Goal: Task Accomplishment & Management: Use online tool/utility

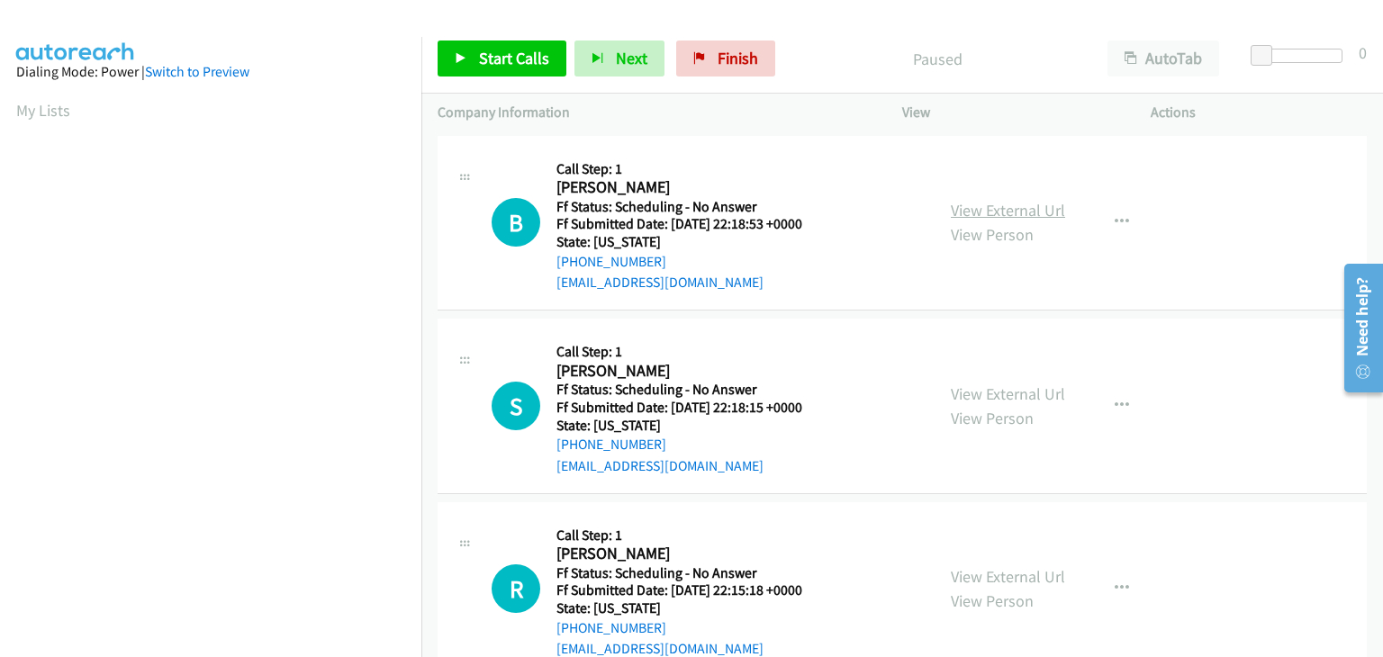
click at [965, 203] on link "View External Url" at bounding box center [1008, 210] width 114 height 21
click at [551, 68] on link "Start Calls" at bounding box center [502, 59] width 129 height 36
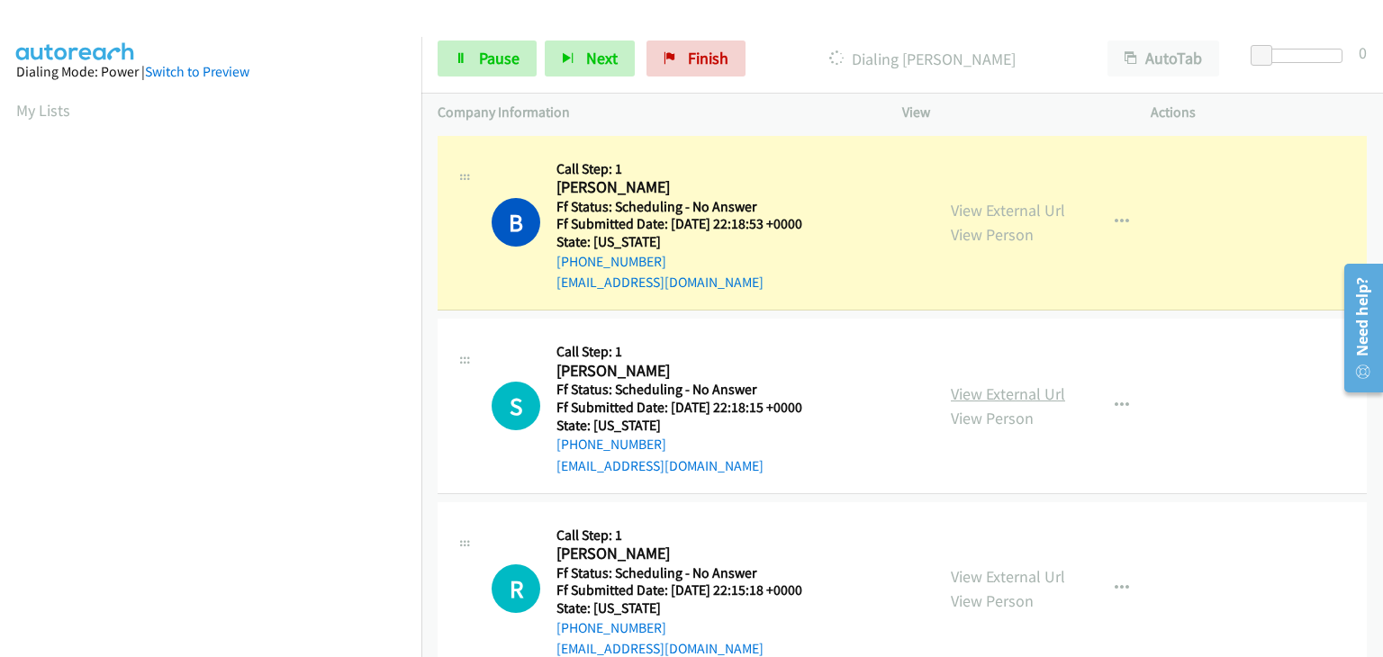
click at [1023, 394] on link "View External Url" at bounding box center [1008, 394] width 114 height 21
click at [974, 576] on link "View External Url" at bounding box center [1008, 576] width 114 height 21
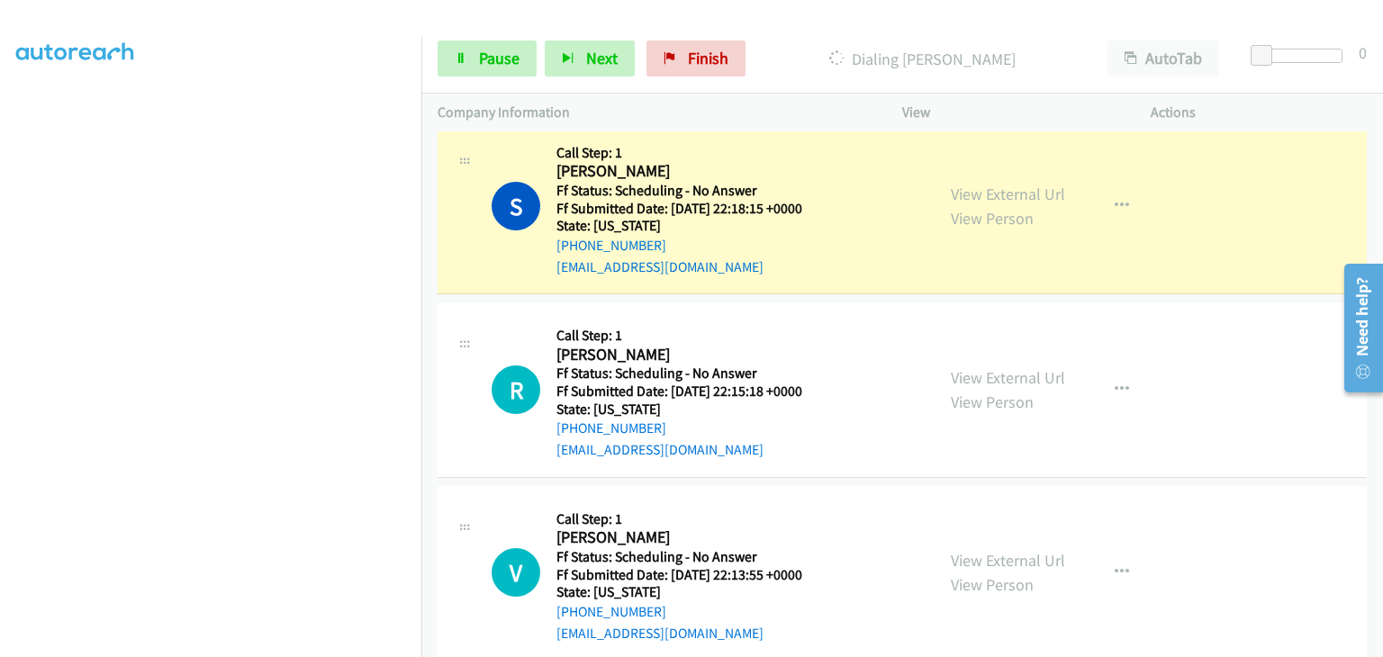
scroll to position [270, 0]
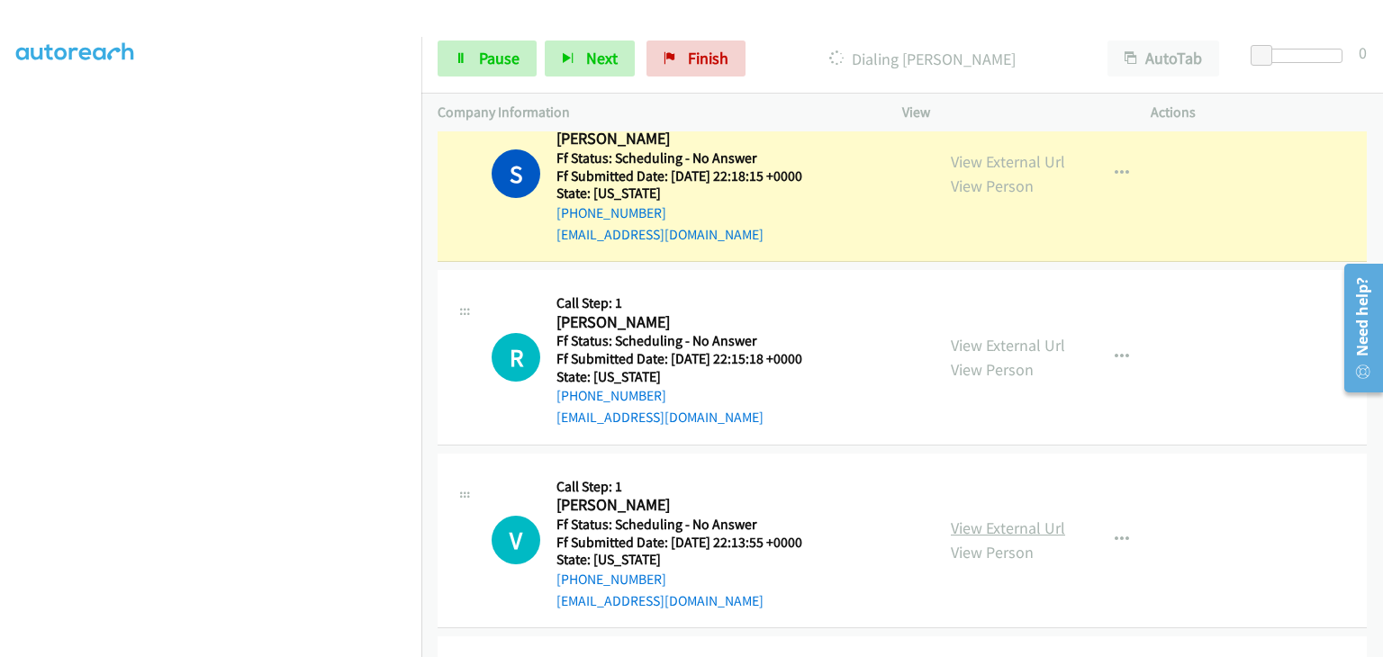
click at [979, 521] on link "View External Url" at bounding box center [1008, 528] width 114 height 21
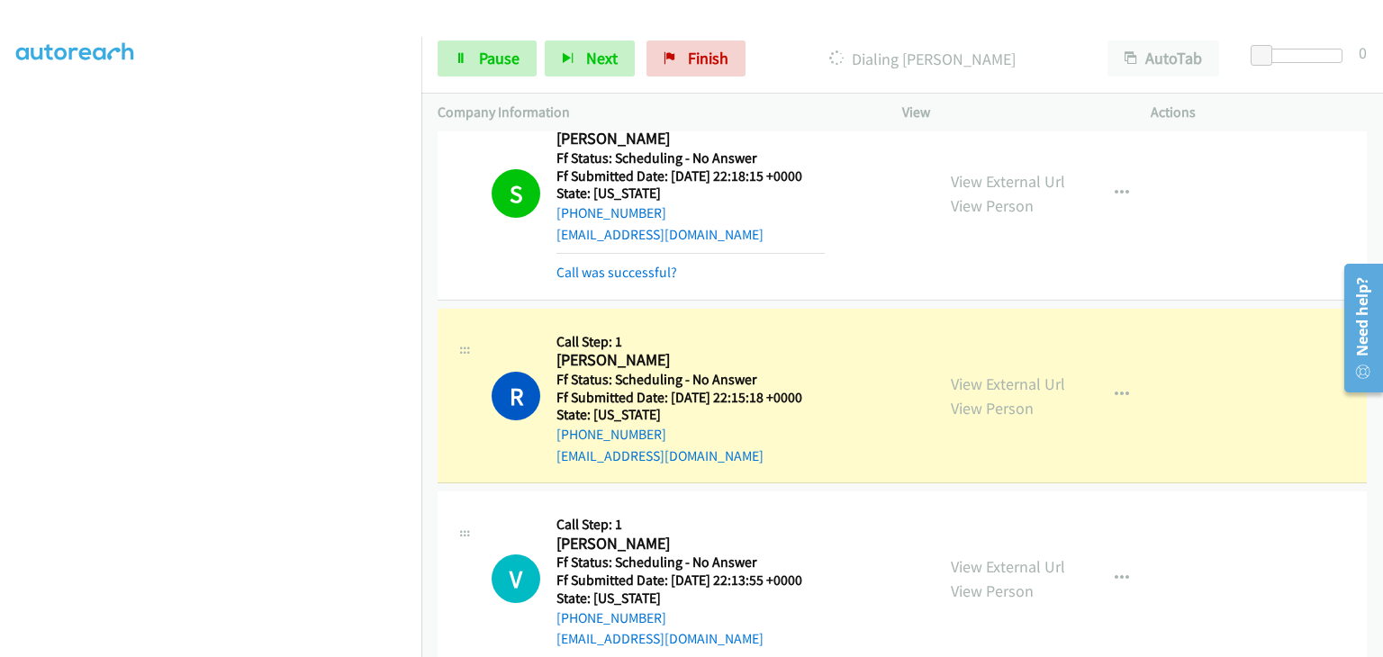
scroll to position [450, 0]
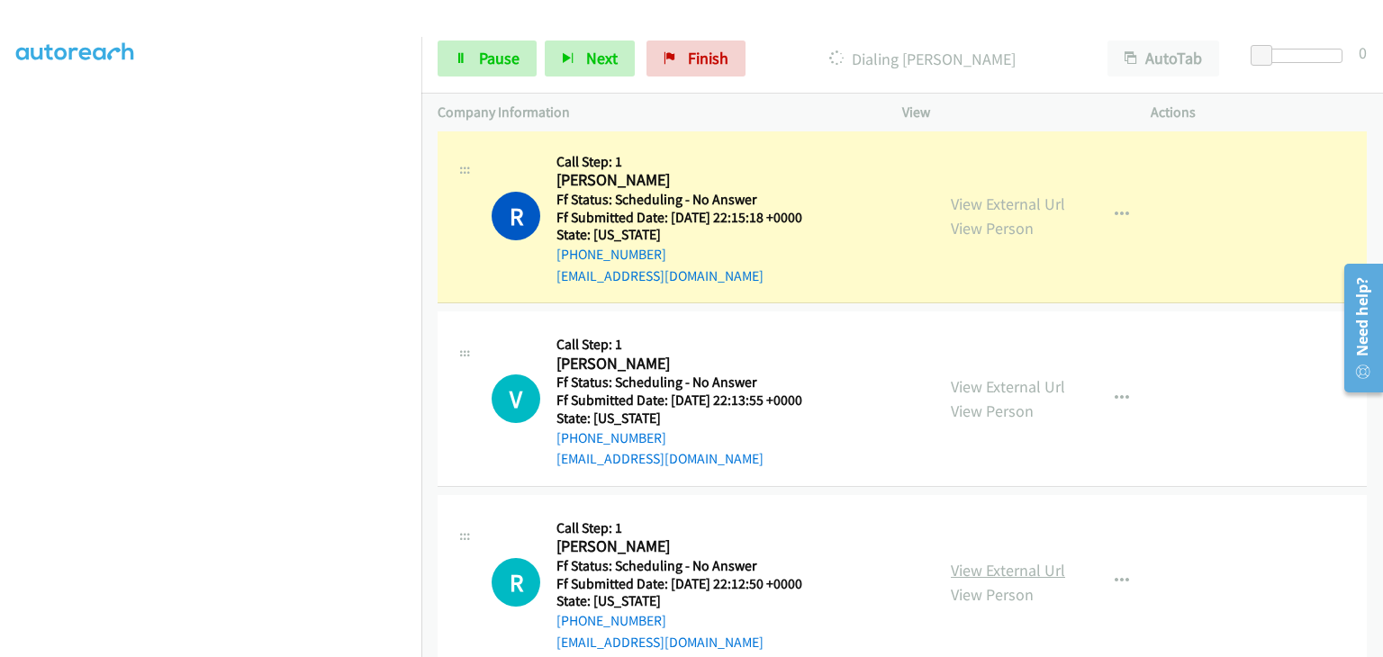
click at [984, 566] on link "View External Url" at bounding box center [1008, 570] width 114 height 21
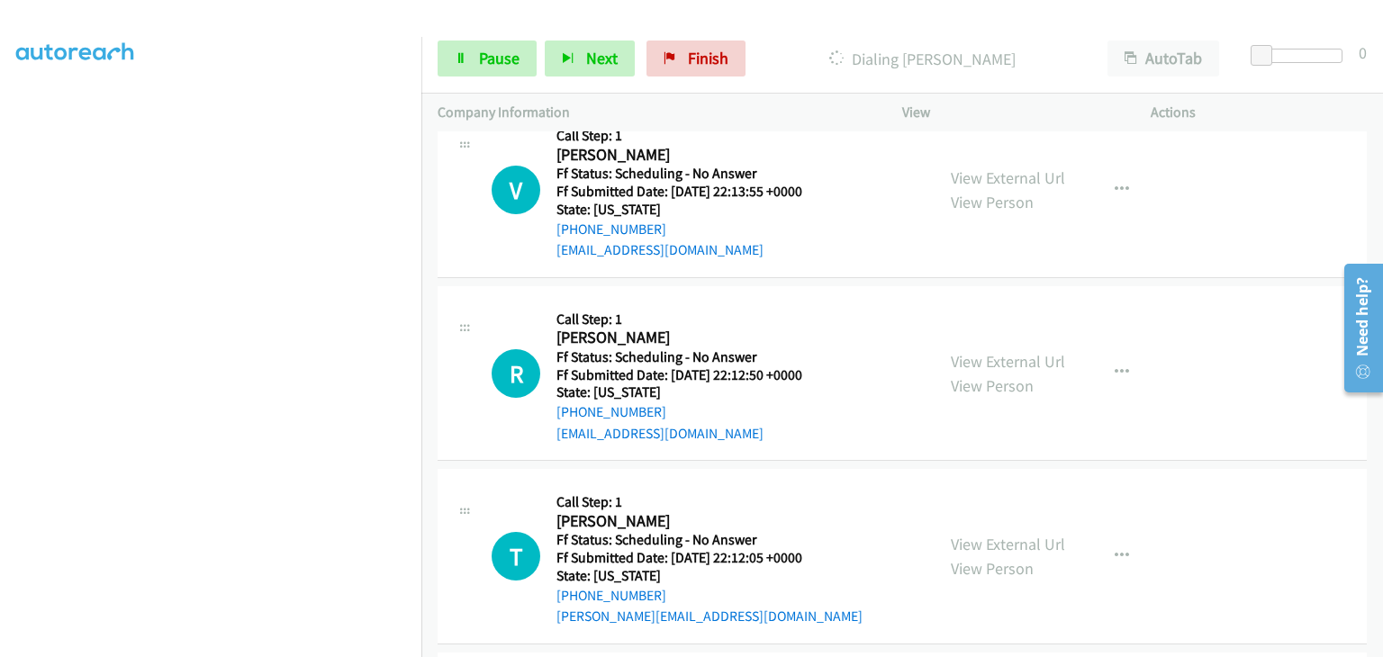
scroll to position [720, 0]
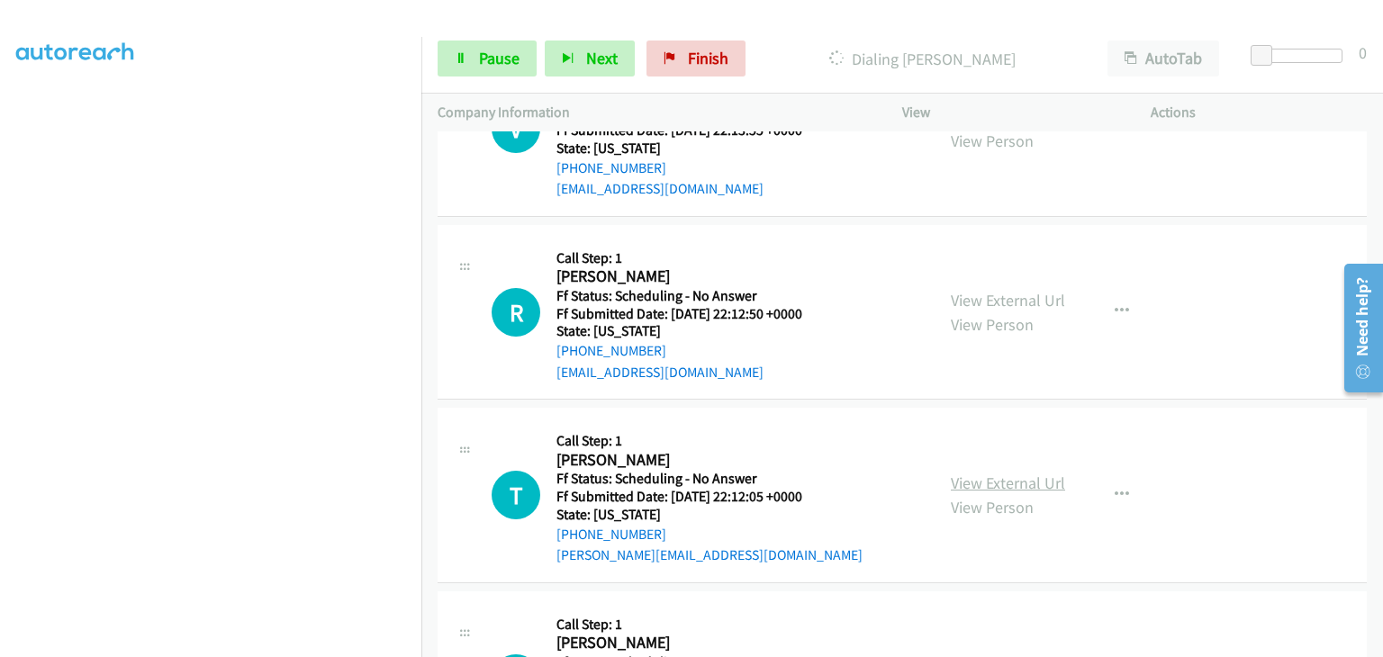
click at [988, 478] on link "View External Url" at bounding box center [1008, 483] width 114 height 21
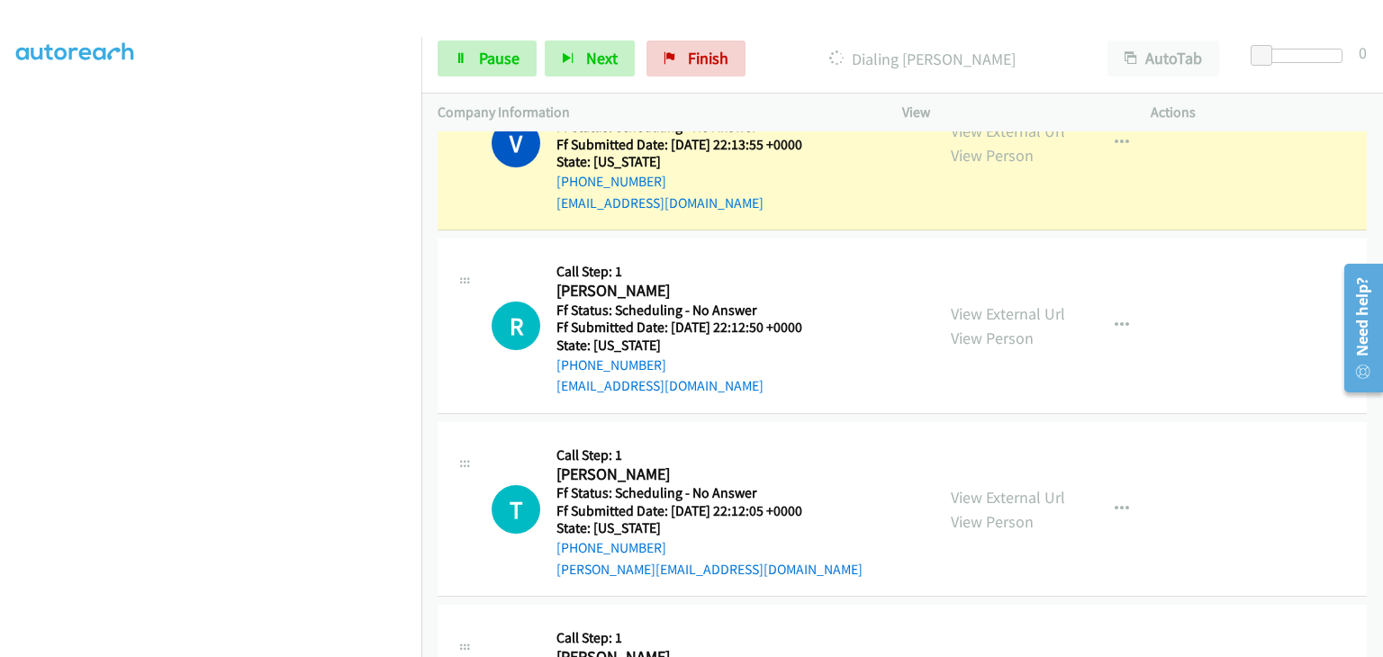
scroll to position [848, 0]
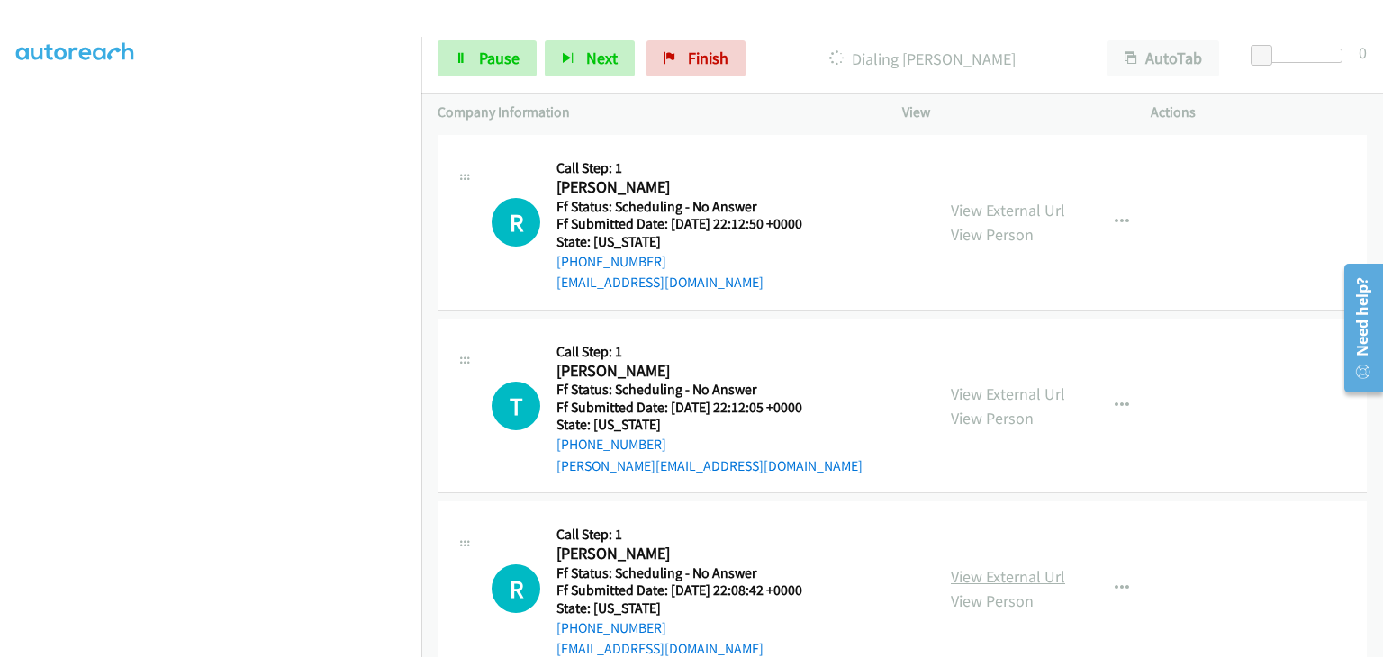
click at [1005, 570] on link "View External Url" at bounding box center [1008, 576] width 114 height 21
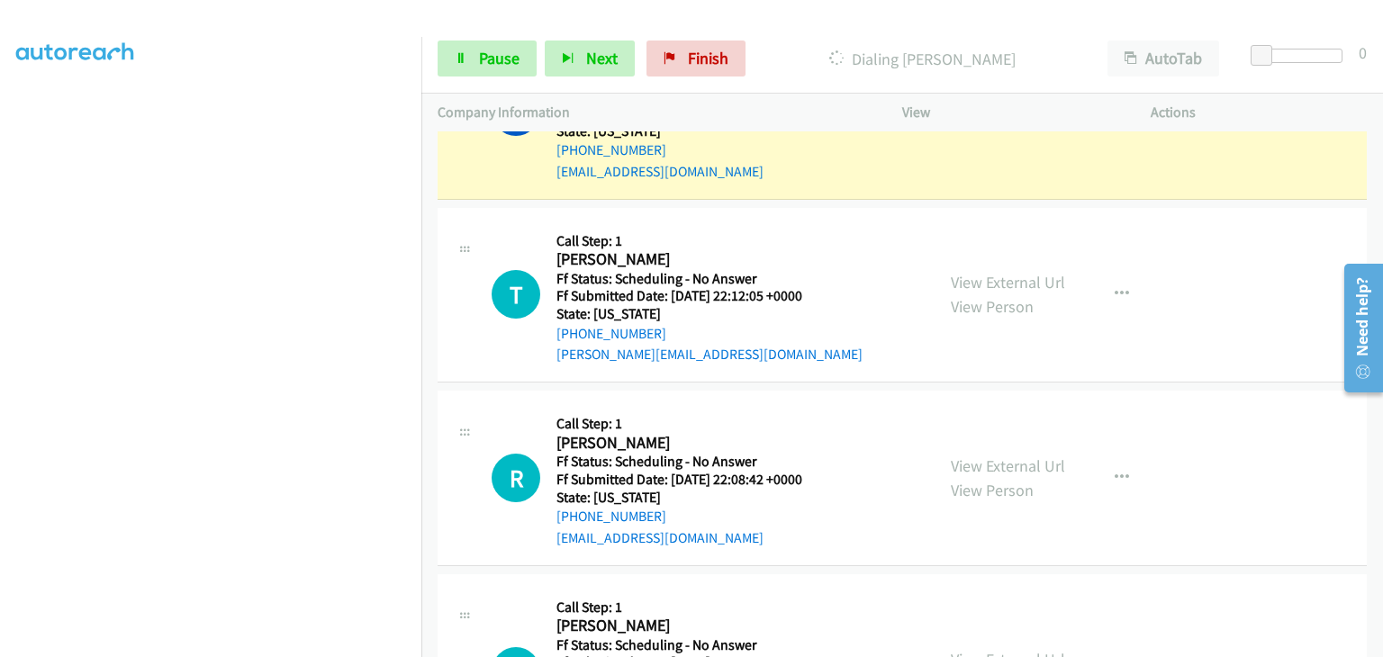
scroll to position [1119, 0]
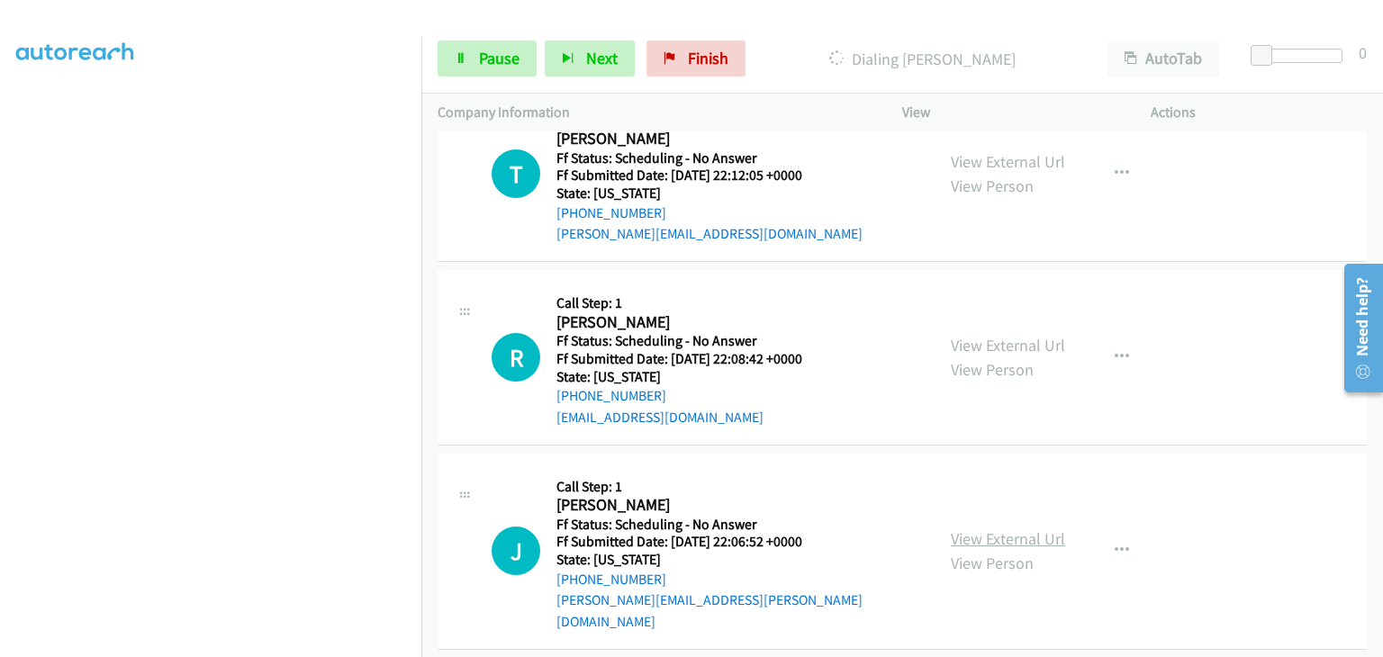
click at [981, 529] on link "View External Url" at bounding box center [1008, 539] width 114 height 21
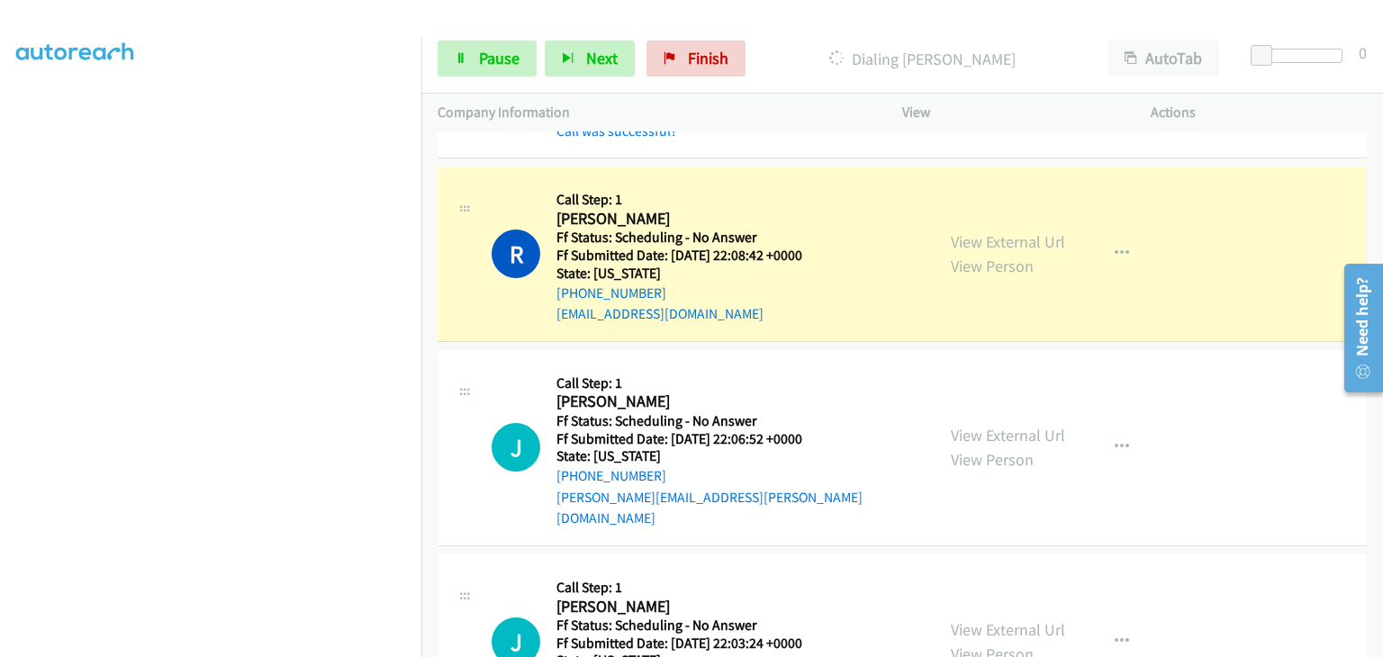
scroll to position [1209, 0]
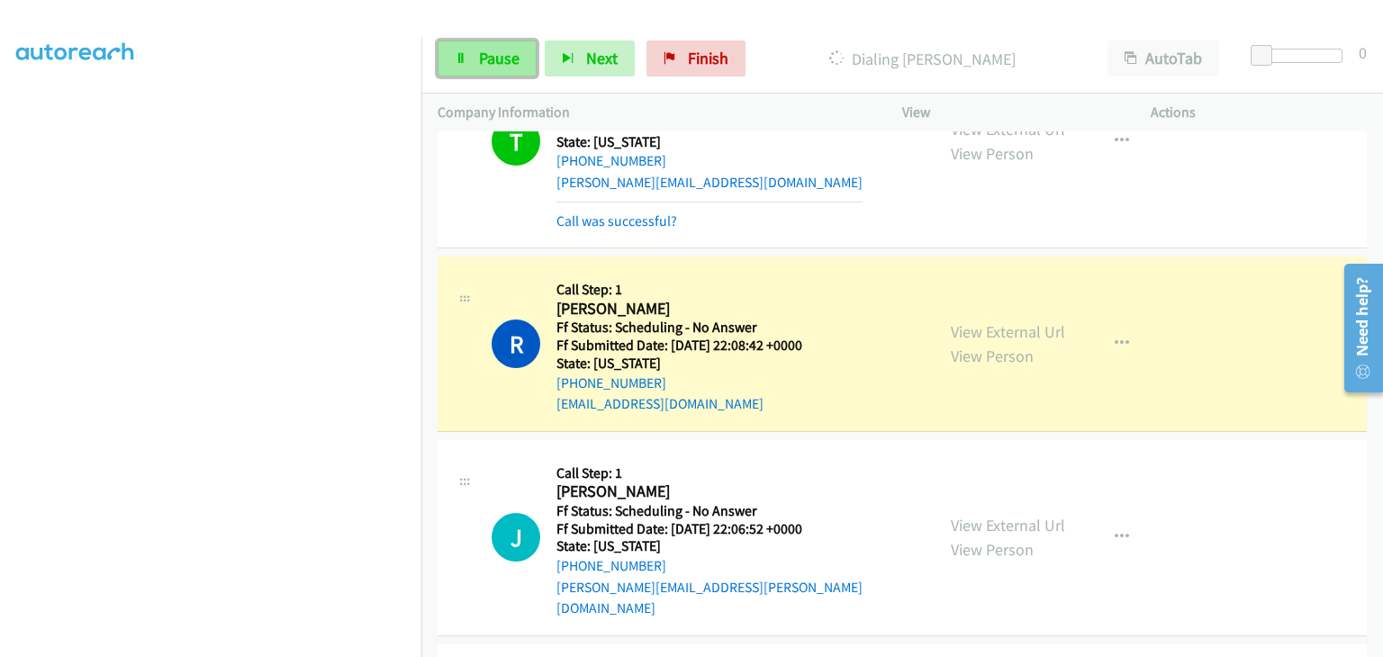
click at [513, 62] on span "Pause" at bounding box center [499, 58] width 41 height 21
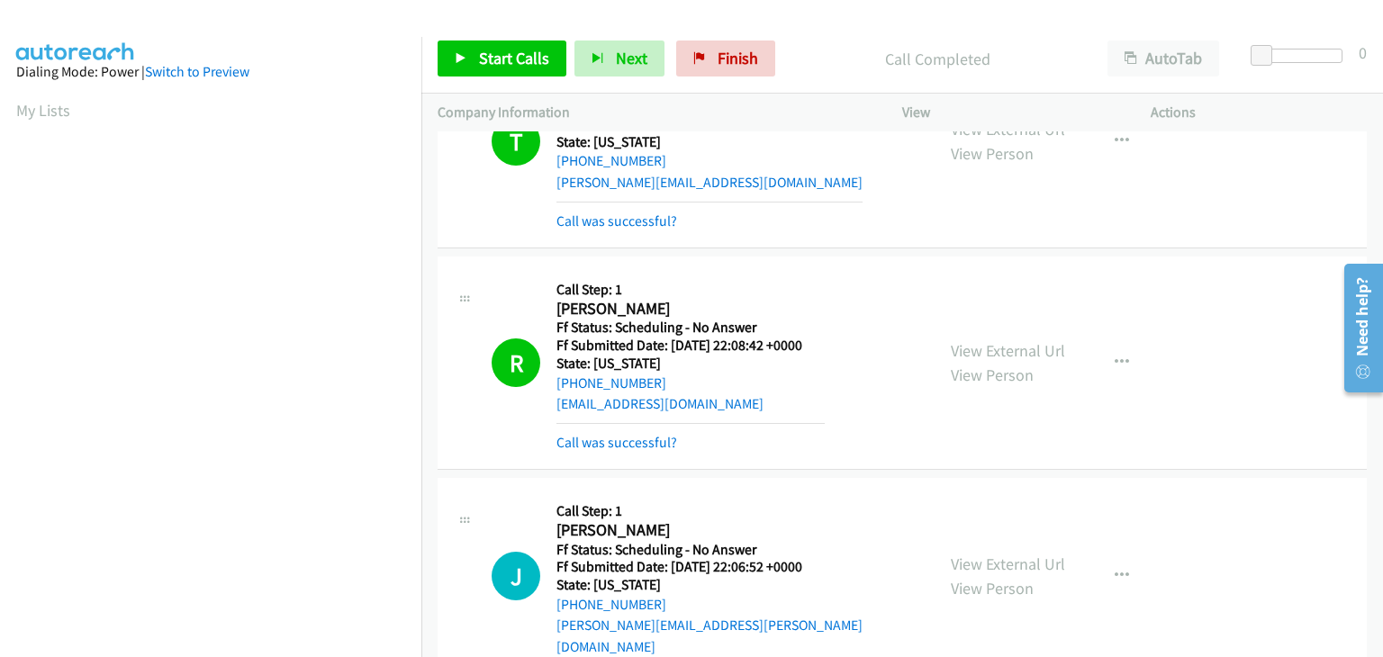
scroll to position [353, 0]
click at [655, 434] on link "Call was successful?" at bounding box center [617, 442] width 121 height 17
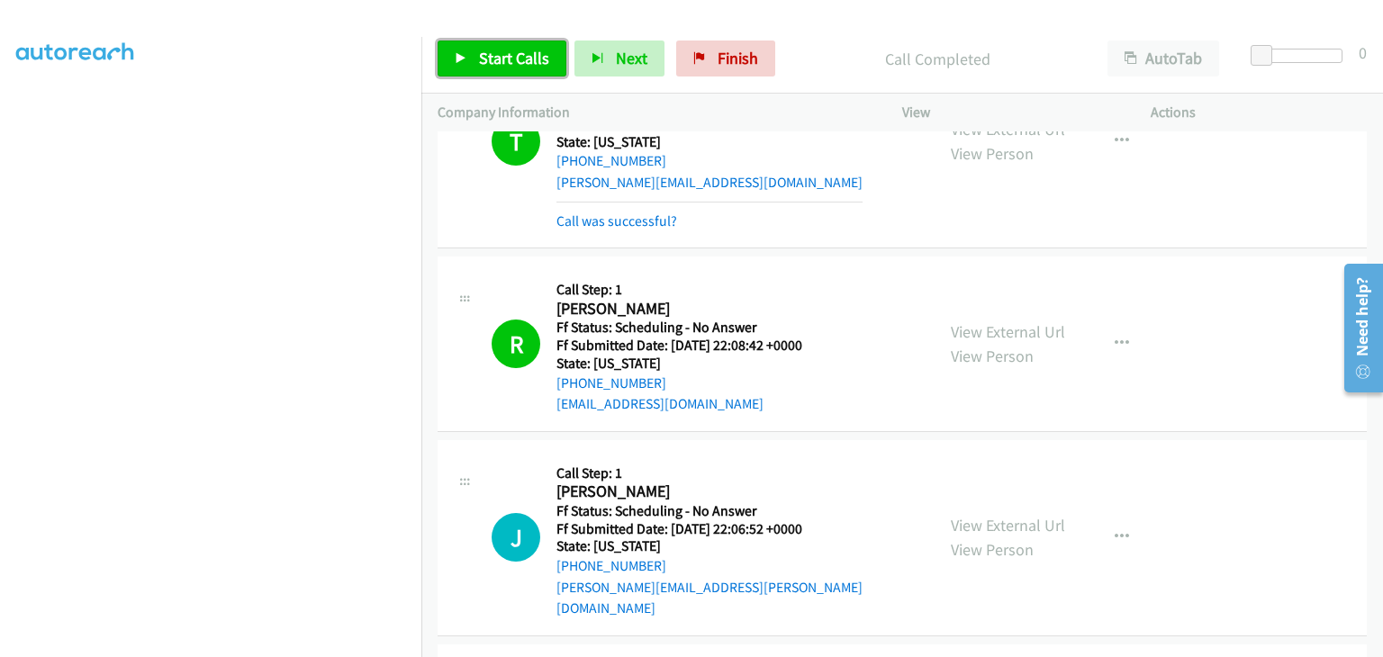
click at [517, 62] on span "Start Calls" at bounding box center [514, 58] width 70 height 21
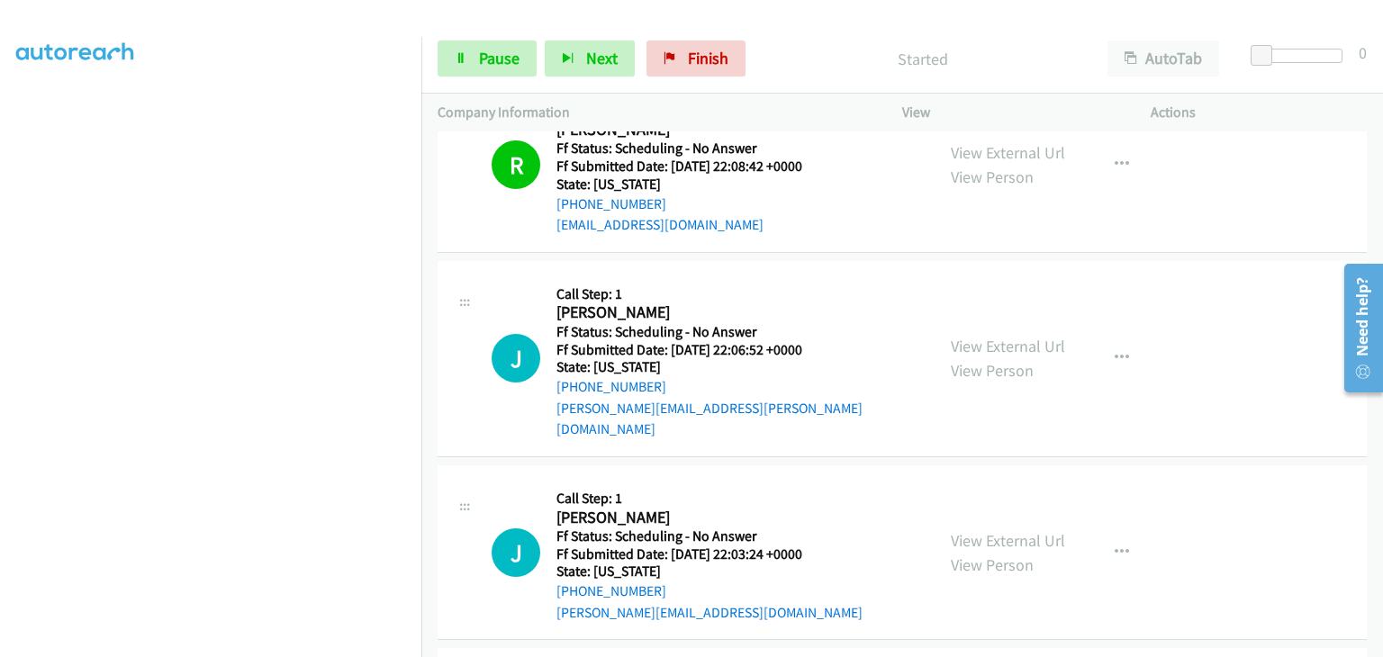
scroll to position [1389, 0]
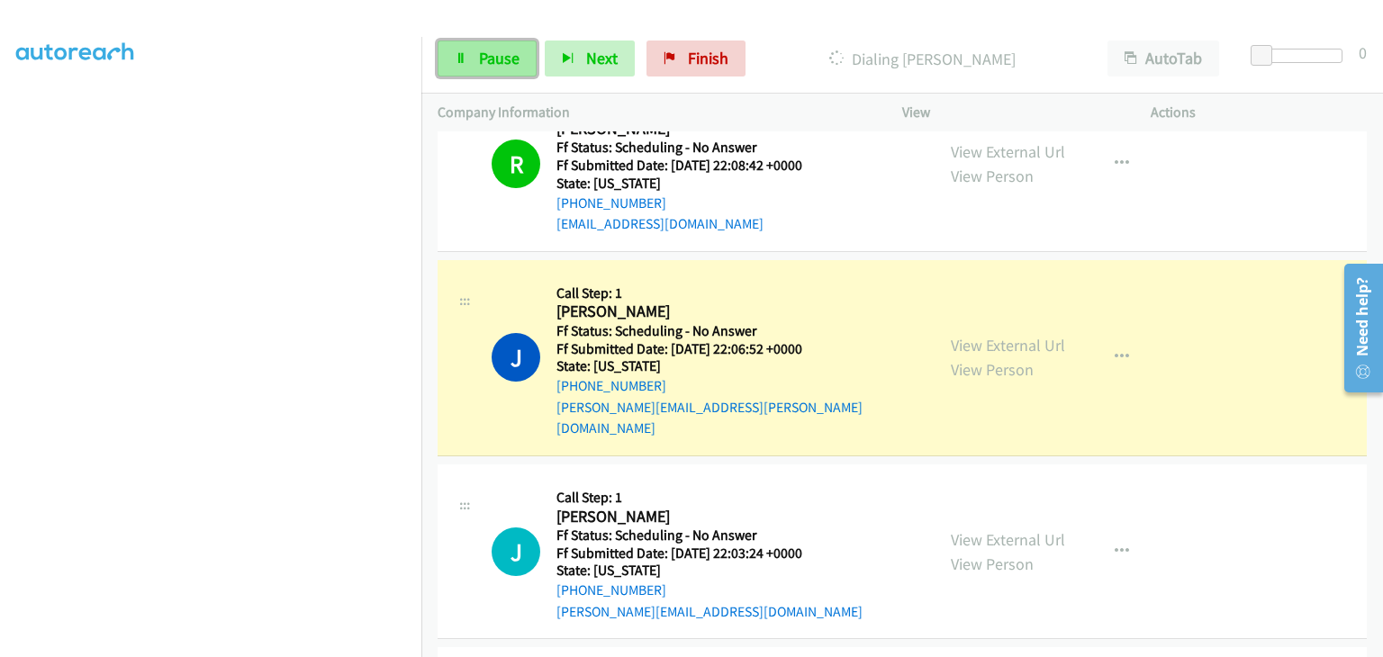
drag, startPoint x: 510, startPoint y: 53, endPoint x: 501, endPoint y: 63, distance: 13.4
click at [510, 53] on span "Pause" at bounding box center [499, 58] width 41 height 21
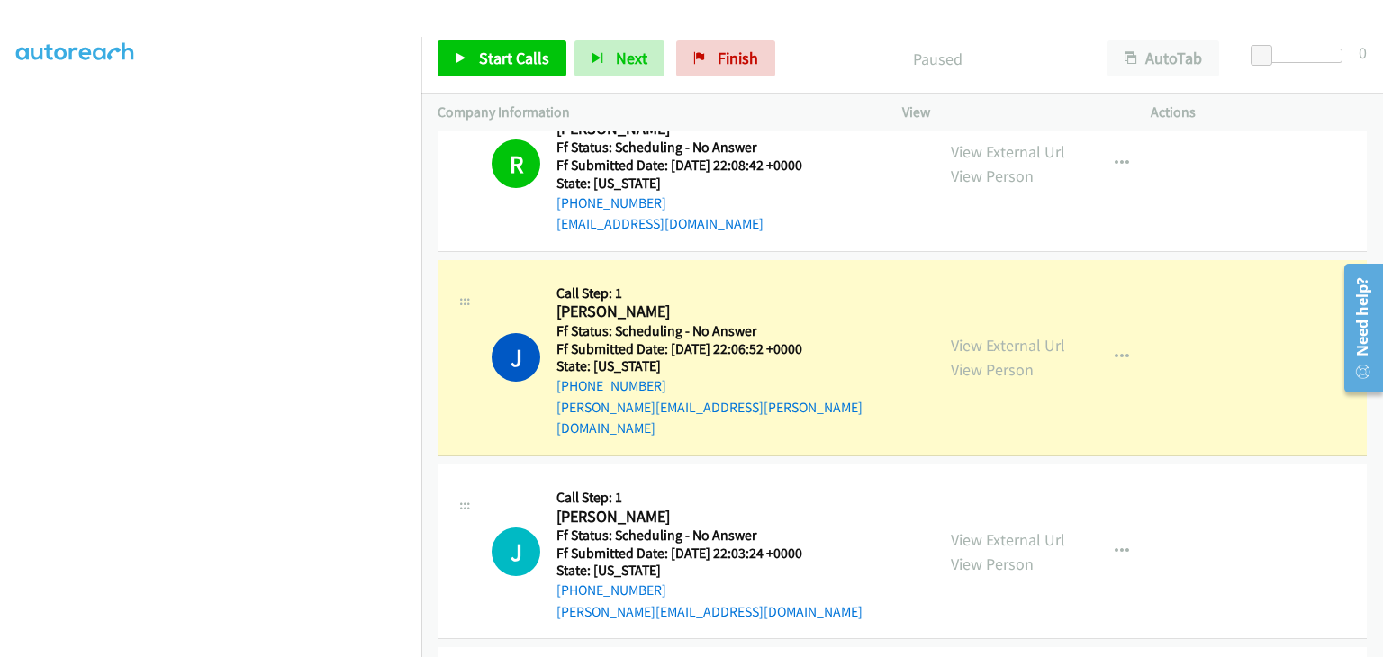
scroll to position [353, 0]
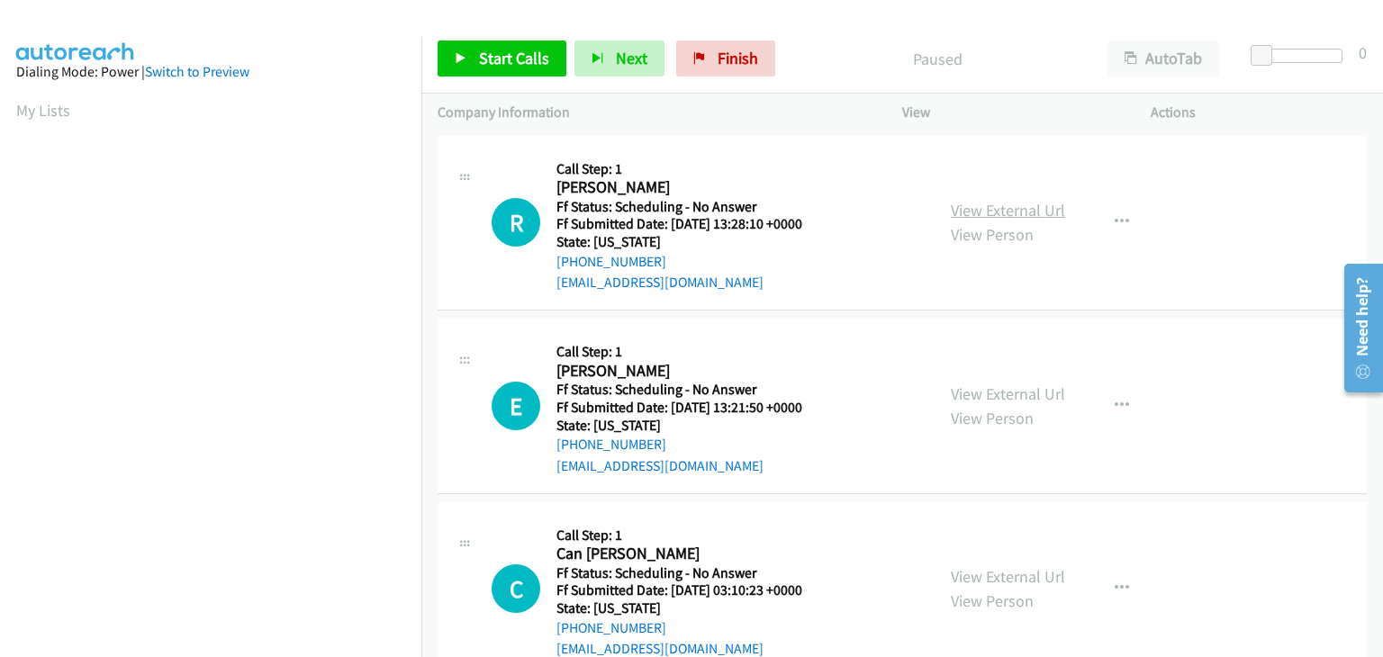
click at [1020, 209] on link "View External Url" at bounding box center [1008, 210] width 114 height 21
drag, startPoint x: 541, startPoint y: 63, endPoint x: 568, endPoint y: 73, distance: 28.8
click at [540, 63] on span "Start Calls" at bounding box center [514, 58] width 70 height 21
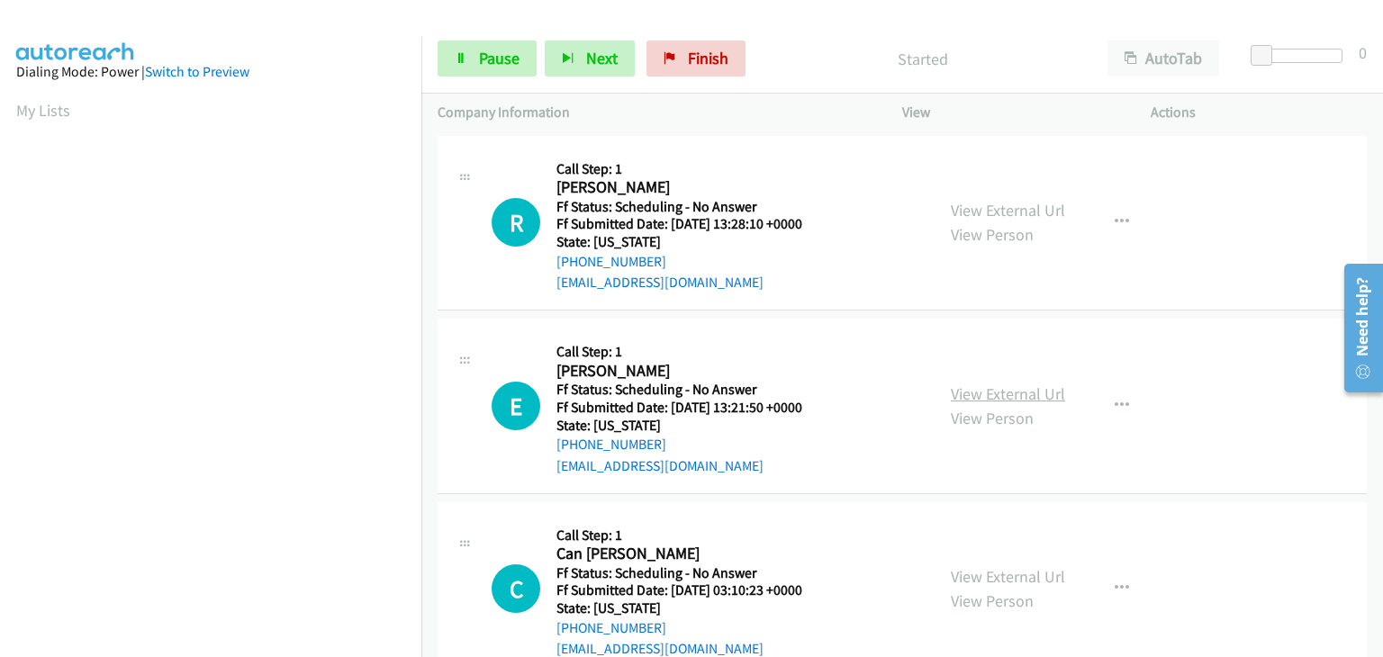
click at [1014, 387] on link "View External Url" at bounding box center [1008, 394] width 114 height 21
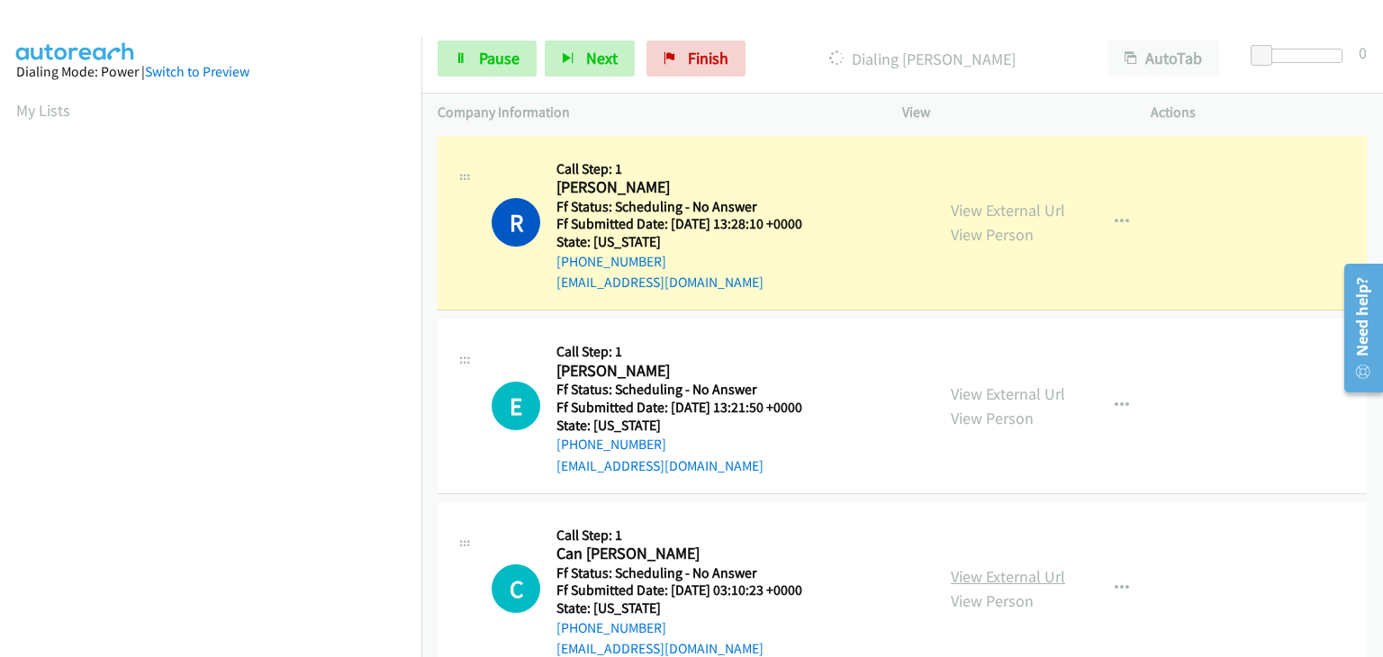
click at [983, 577] on link "View External Url" at bounding box center [1008, 576] width 114 height 21
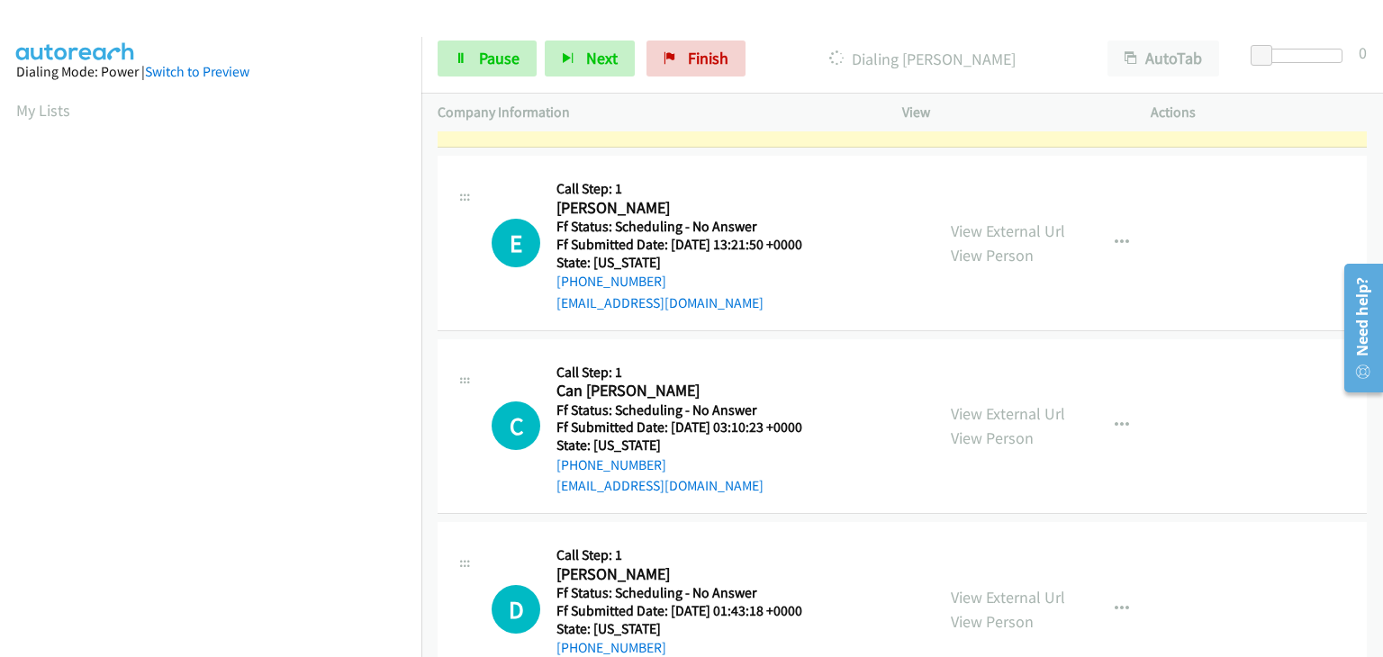
scroll to position [180, 0]
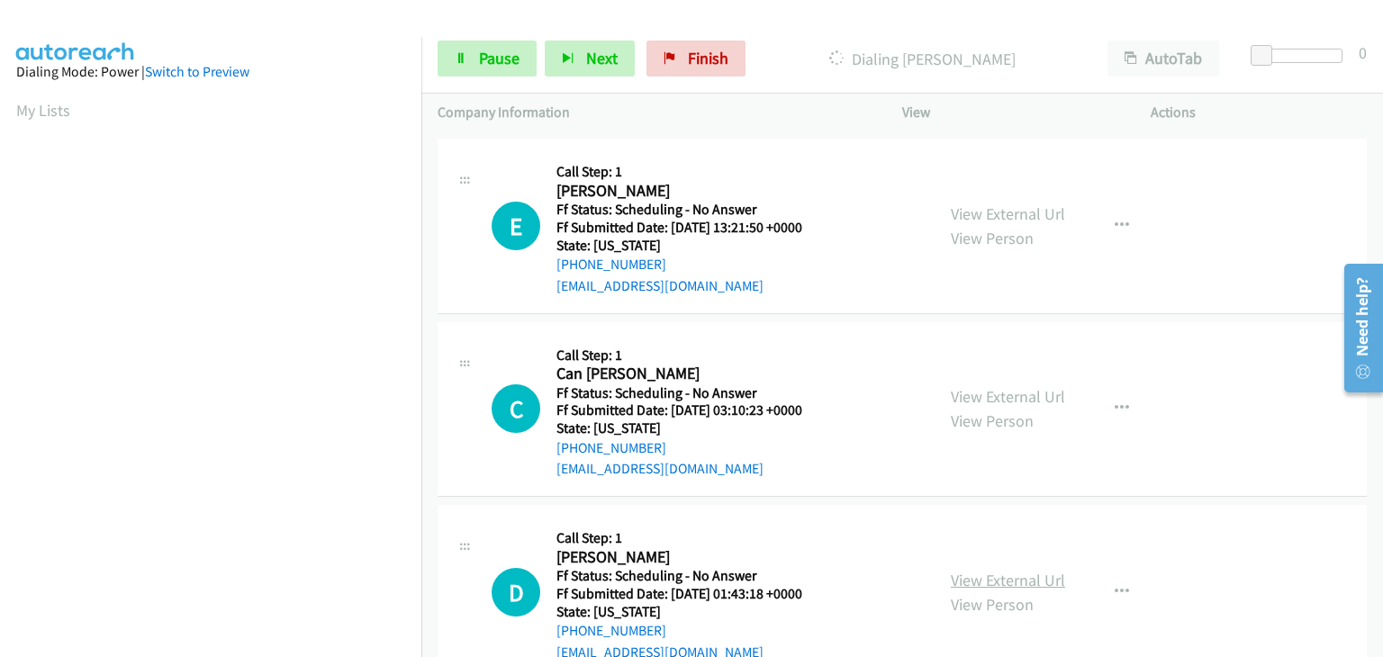
click at [1012, 571] on link "View External Url" at bounding box center [1008, 580] width 114 height 21
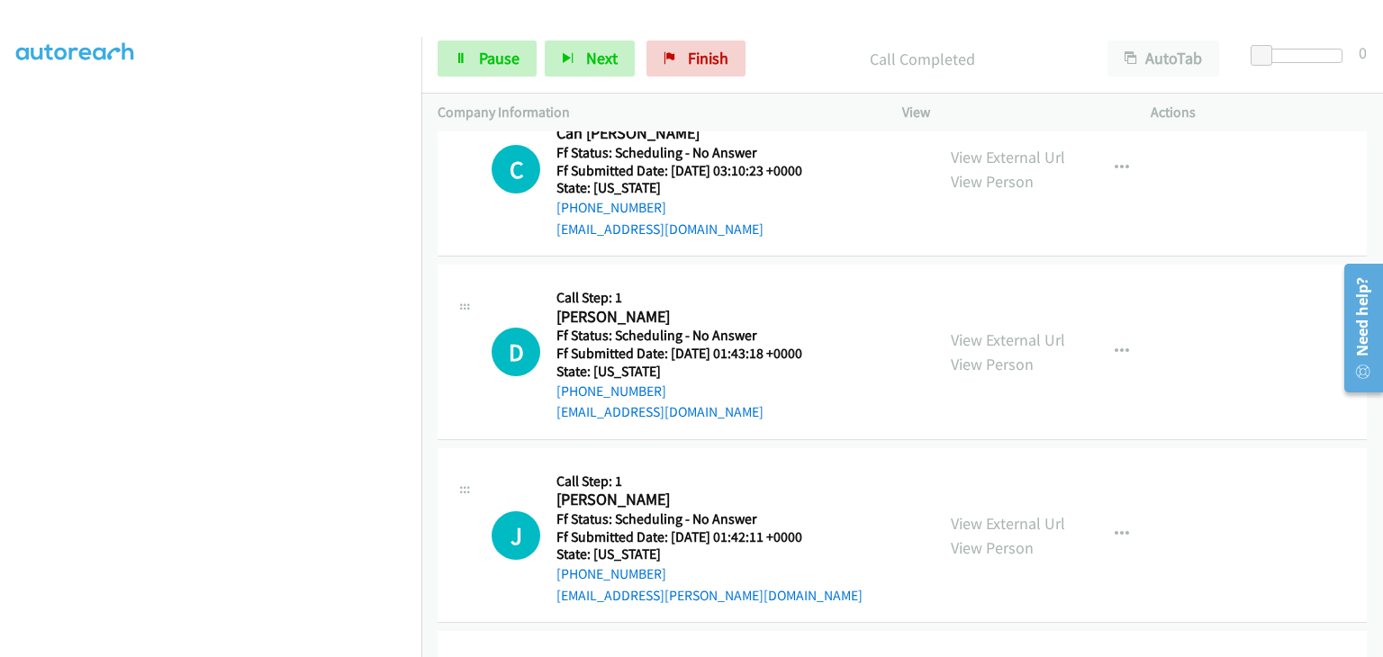
scroll to position [540, 0]
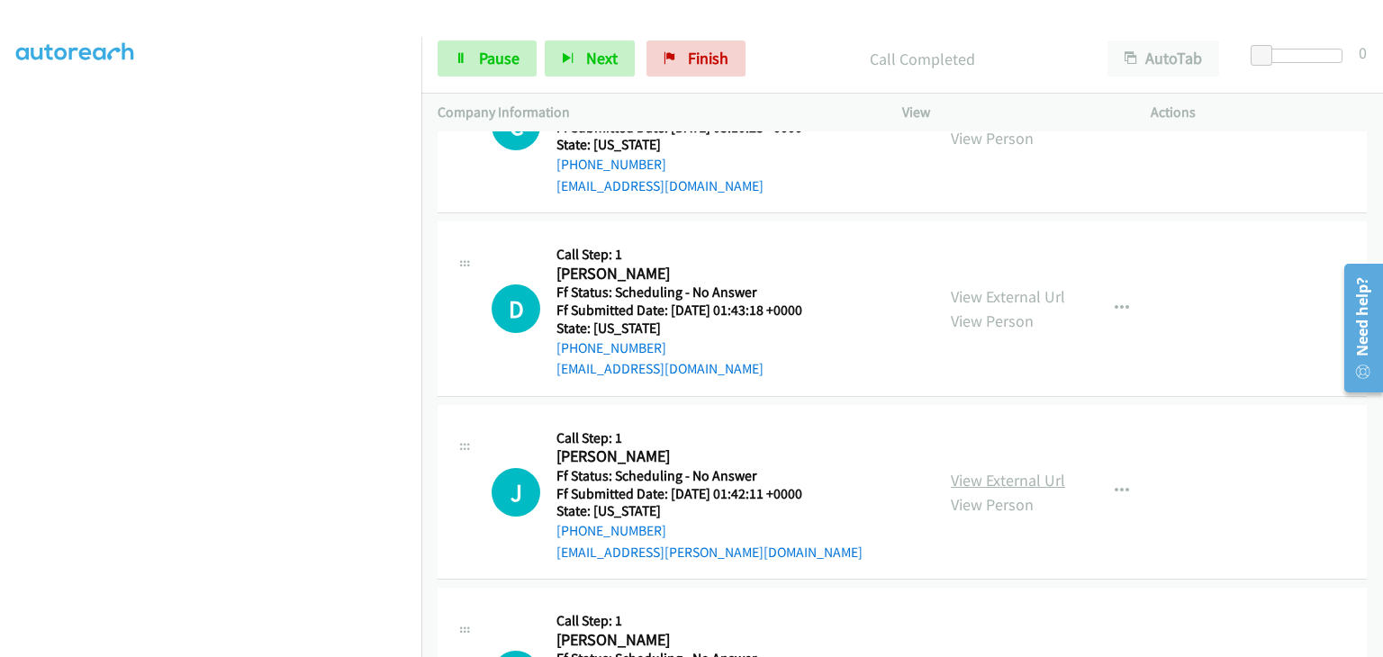
click at [1039, 470] on link "View External Url" at bounding box center [1008, 480] width 114 height 21
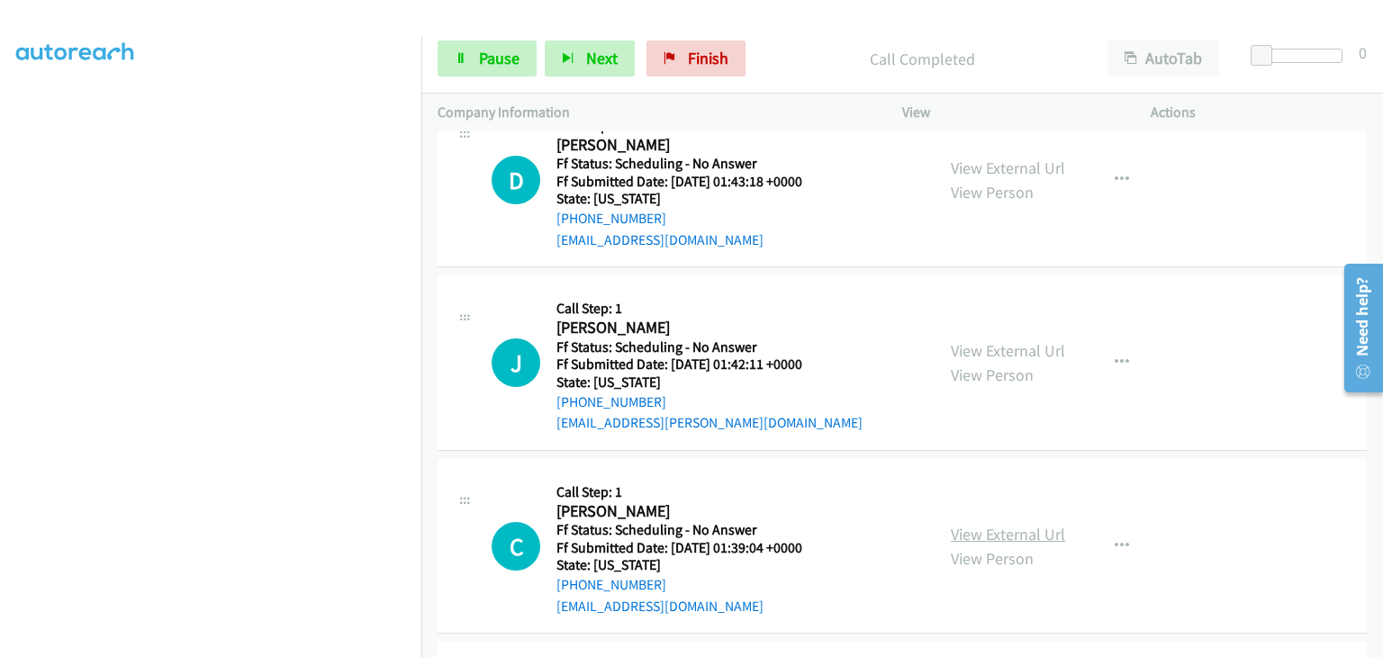
scroll to position [739, 0]
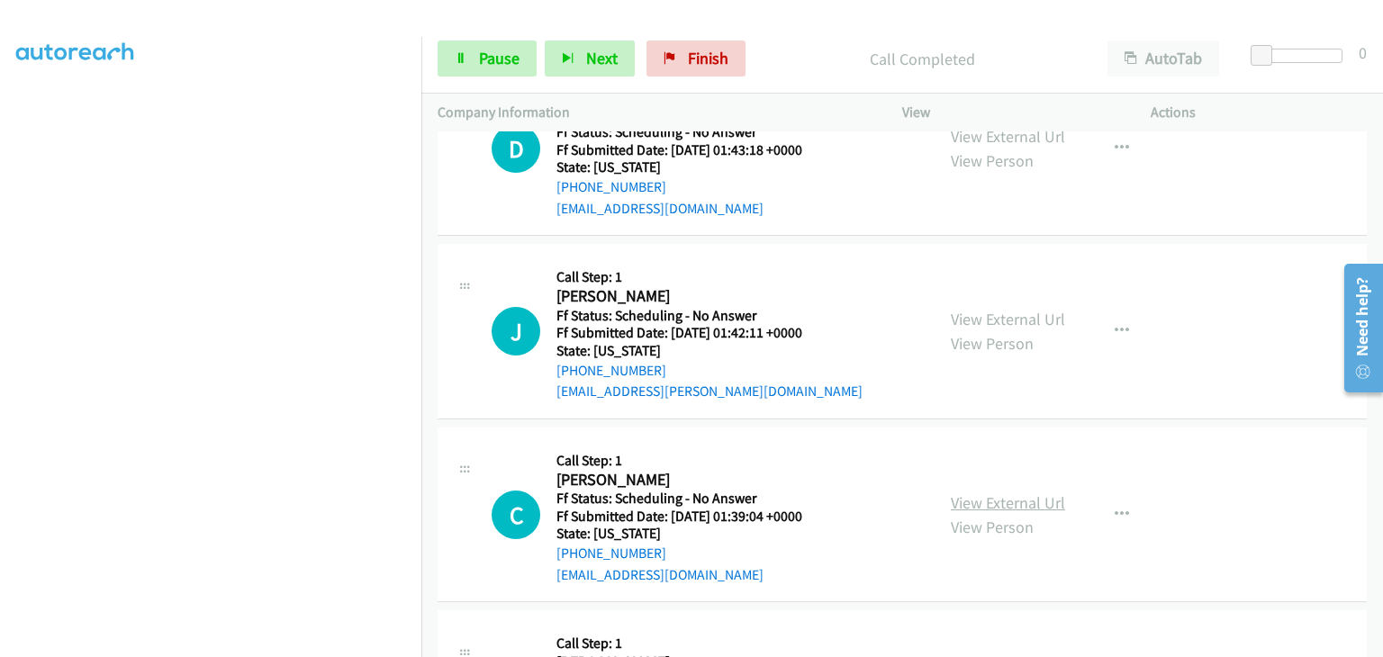
click at [1001, 505] on link "View External Url" at bounding box center [1008, 503] width 114 height 21
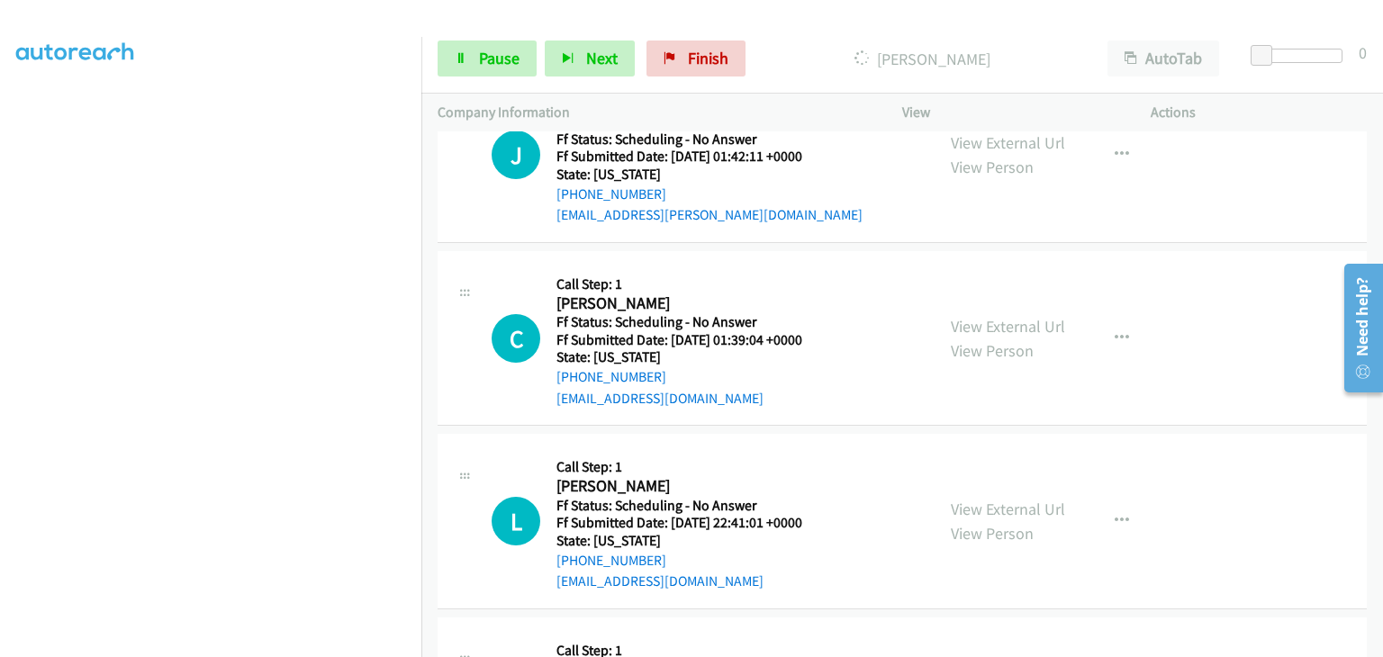
scroll to position [920, 0]
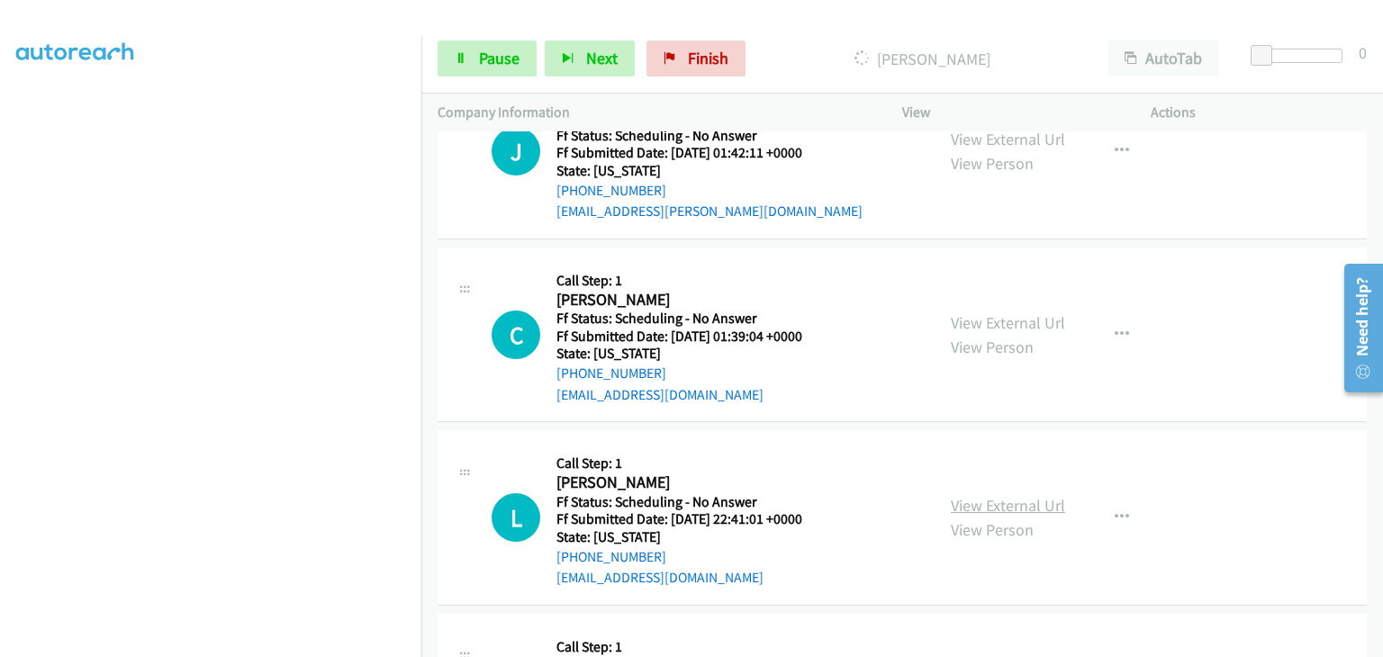
click at [1003, 499] on link "View External Url" at bounding box center [1008, 505] width 114 height 21
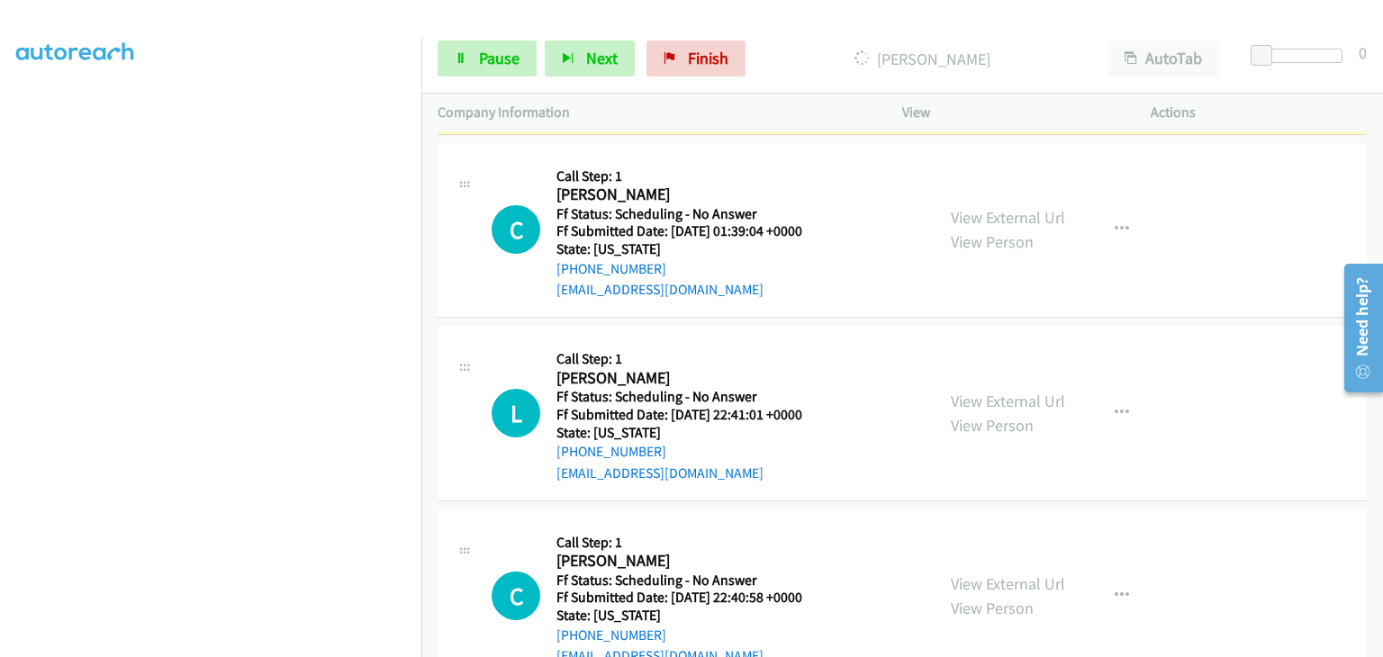
scroll to position [1119, 0]
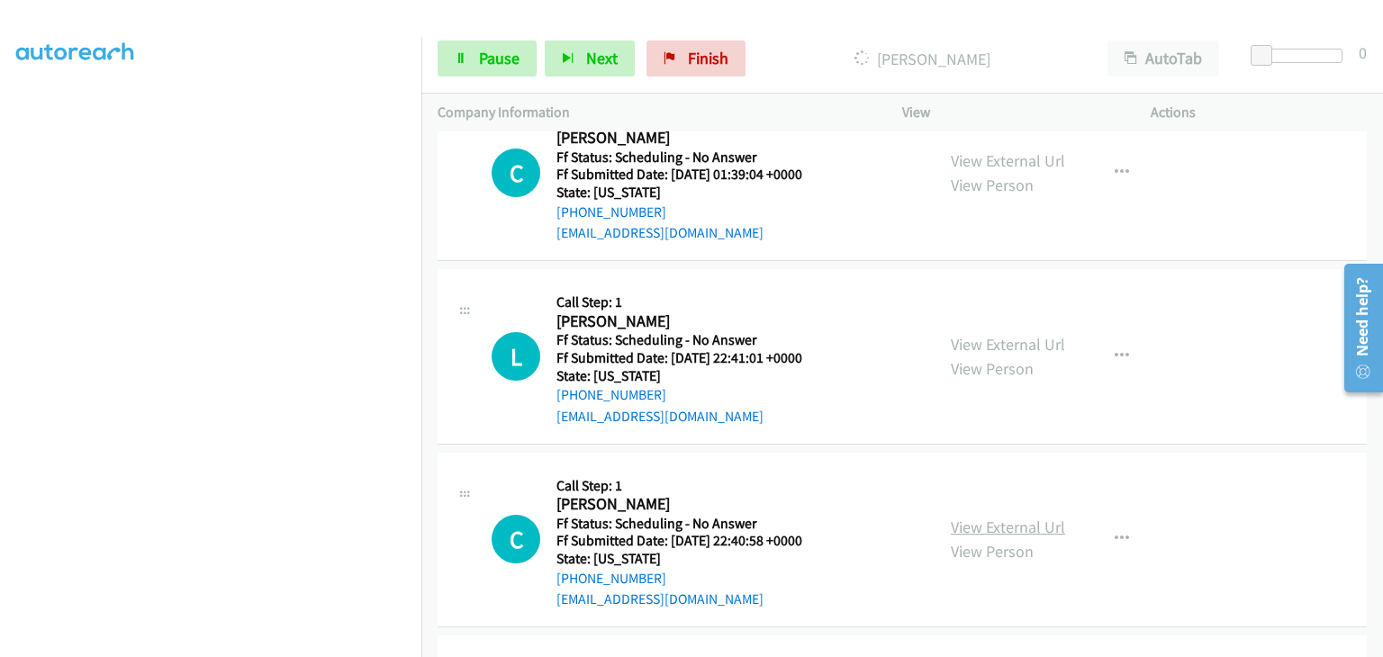
click at [1012, 519] on link "View External Url" at bounding box center [1008, 527] width 114 height 21
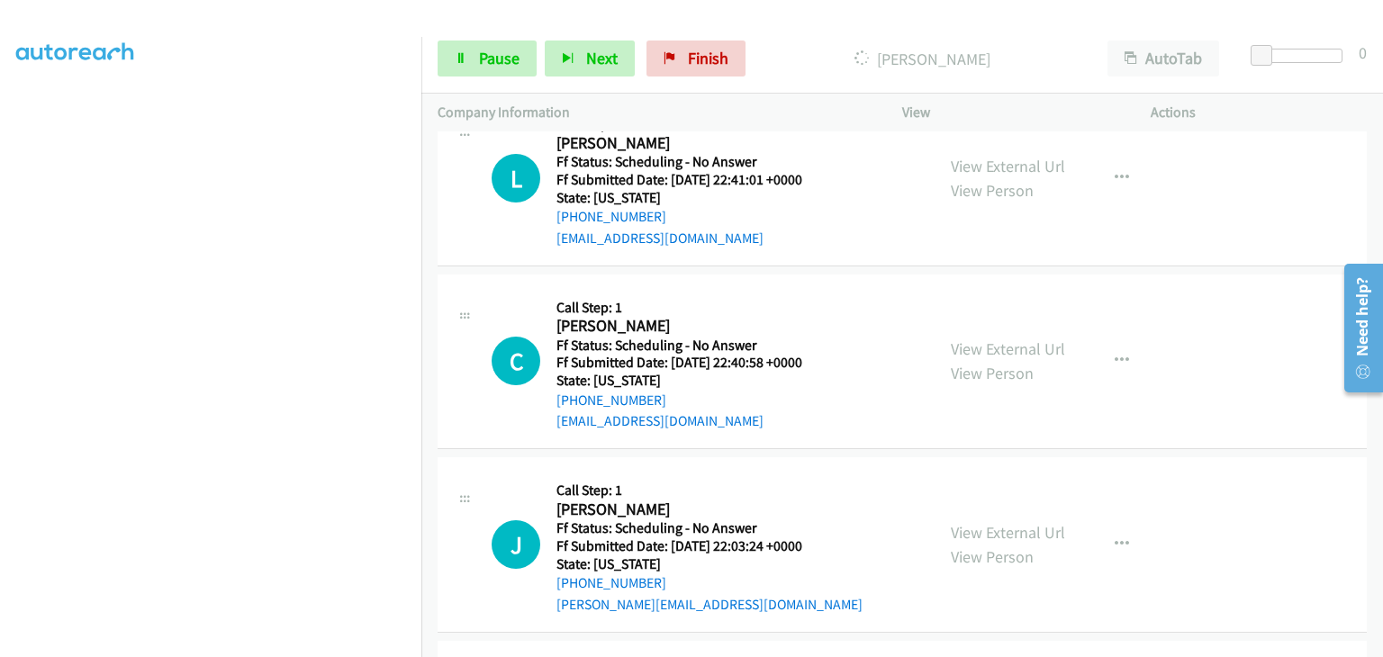
scroll to position [1300, 0]
click at [991, 530] on link "View External Url" at bounding box center [1008, 531] width 114 height 21
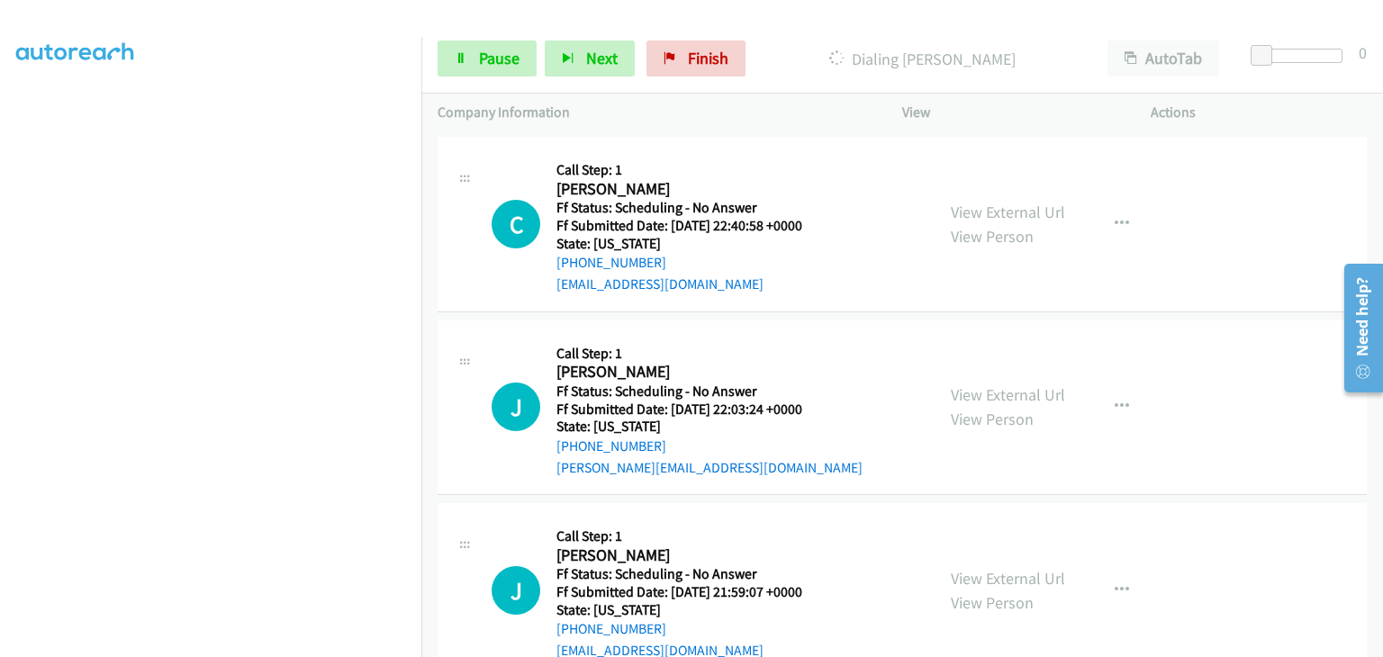
scroll to position [1518, 0]
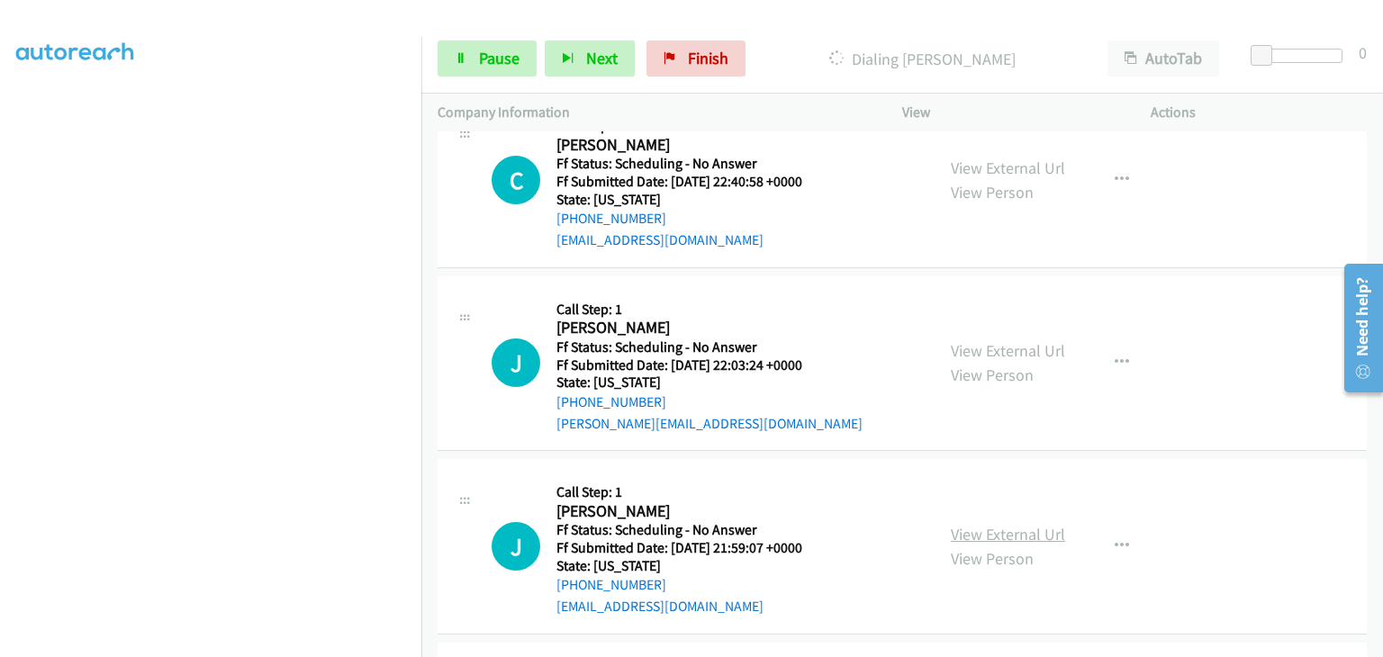
click at [976, 527] on link "View External Url" at bounding box center [1008, 534] width 114 height 21
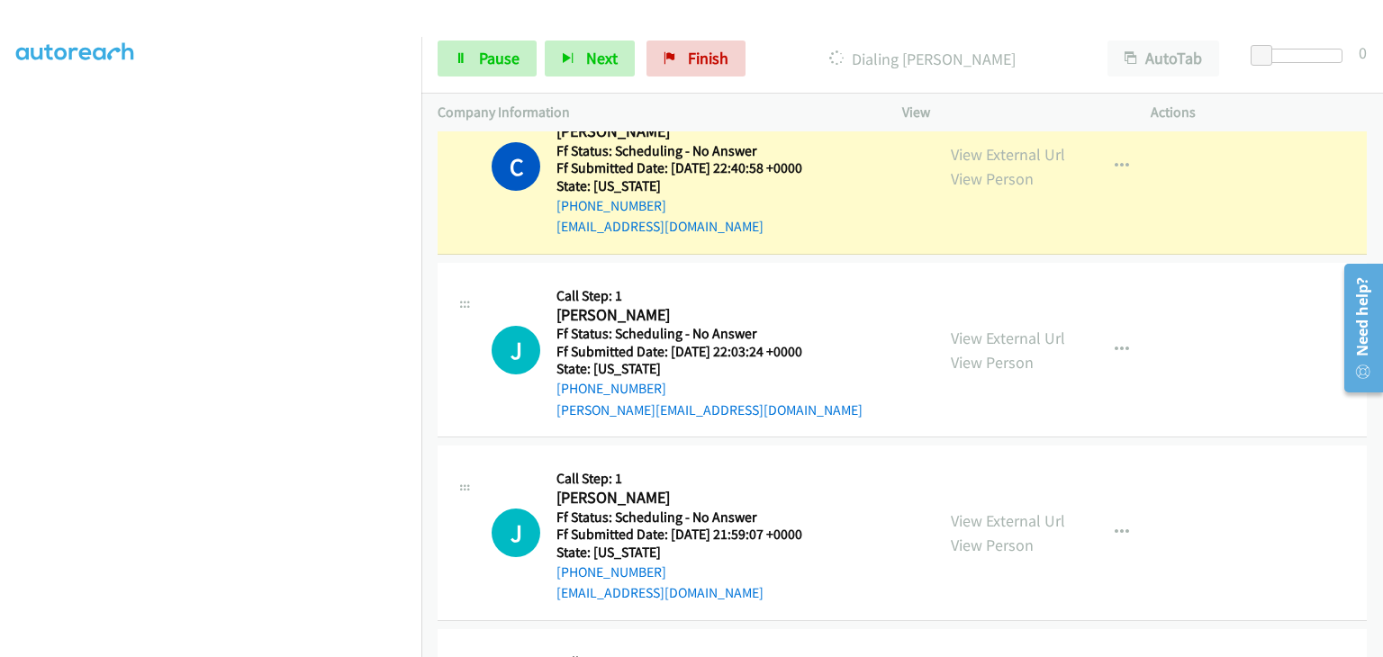
scroll to position [1788, 0]
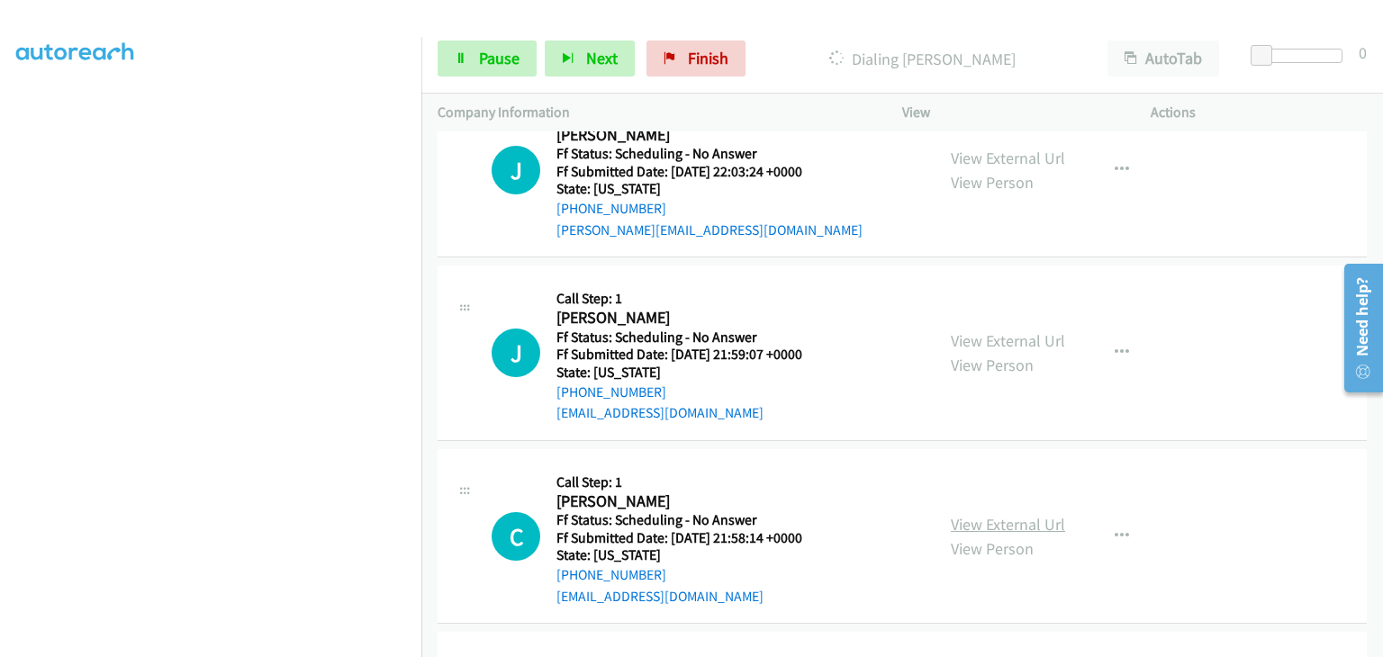
click at [1032, 516] on link "View External Url" at bounding box center [1008, 524] width 114 height 21
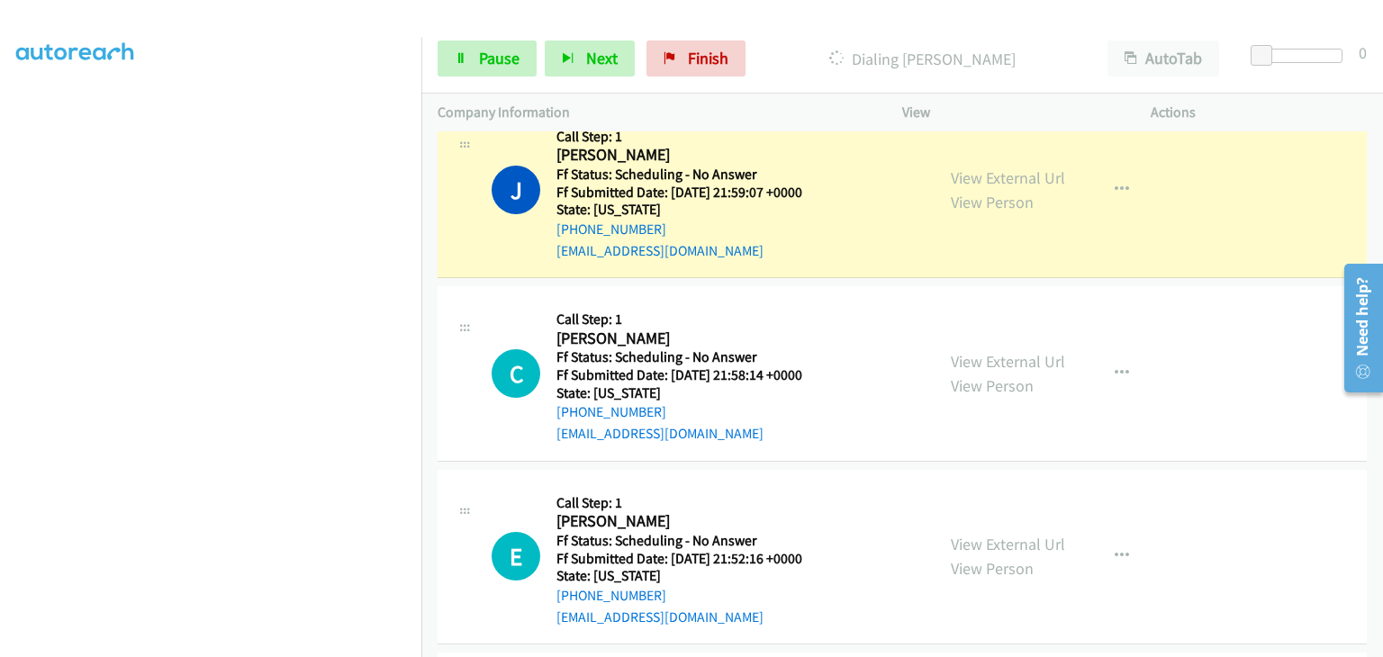
scroll to position [2058, 0]
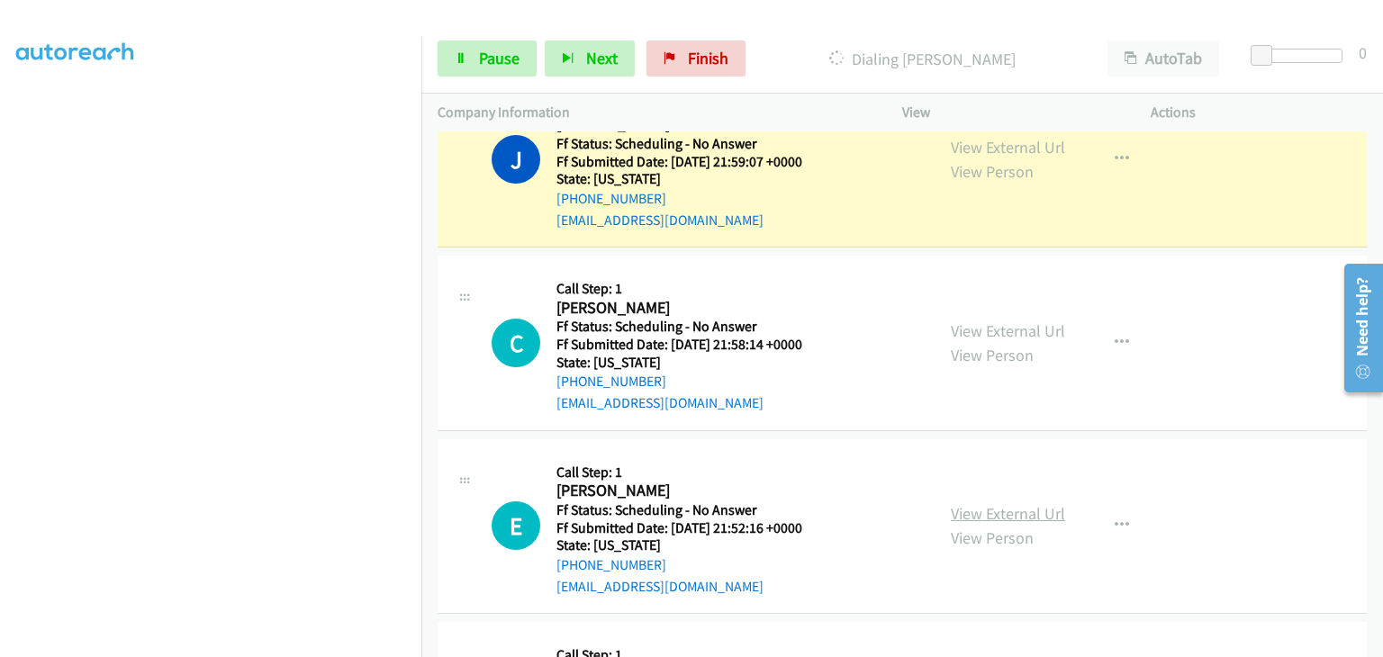
click at [962, 512] on link "View External Url" at bounding box center [1008, 513] width 114 height 21
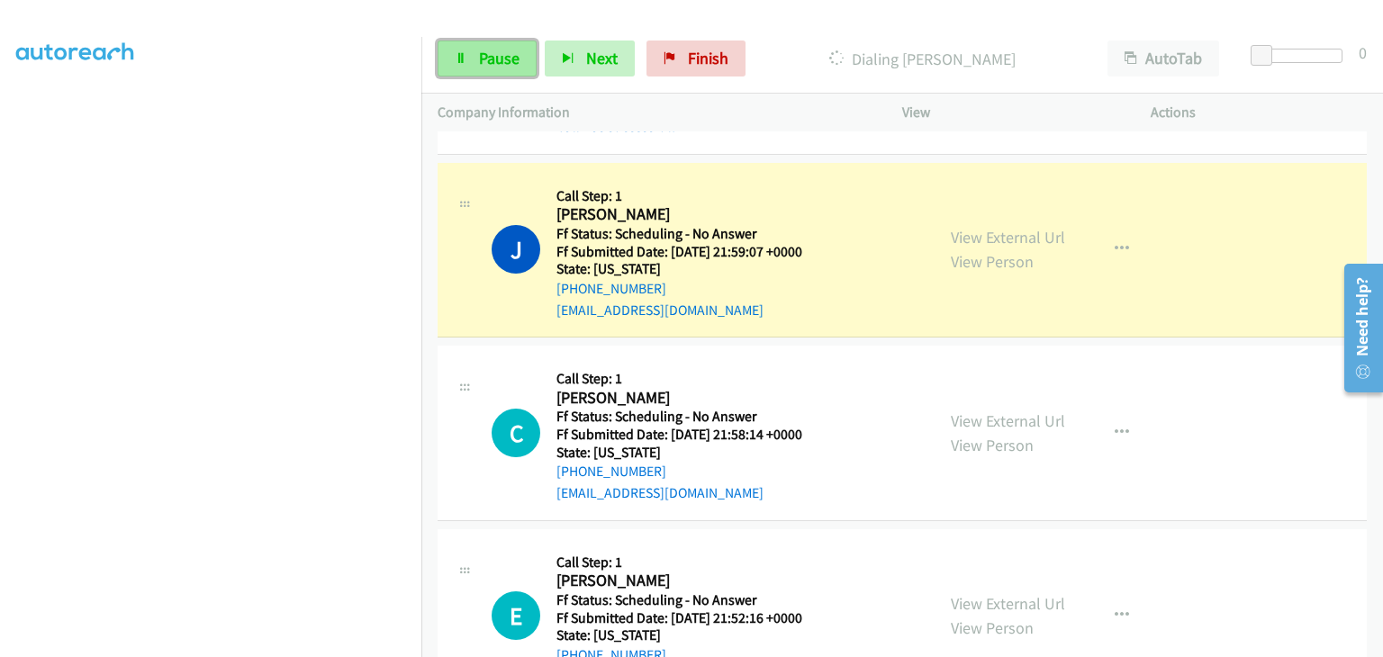
click at [522, 54] on link "Pause" at bounding box center [487, 59] width 99 height 36
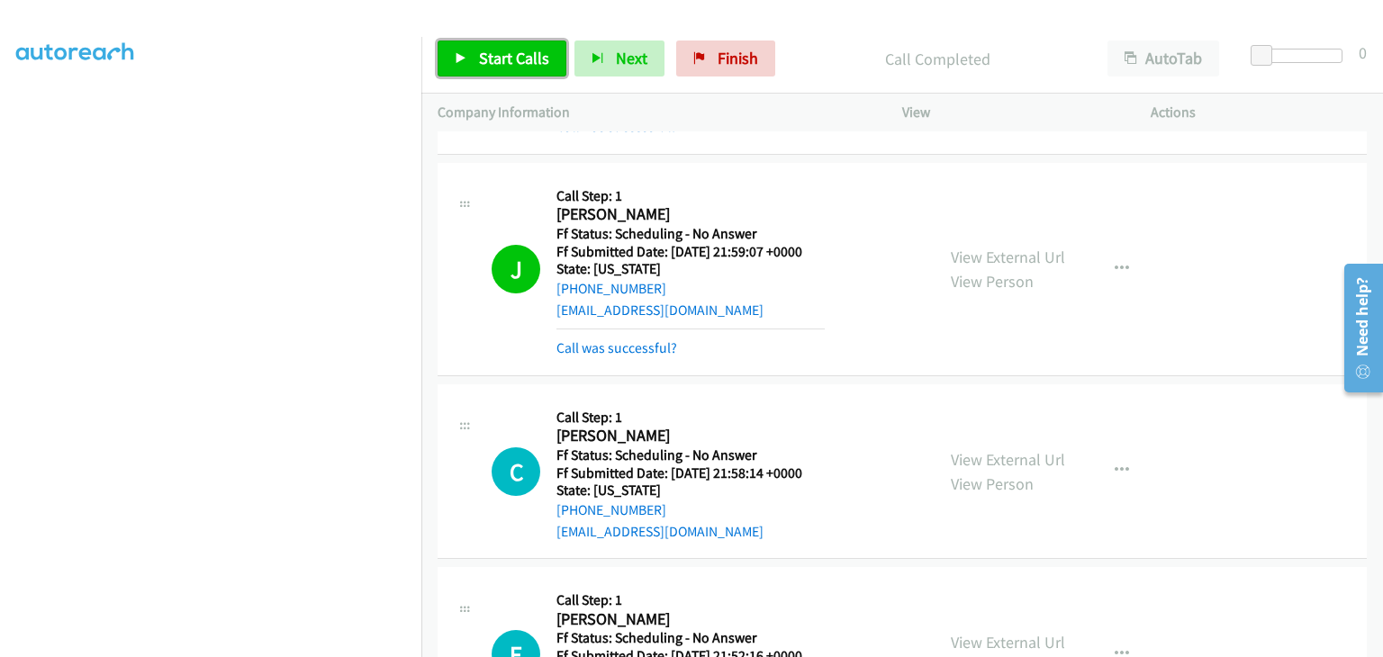
click at [532, 62] on span "Start Calls" at bounding box center [514, 58] width 70 height 21
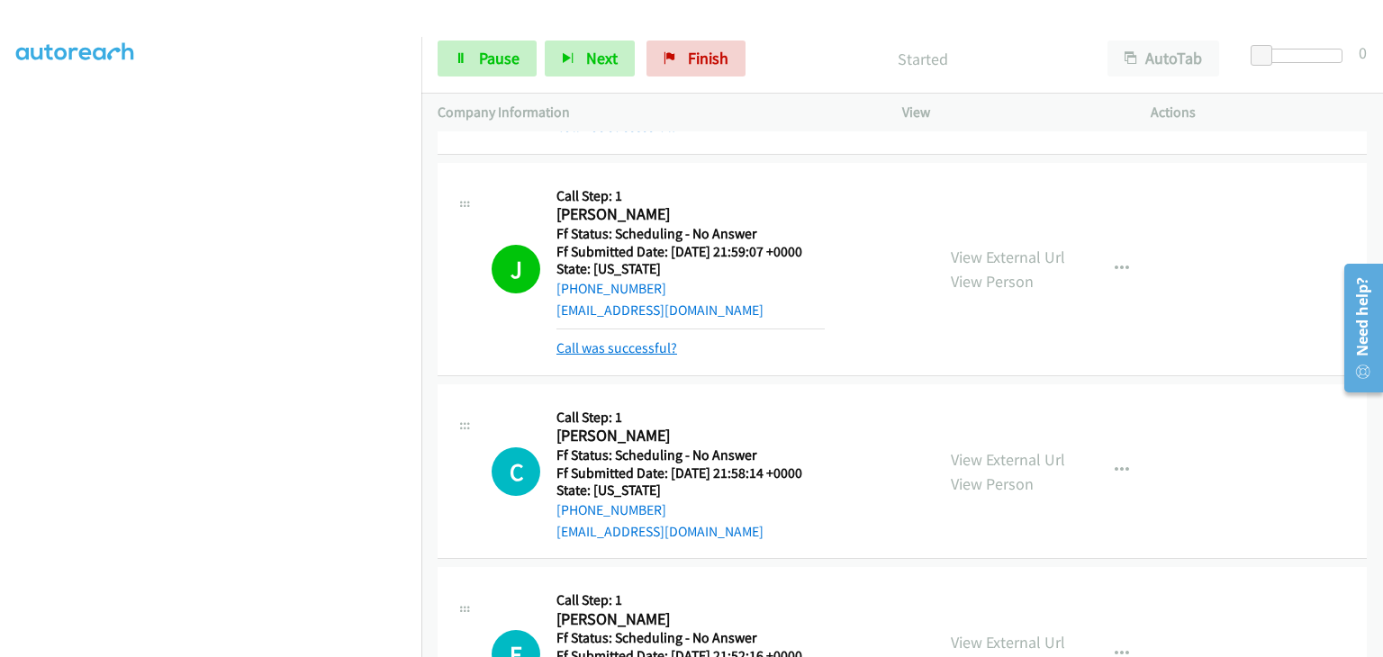
click at [622, 347] on link "Call was successful?" at bounding box center [617, 348] width 121 height 17
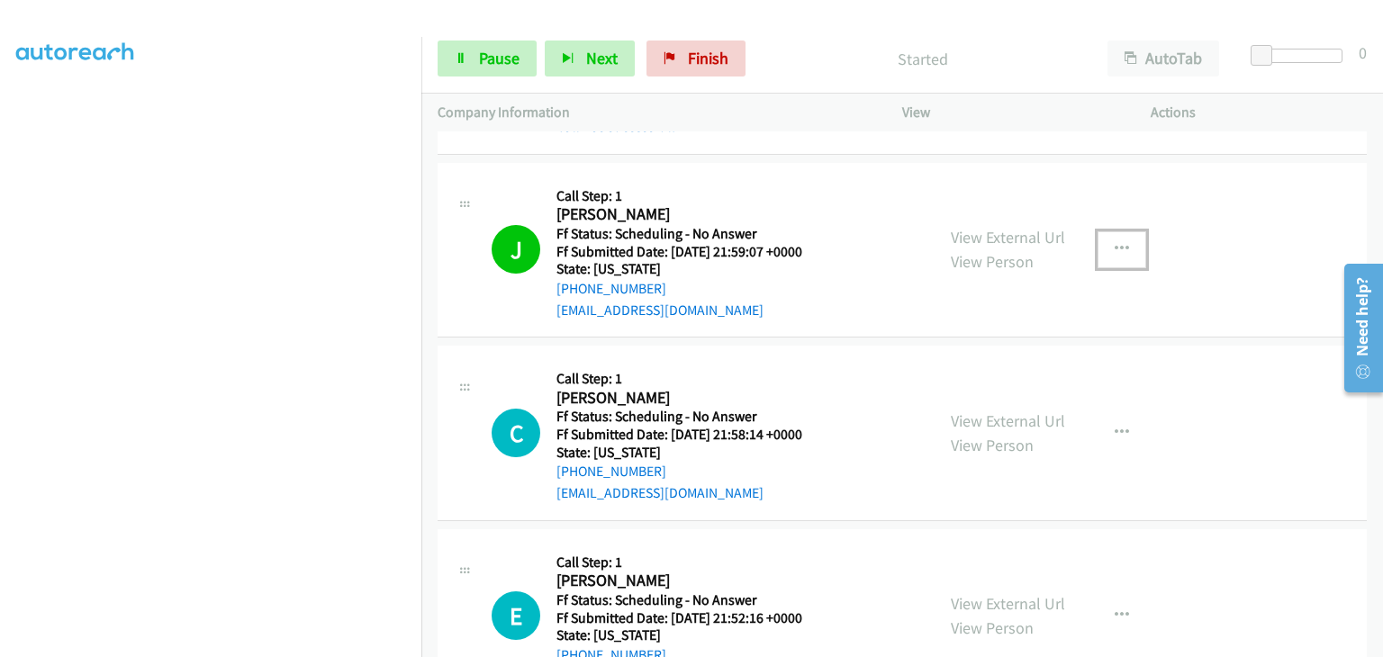
click at [1104, 251] on button "button" at bounding box center [1122, 249] width 49 height 36
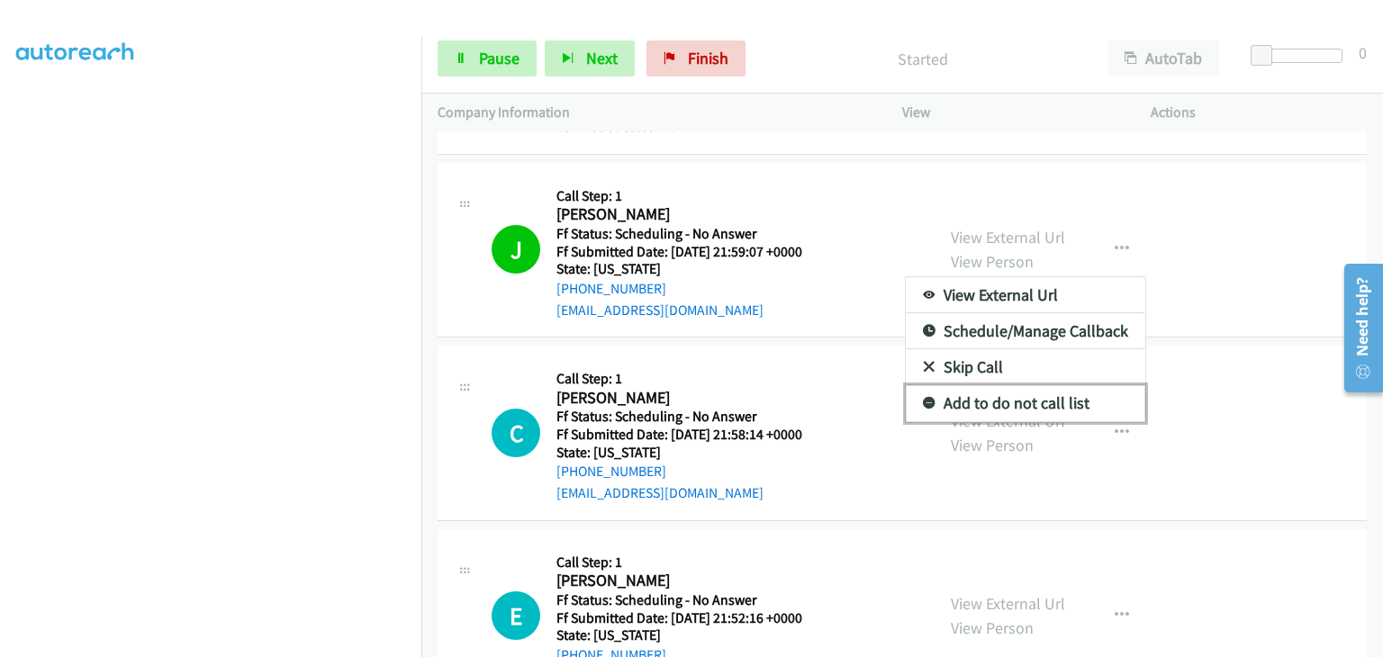
click at [962, 394] on link "Add to do not call list" at bounding box center [1026, 403] width 240 height 36
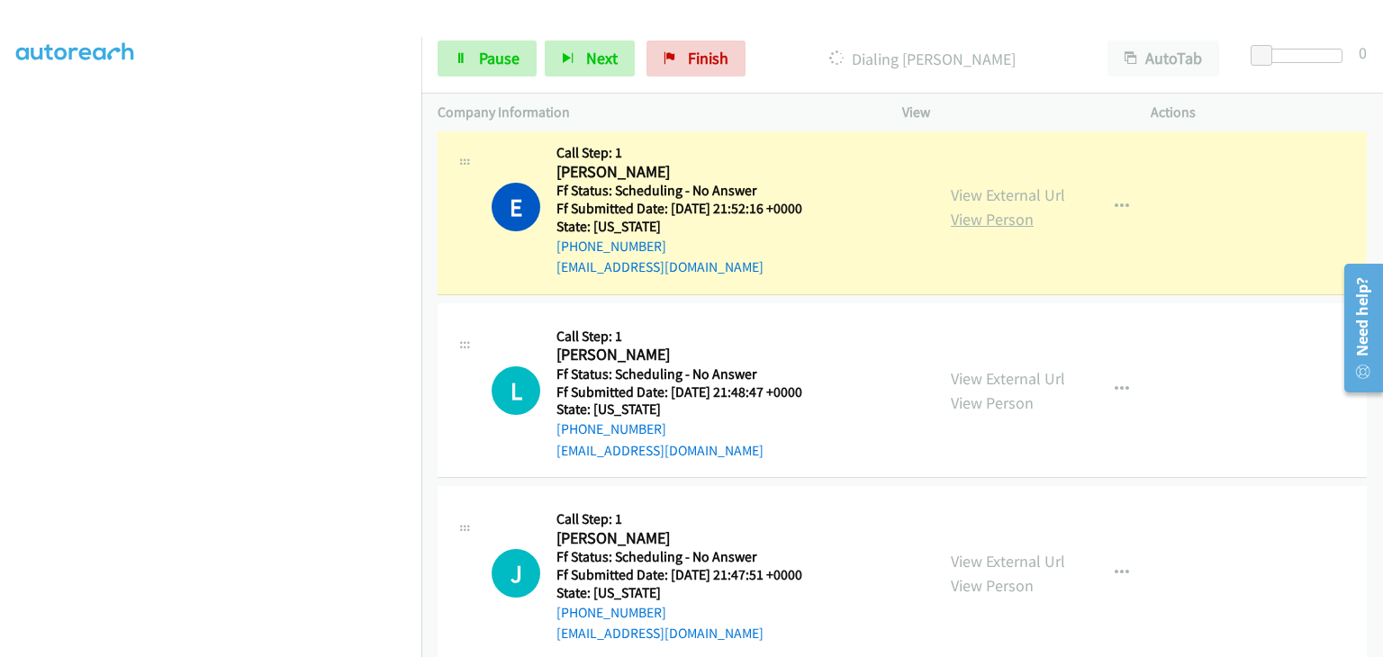
scroll to position [2418, 0]
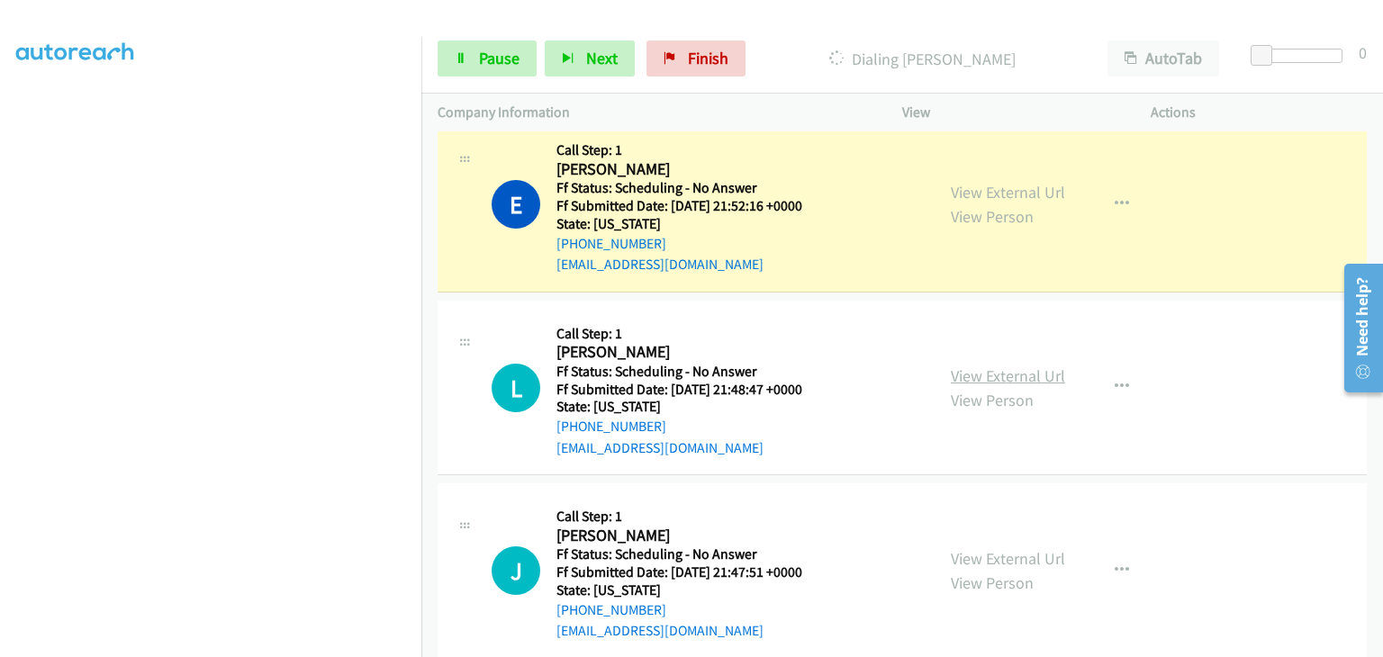
click at [991, 372] on link "View External Url" at bounding box center [1008, 376] width 114 height 21
click at [987, 548] on link "View External Url" at bounding box center [1008, 558] width 114 height 21
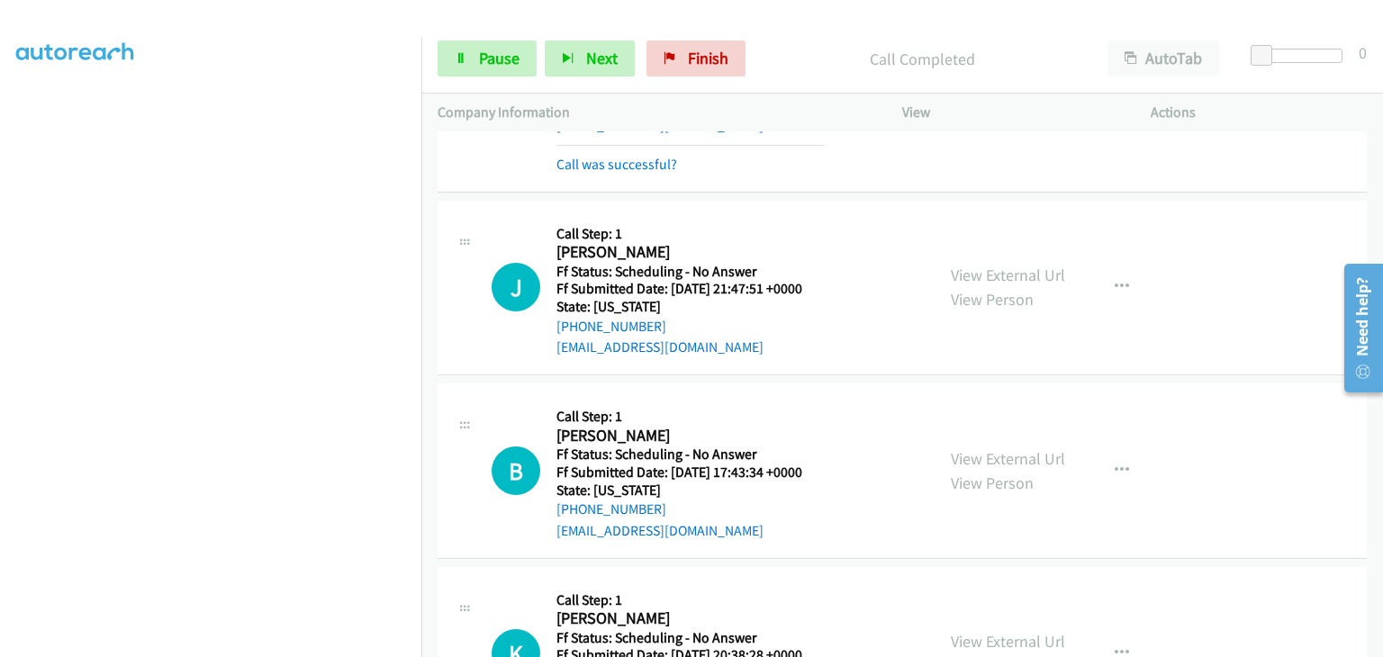
scroll to position [2868, 0]
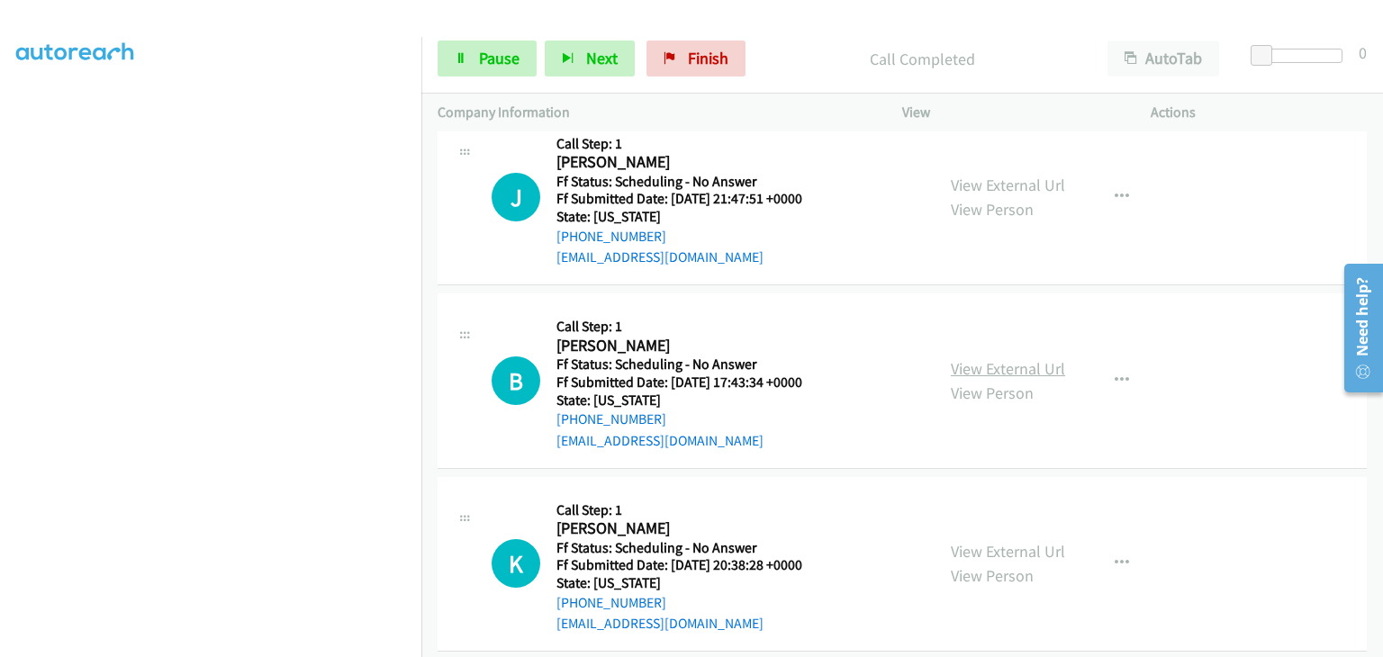
click at [1005, 366] on link "View External Url" at bounding box center [1008, 368] width 114 height 21
click at [987, 541] on link "View External Url" at bounding box center [1008, 551] width 114 height 21
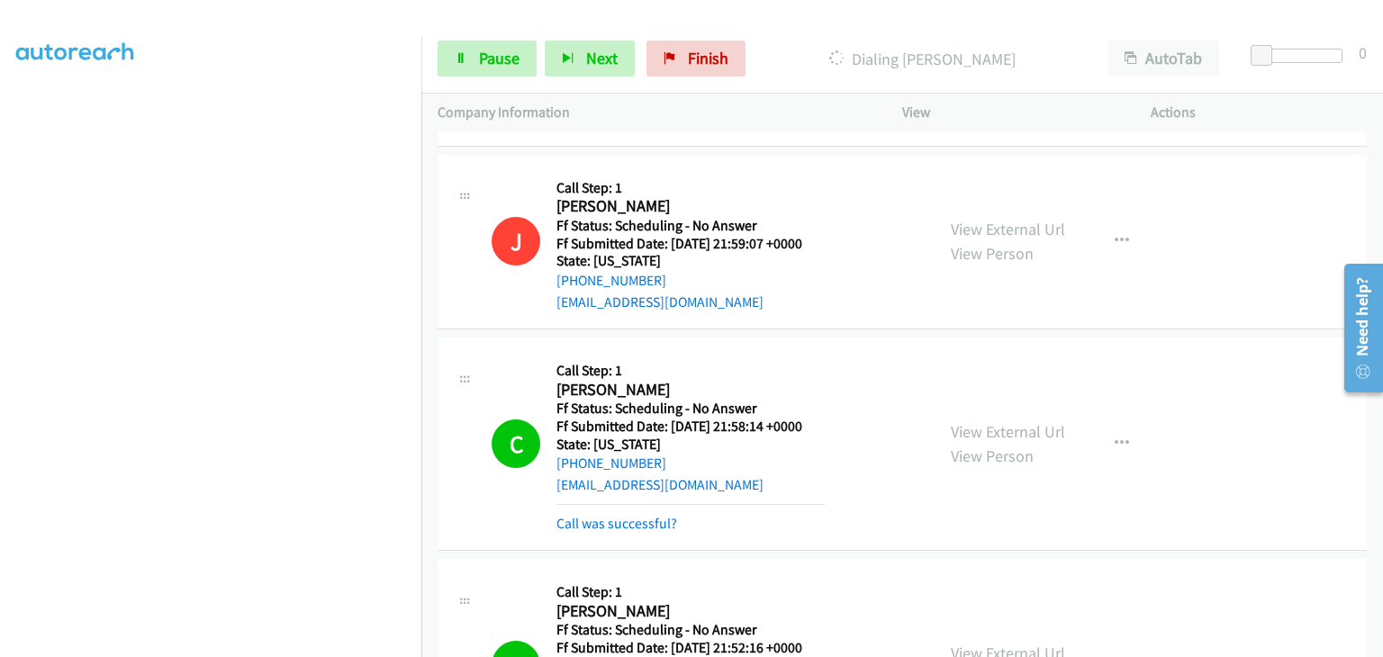
scroll to position [1878, 0]
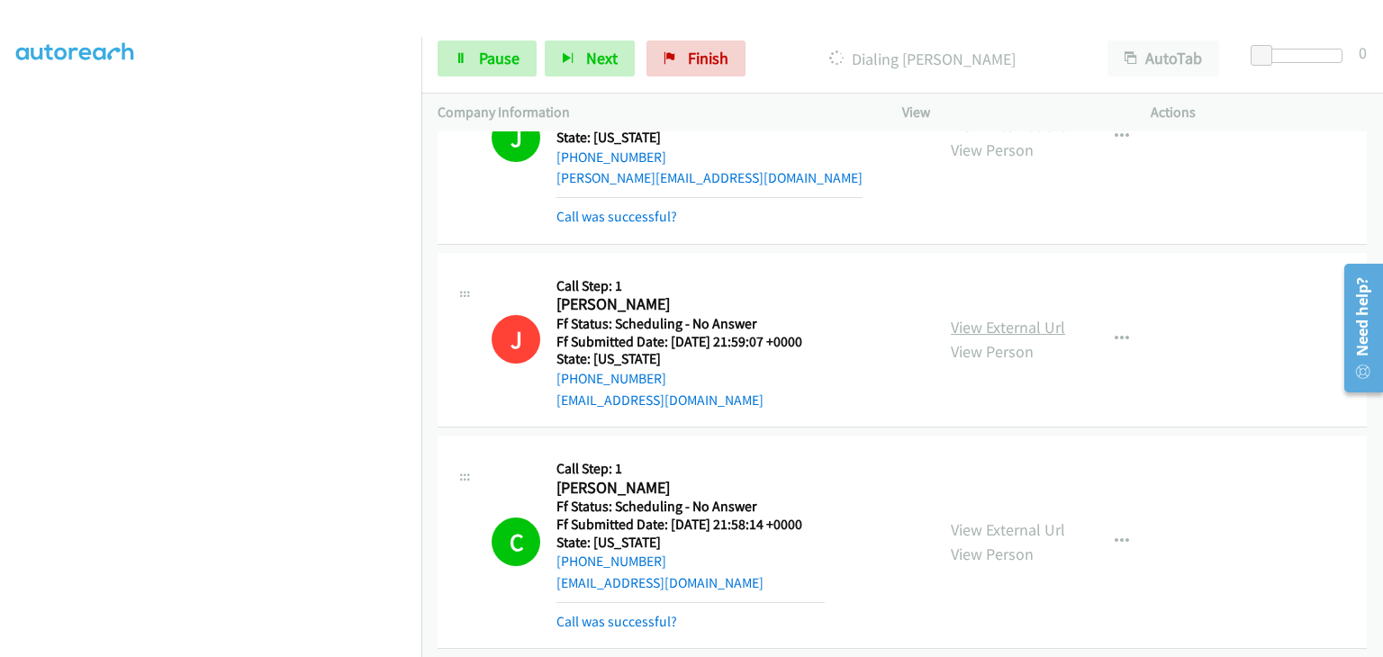
click at [976, 317] on link "View External Url" at bounding box center [1008, 327] width 114 height 21
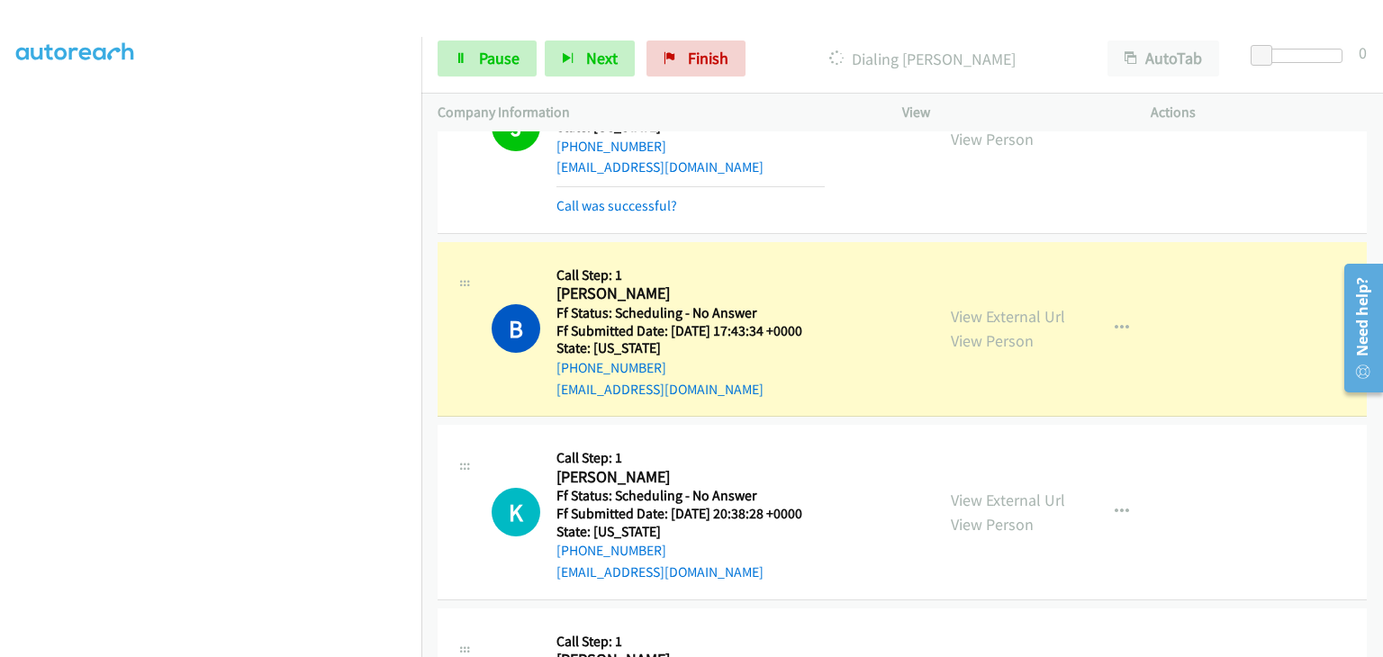
scroll to position [3049, 0]
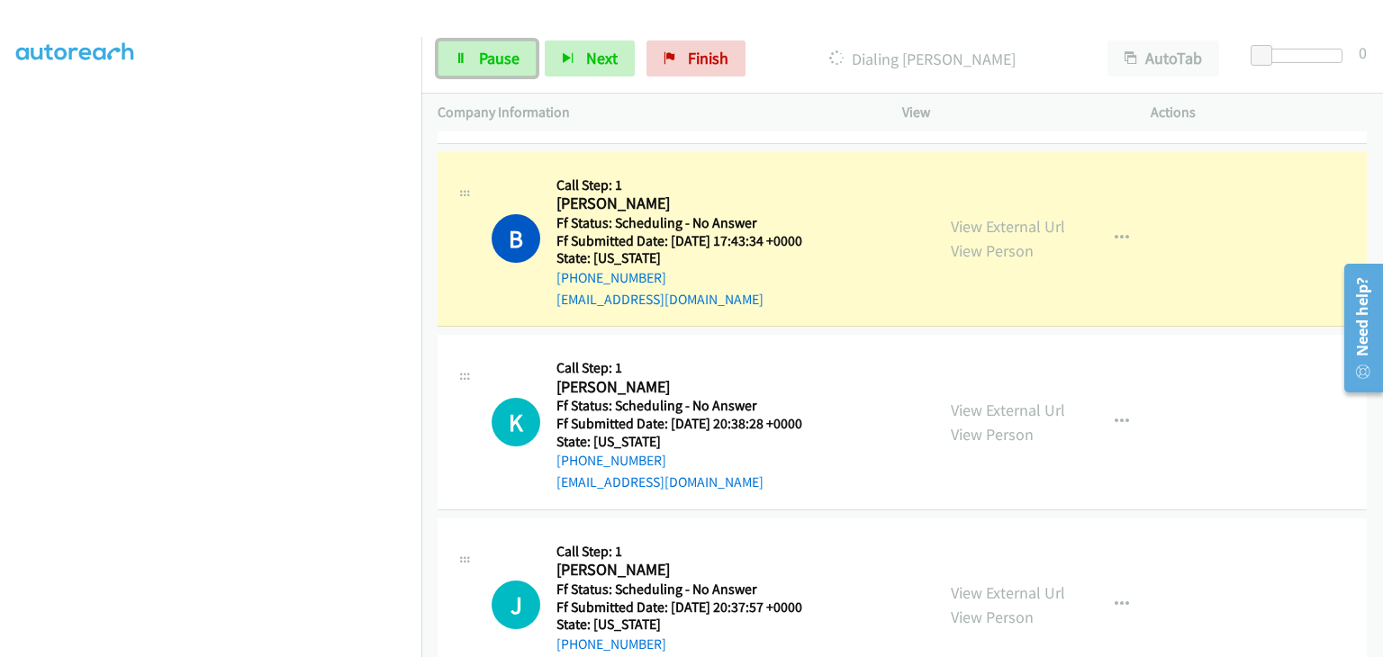
drag, startPoint x: 508, startPoint y: 60, endPoint x: 781, endPoint y: 77, distance: 273.4
click at [508, 60] on span "Pause" at bounding box center [499, 58] width 41 height 21
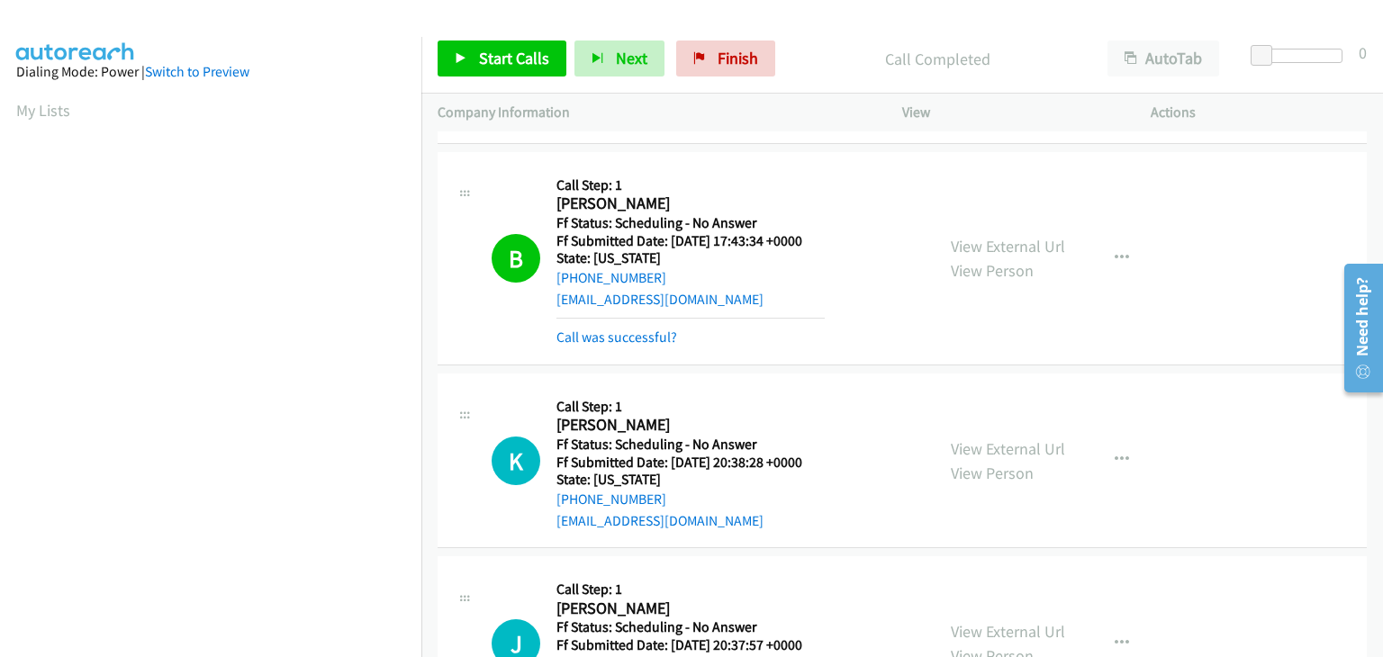
scroll to position [353, 0]
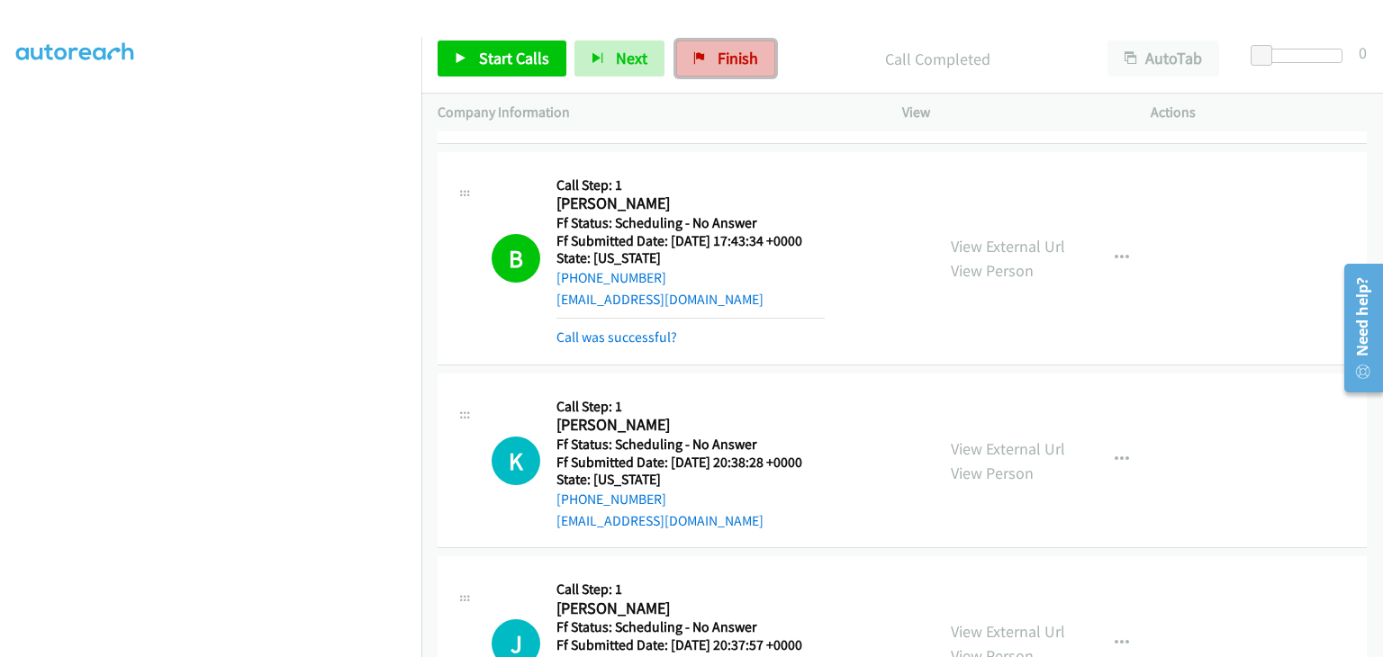
click at [718, 52] on span "Finish" at bounding box center [738, 58] width 41 height 21
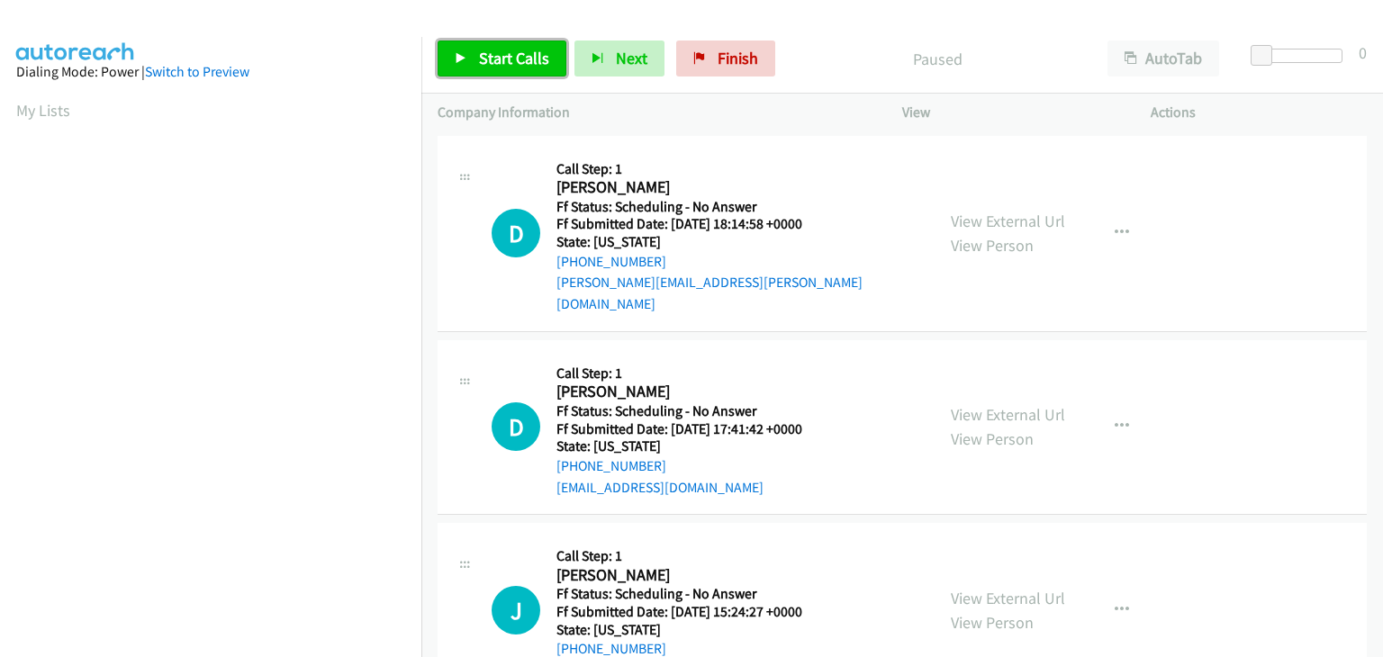
click at [551, 59] on link "Start Calls" at bounding box center [502, 59] width 129 height 36
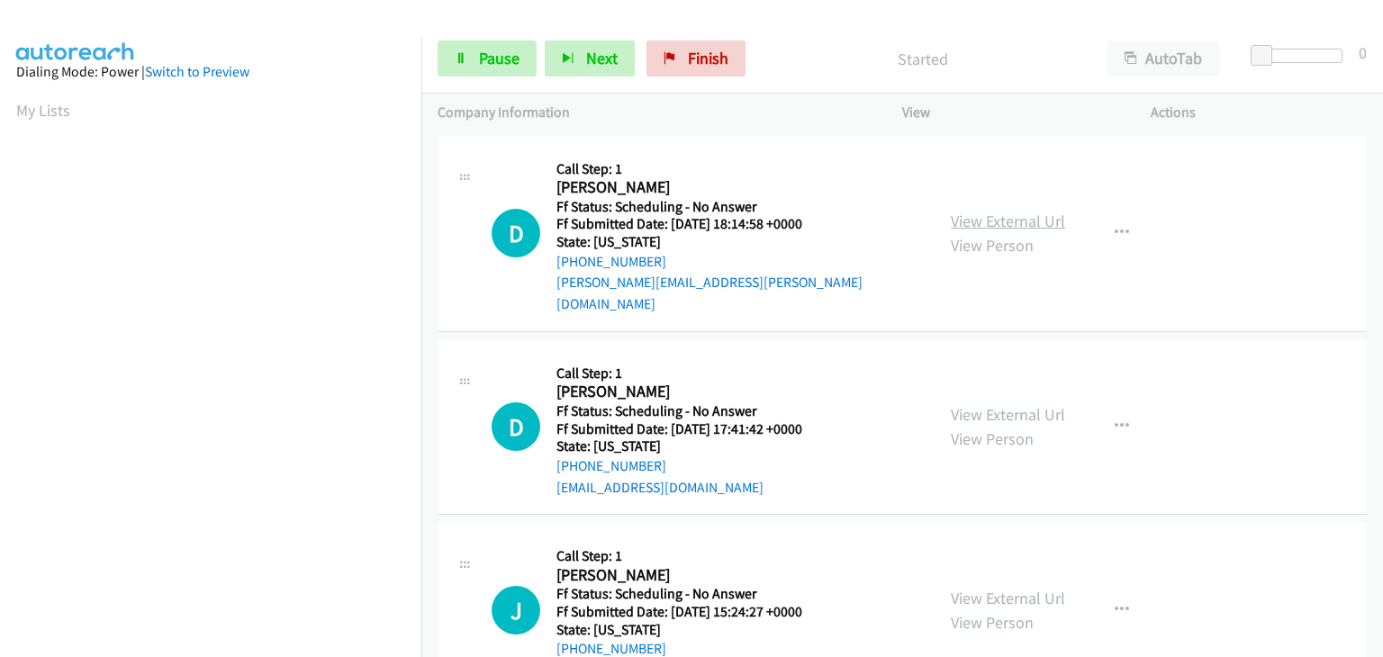
click at [985, 217] on link "View External Url" at bounding box center [1008, 221] width 114 height 21
click at [985, 404] on link "View External Url" at bounding box center [1008, 414] width 114 height 21
click at [954, 588] on link "View External Url" at bounding box center [1008, 598] width 114 height 21
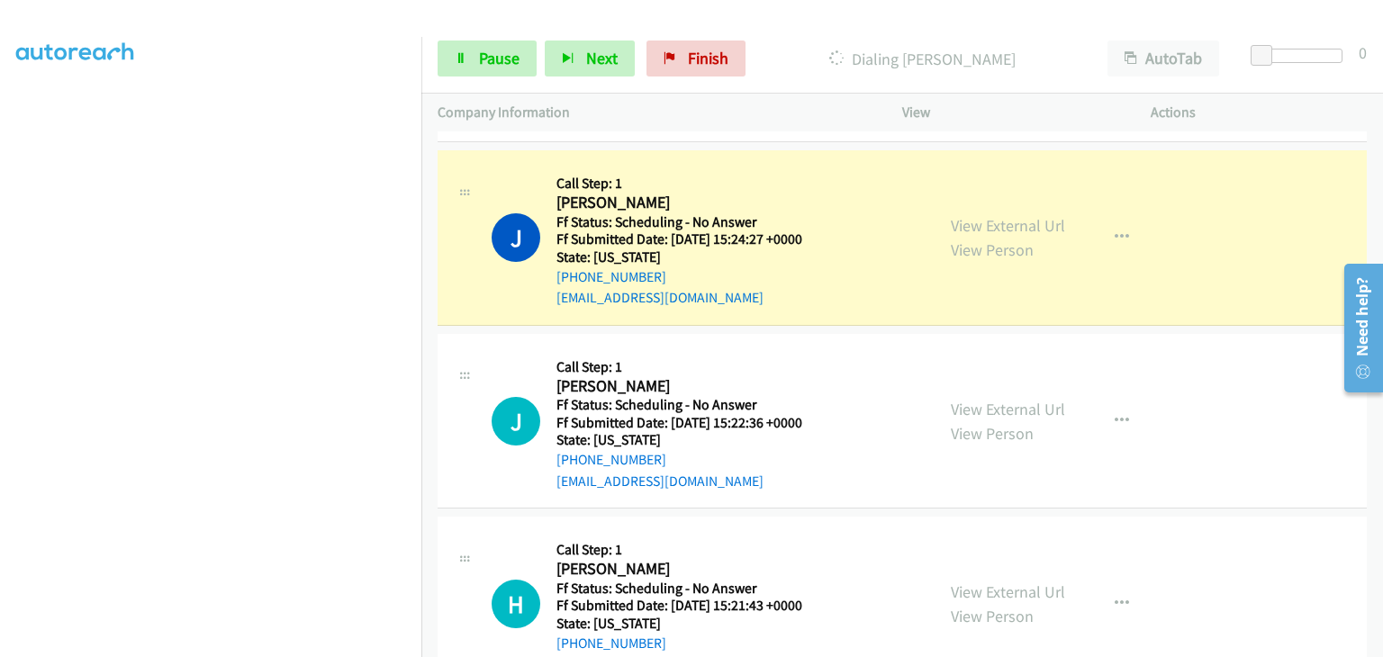
scroll to position [450, 0]
click at [980, 398] on link "View External Url" at bounding box center [1008, 408] width 114 height 21
click at [973, 581] on link "View External Url" at bounding box center [1008, 591] width 114 height 21
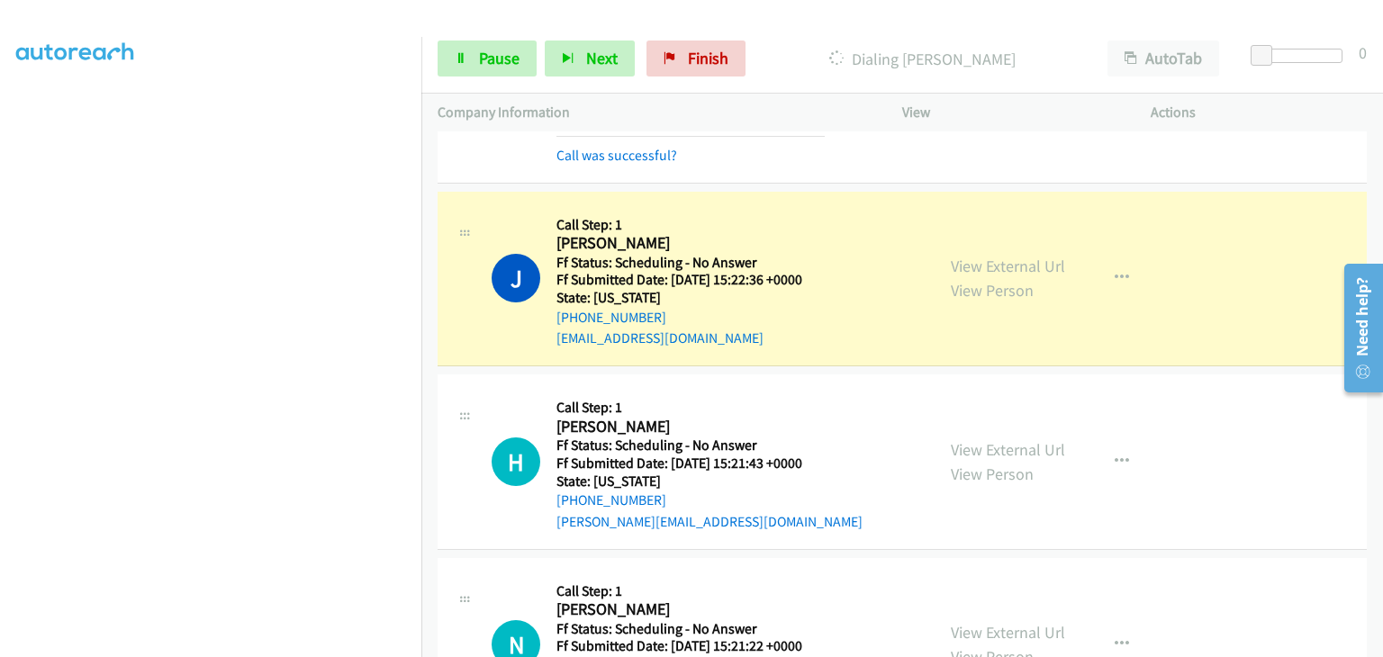
scroll to position [720, 0]
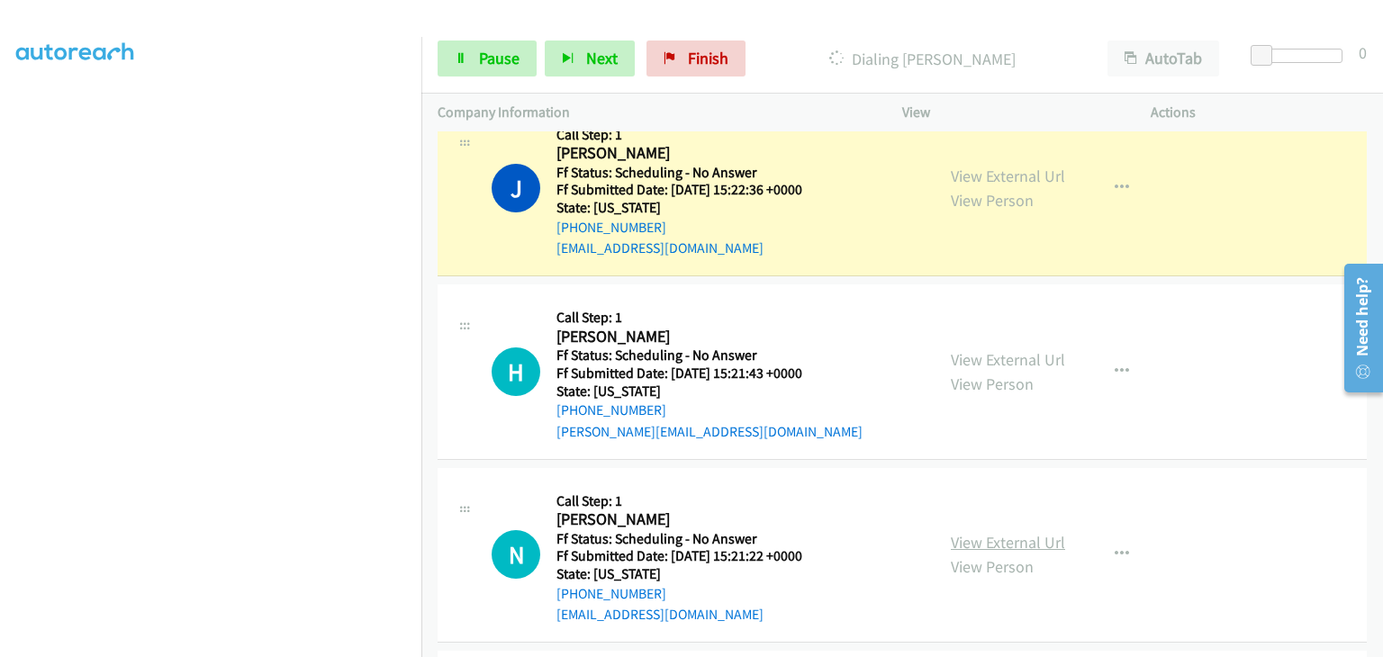
click at [997, 532] on link "View External Url" at bounding box center [1008, 542] width 114 height 21
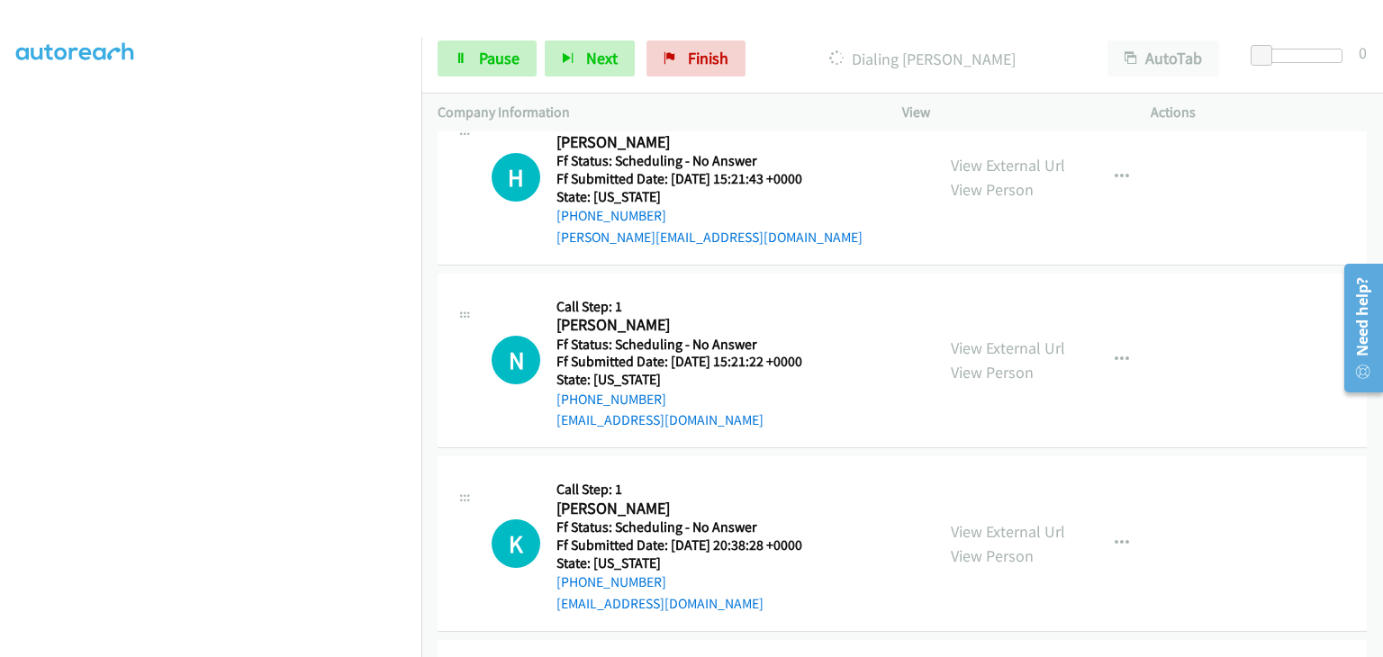
scroll to position [991, 0]
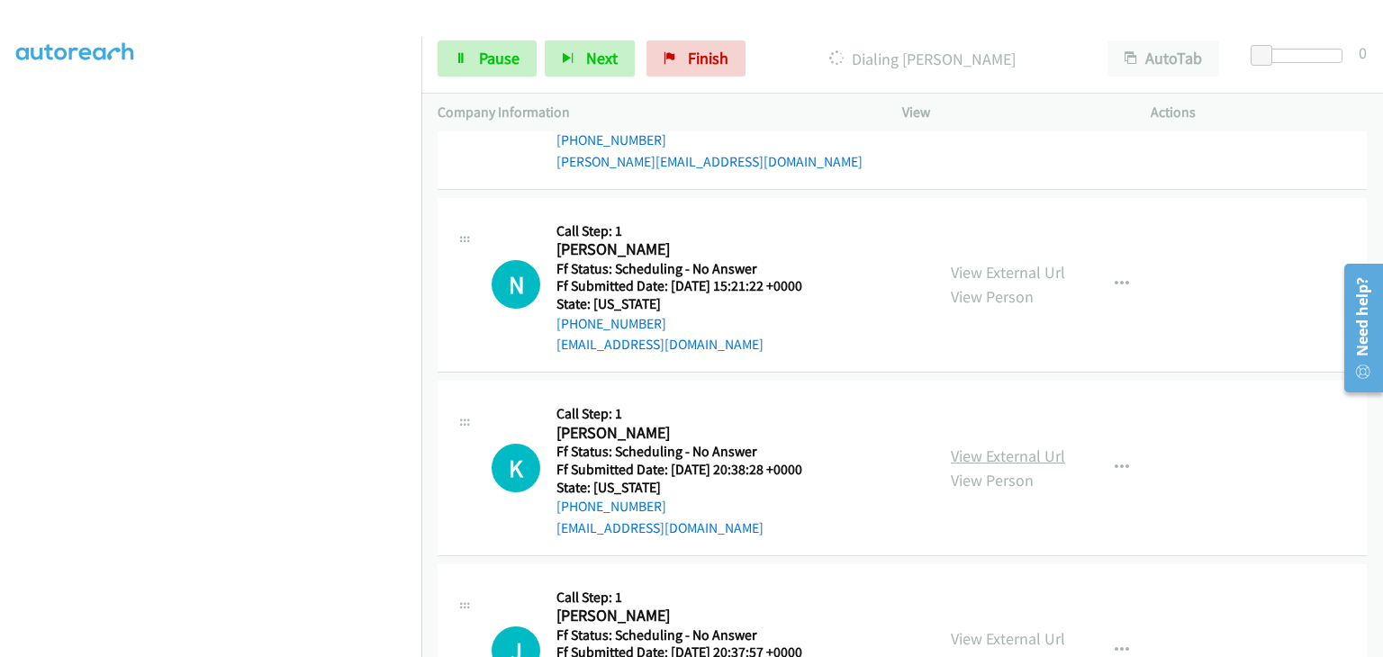
click at [980, 446] on link "View External Url" at bounding box center [1008, 456] width 114 height 21
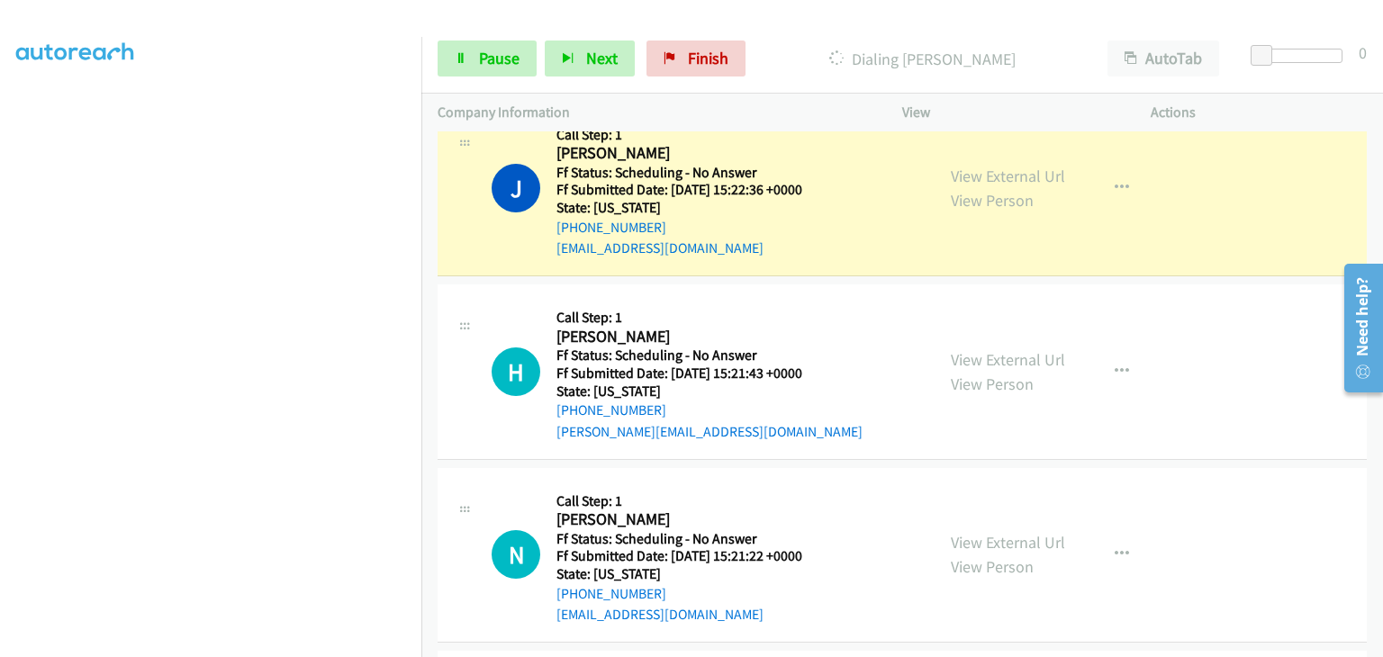
scroll to position [630, 0]
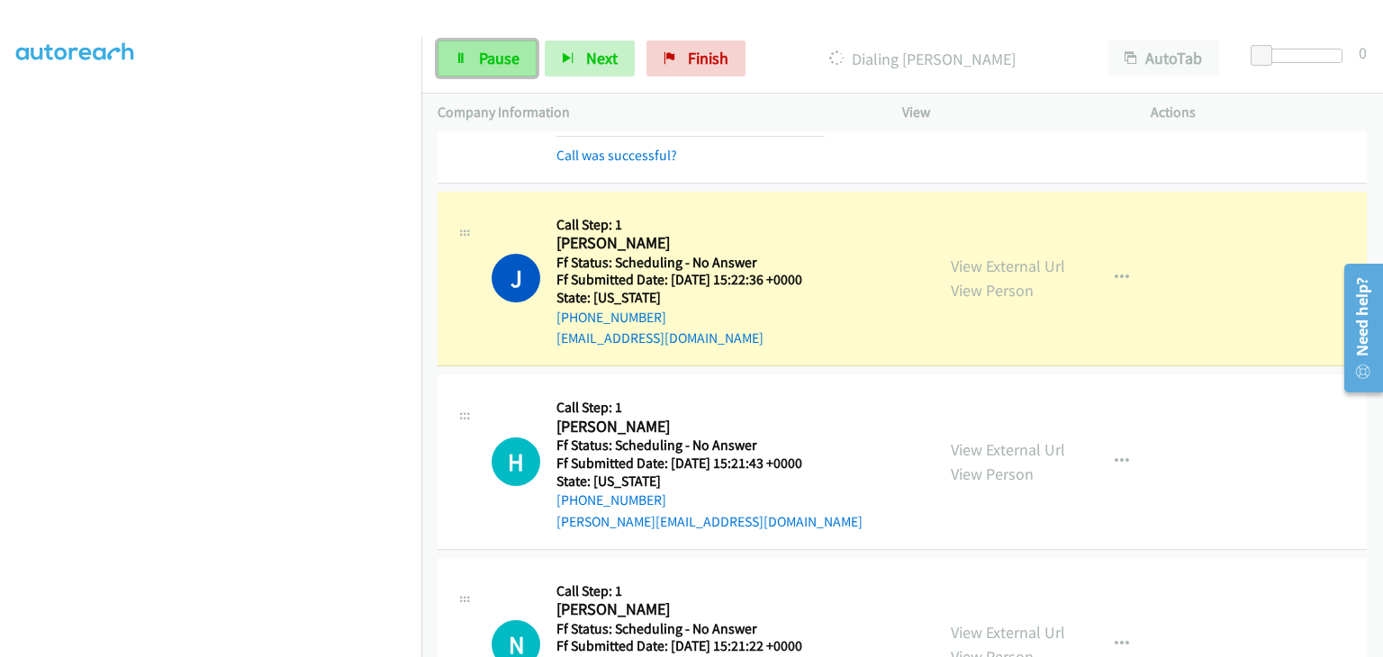
click at [517, 59] on span "Pause" at bounding box center [499, 58] width 41 height 21
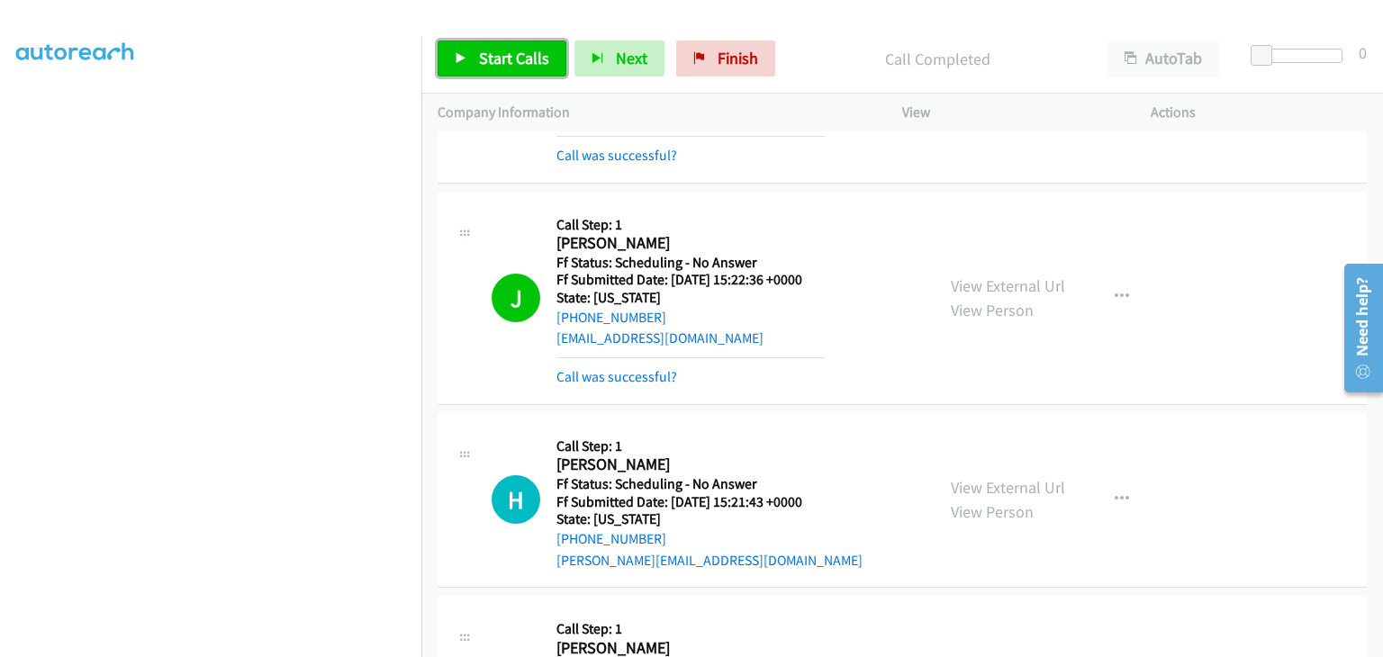
drag, startPoint x: 494, startPoint y: 55, endPoint x: 519, endPoint y: 59, distance: 24.6
click at [494, 55] on span "Start Calls" at bounding box center [514, 58] width 70 height 21
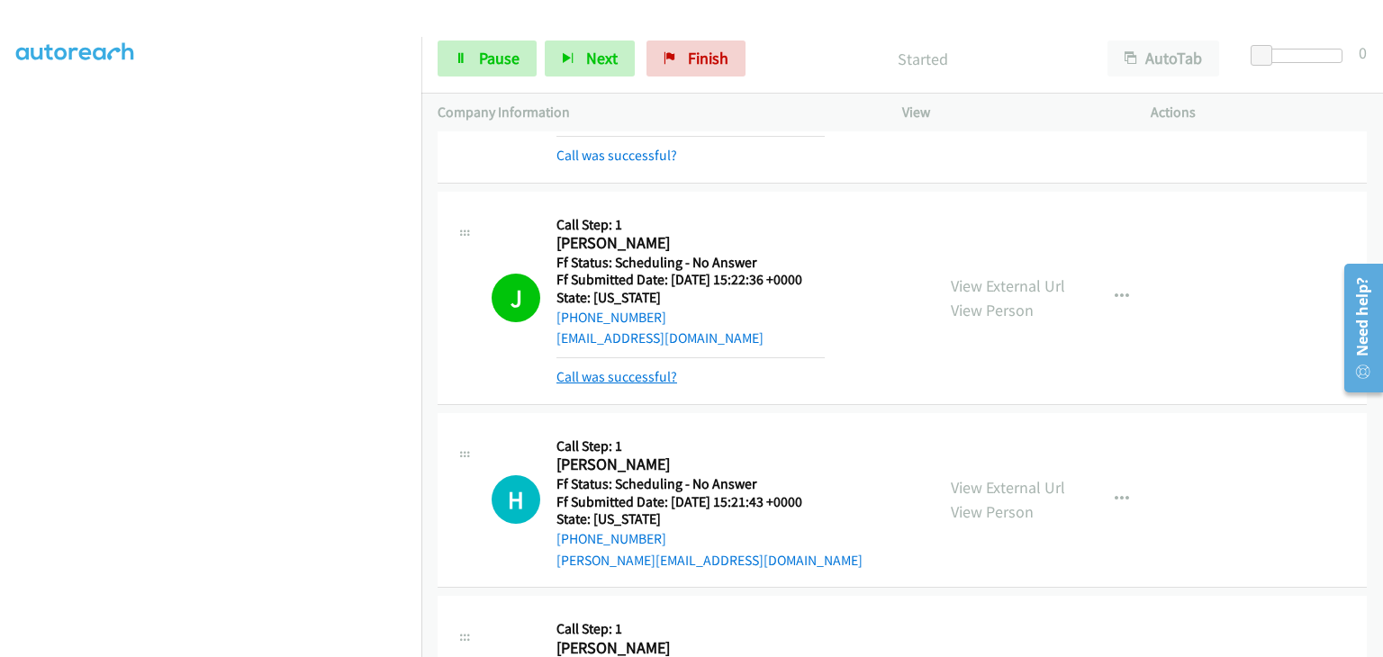
drag, startPoint x: 649, startPoint y: 347, endPoint x: 659, endPoint y: 346, distance: 9.9
click at [649, 368] on link "Call was successful?" at bounding box center [617, 376] width 121 height 17
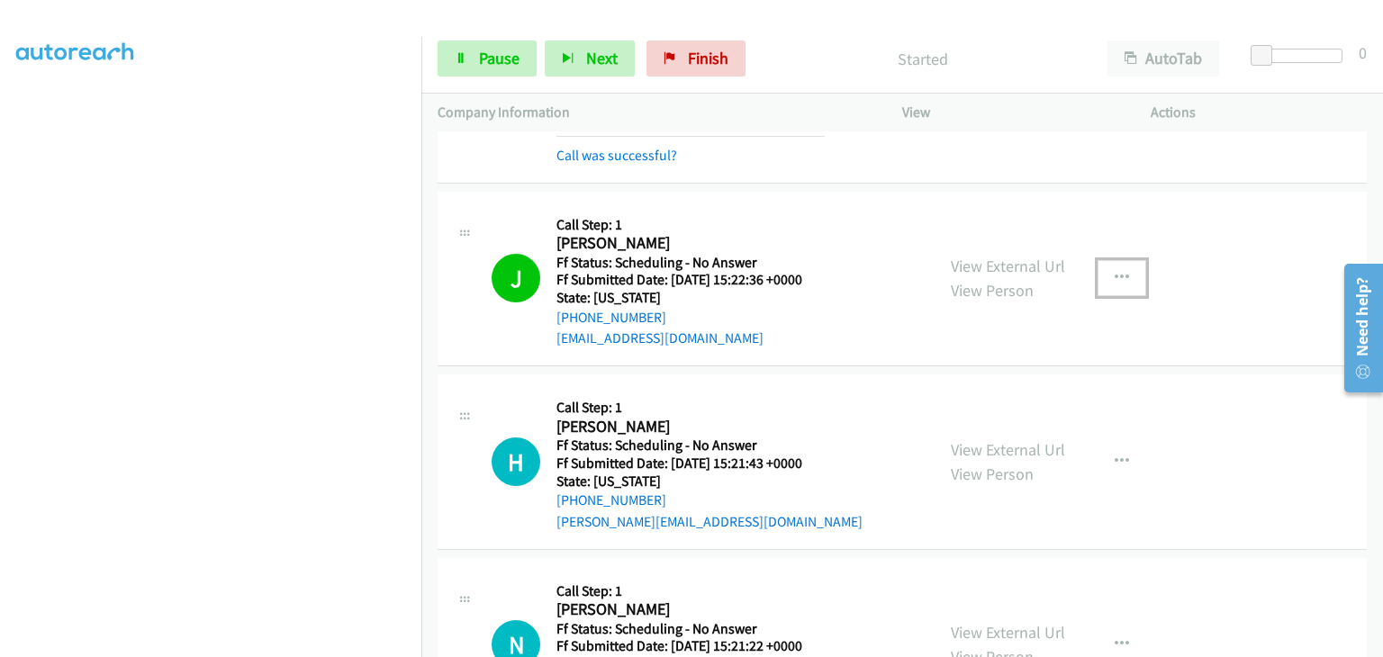
click at [1117, 262] on button "button" at bounding box center [1122, 278] width 49 height 36
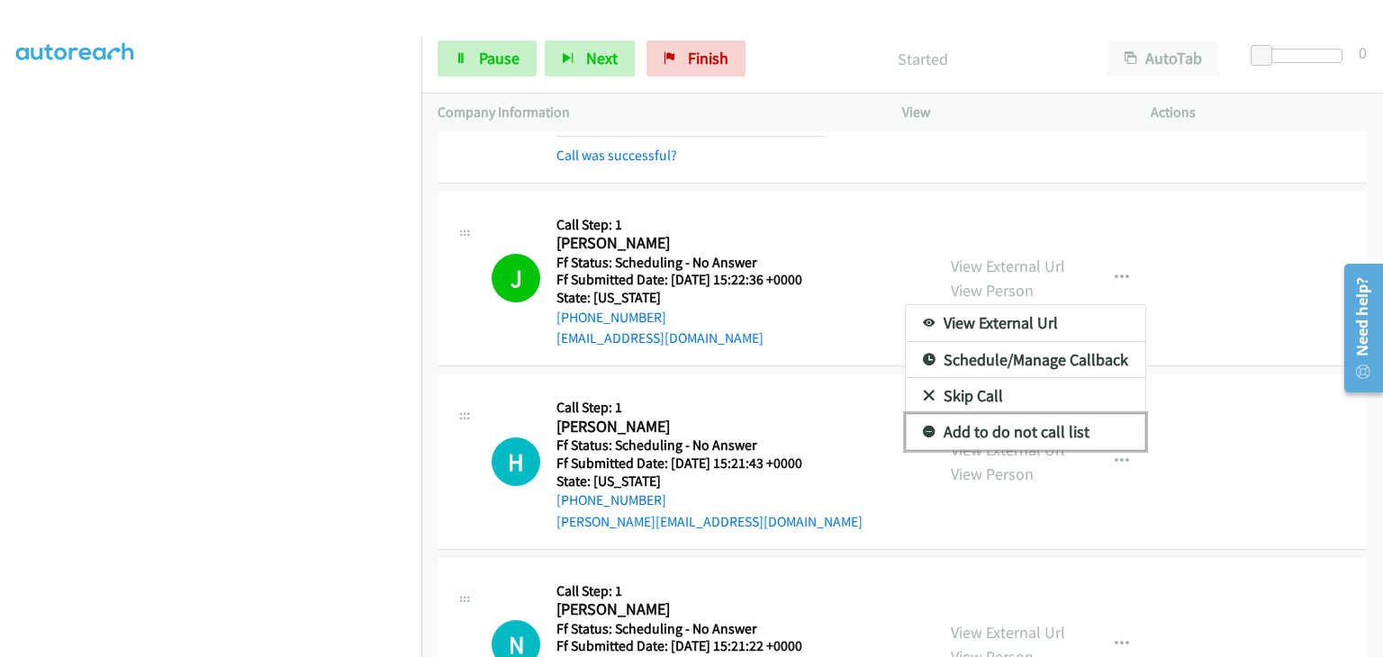
click at [1018, 414] on link "Add to do not call list" at bounding box center [1026, 432] width 240 height 36
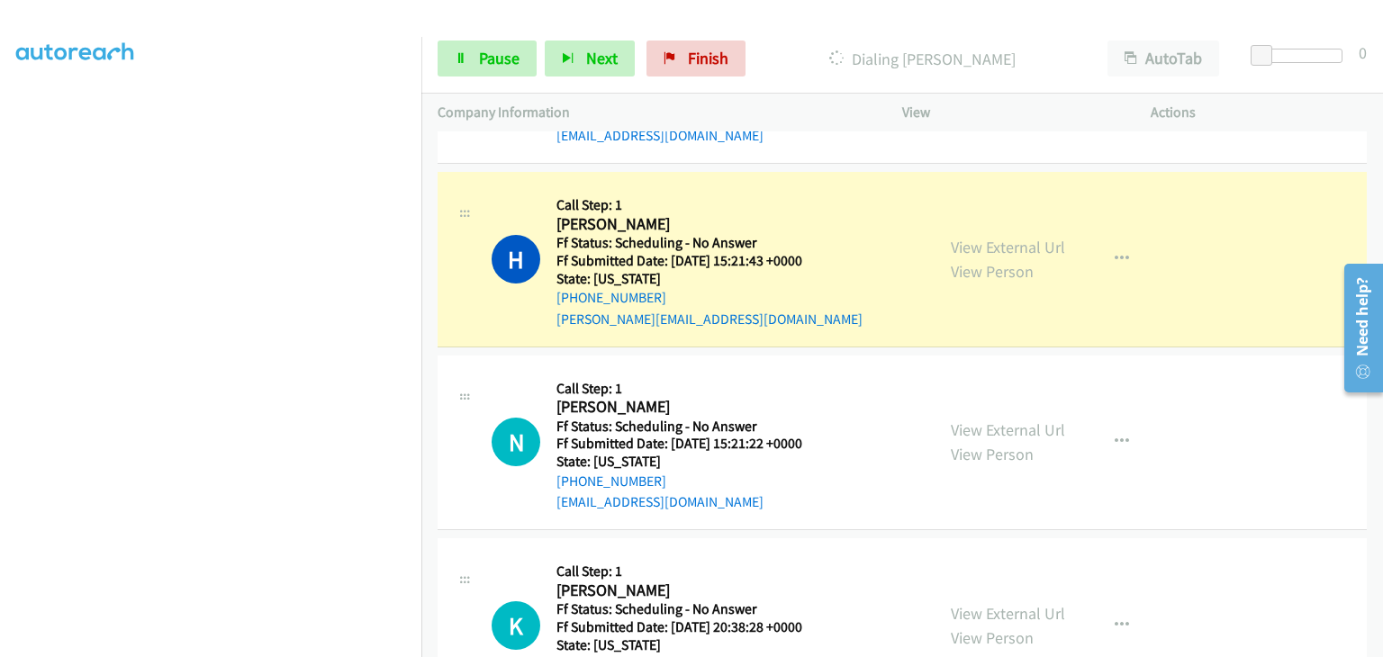
scroll to position [901, 0]
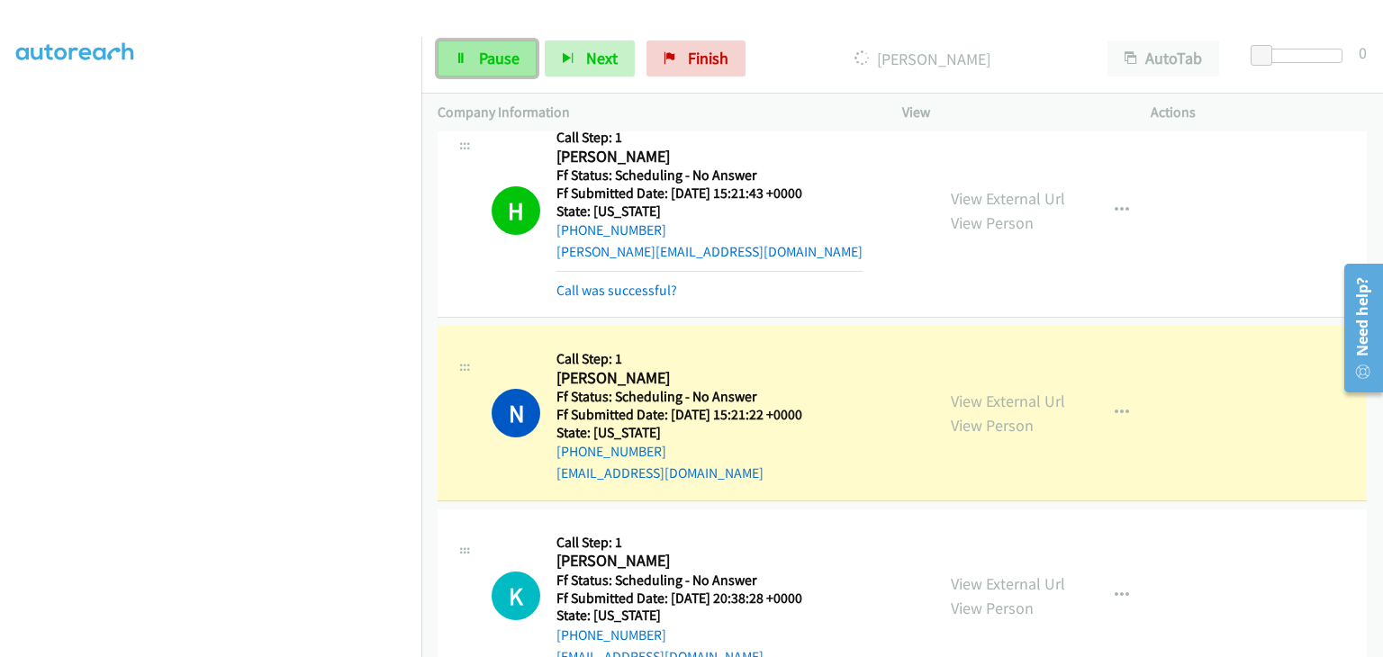
drag, startPoint x: 497, startPoint y: 69, endPoint x: 523, endPoint y: 74, distance: 26.5
click at [497, 69] on link "Pause" at bounding box center [487, 59] width 99 height 36
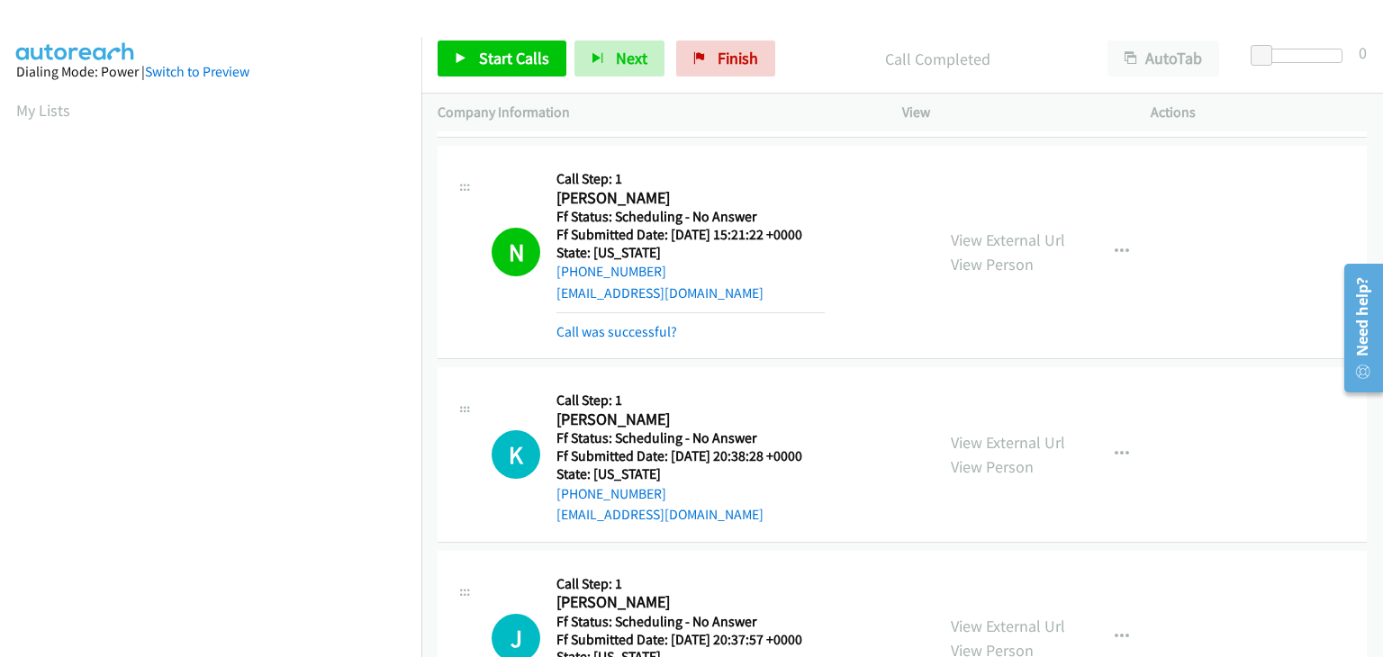
scroll to position [353, 0]
click at [546, 67] on span "Start Calls" at bounding box center [514, 58] width 70 height 21
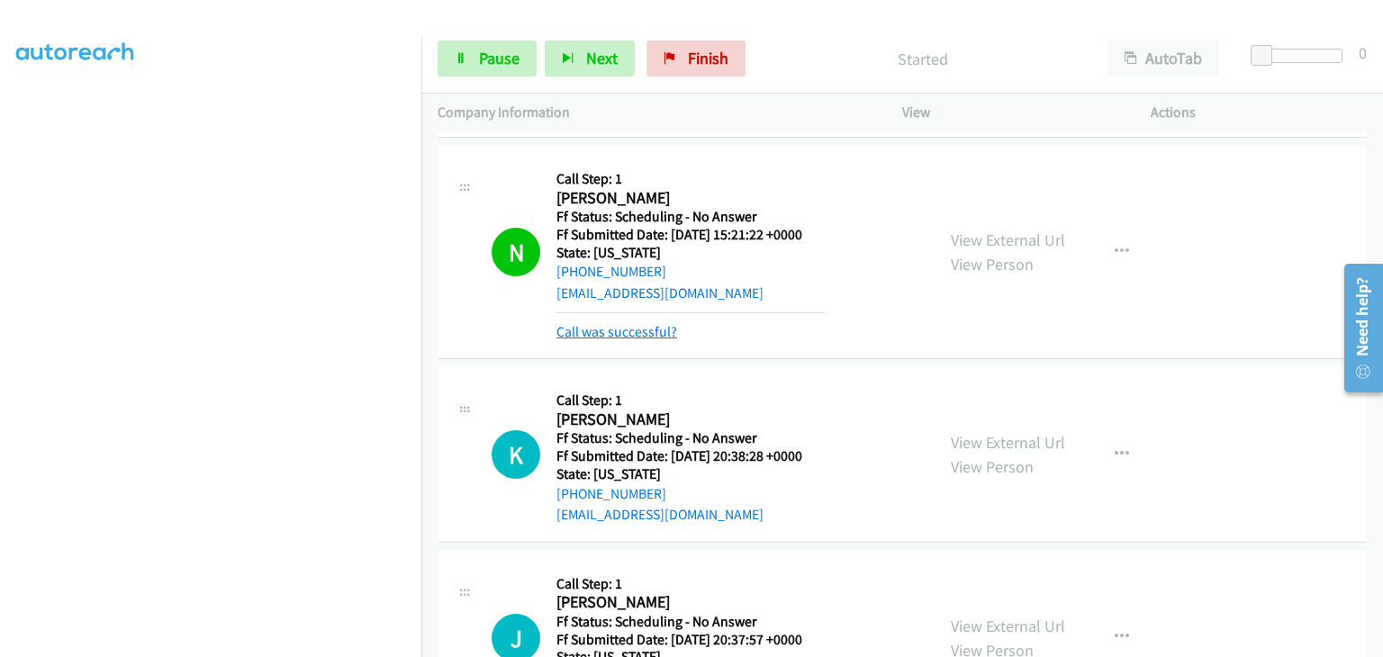
click at [670, 323] on link "Call was successful?" at bounding box center [617, 331] width 121 height 17
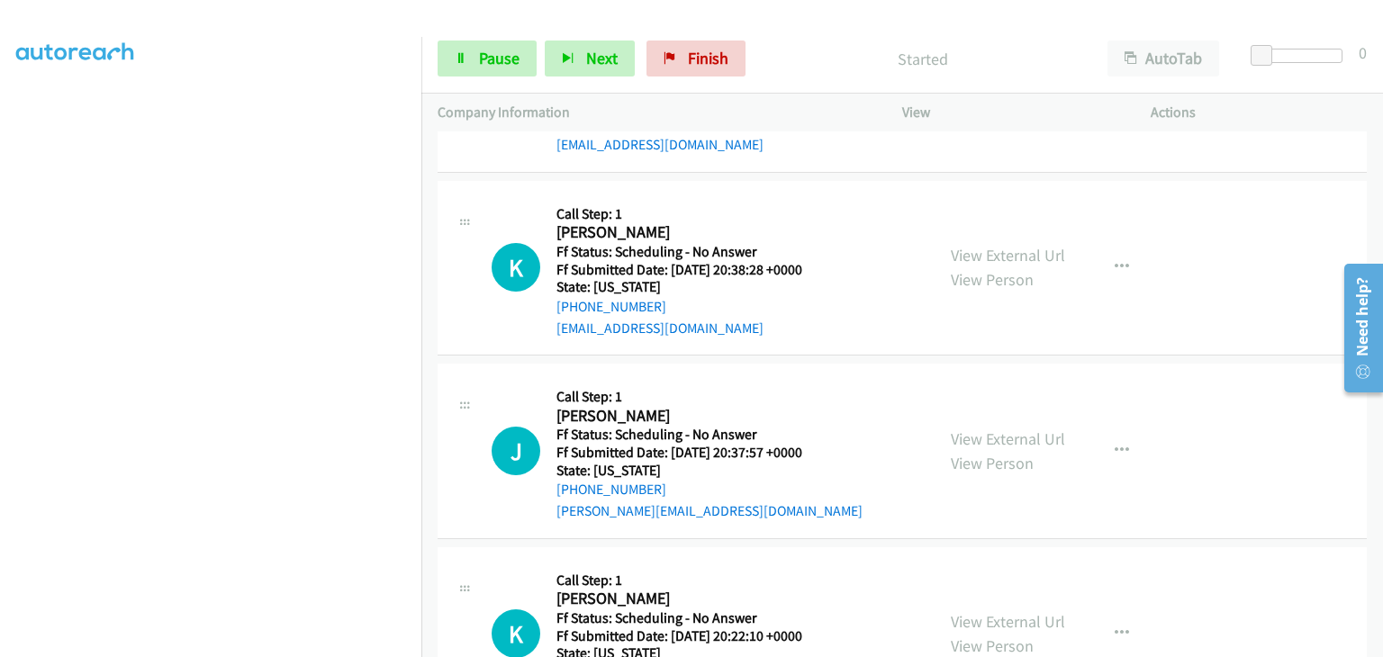
scroll to position [1261, 0]
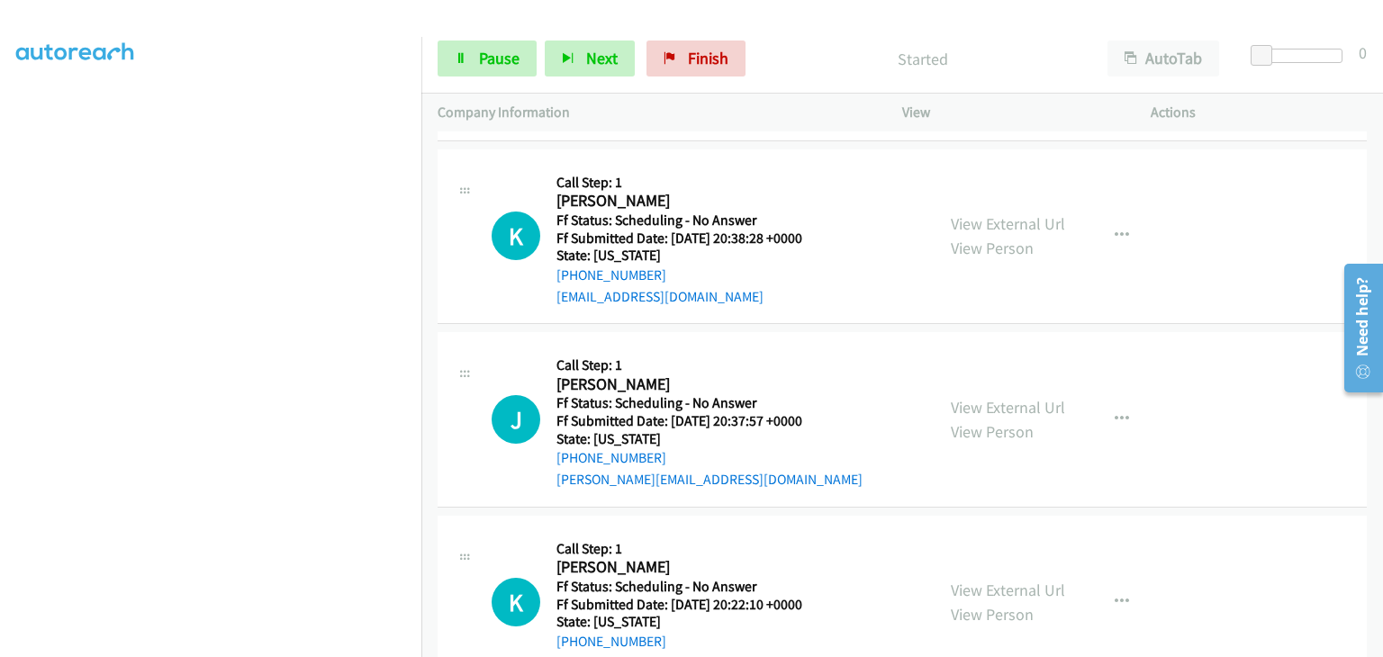
click at [981, 371] on div "View External Url View Person View External Url Email Schedule/Manage Callback …" at bounding box center [1067, 420] width 265 height 142
click at [980, 397] on link "View External Url" at bounding box center [1008, 407] width 114 height 21
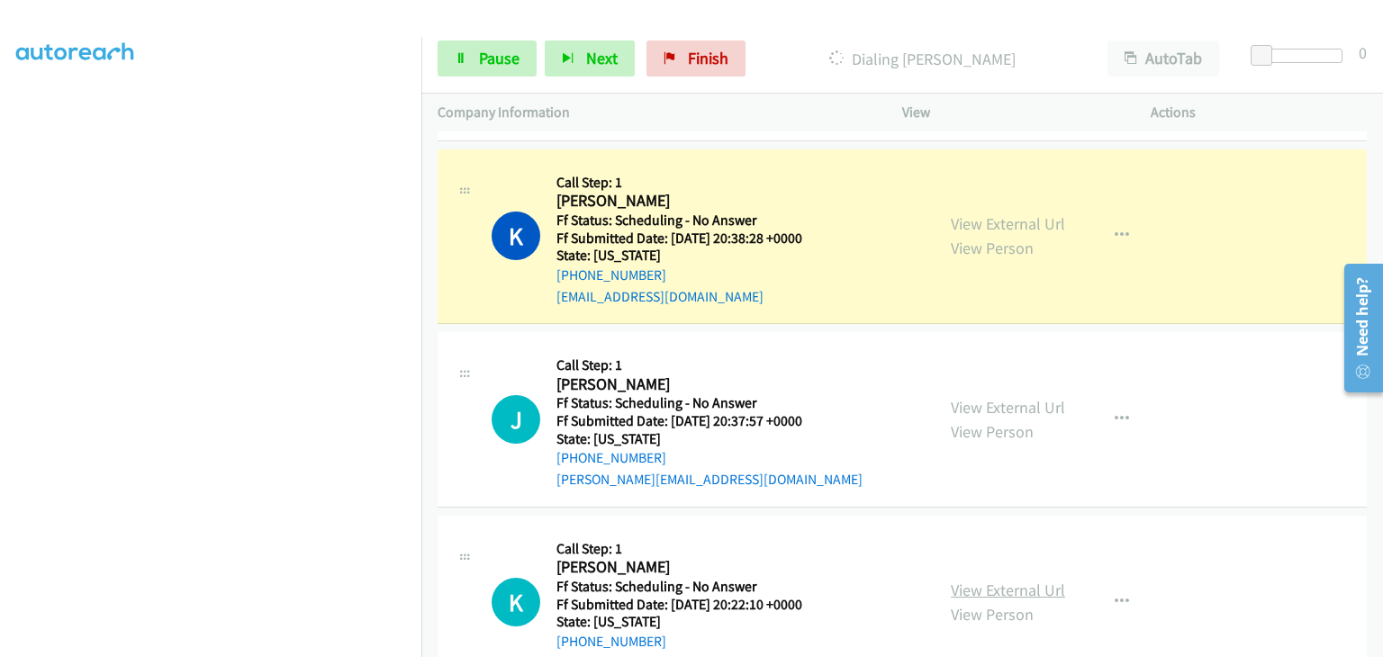
click at [991, 580] on link "View External Url" at bounding box center [1008, 590] width 114 height 21
click at [1098, 402] on button "button" at bounding box center [1122, 420] width 49 height 36
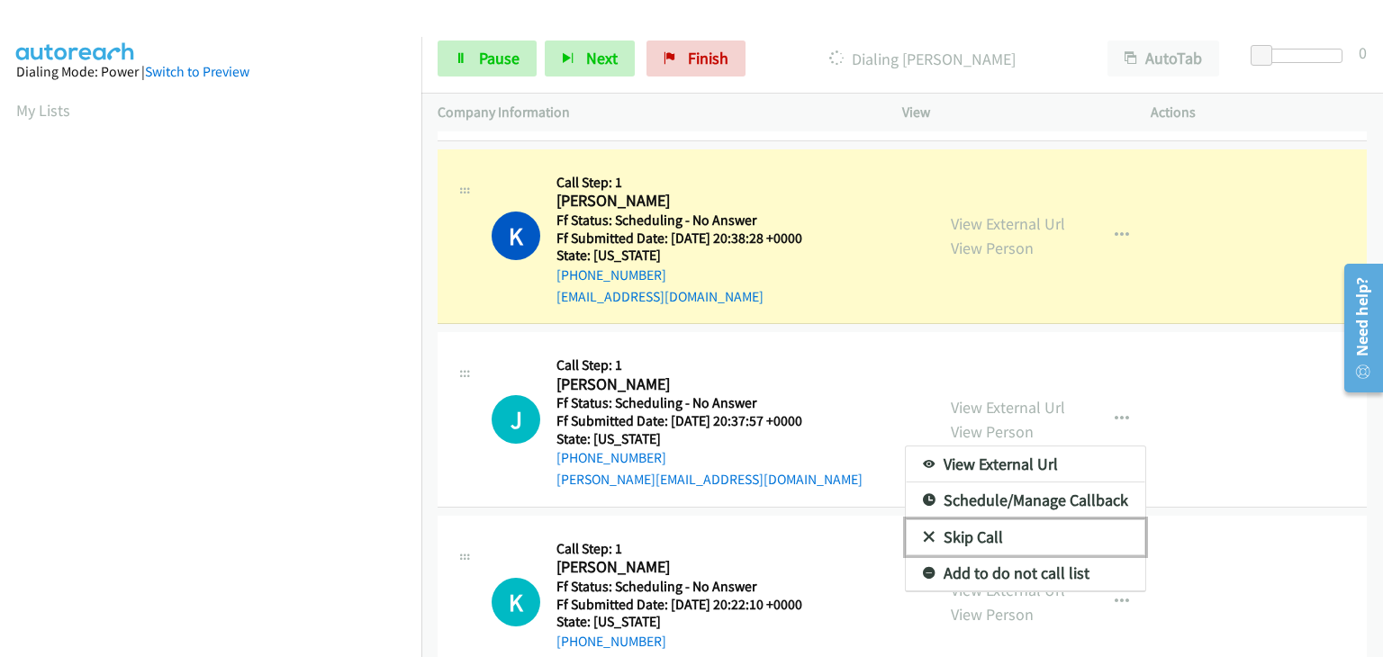
click at [1003, 522] on link "Skip Call" at bounding box center [1026, 538] width 240 height 36
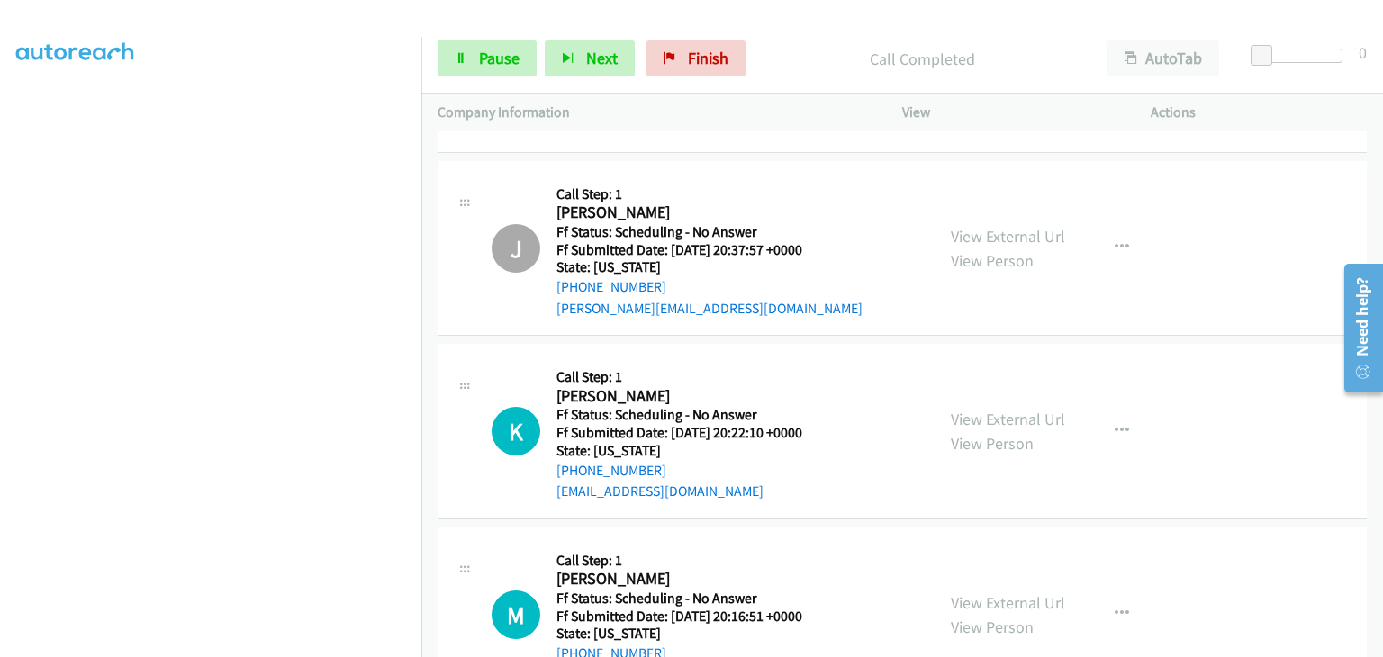
scroll to position [1441, 0]
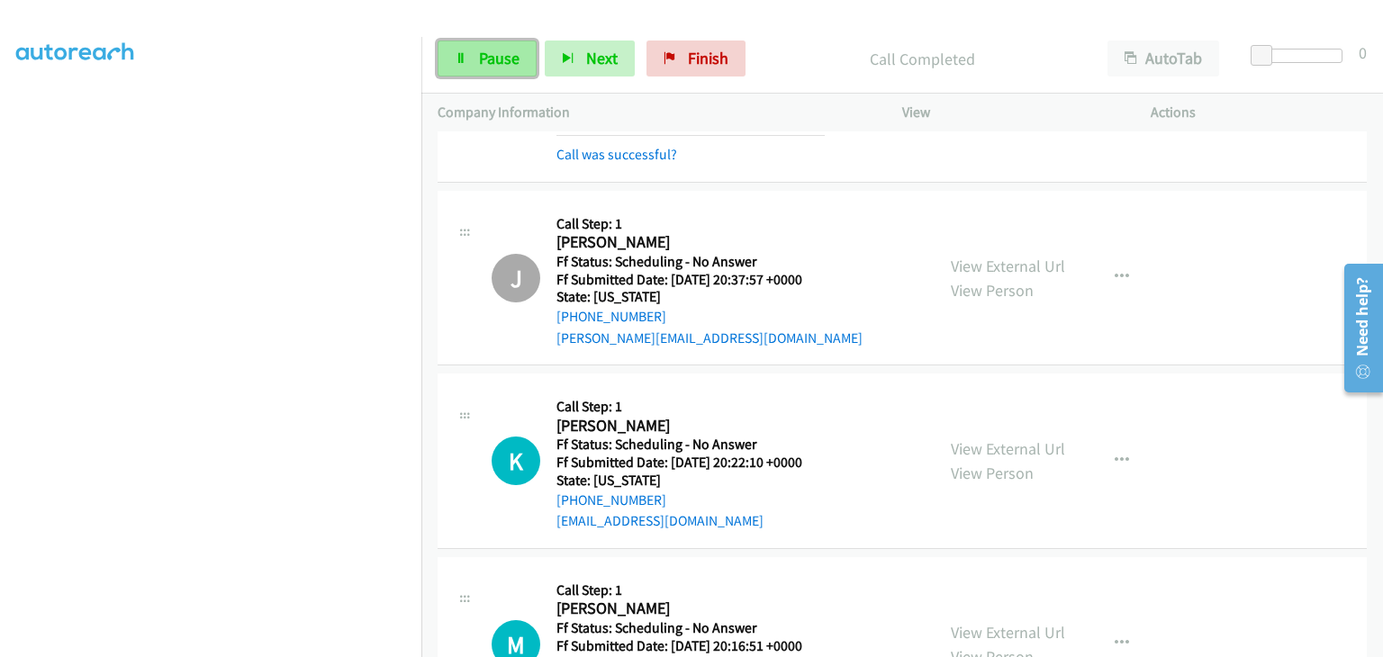
click at [525, 58] on link "Pause" at bounding box center [487, 59] width 99 height 36
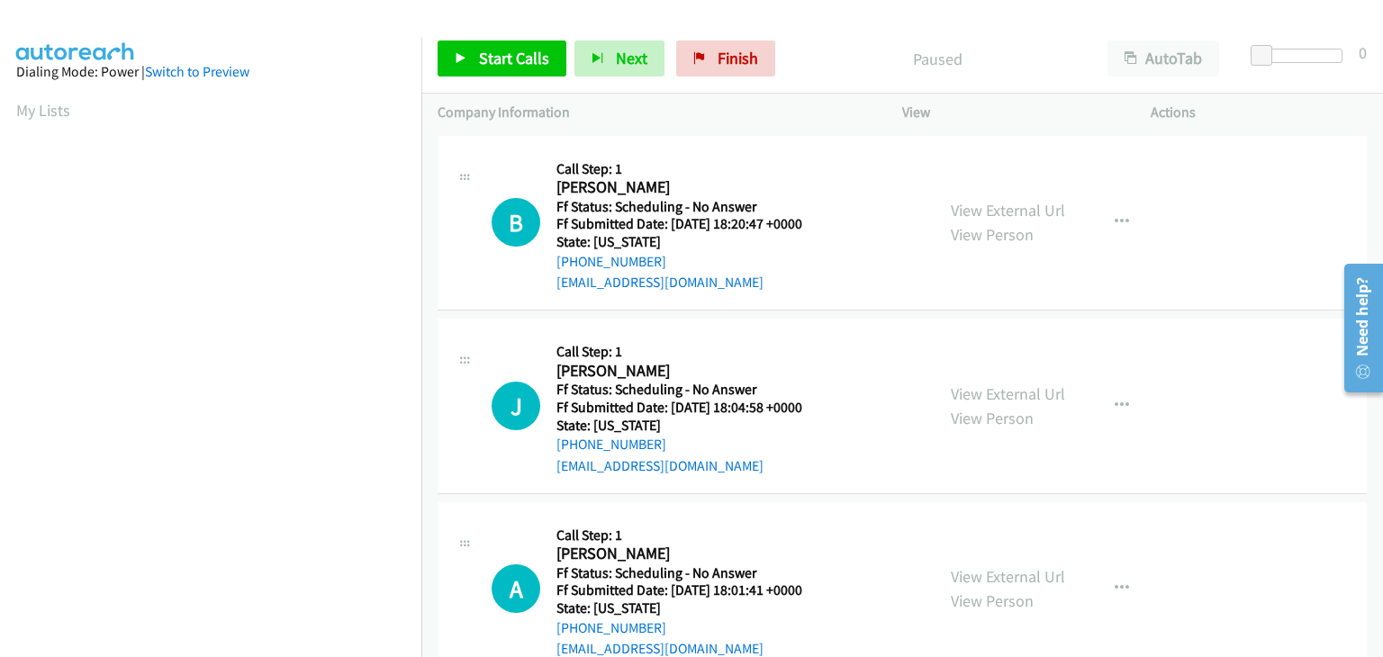
scroll to position [353, 0]
click at [970, 204] on link "View External Url" at bounding box center [1008, 210] width 114 height 21
click at [544, 71] on link "Start Calls" at bounding box center [502, 59] width 129 height 36
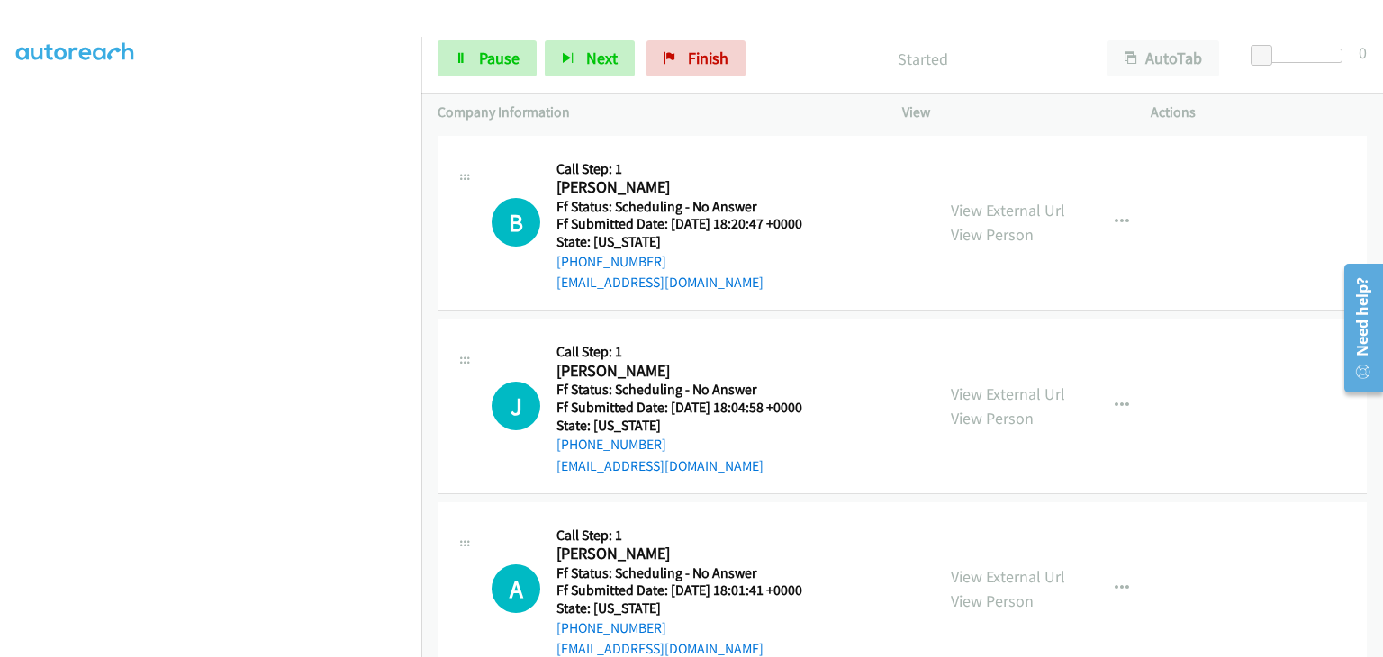
click at [990, 386] on link "View External Url" at bounding box center [1008, 394] width 114 height 21
click at [976, 566] on link "View External Url" at bounding box center [1008, 576] width 114 height 21
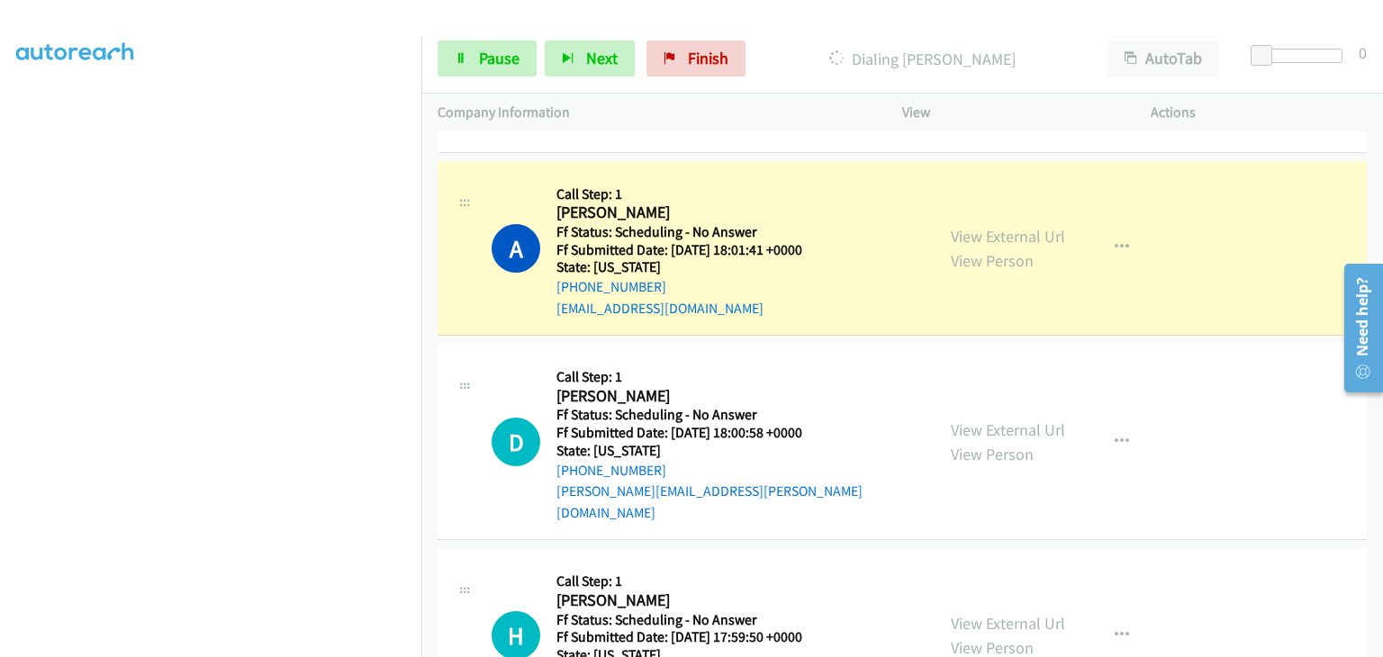
scroll to position [450, 0]
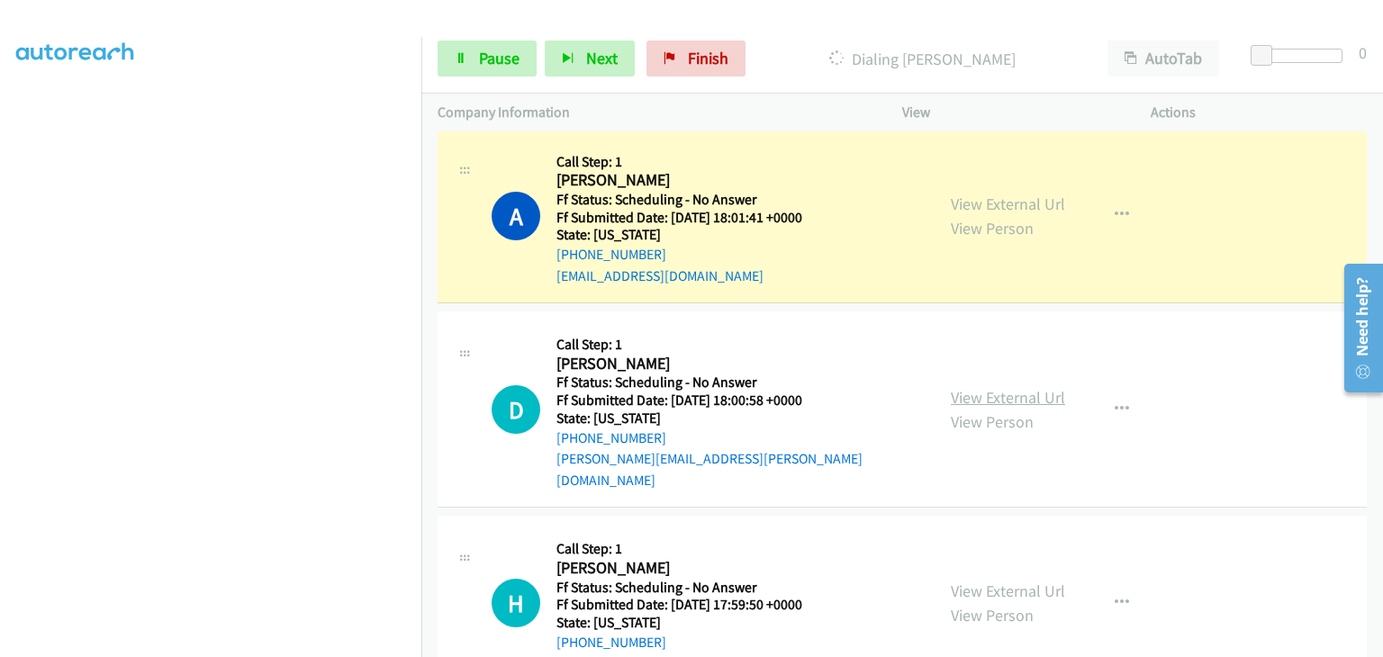
click at [1000, 387] on link "View External Url" at bounding box center [1008, 397] width 114 height 21
click at [1019, 581] on link "View External Url" at bounding box center [1008, 591] width 114 height 21
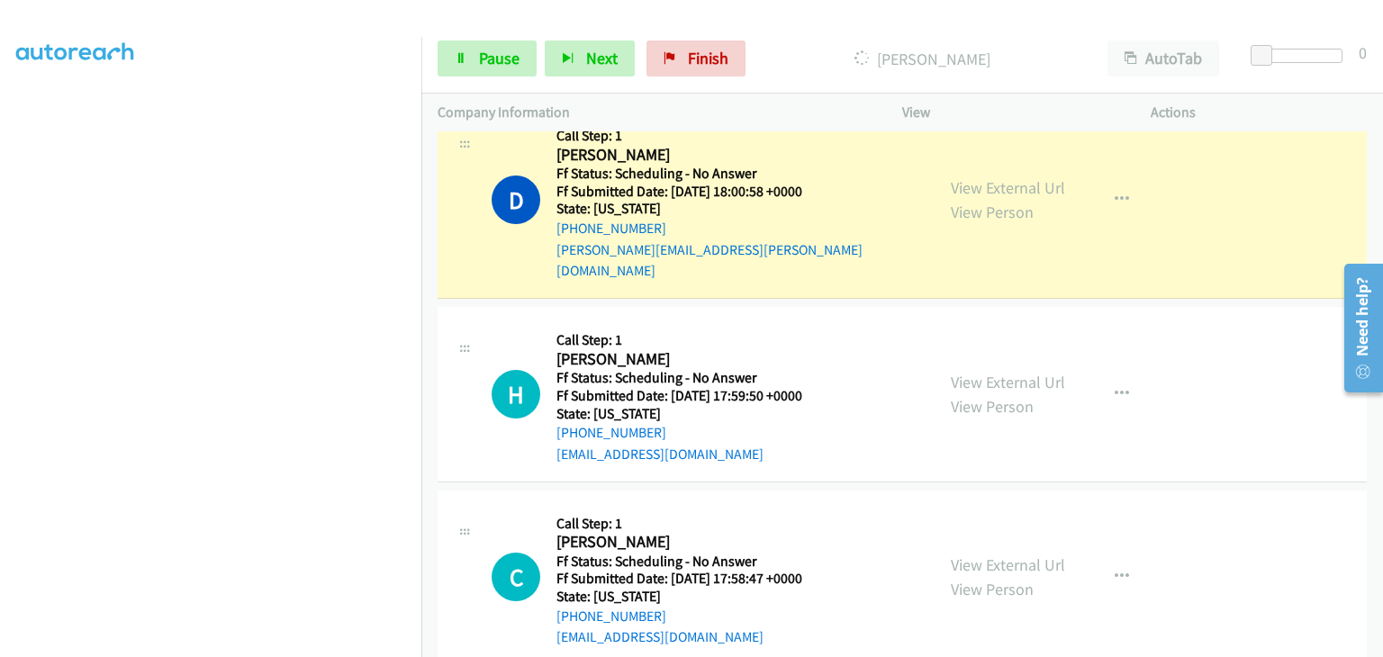
scroll to position [720, 0]
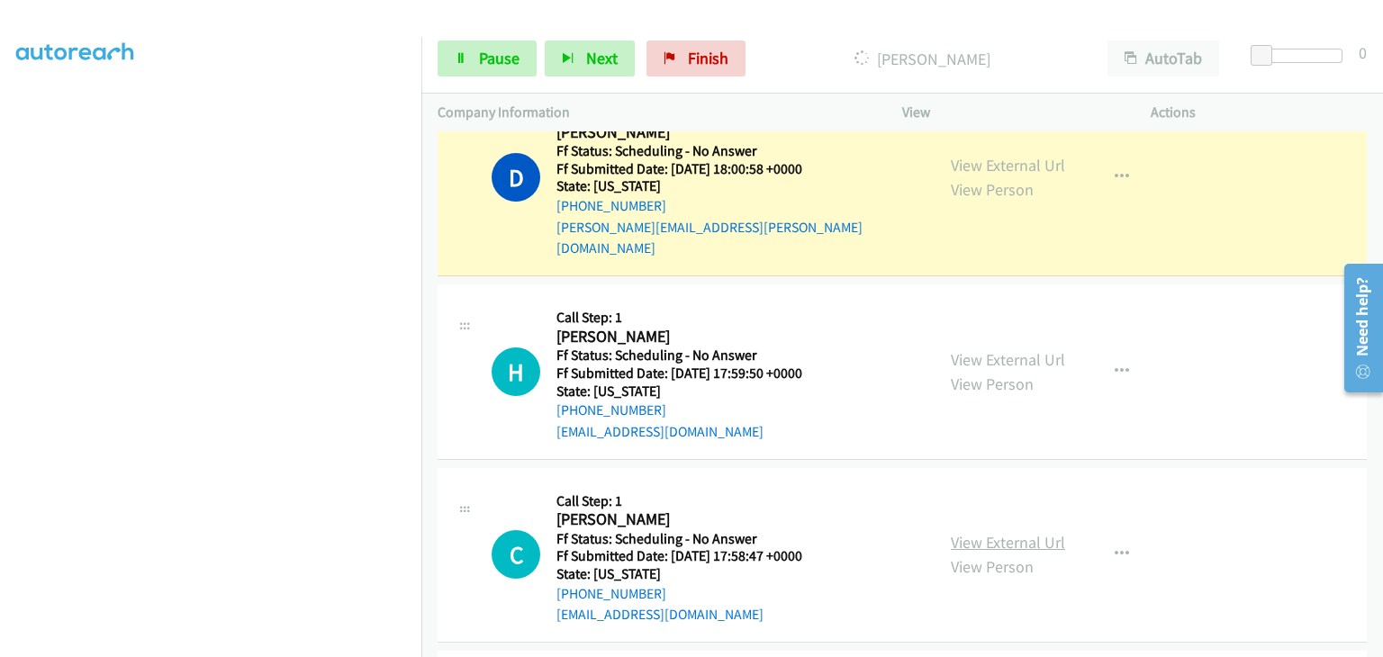
click at [971, 532] on link "View External Url" at bounding box center [1008, 542] width 114 height 21
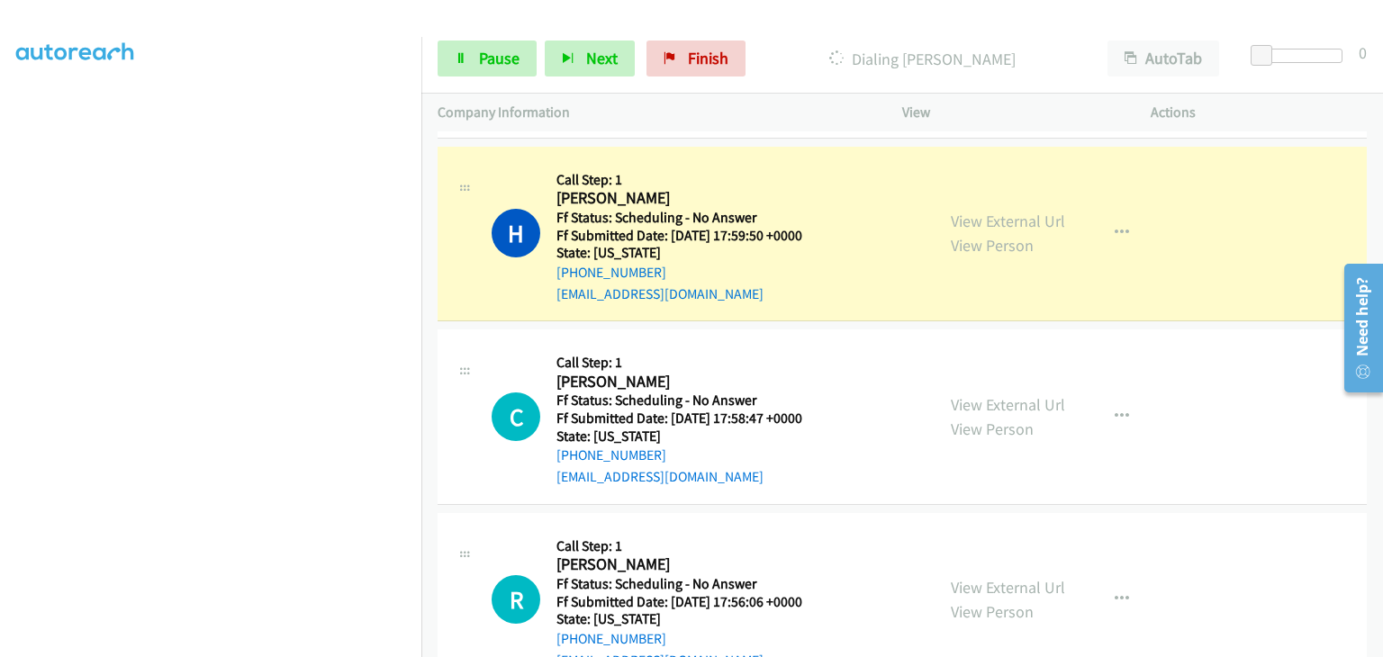
scroll to position [901, 0]
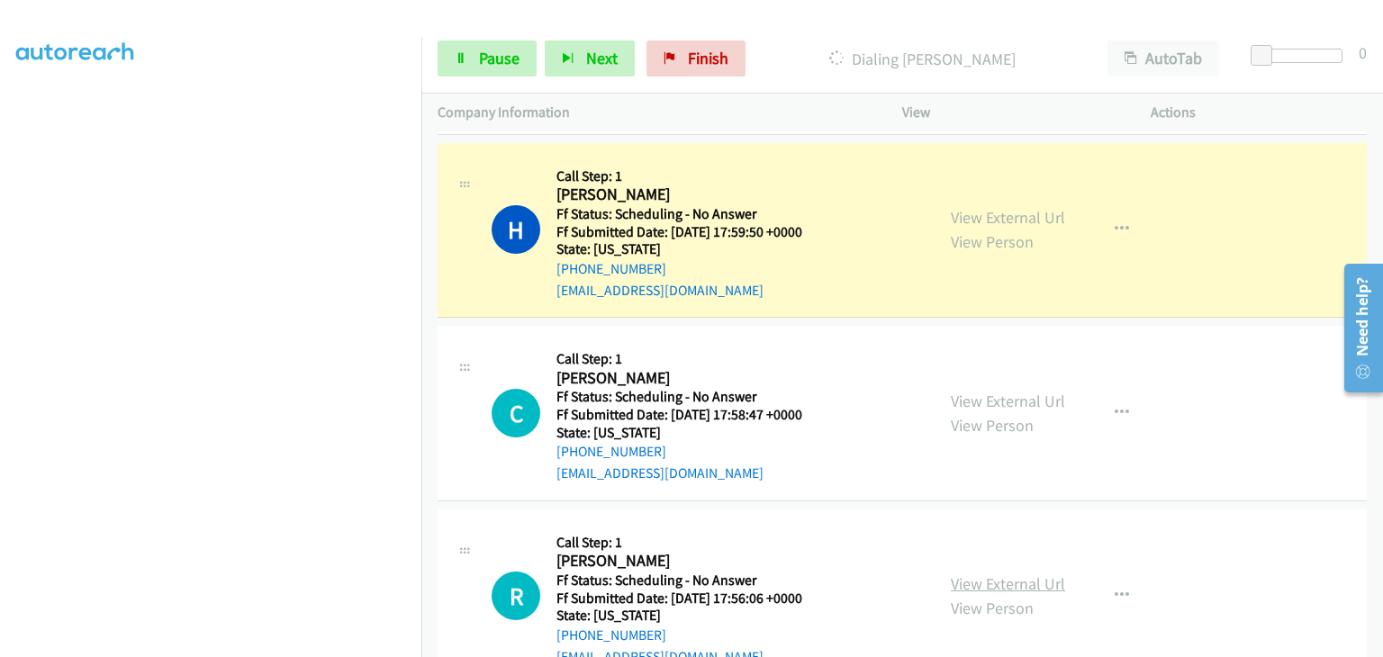
click at [1001, 574] on link "View External Url" at bounding box center [1008, 584] width 114 height 21
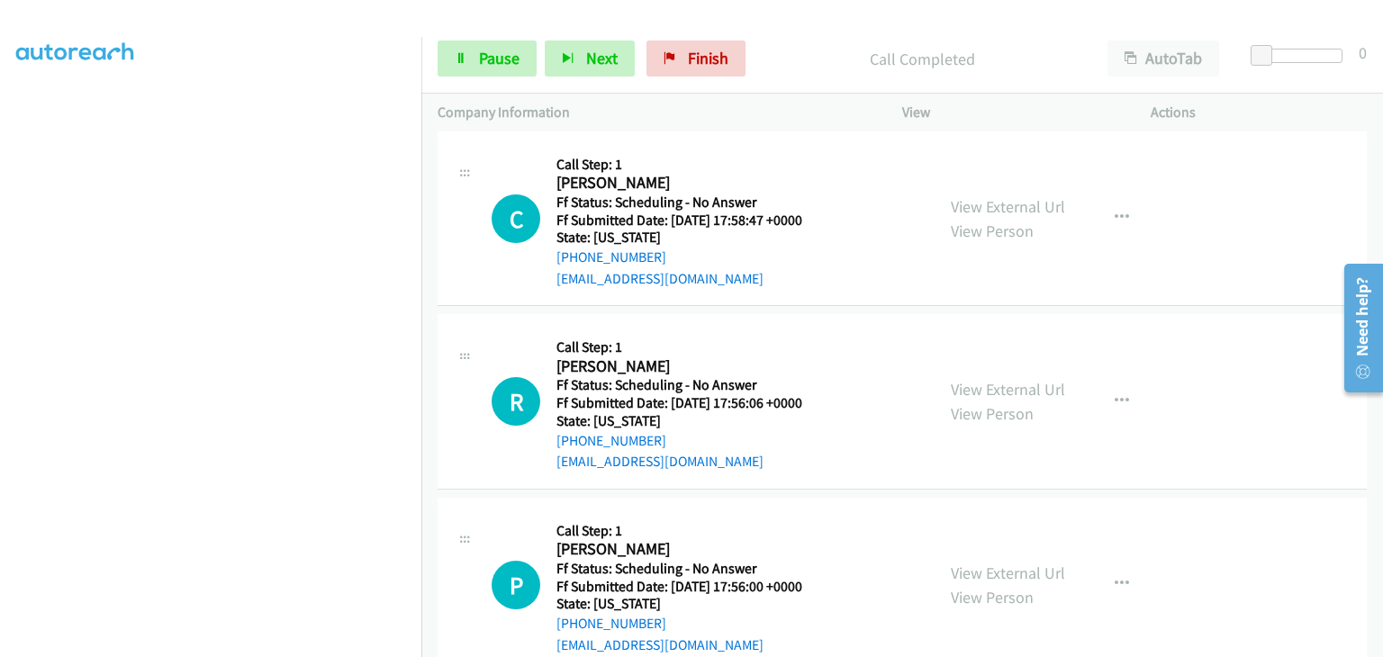
scroll to position [1171, 0]
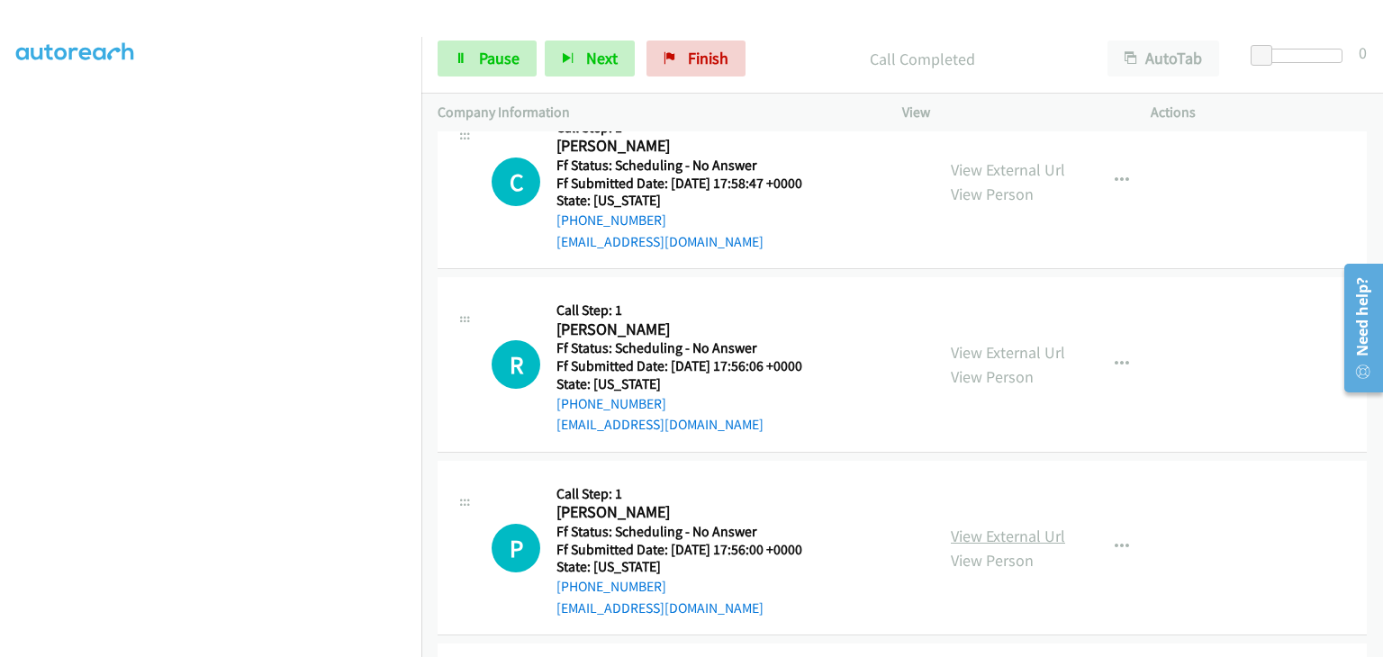
click at [975, 526] on link "View External Url" at bounding box center [1008, 536] width 114 height 21
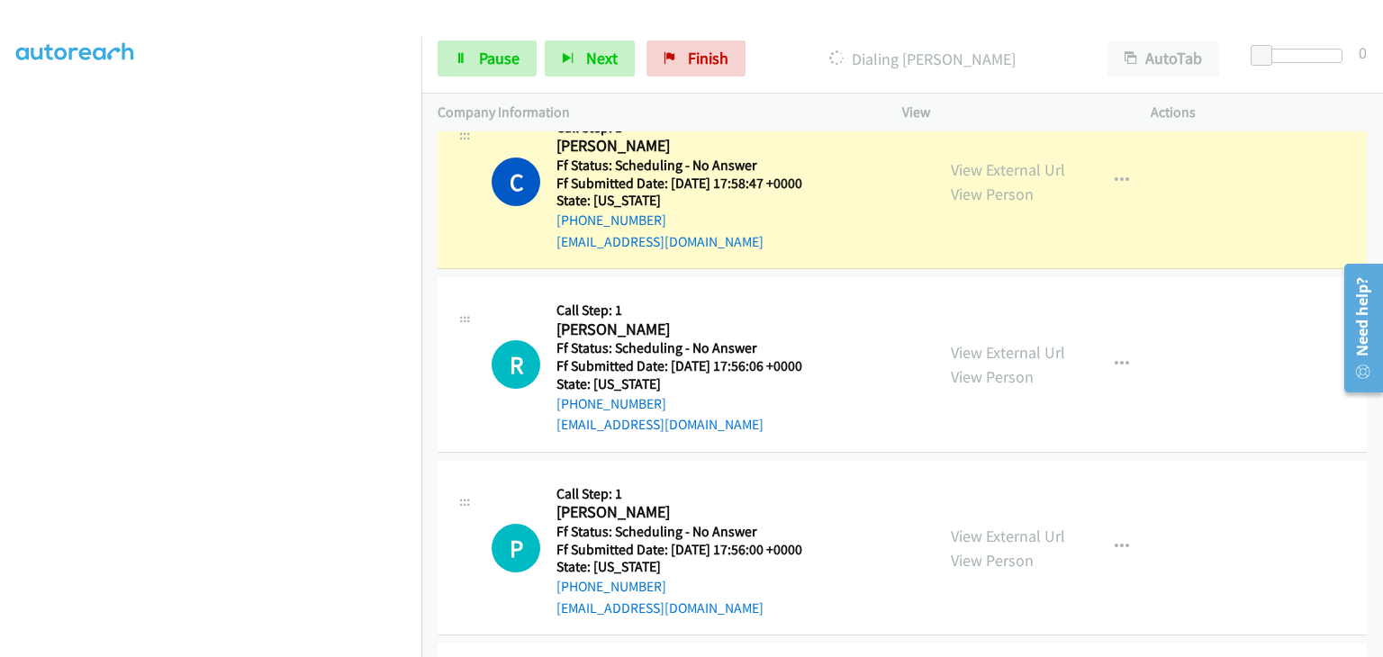
scroll to position [353, 0]
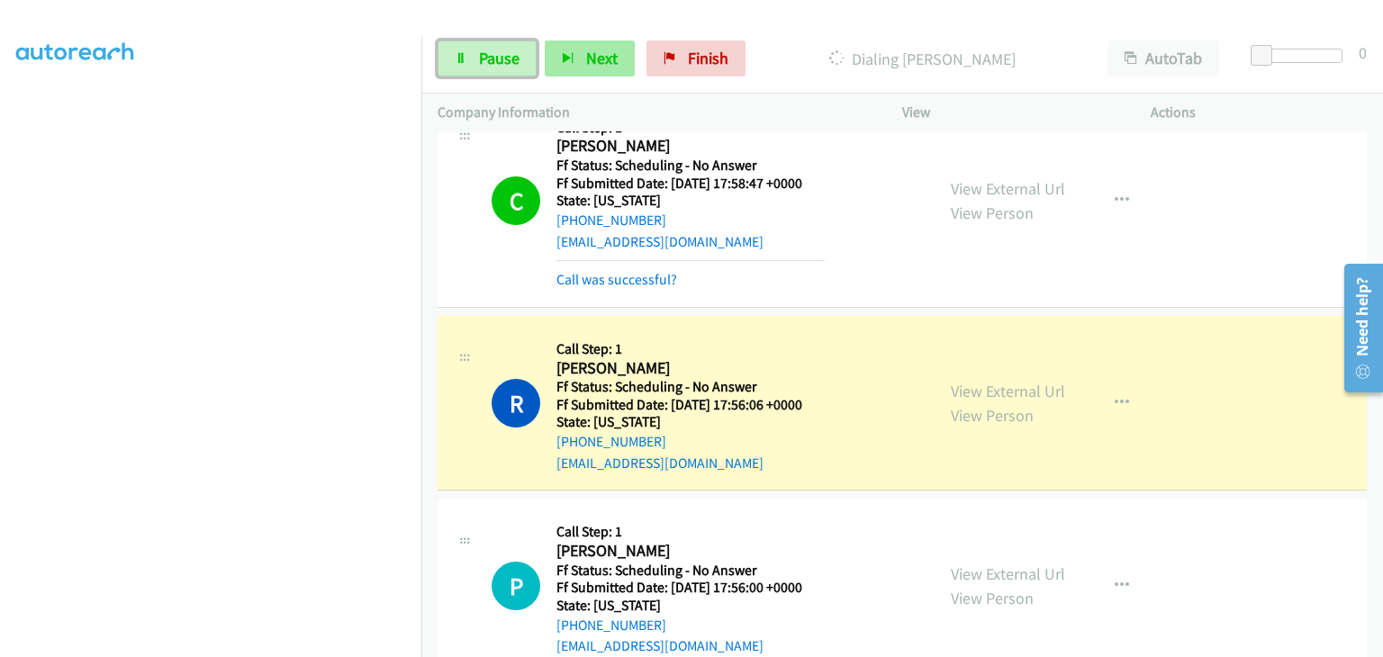
drag, startPoint x: 464, startPoint y: 56, endPoint x: 574, endPoint y: 68, distance: 110.5
click at [464, 56] on icon at bounding box center [461, 59] width 13 height 13
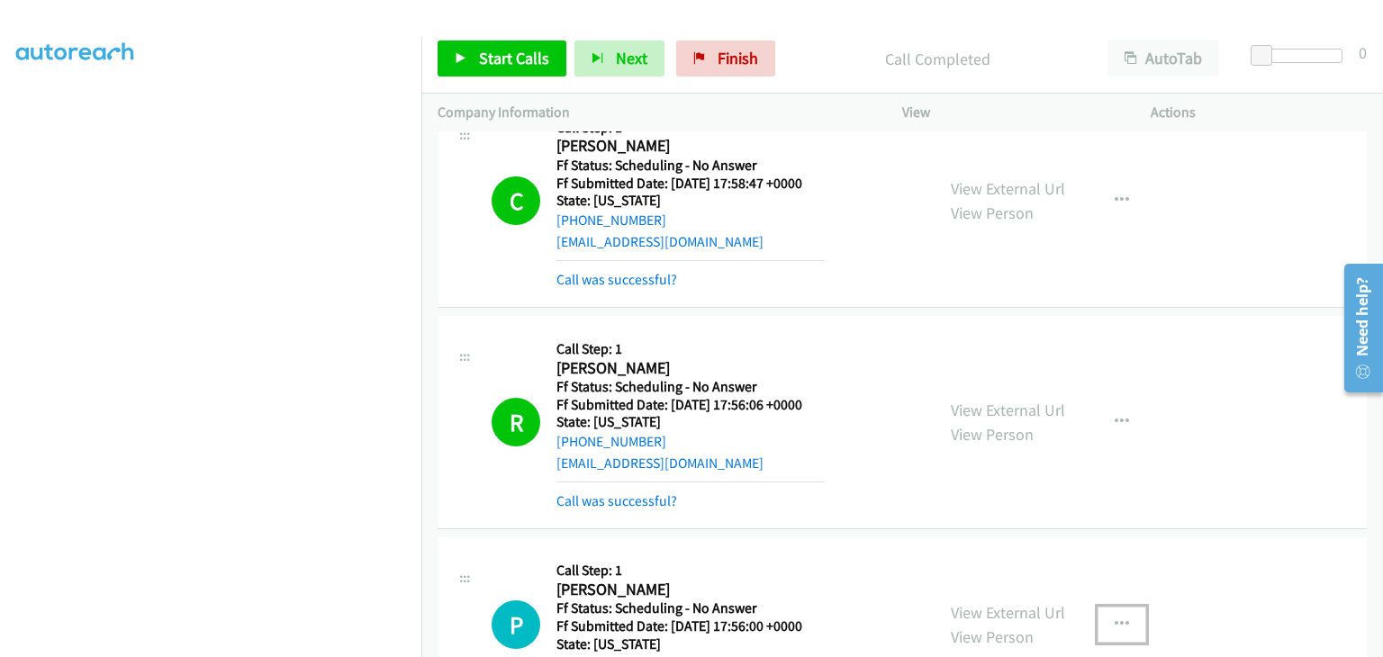
click at [1117, 618] on icon "button" at bounding box center [1122, 625] width 14 height 14
click at [1022, 549] on div at bounding box center [691, 328] width 1383 height 657
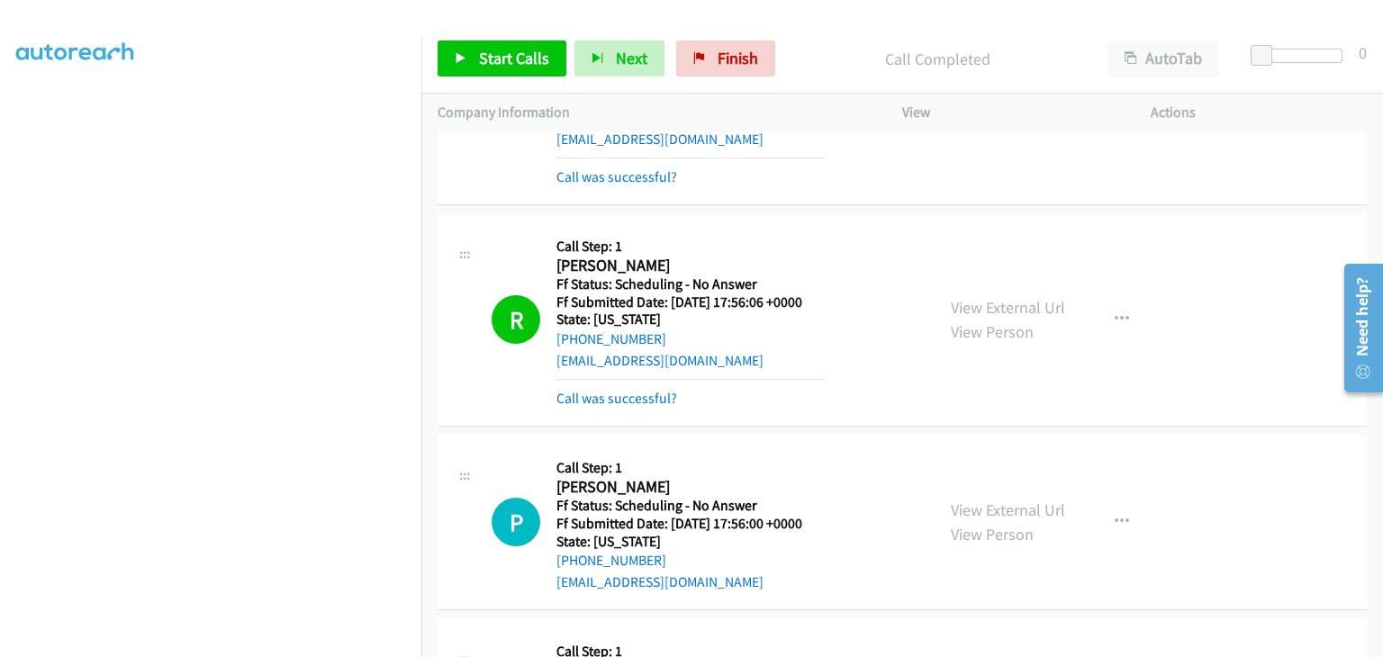
scroll to position [1351, 0]
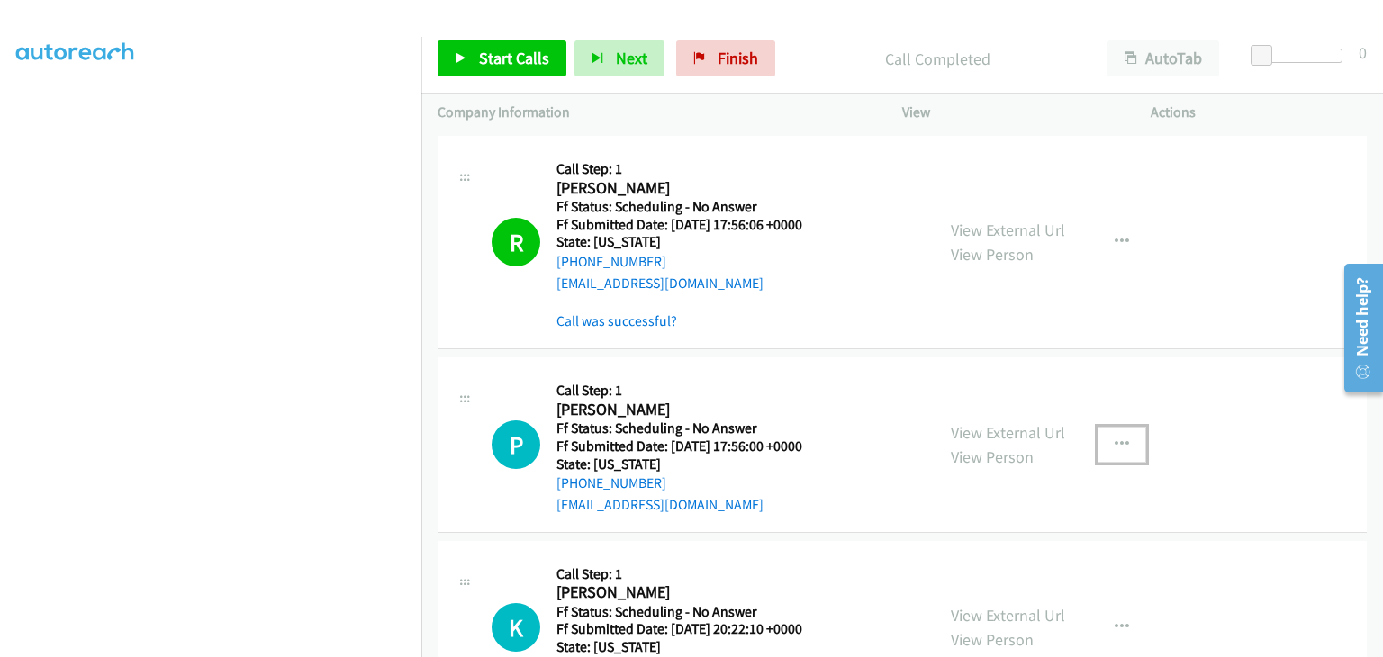
click at [1102, 427] on button "button" at bounding box center [1122, 445] width 49 height 36
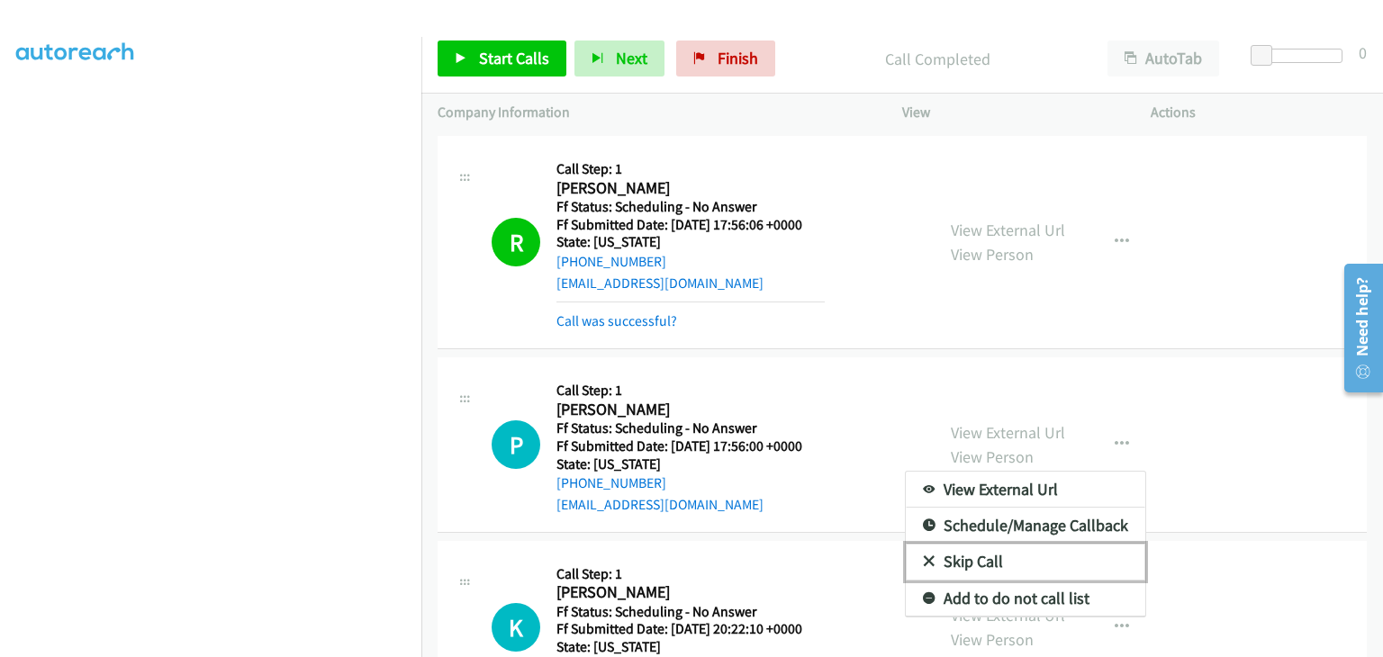
click at [1017, 544] on link "Skip Call" at bounding box center [1026, 562] width 240 height 36
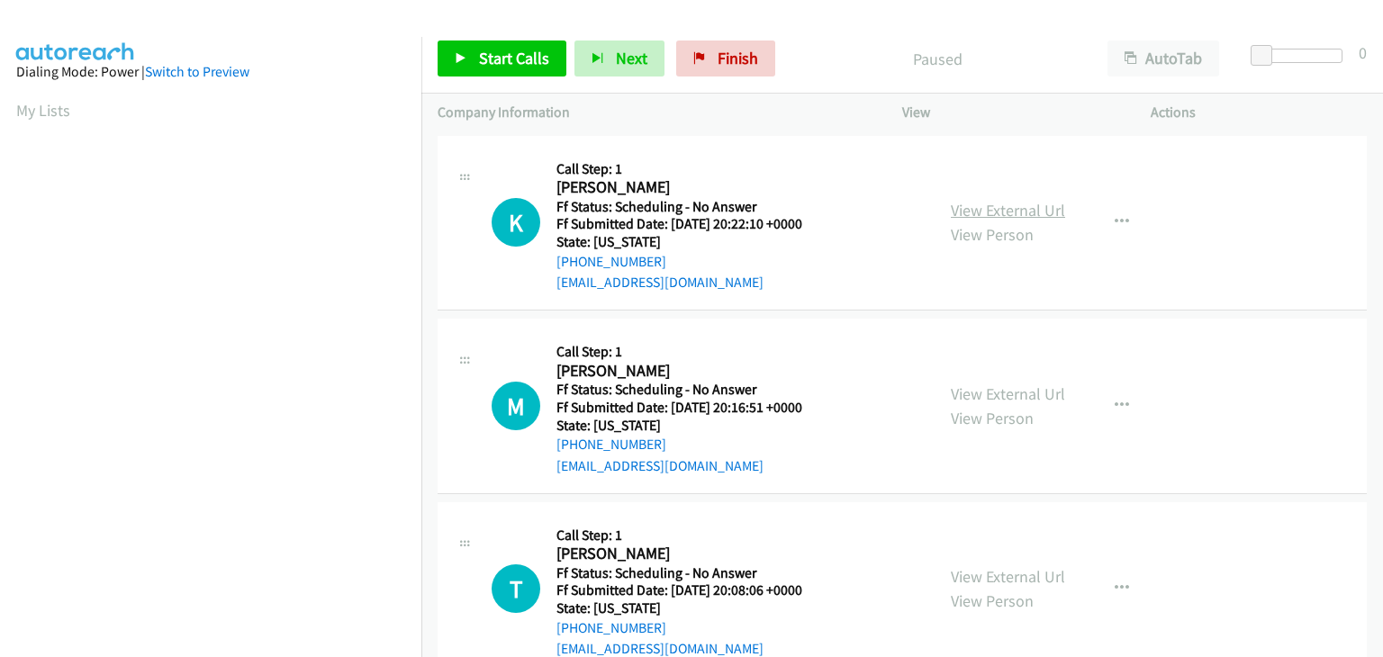
click at [1025, 209] on link "View External Url" at bounding box center [1008, 210] width 114 height 21
click at [510, 50] on span "Start Calls" at bounding box center [514, 58] width 70 height 21
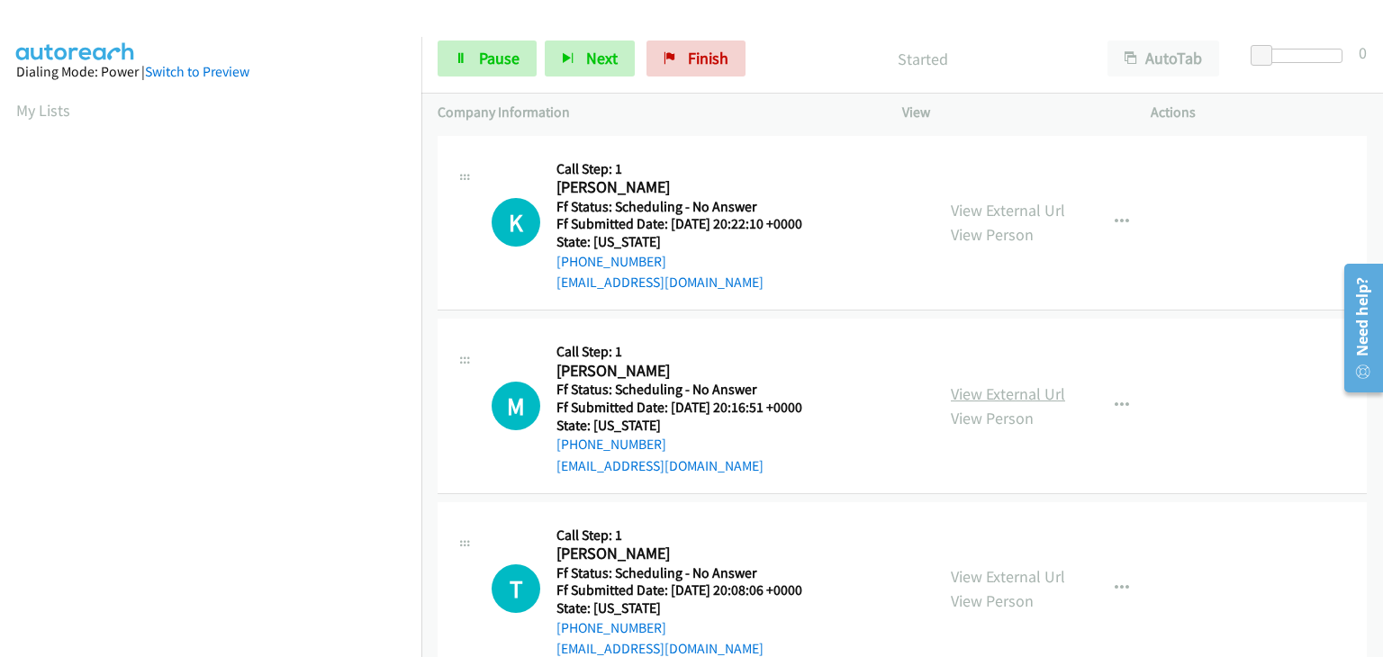
click at [999, 394] on link "View External Url" at bounding box center [1008, 394] width 114 height 21
click at [991, 570] on link "View External Url" at bounding box center [1008, 576] width 114 height 21
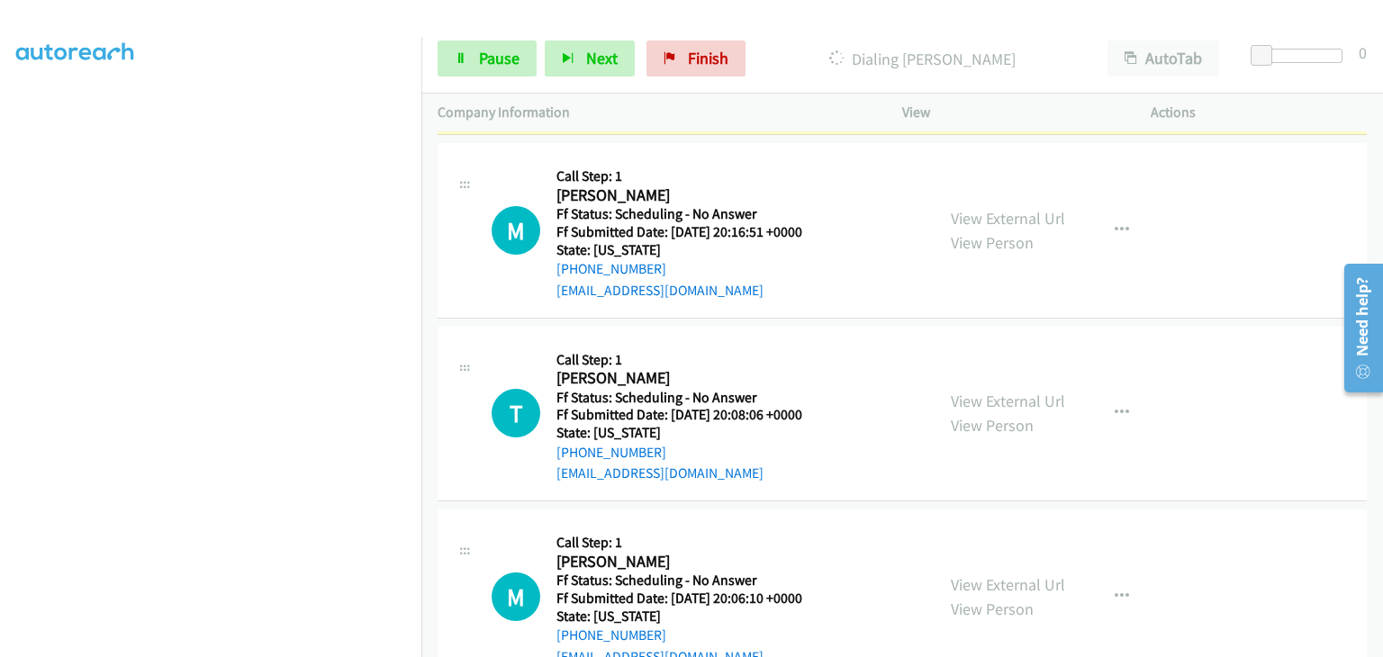
scroll to position [180, 0]
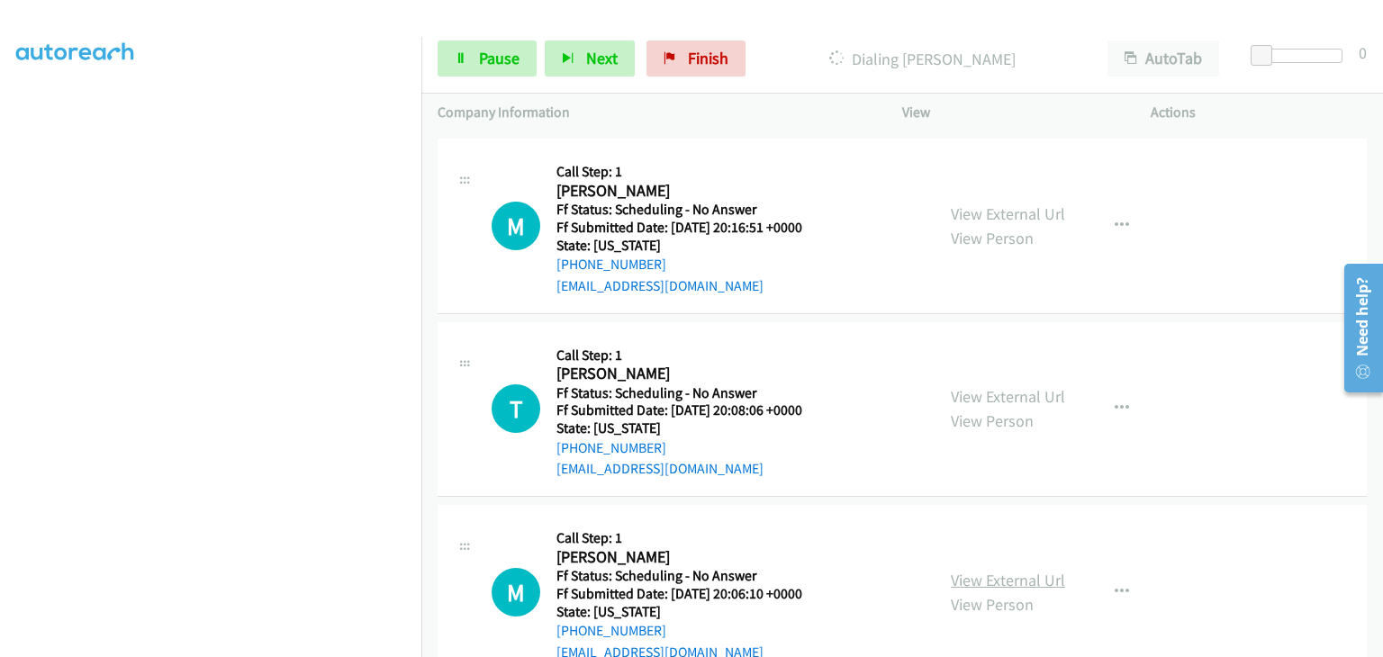
click at [1035, 581] on link "View External Url" at bounding box center [1008, 580] width 114 height 21
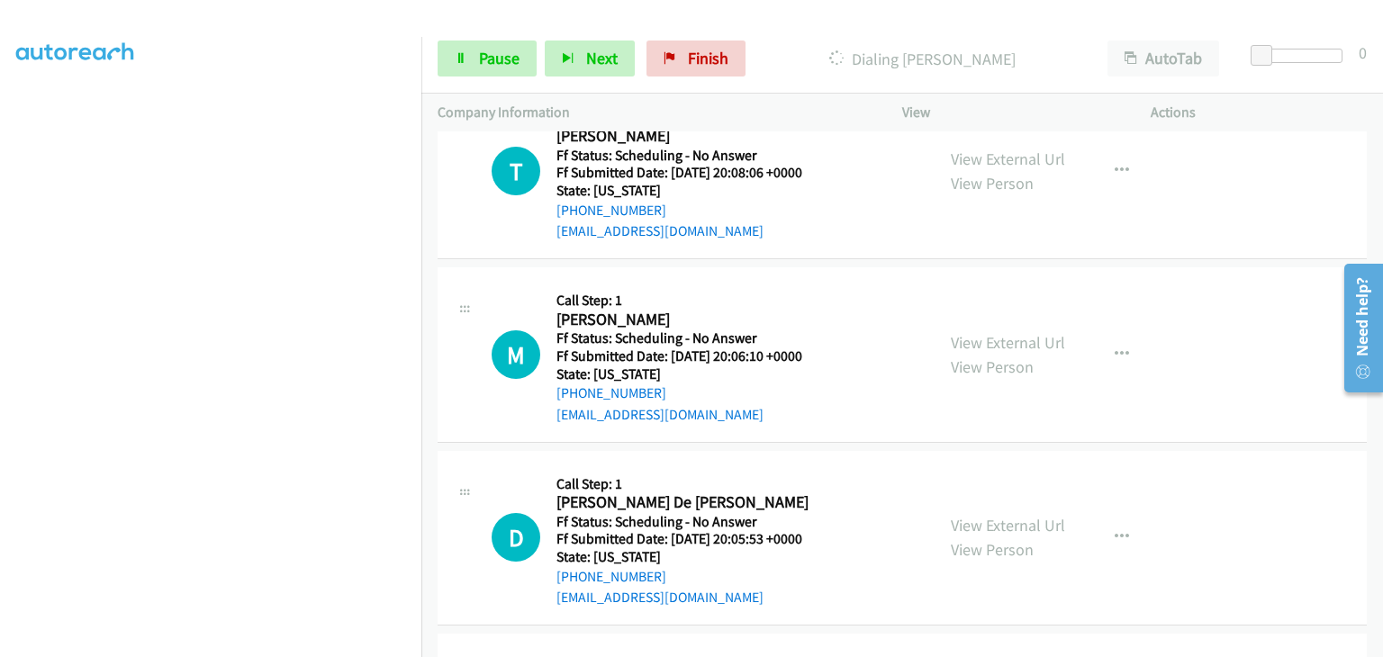
scroll to position [450, 0]
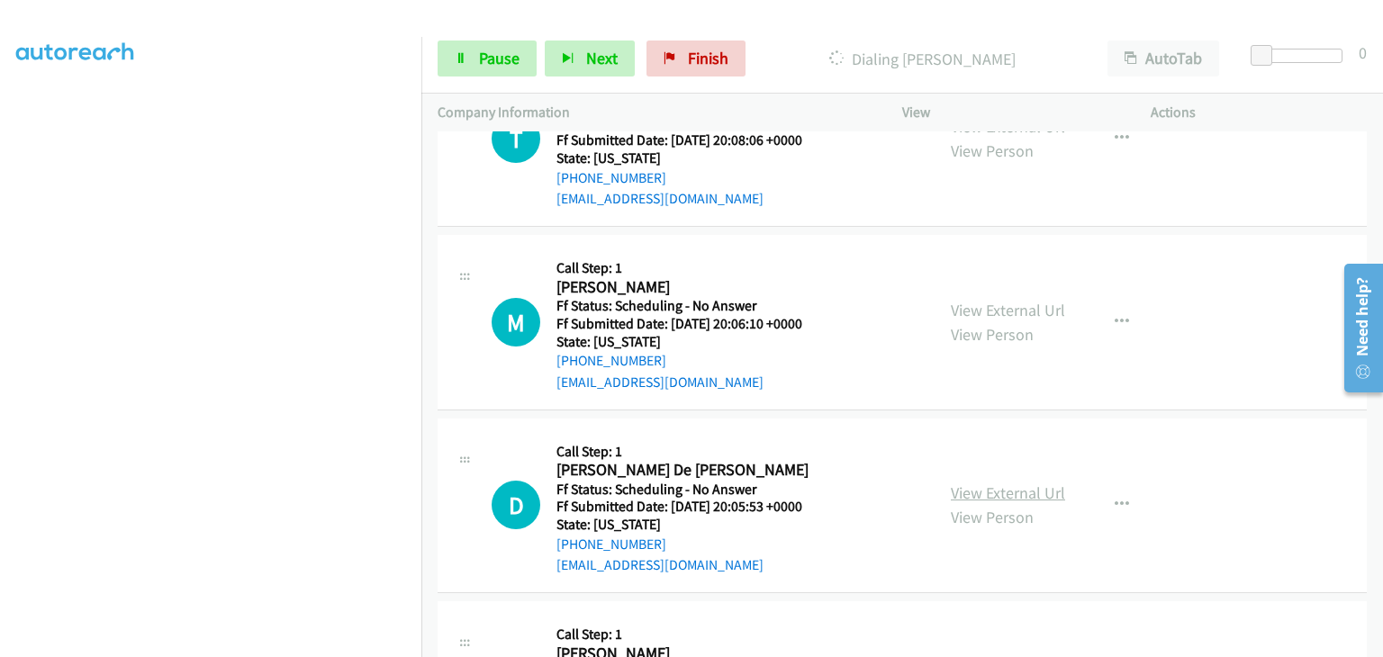
click at [1024, 486] on link "View External Url" at bounding box center [1008, 493] width 114 height 21
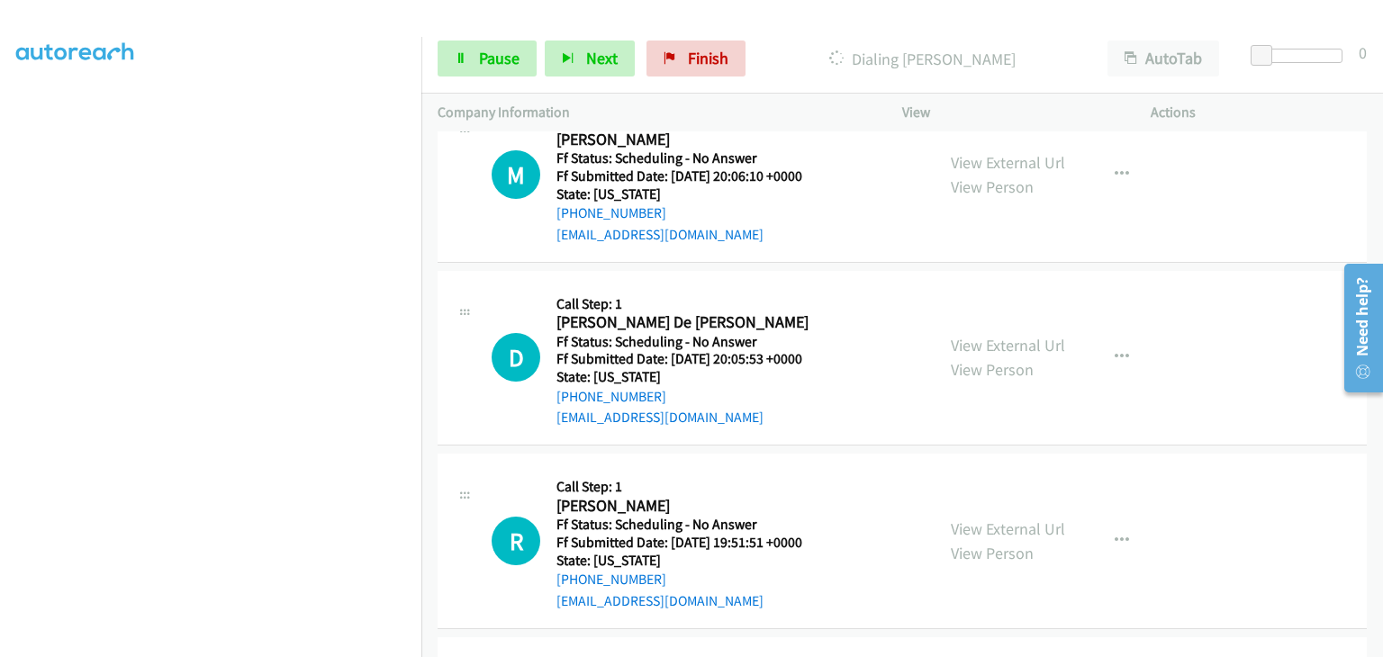
scroll to position [630, 0]
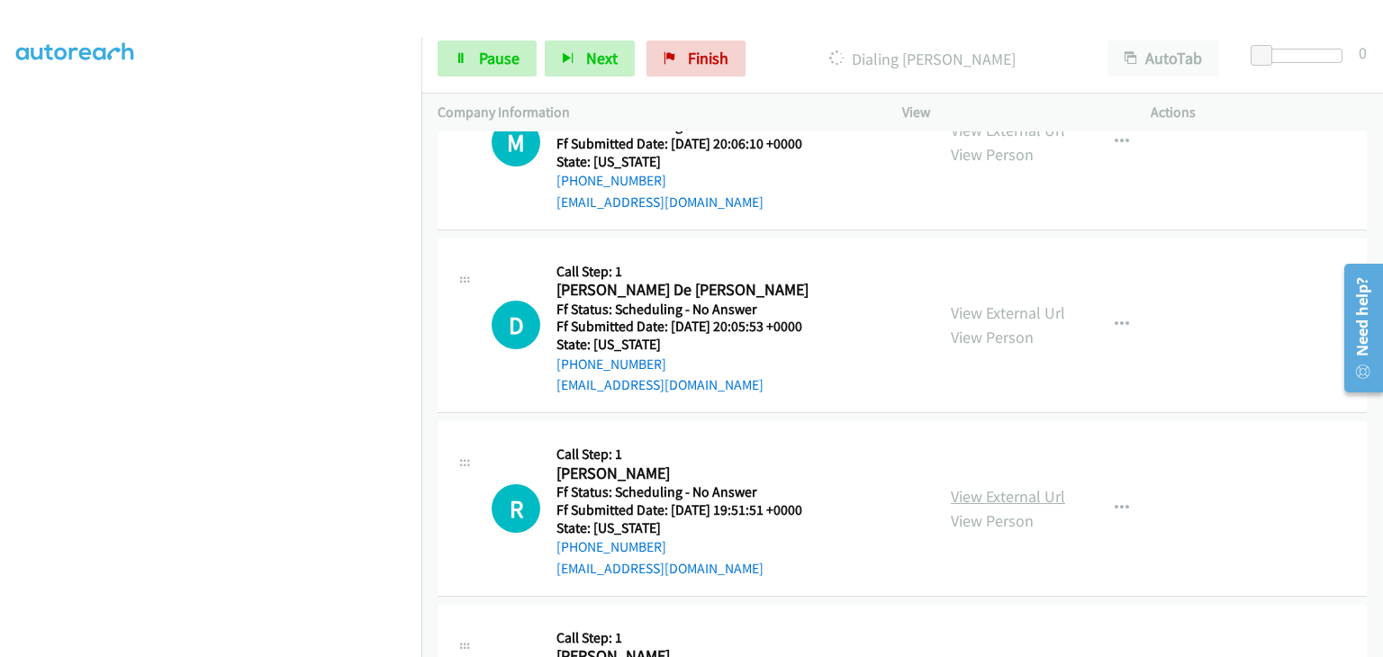
click at [1001, 491] on link "View External Url" at bounding box center [1008, 496] width 114 height 21
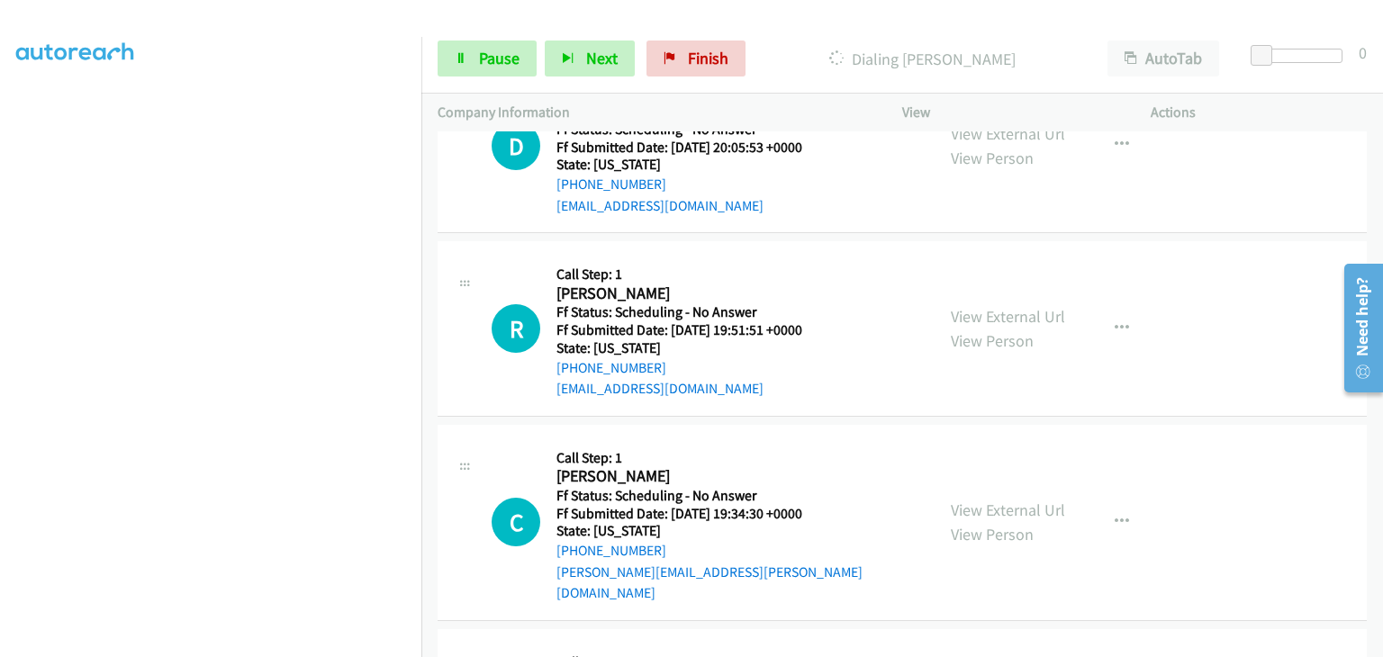
scroll to position [938, 0]
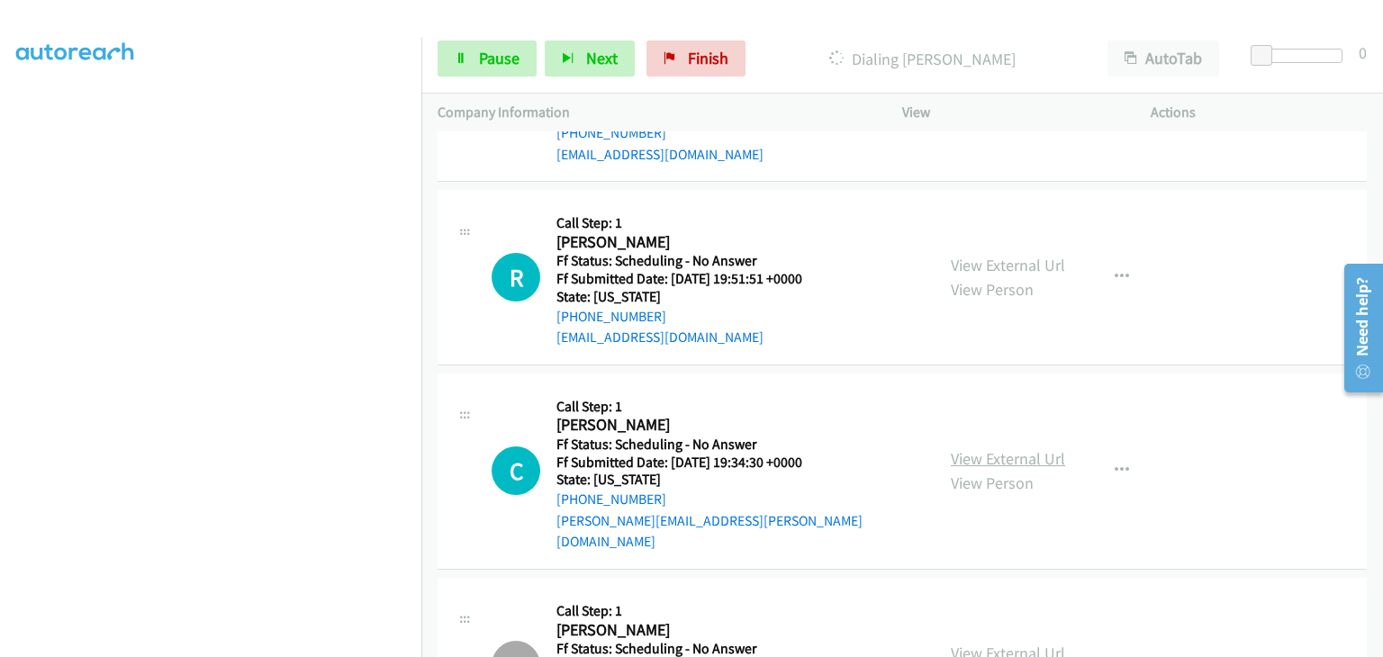
click at [983, 448] on link "View External Url" at bounding box center [1008, 458] width 114 height 21
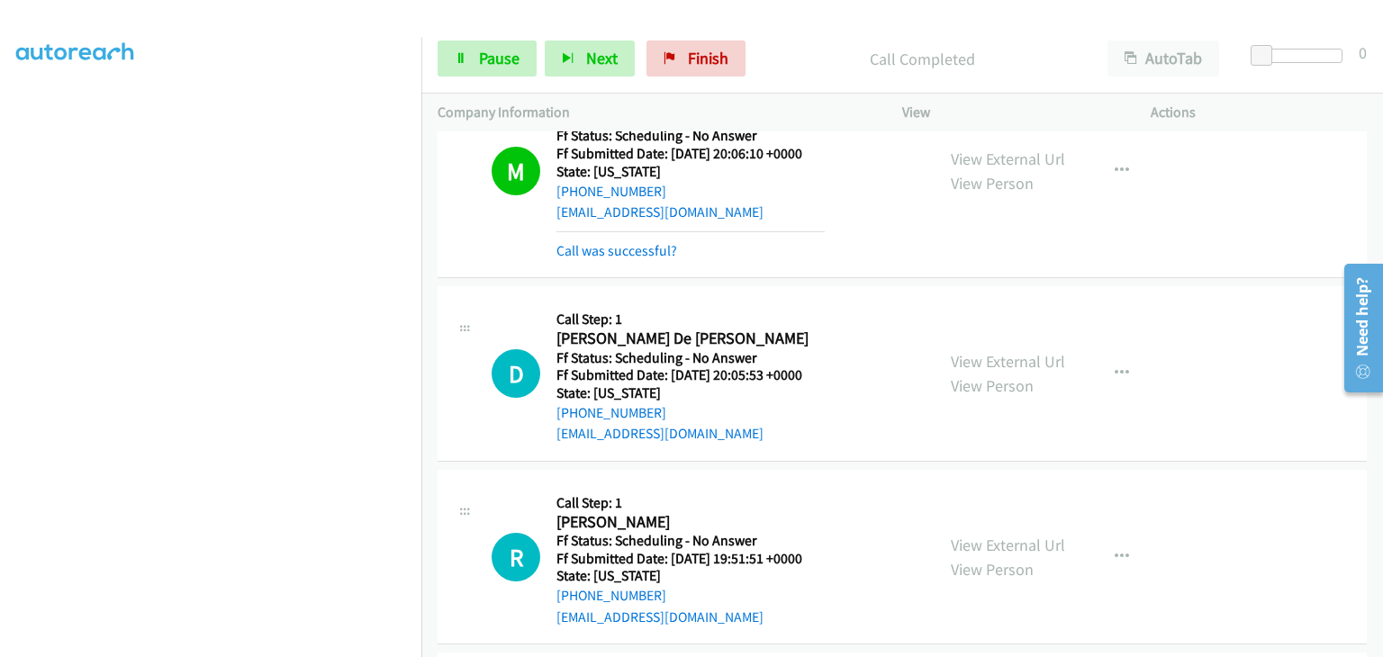
scroll to position [758, 0]
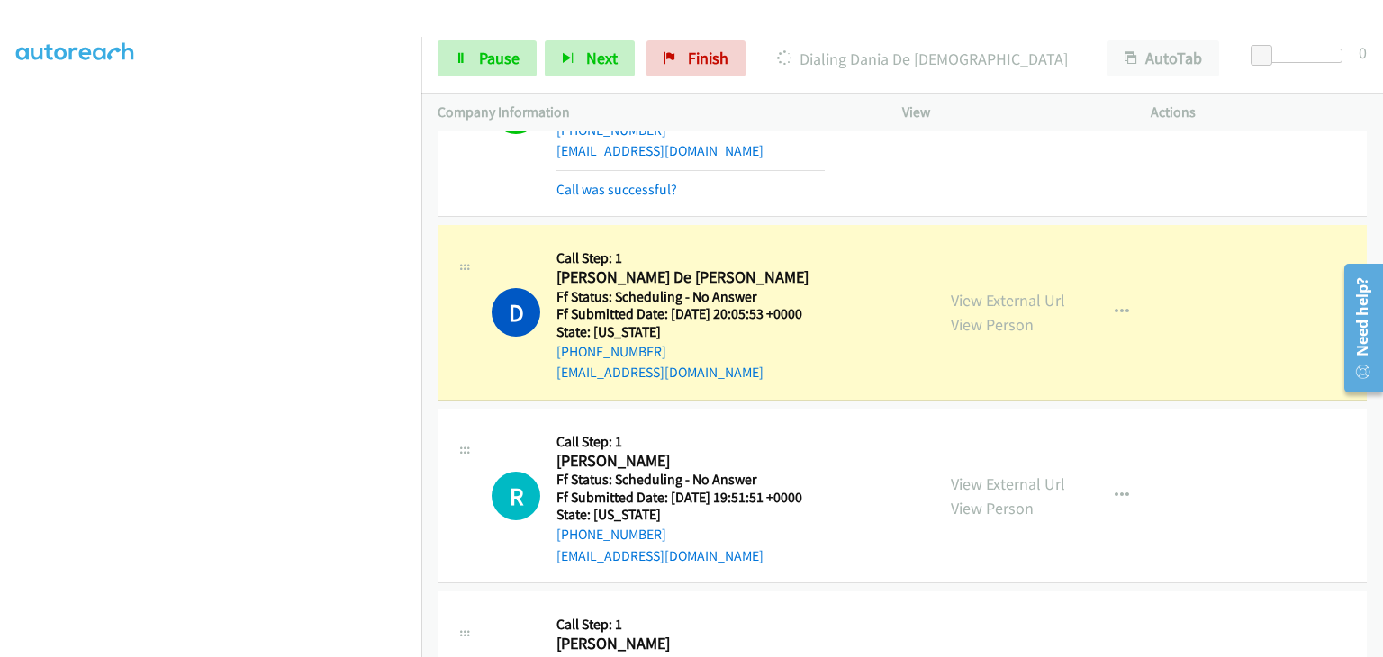
click at [342, 642] on section at bounding box center [210, 230] width 389 height 862
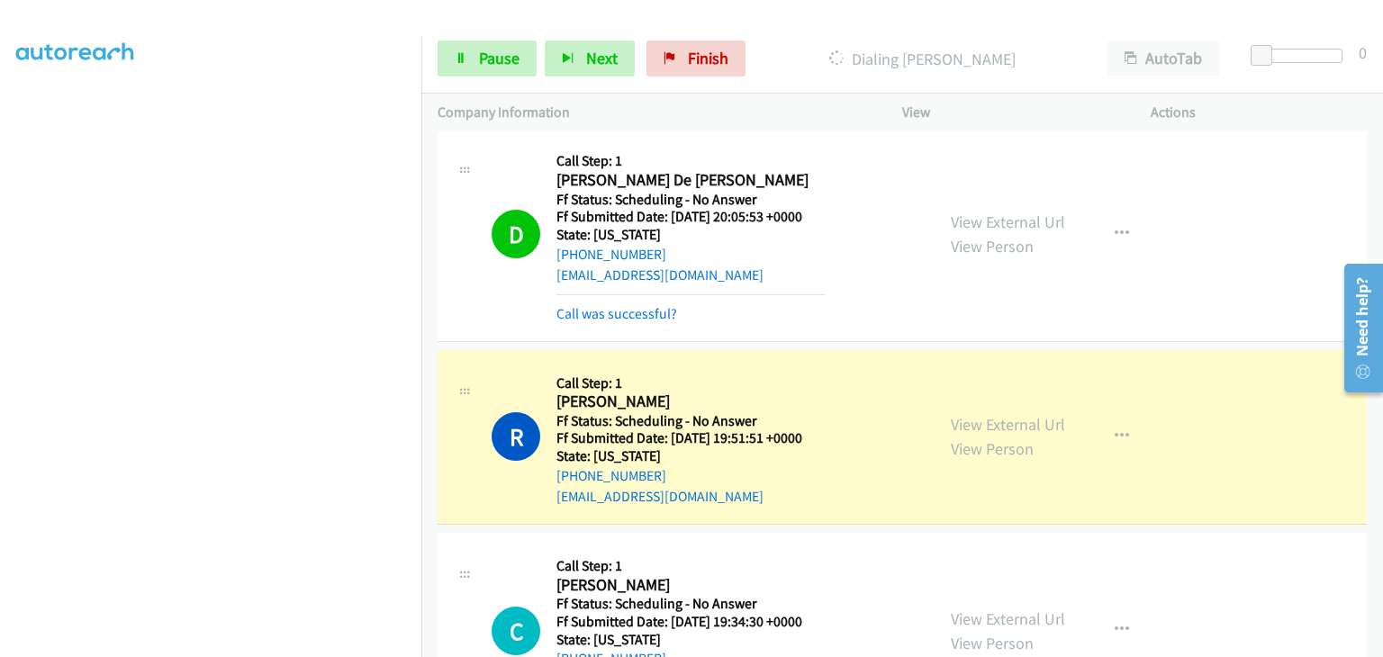
scroll to position [848, 0]
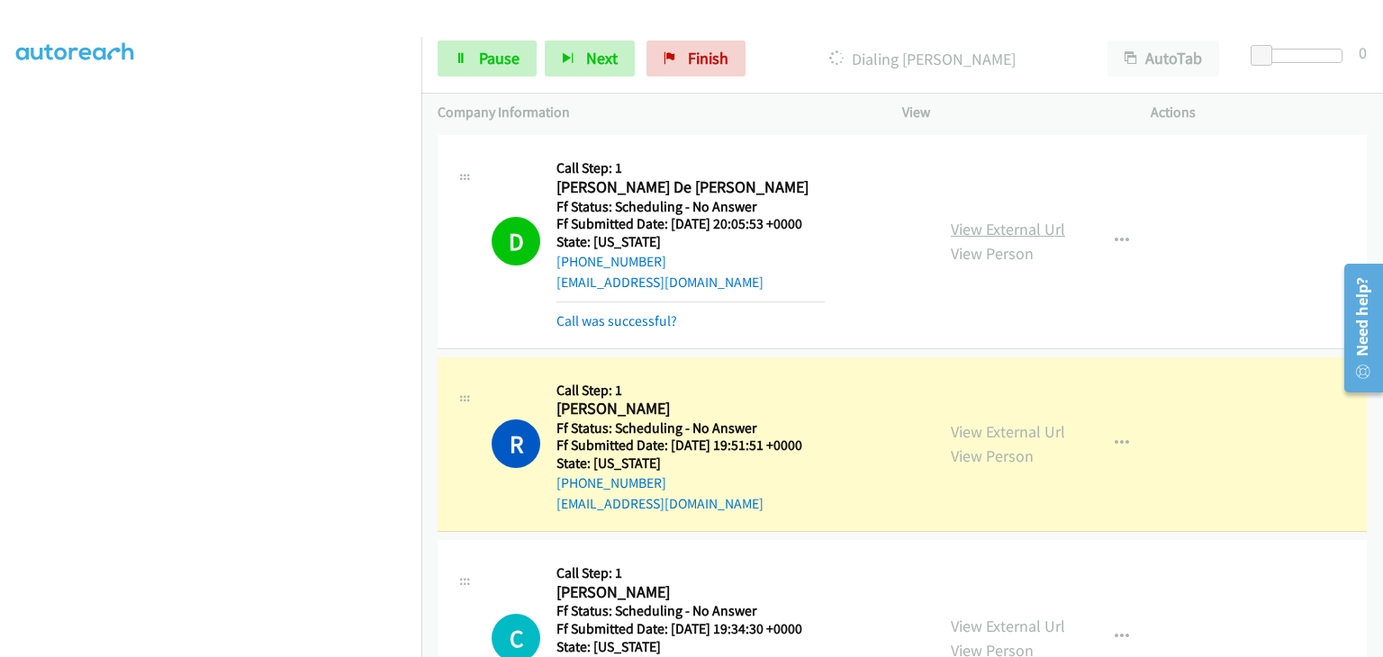
click at [964, 221] on link "View External Url" at bounding box center [1008, 229] width 114 height 21
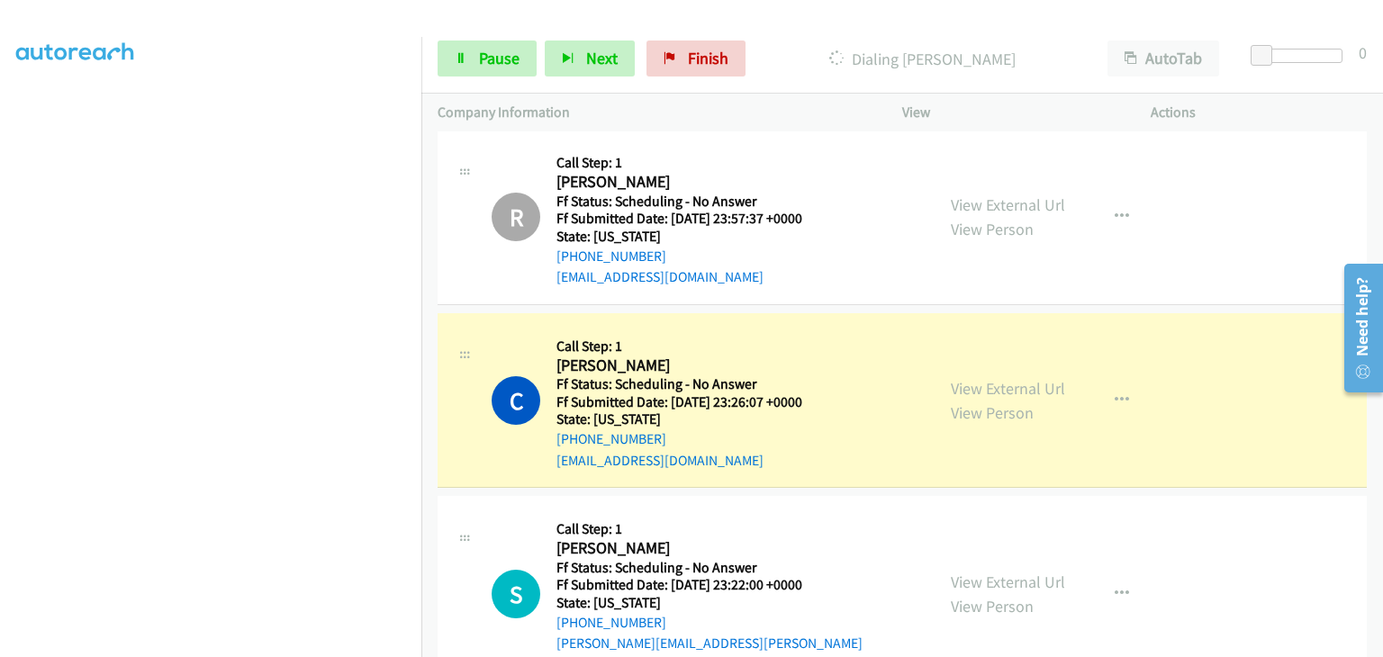
scroll to position [1659, 0]
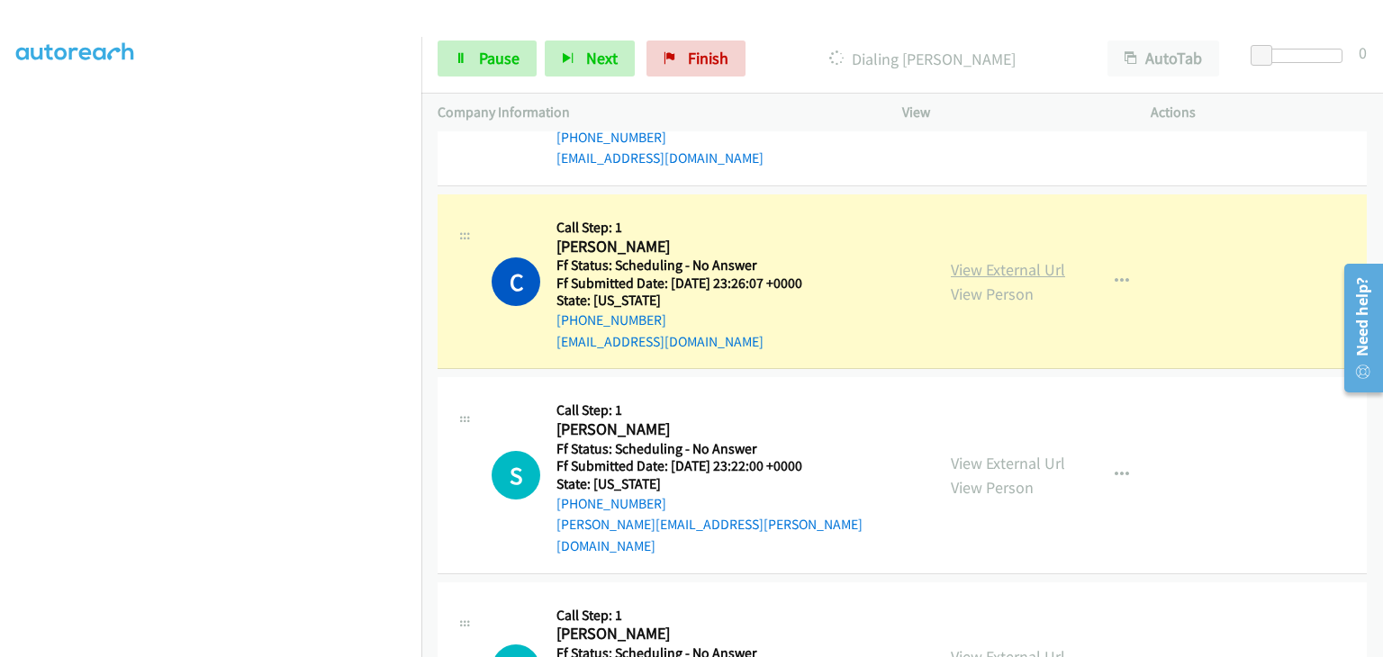
click at [1002, 259] on link "View External Url" at bounding box center [1008, 269] width 114 height 21
click at [987, 451] on div "View External Url View Person" at bounding box center [1008, 475] width 114 height 49
click at [983, 453] on link "View External Url" at bounding box center [1008, 463] width 114 height 21
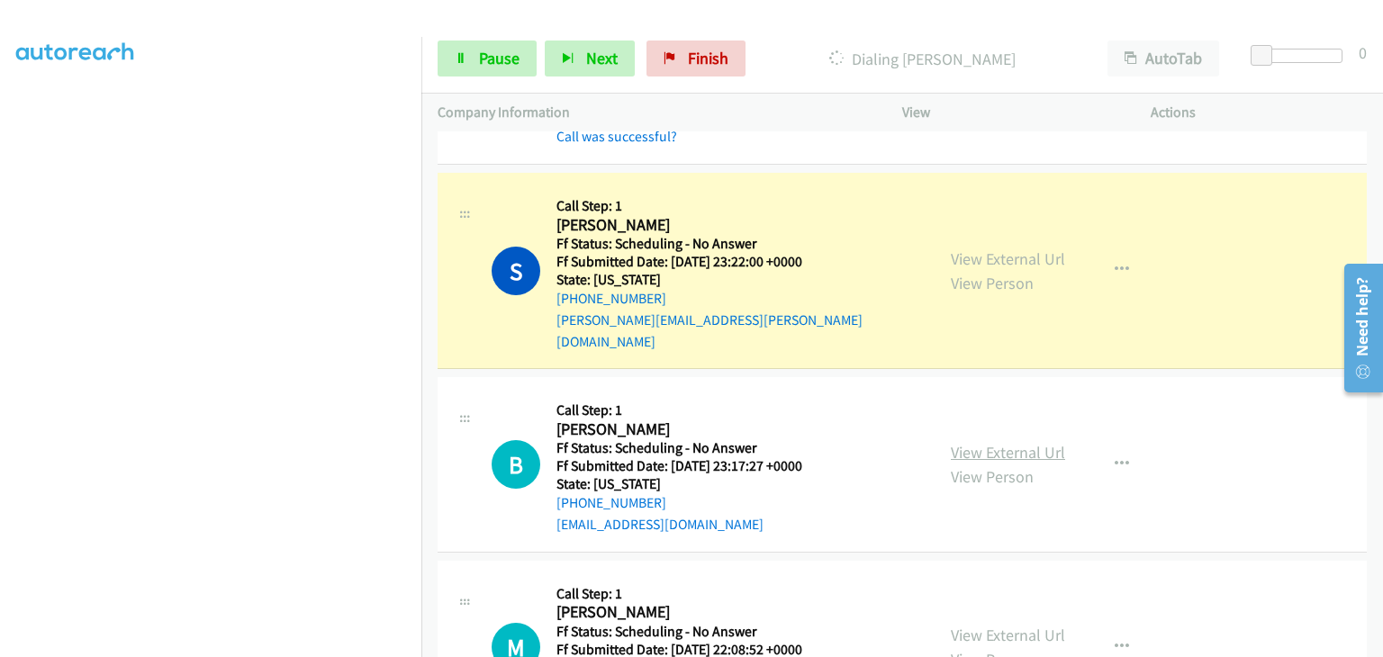
scroll to position [1929, 0]
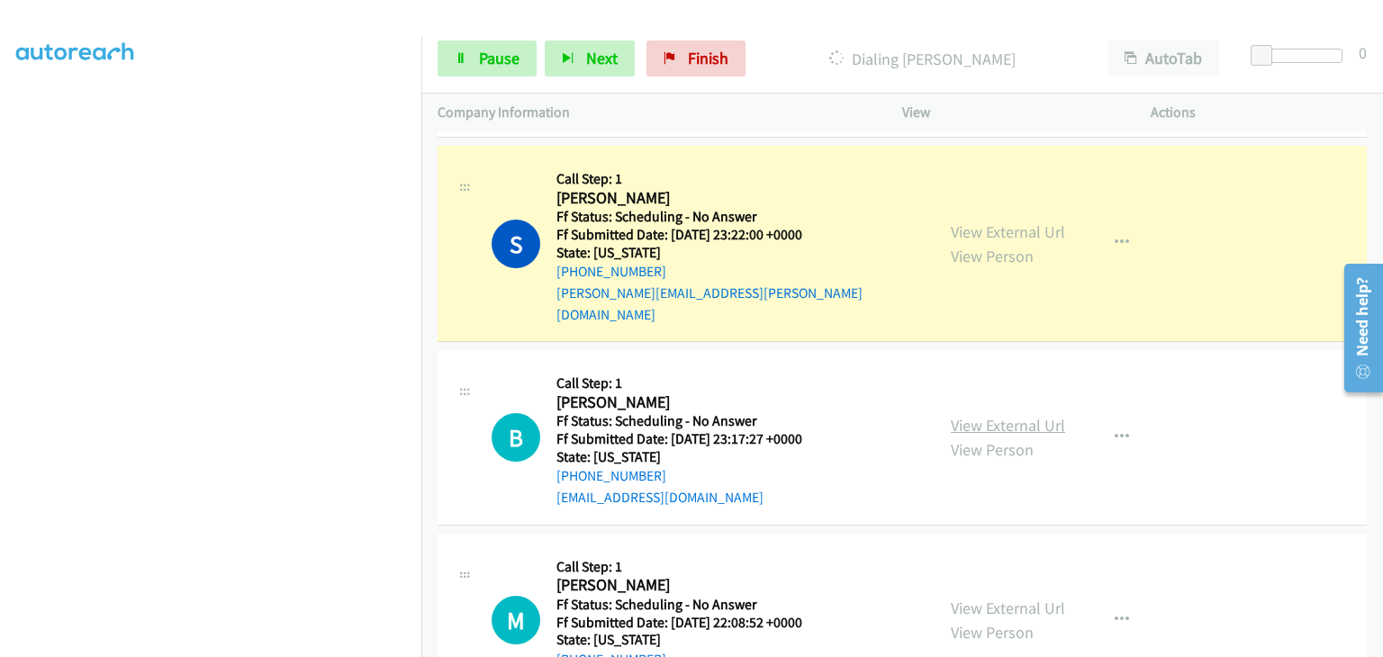
click at [978, 415] on link "View External Url" at bounding box center [1008, 425] width 114 height 21
click at [989, 598] on link "View External Url" at bounding box center [1008, 608] width 114 height 21
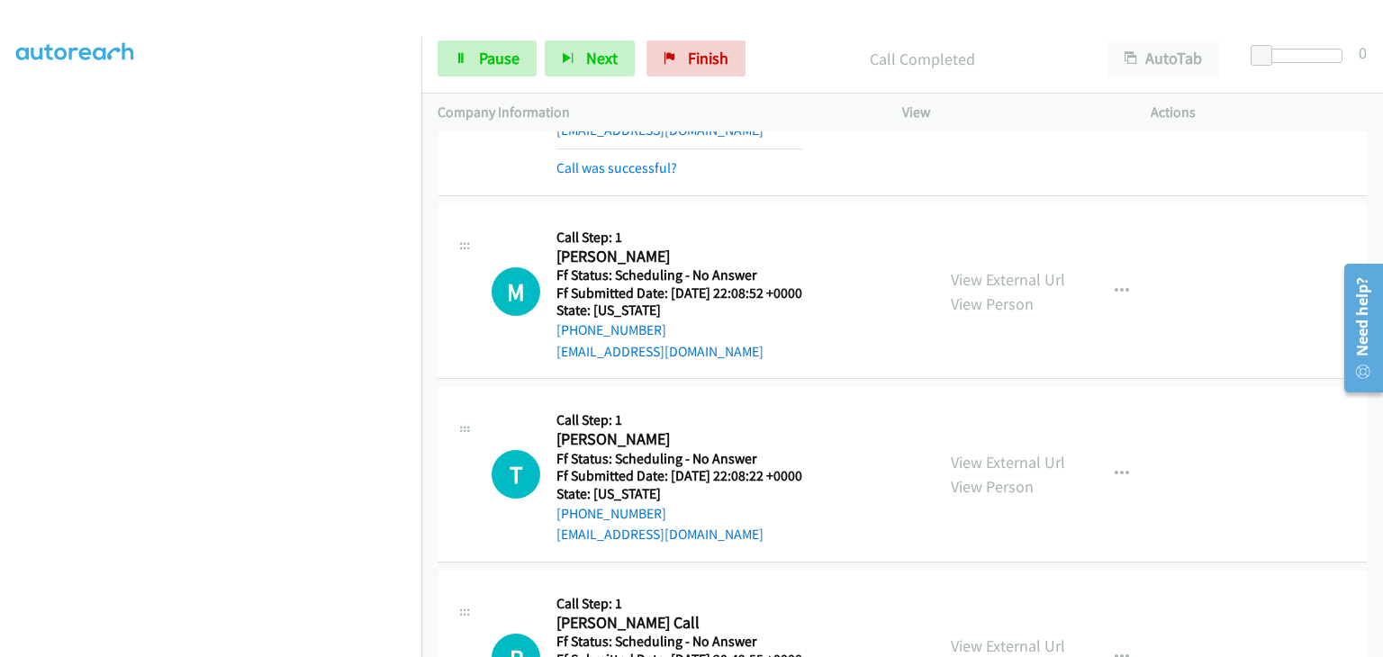
scroll to position [2379, 0]
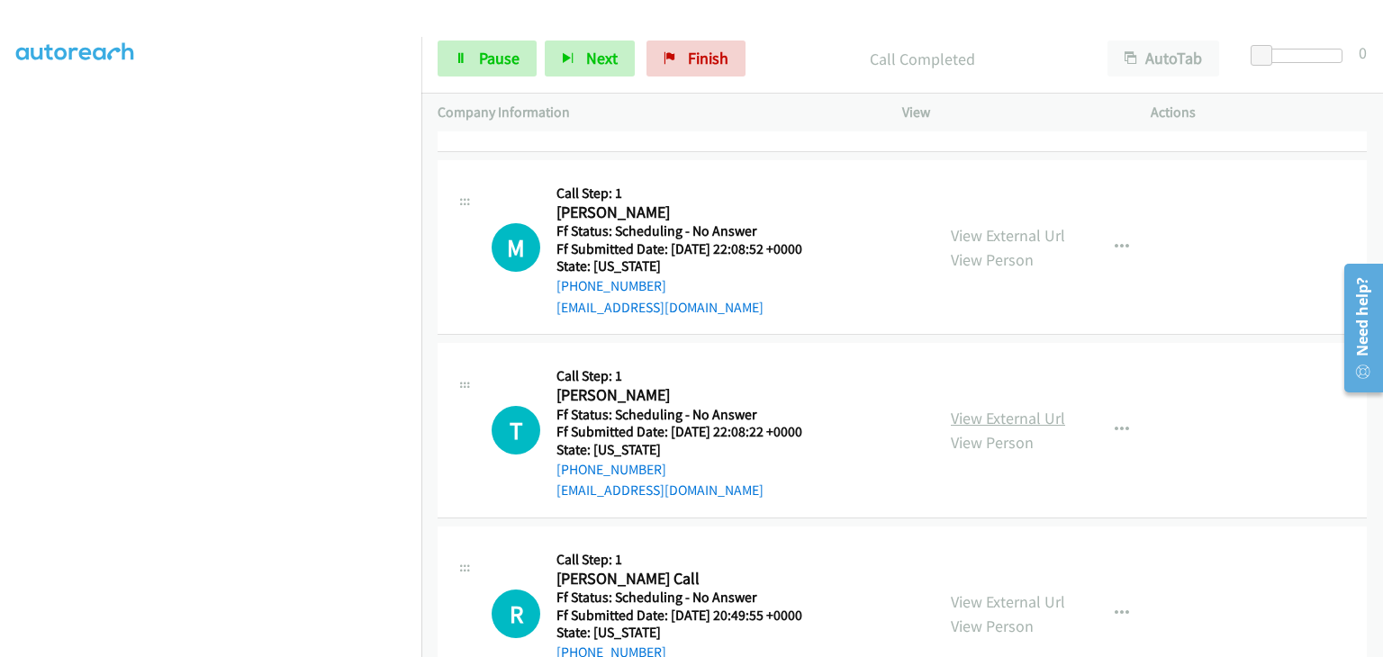
click at [966, 408] on link "View External Url" at bounding box center [1008, 418] width 114 height 21
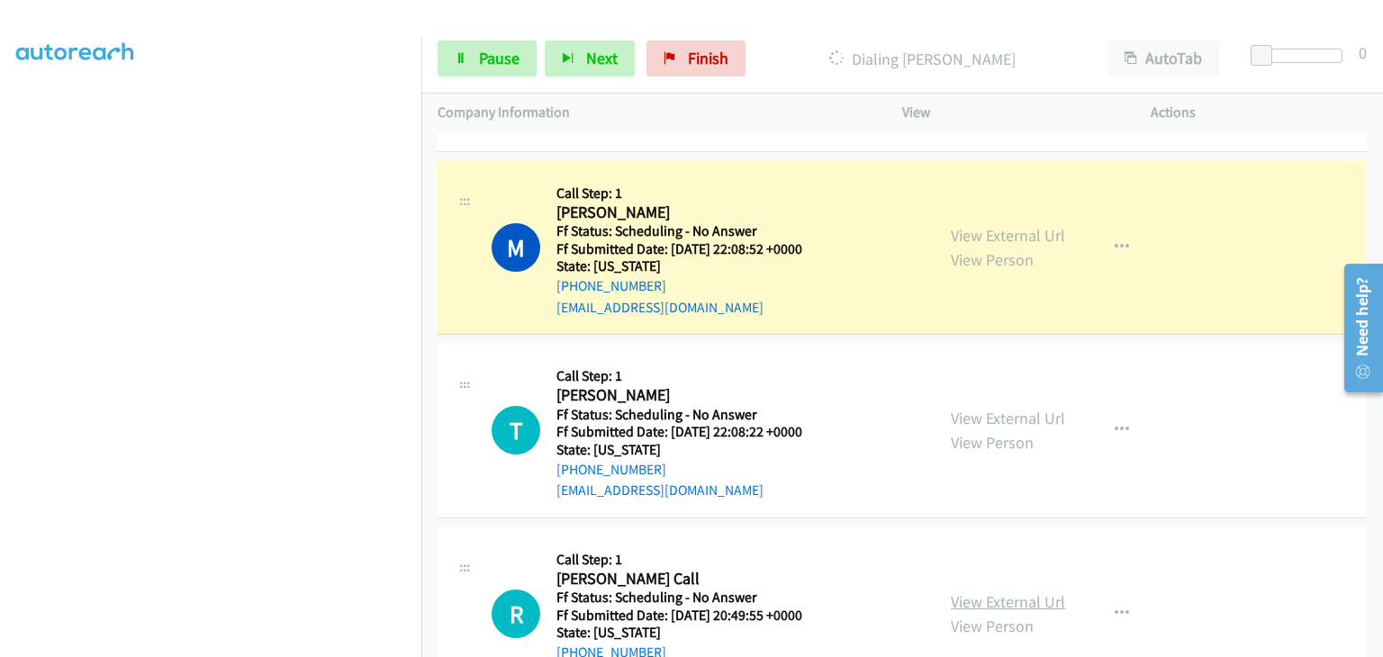
click at [962, 592] on link "View External Url" at bounding box center [1008, 602] width 114 height 21
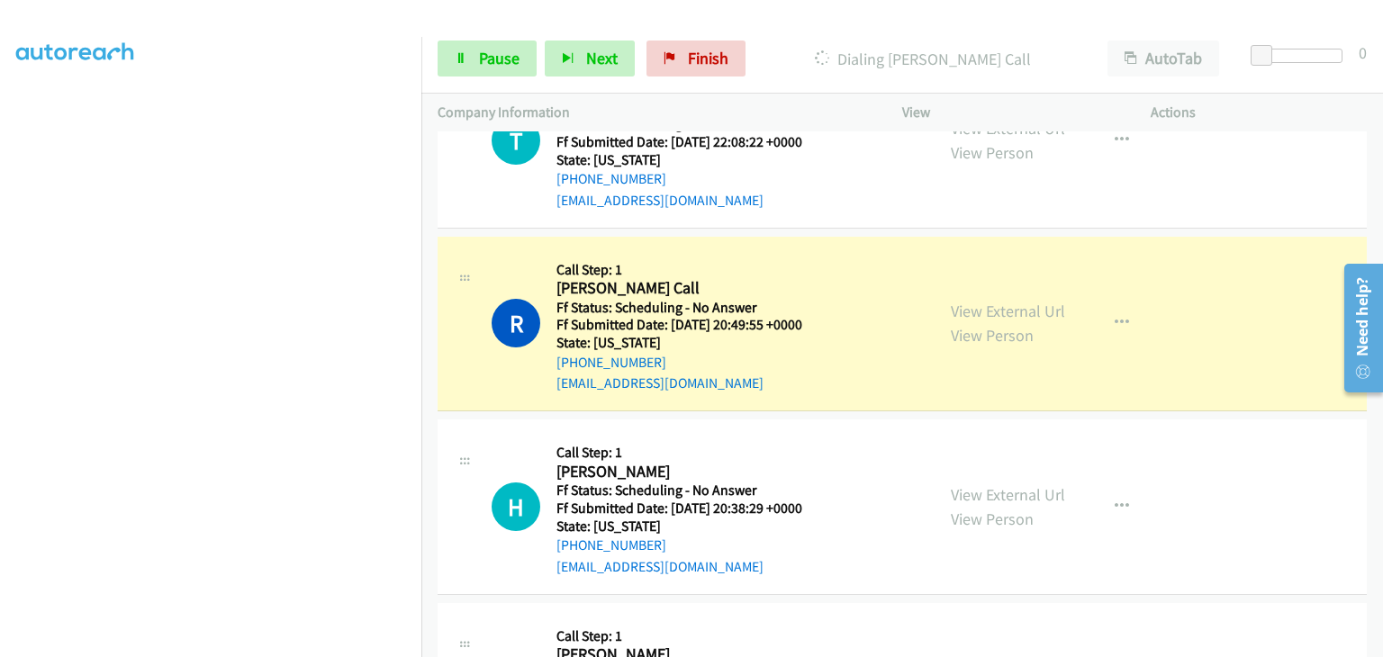
scroll to position [2740, 0]
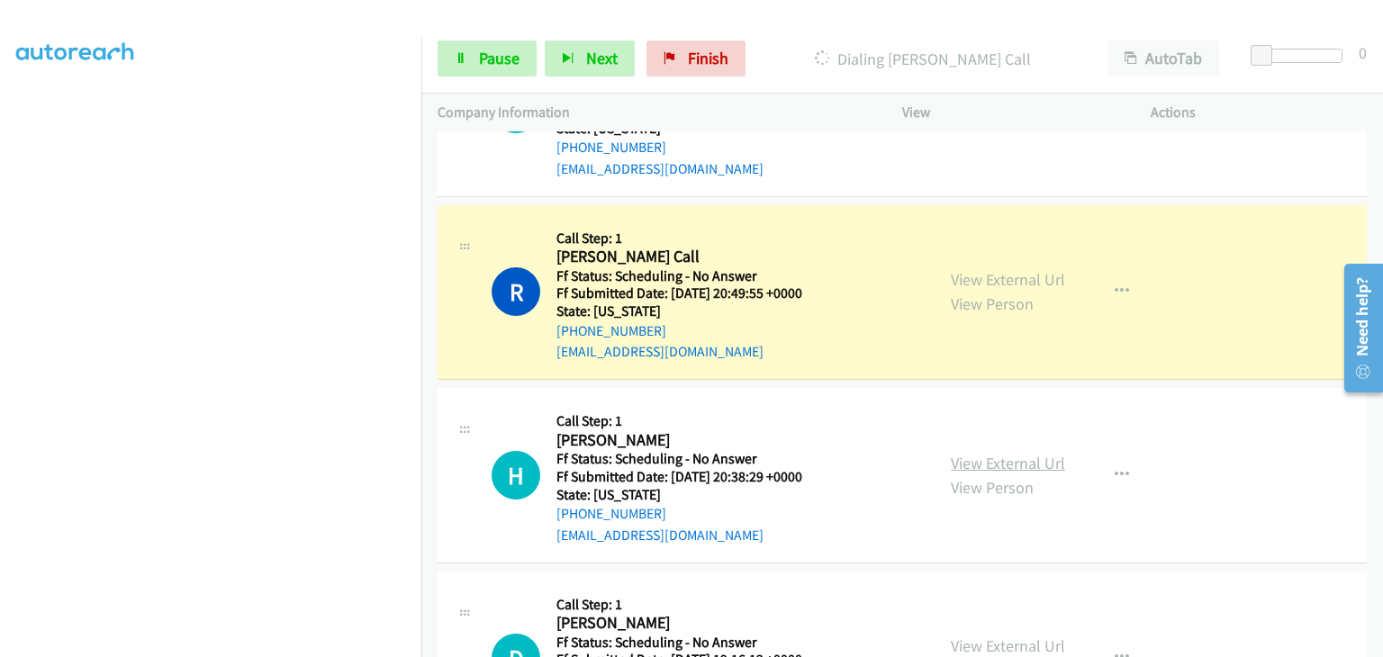
click at [970, 453] on link "View External Url" at bounding box center [1008, 463] width 114 height 21
click at [976, 636] on link "View External Url" at bounding box center [1008, 646] width 114 height 21
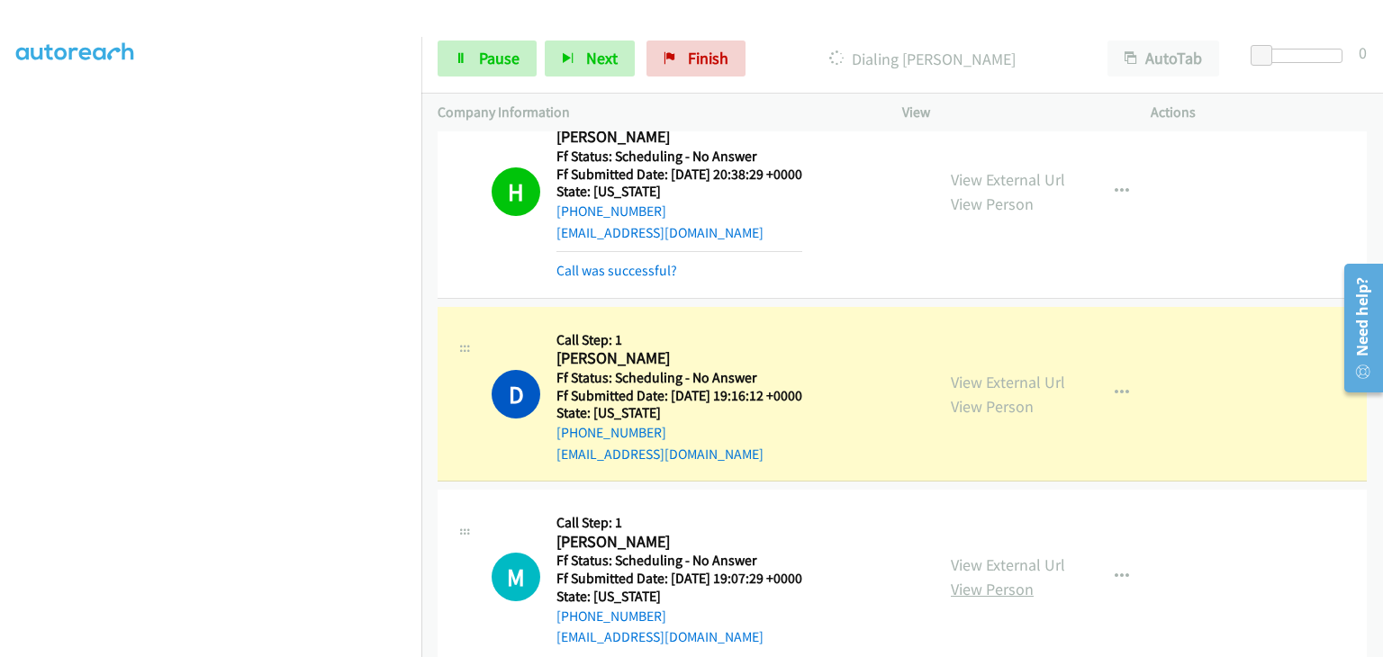
scroll to position [3190, 0]
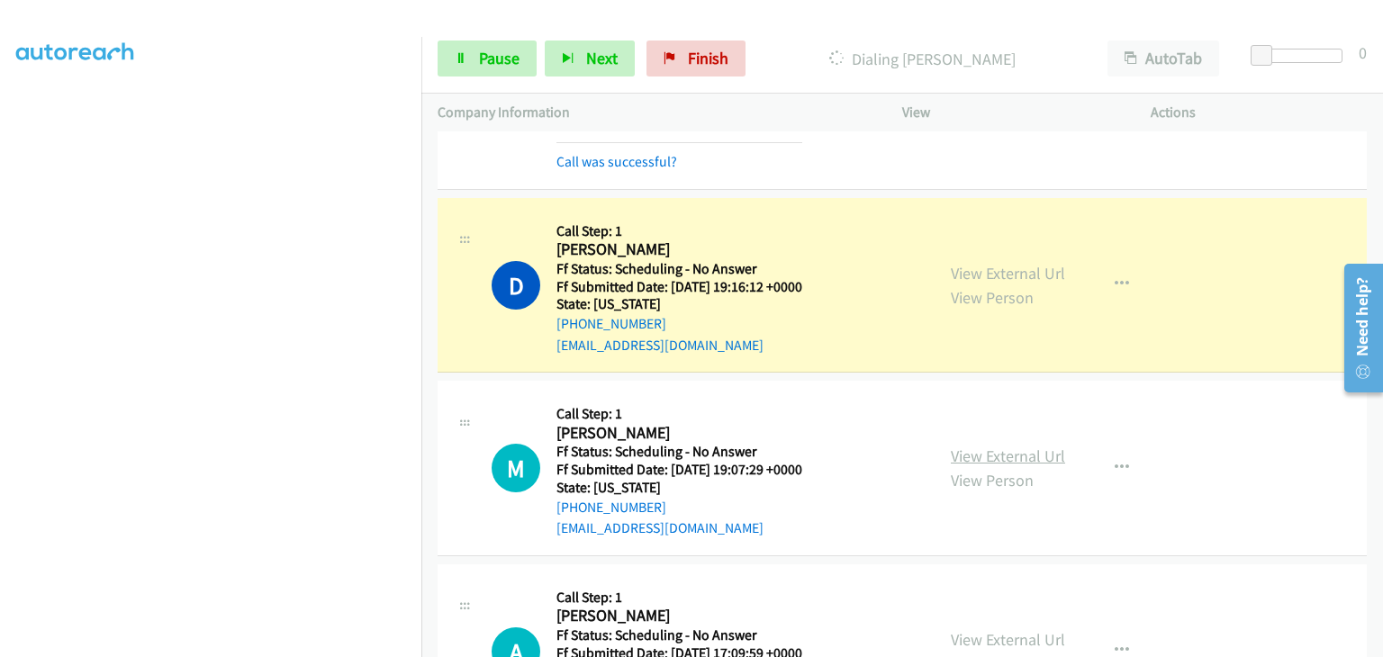
click at [995, 446] on link "View External Url" at bounding box center [1008, 456] width 114 height 21
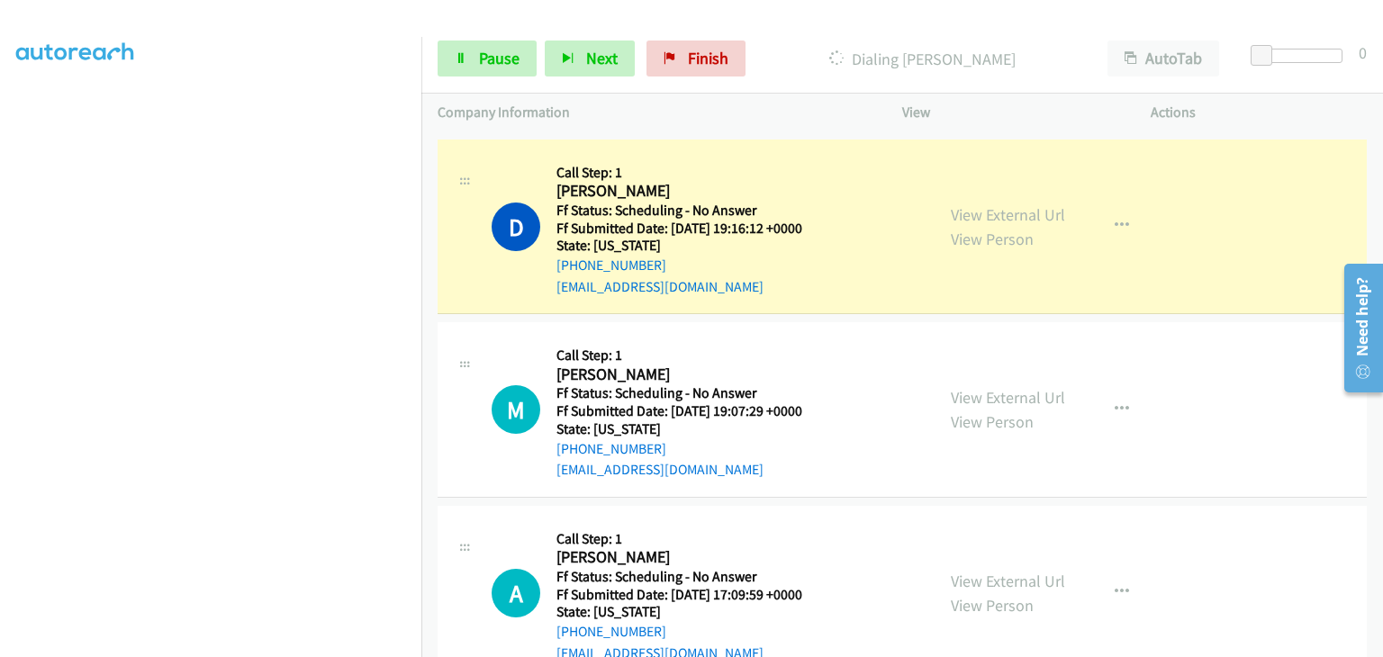
scroll to position [3280, 0]
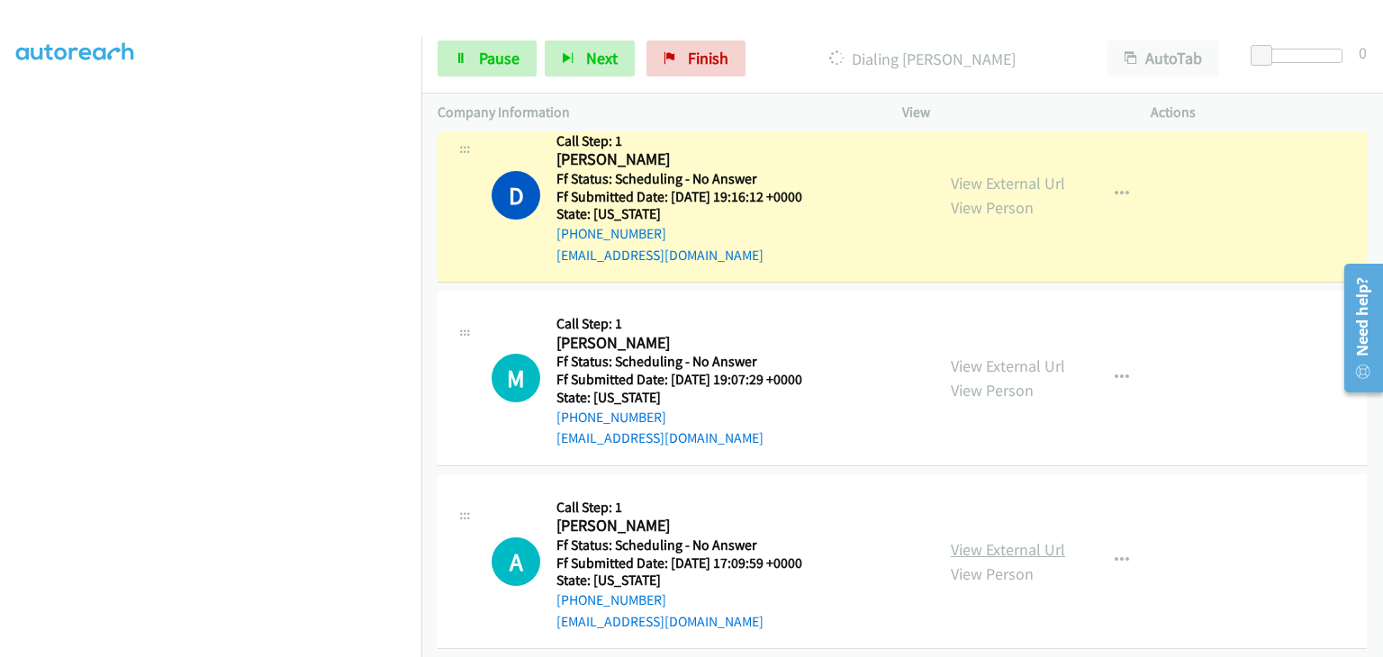
click at [1014, 539] on link "View External Url" at bounding box center [1008, 549] width 114 height 21
drag, startPoint x: 513, startPoint y: 59, endPoint x: 547, endPoint y: 52, distance: 33.9
click at [513, 59] on span "Pause" at bounding box center [499, 58] width 41 height 21
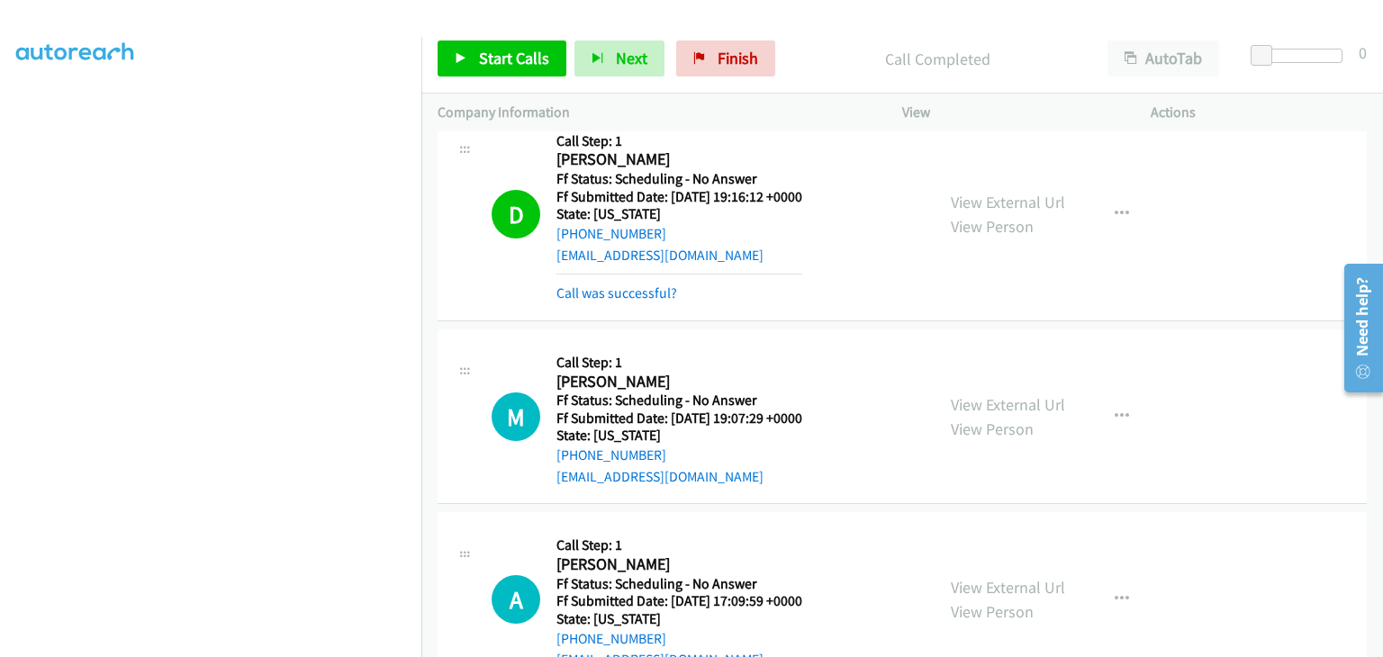
scroll to position [3300, 0]
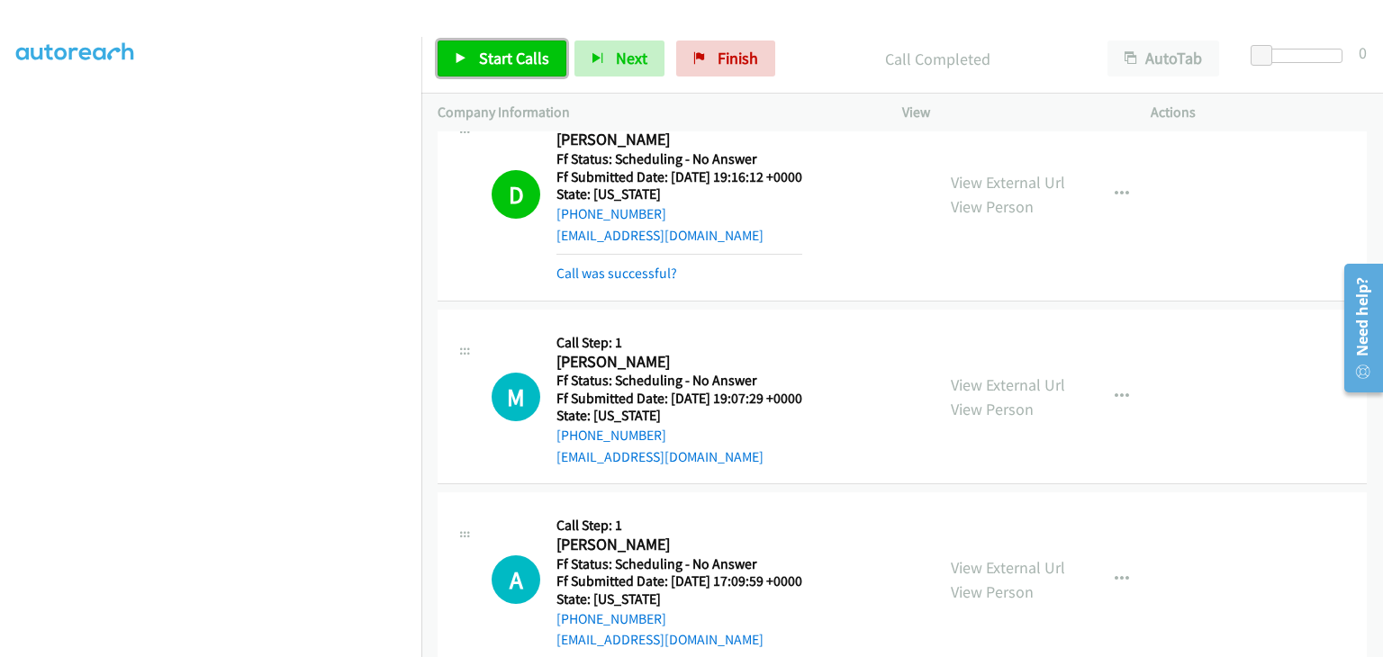
click at [501, 59] on span "Start Calls" at bounding box center [514, 58] width 70 height 21
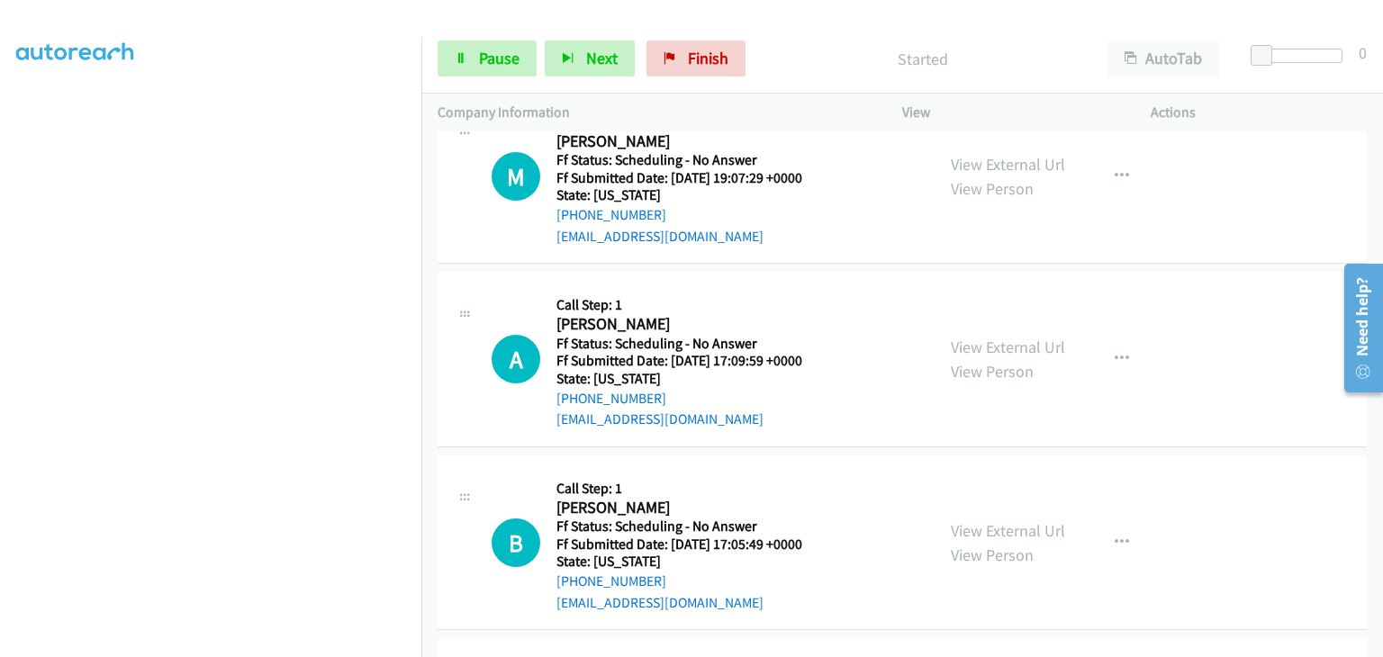
scroll to position [3480, 0]
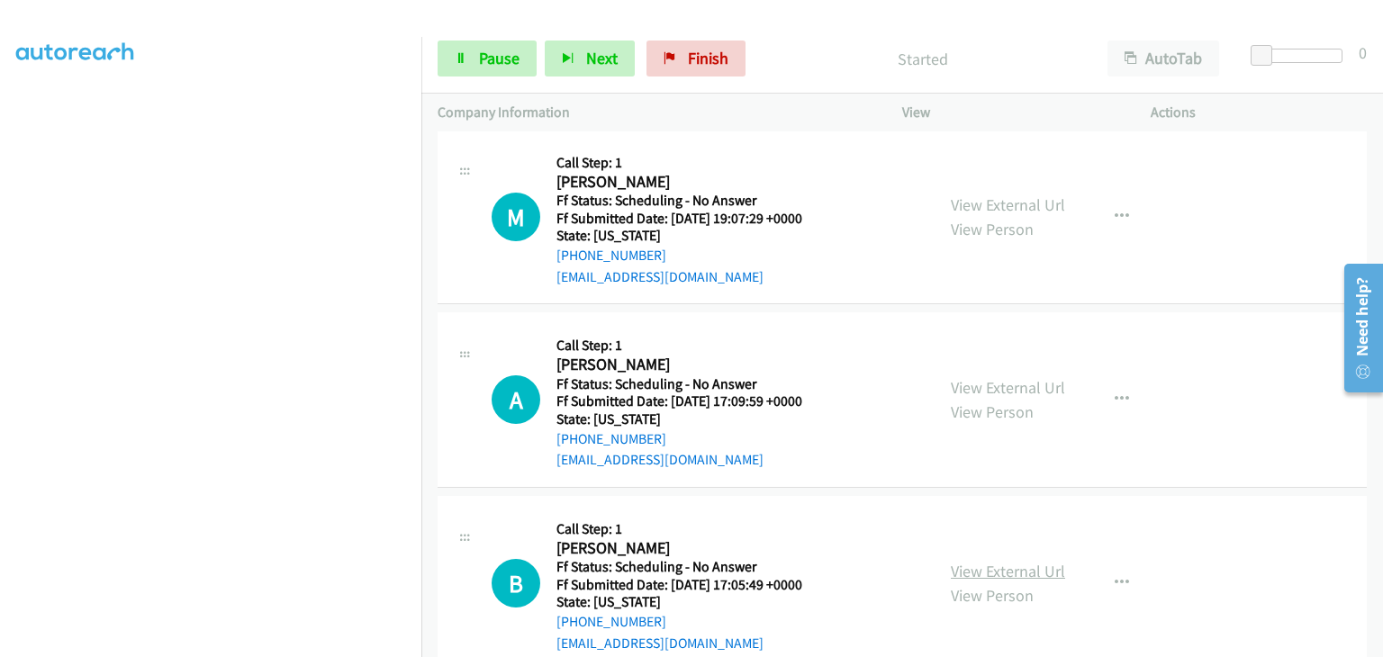
click at [980, 561] on link "View External Url" at bounding box center [1008, 571] width 114 height 21
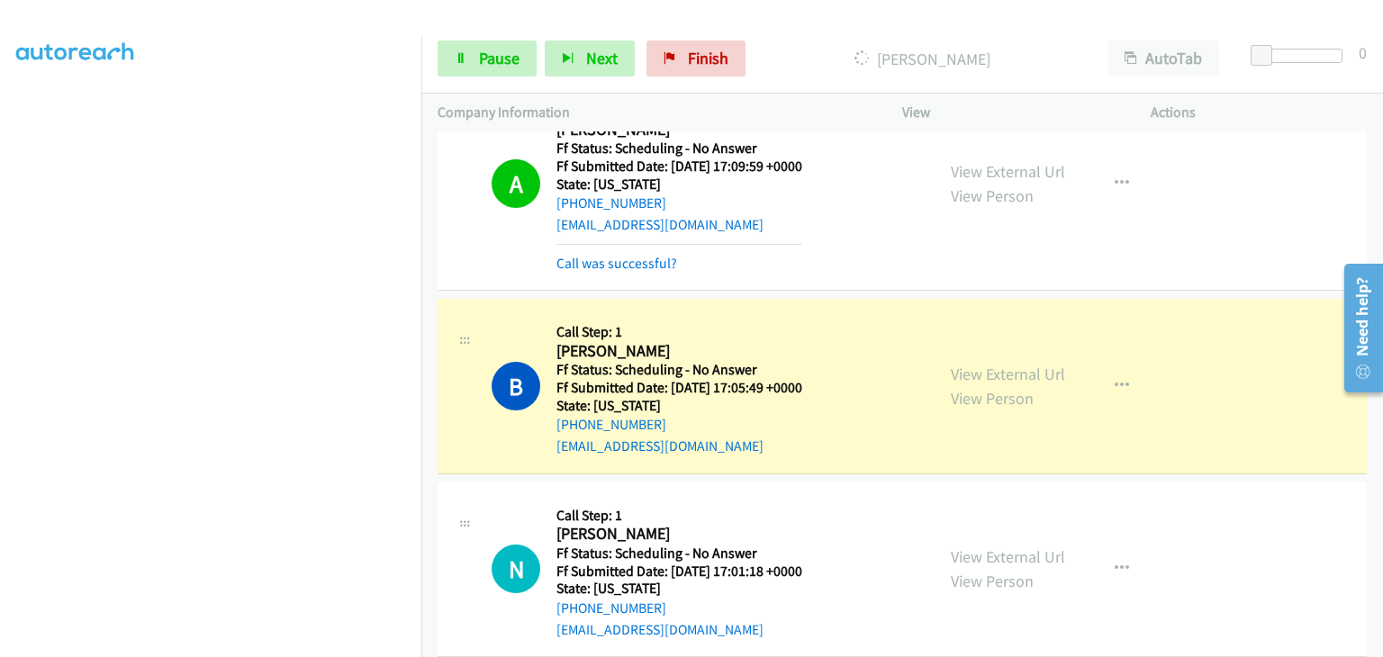
scroll to position [3840, 0]
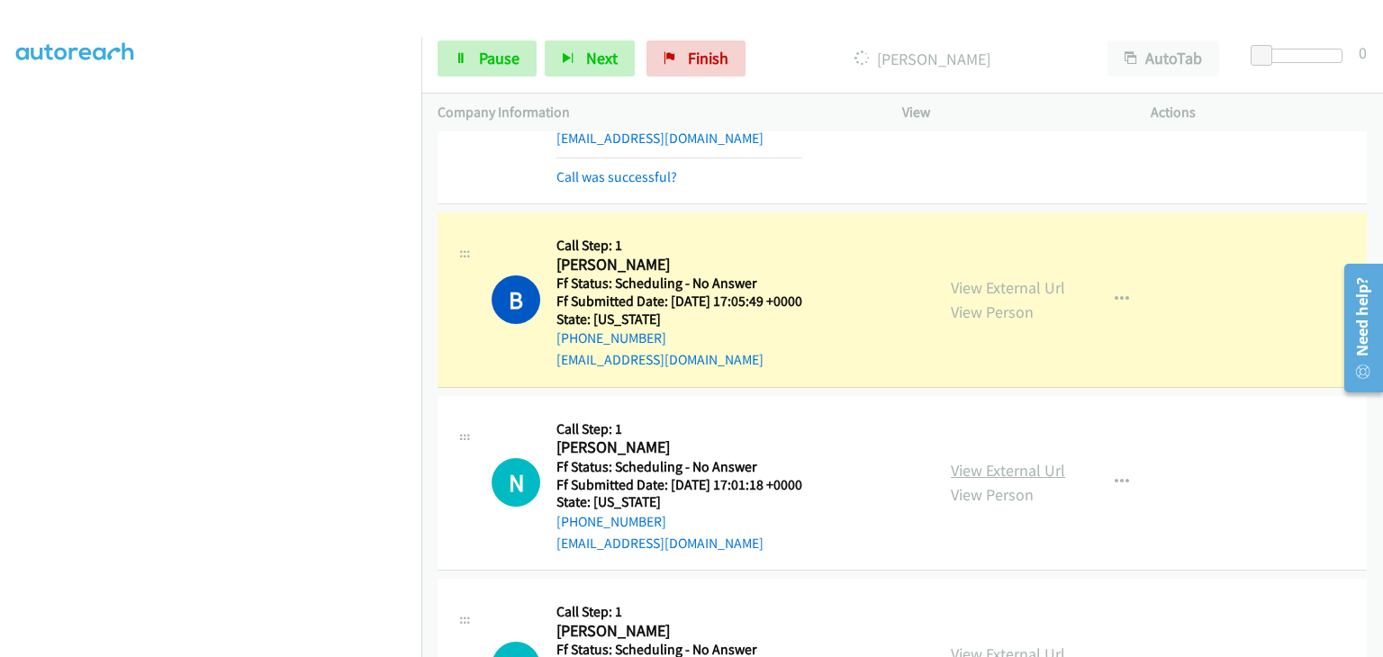
click at [983, 460] on link "View External Url" at bounding box center [1008, 470] width 114 height 21
click at [1005, 644] on link "View External Url" at bounding box center [1008, 654] width 114 height 21
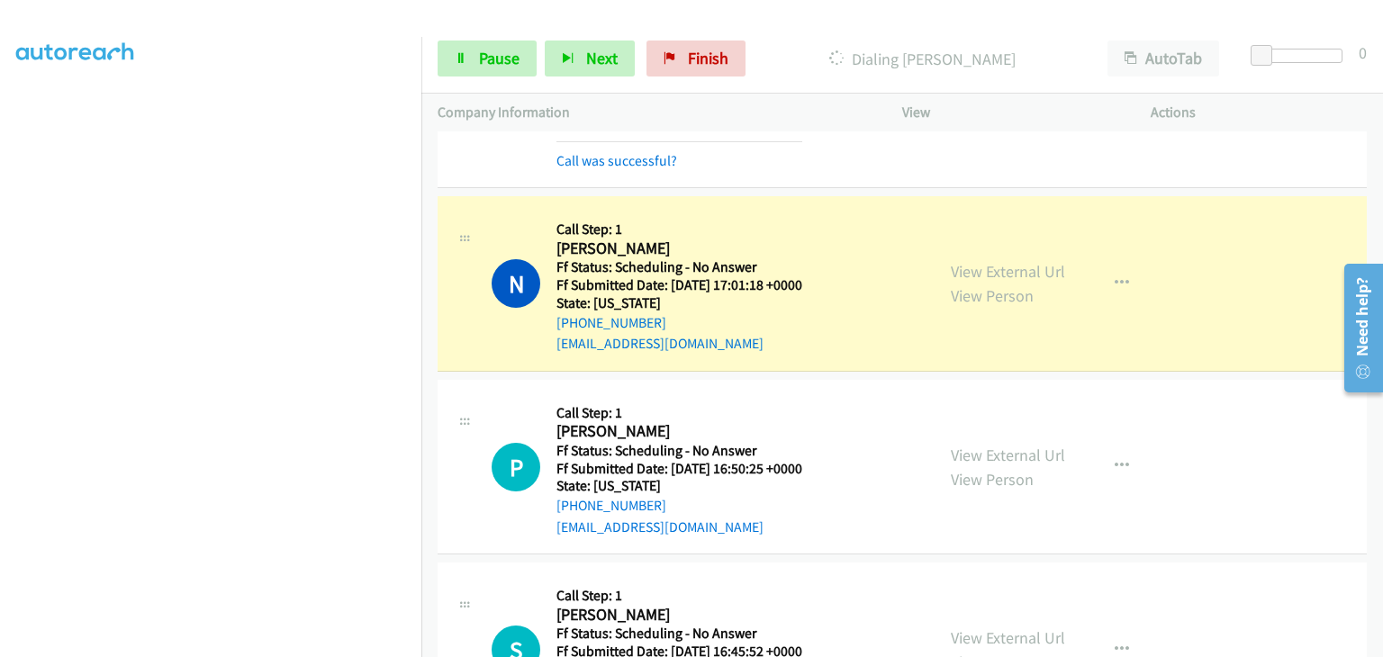
scroll to position [4110, 0]
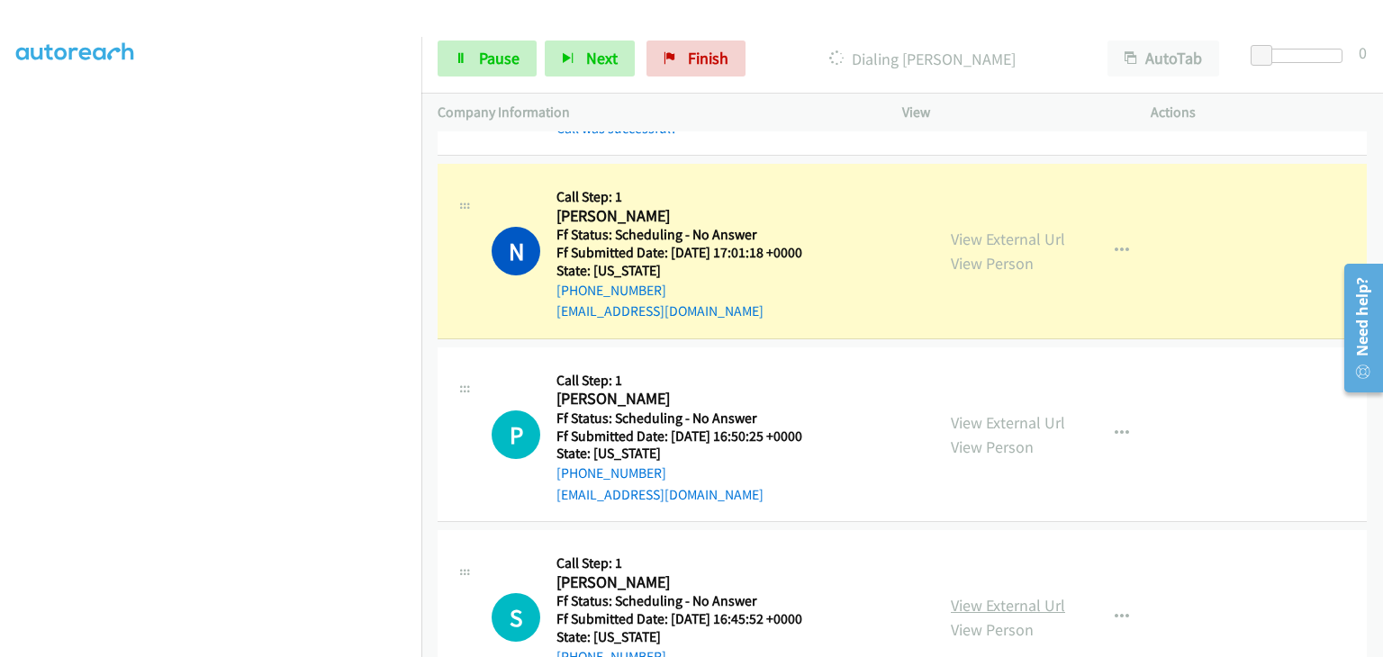
click at [1001, 595] on link "View External Url" at bounding box center [1008, 605] width 114 height 21
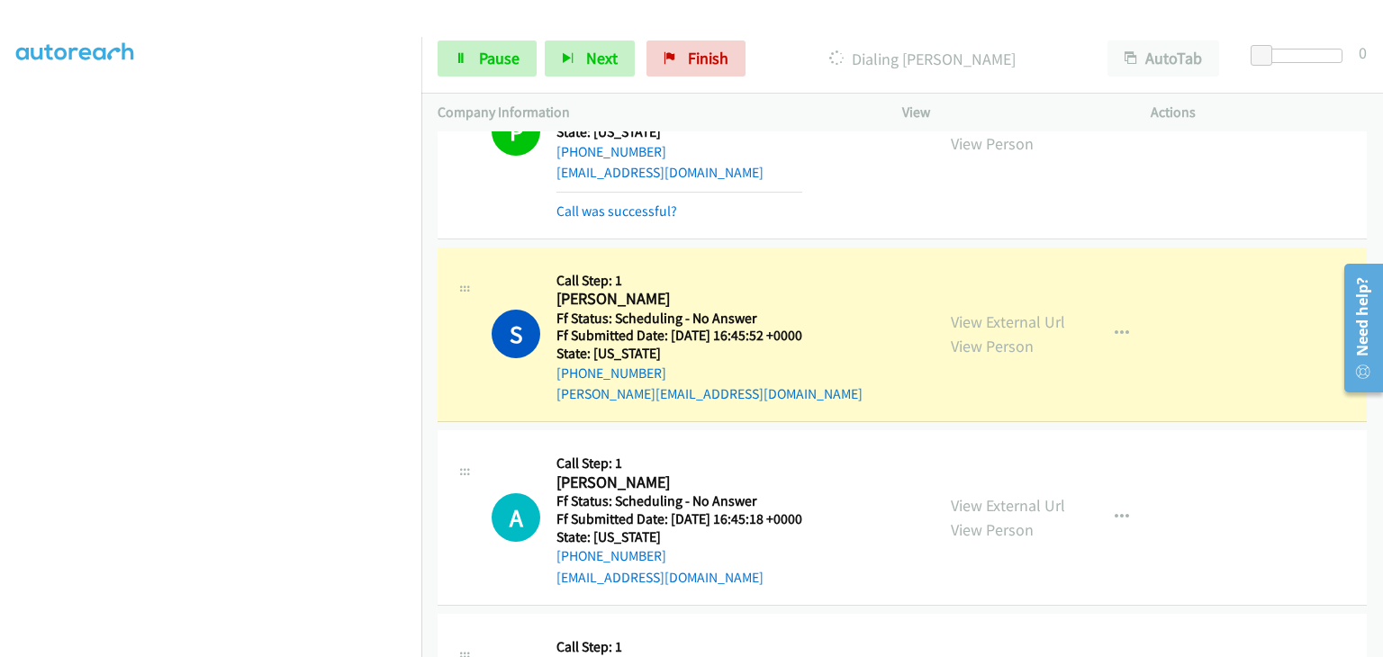
scroll to position [353, 0]
click at [494, 61] on span "Pause" at bounding box center [499, 58] width 41 height 21
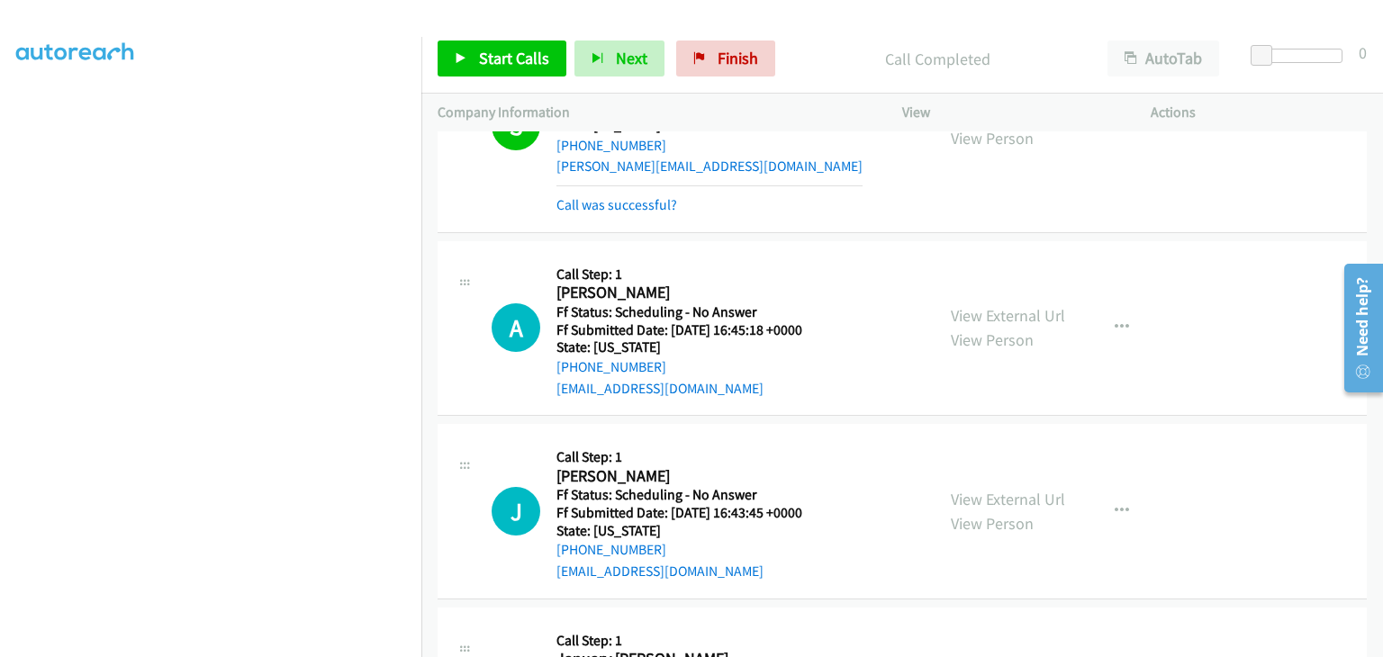
scroll to position [4741, 0]
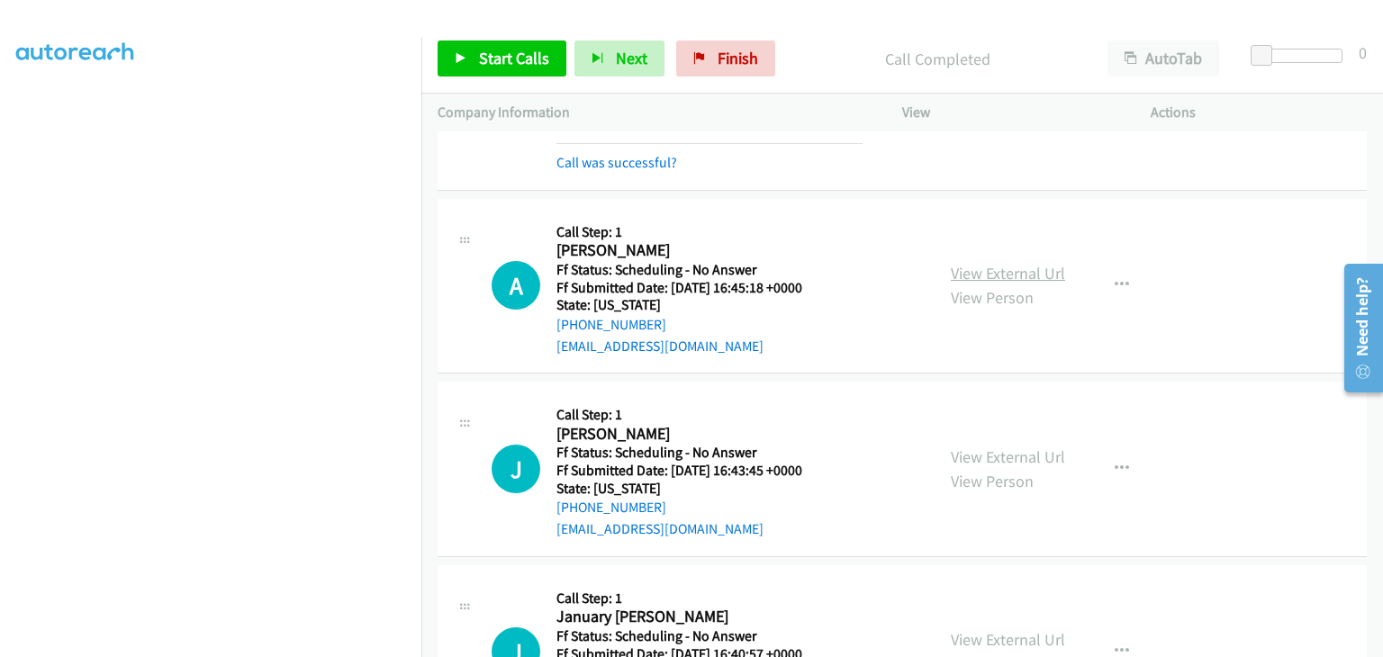
click at [977, 263] on link "View External Url" at bounding box center [1008, 273] width 114 height 21
click at [484, 55] on span "Start Calls" at bounding box center [514, 58] width 70 height 21
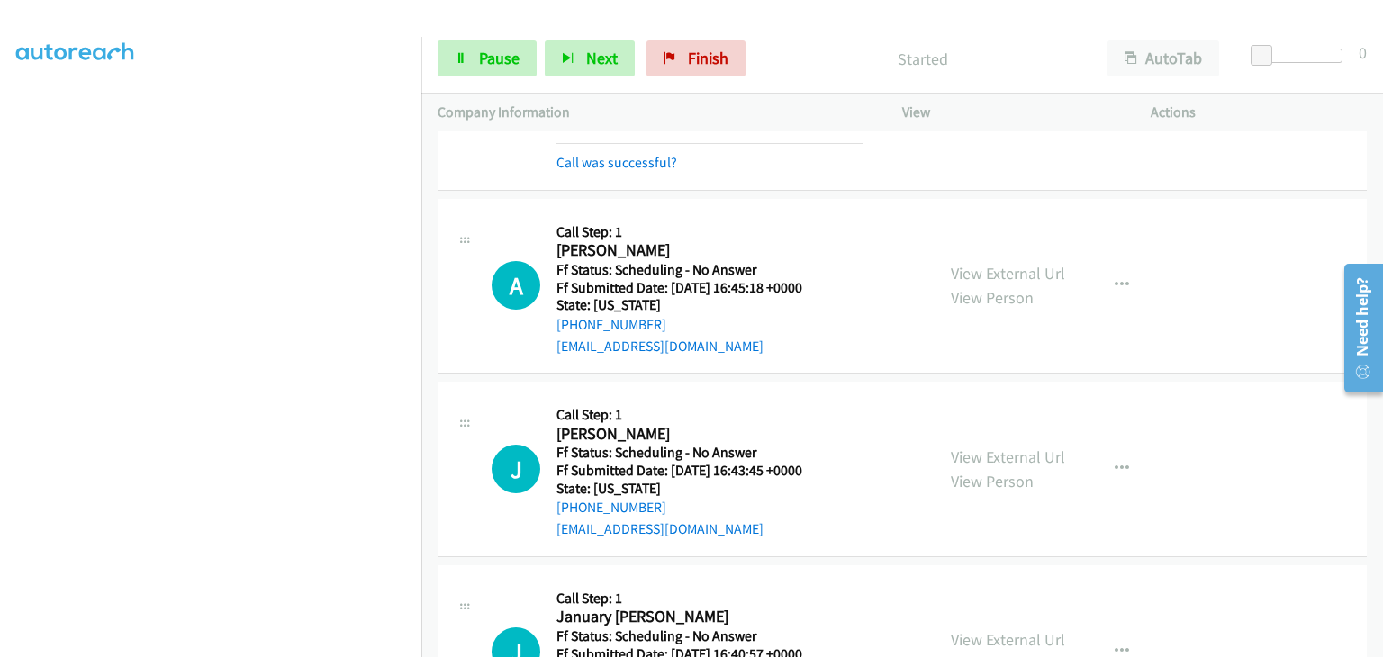
click at [1008, 447] on link "View External Url" at bounding box center [1008, 457] width 114 height 21
click at [993, 630] on link "View External Url" at bounding box center [1008, 640] width 114 height 21
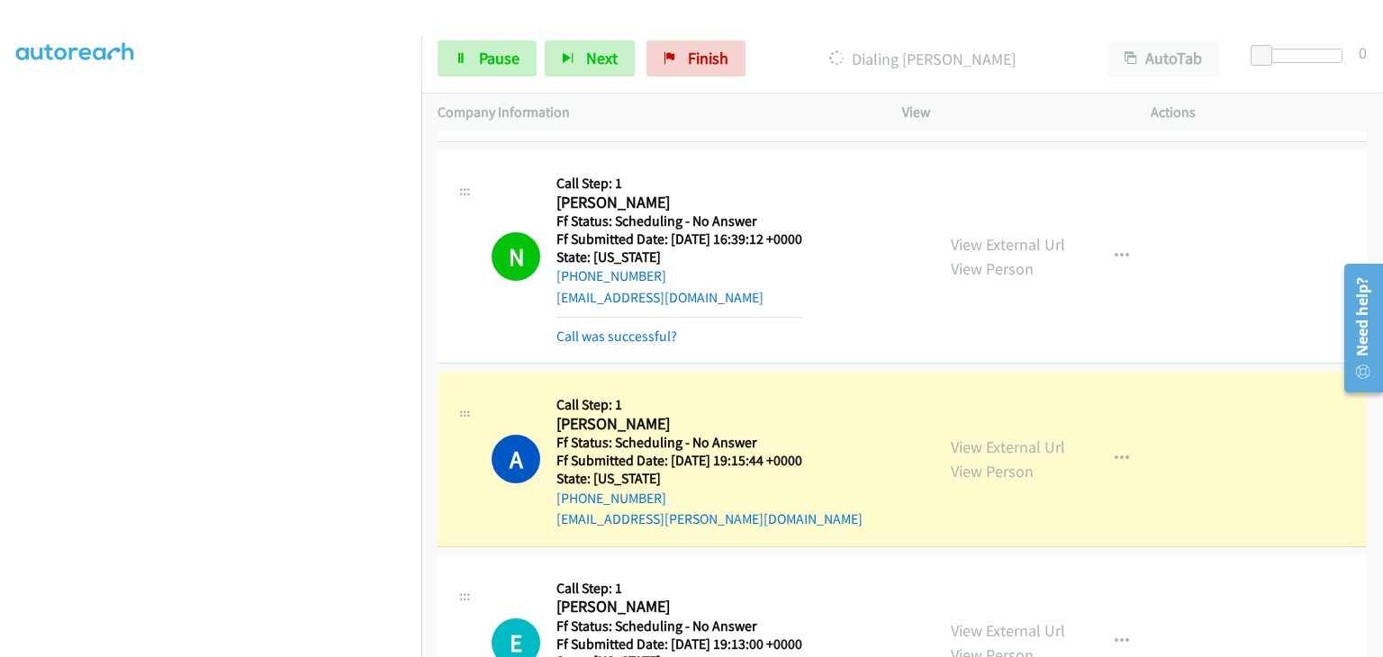
scroll to position [5371, 0]
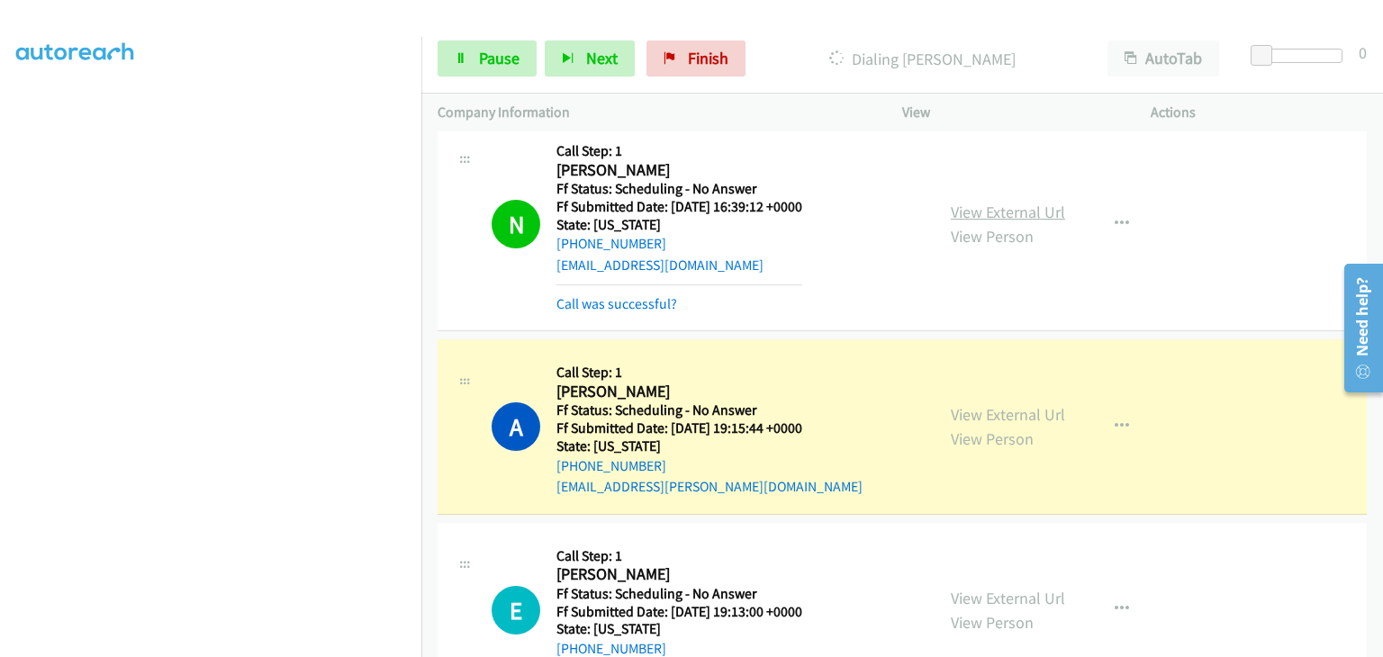
click at [971, 202] on link "View External Url" at bounding box center [1008, 212] width 114 height 21
click at [974, 403] on div "View External Url View Person" at bounding box center [1008, 427] width 114 height 49
click at [983, 404] on link "View External Url" at bounding box center [1008, 414] width 114 height 21
click at [1036, 588] on link "View External Url" at bounding box center [1008, 598] width 114 height 21
click at [487, 55] on span "Pause" at bounding box center [499, 58] width 41 height 21
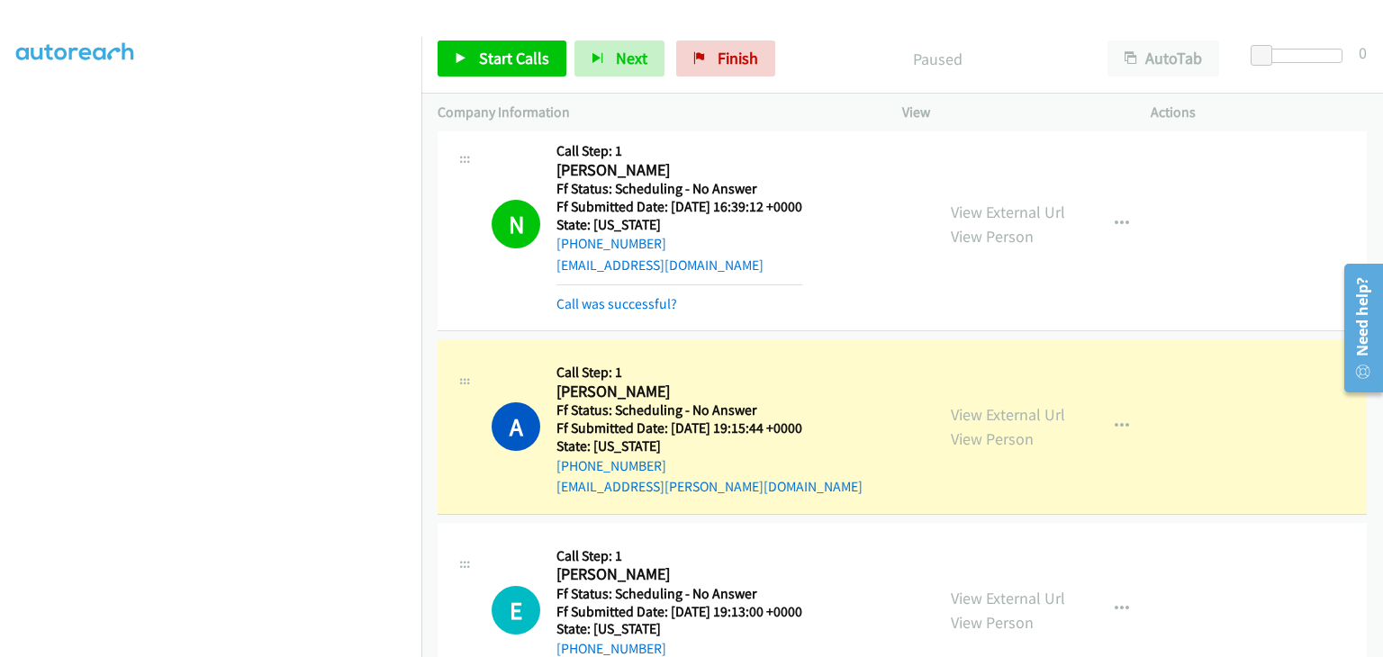
scroll to position [353, 0]
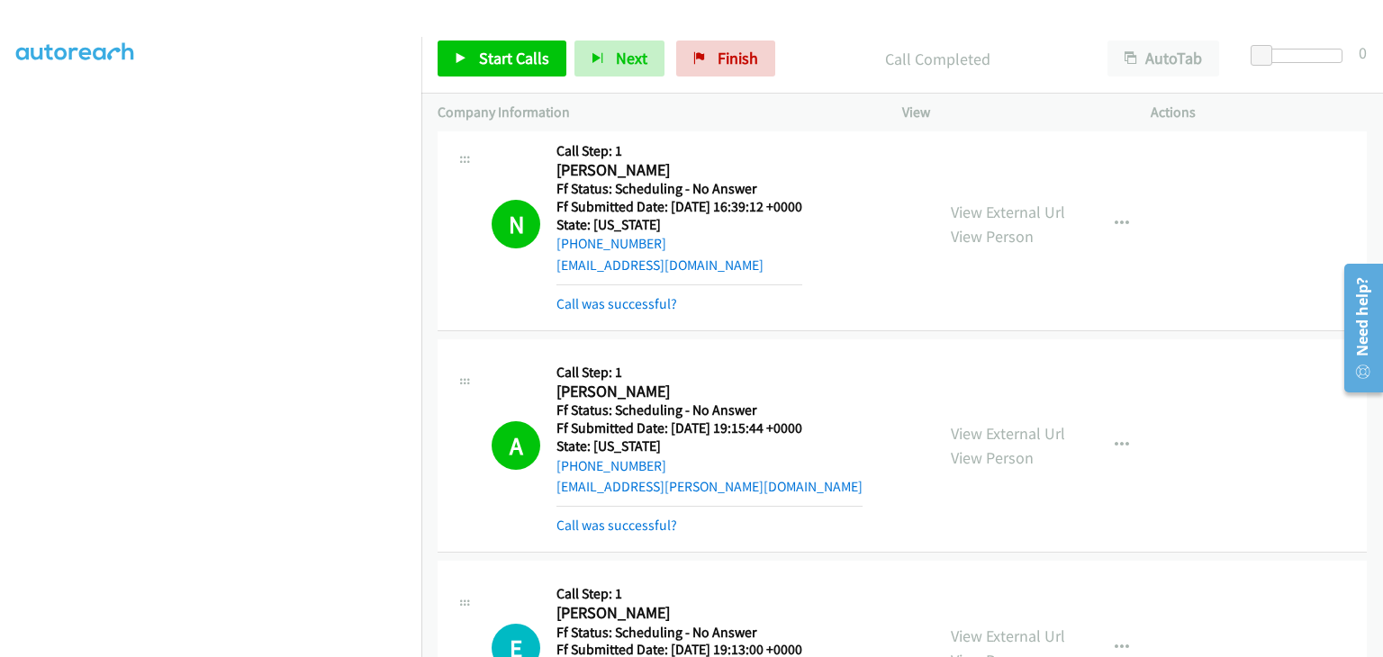
drag, startPoint x: 644, startPoint y: 467, endPoint x: 821, endPoint y: 493, distance: 179.3
click at [644, 517] on link "Call was successful?" at bounding box center [617, 525] width 121 height 17
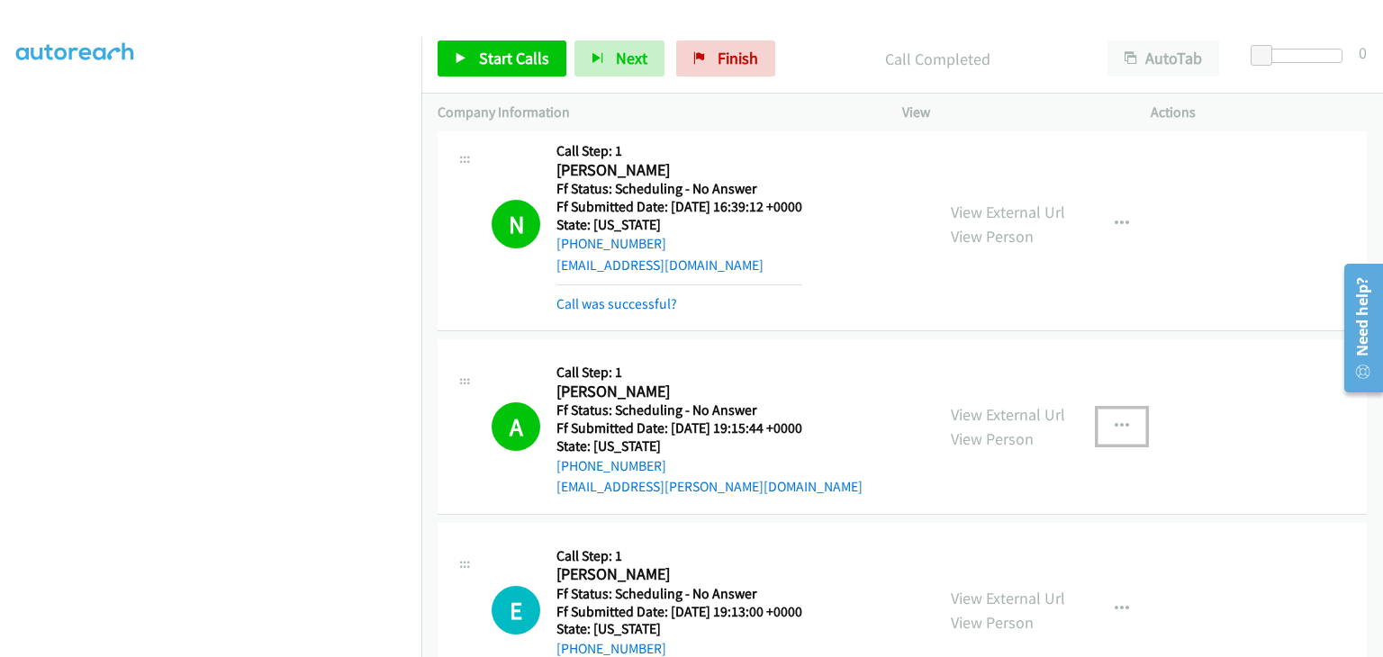
click at [1114, 409] on button "button" at bounding box center [1122, 427] width 49 height 36
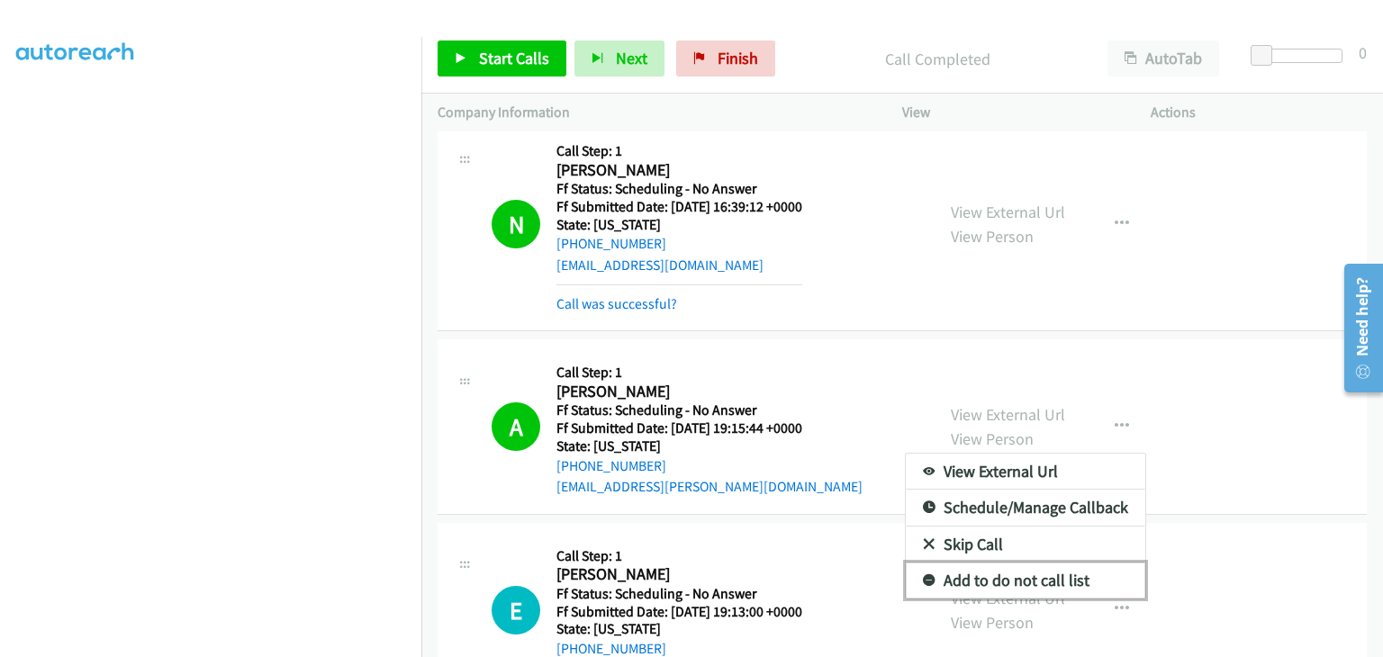
click at [966, 563] on link "Add to do not call list" at bounding box center [1026, 581] width 240 height 36
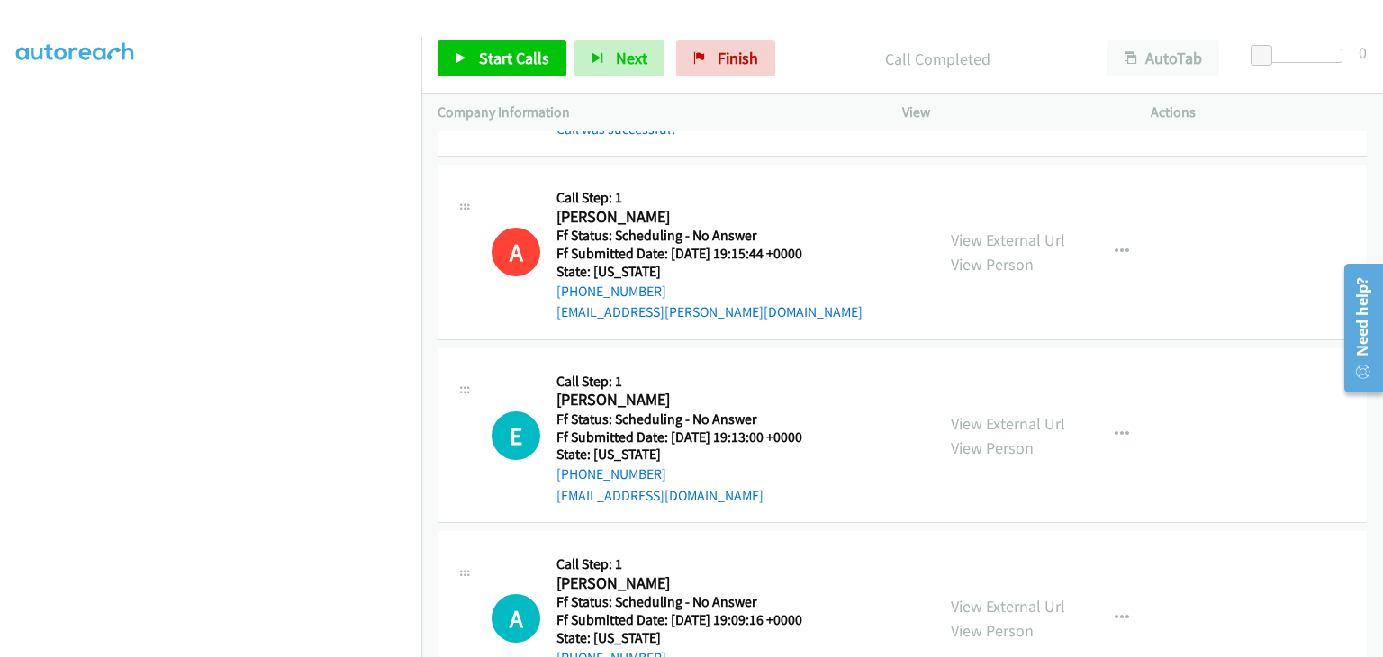
scroll to position [5551, 0]
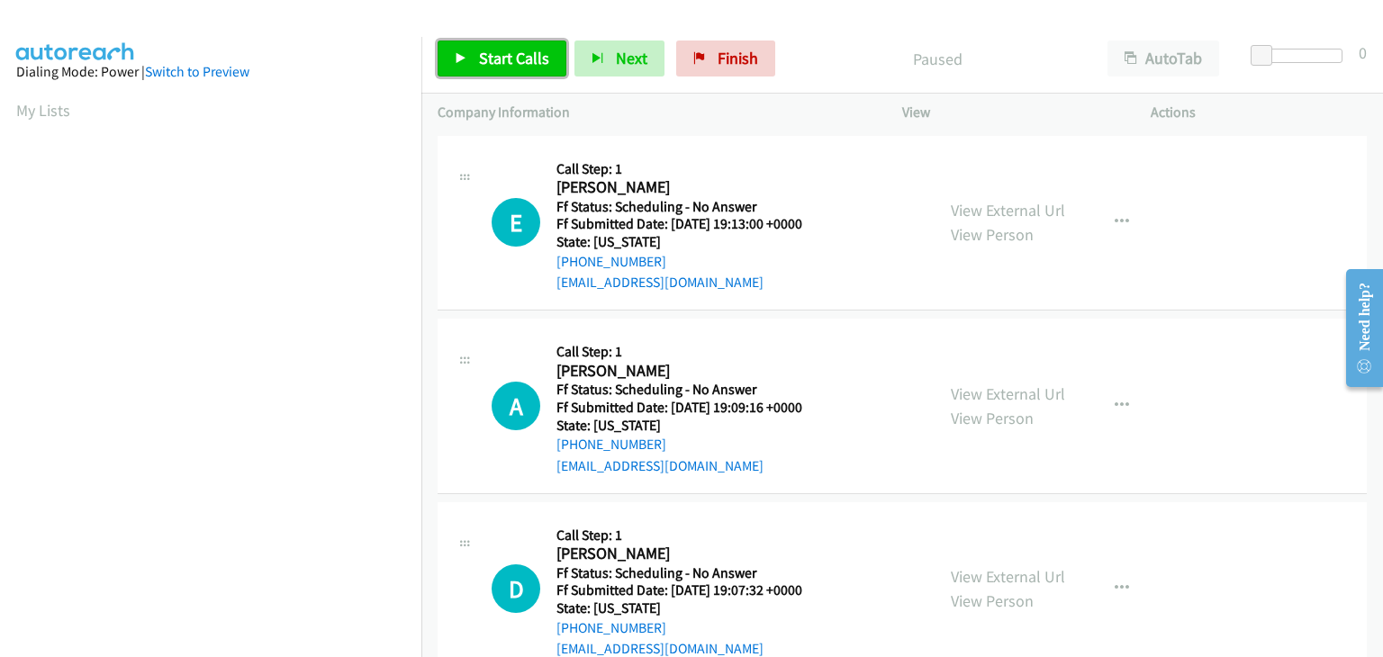
click at [530, 68] on link "Start Calls" at bounding box center [502, 59] width 129 height 36
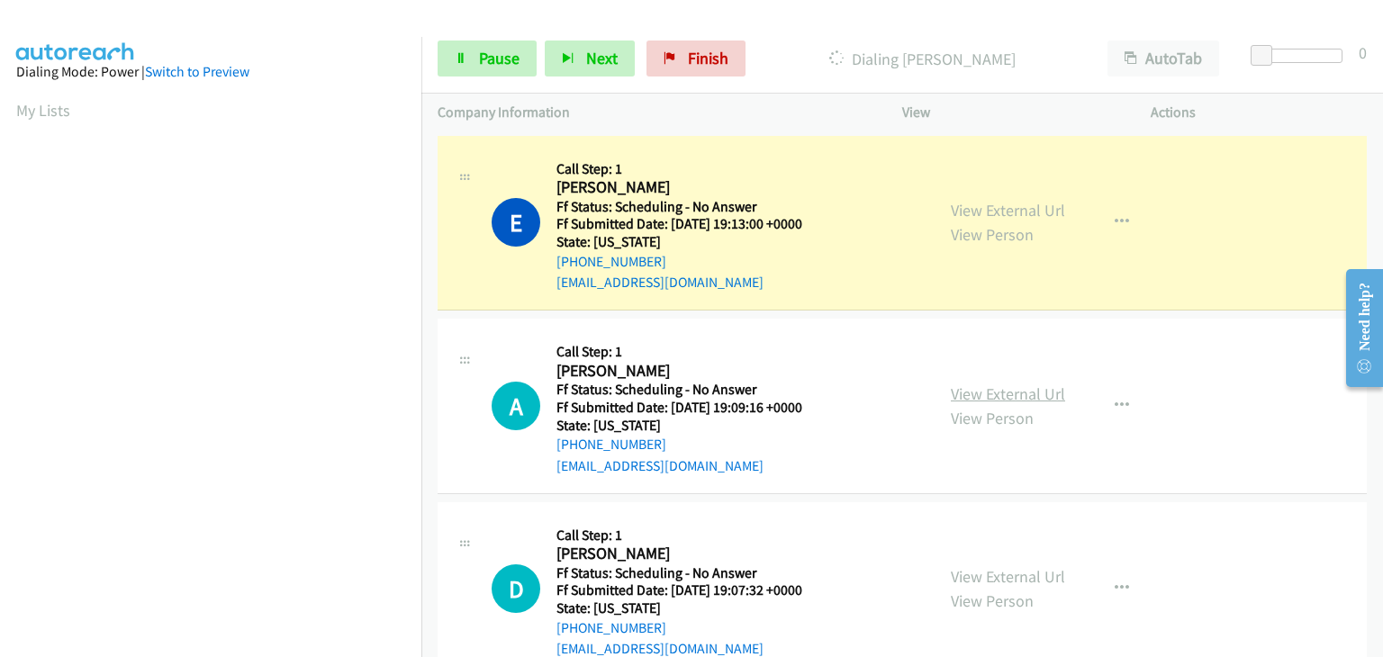
click at [962, 394] on link "View External Url" at bounding box center [1008, 394] width 114 height 21
click at [983, 572] on link "View External Url" at bounding box center [1008, 576] width 114 height 21
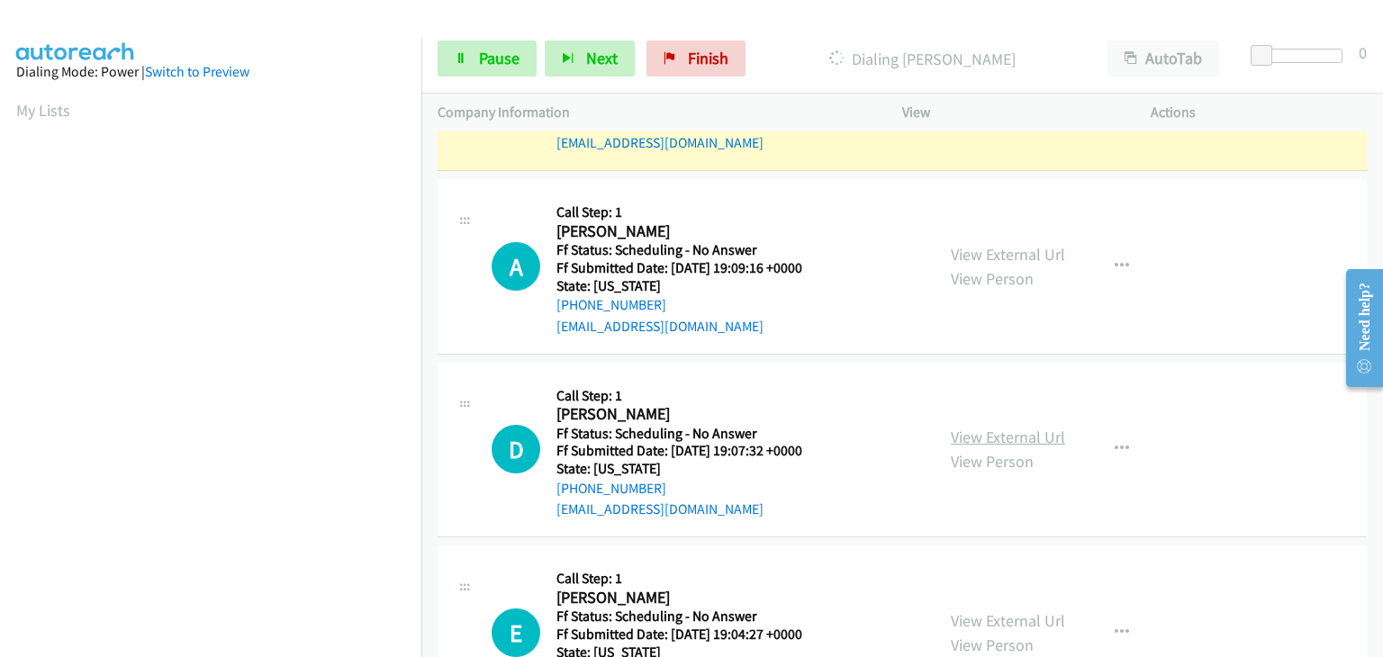
scroll to position [180, 0]
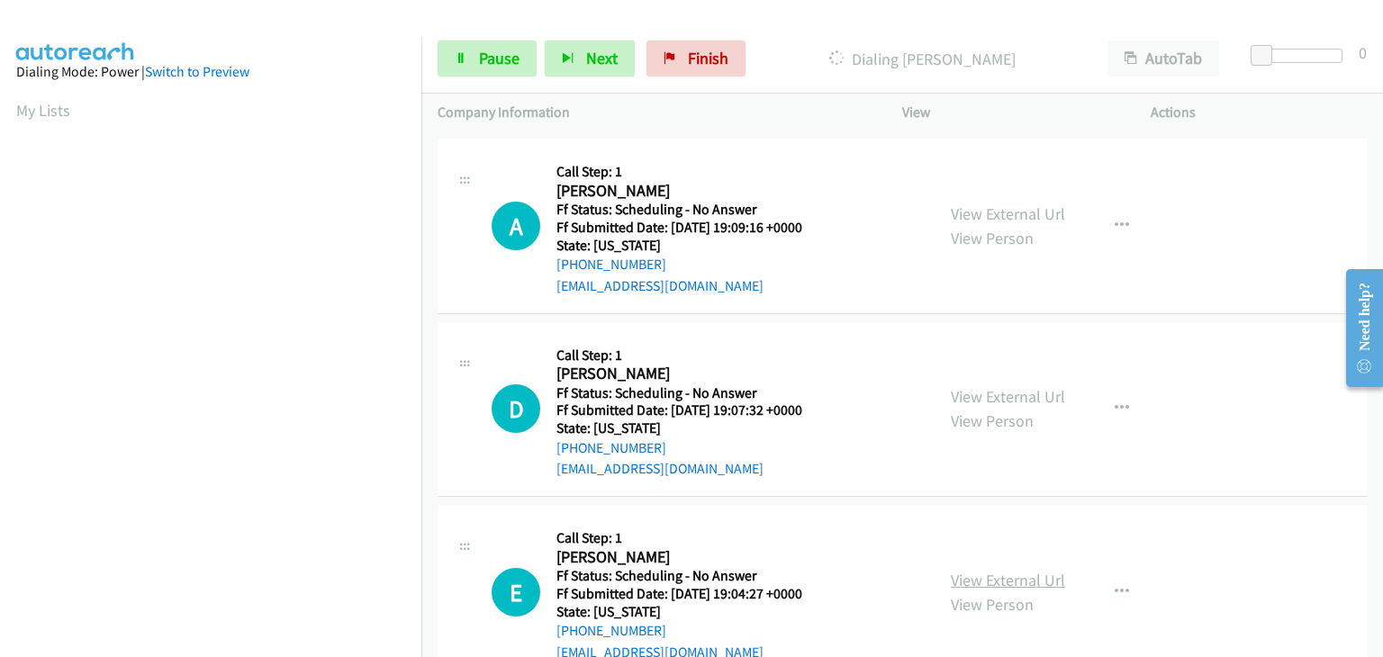
click at [993, 575] on link "View External Url" at bounding box center [1008, 580] width 114 height 21
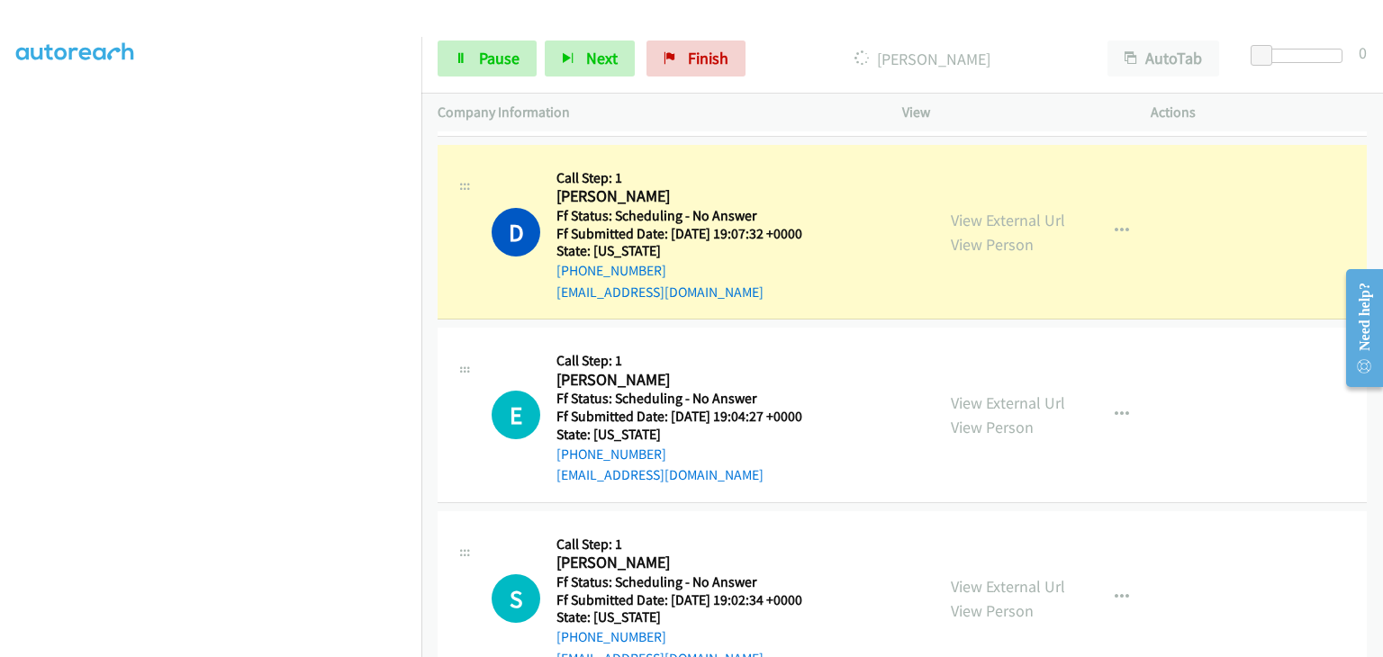
scroll to position [450, 0]
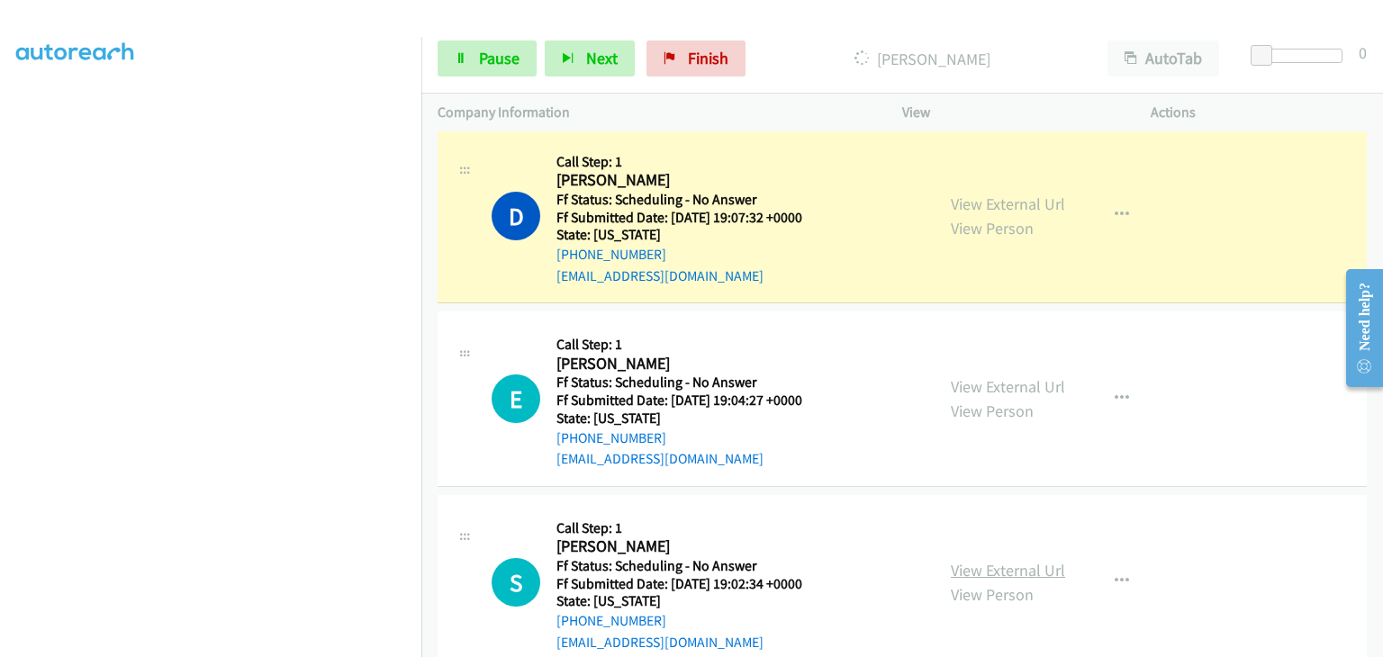
click at [962, 564] on link "View External Url" at bounding box center [1008, 570] width 114 height 21
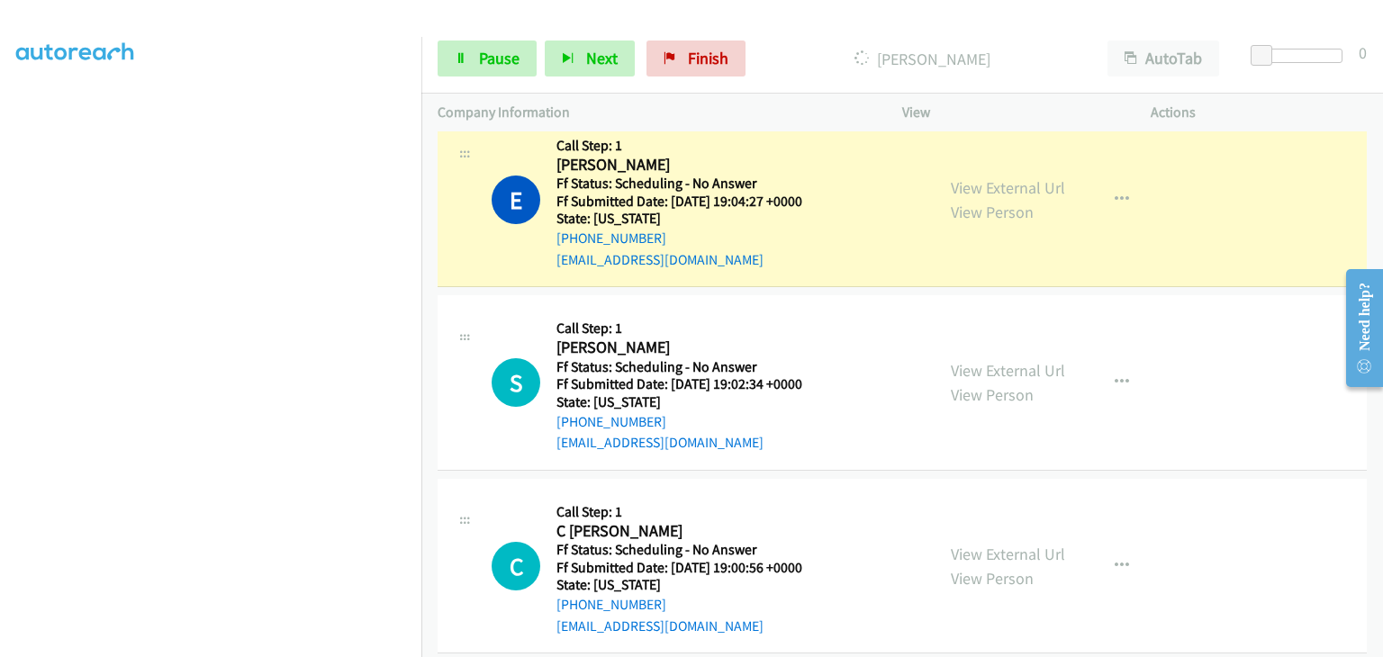
scroll to position [720, 0]
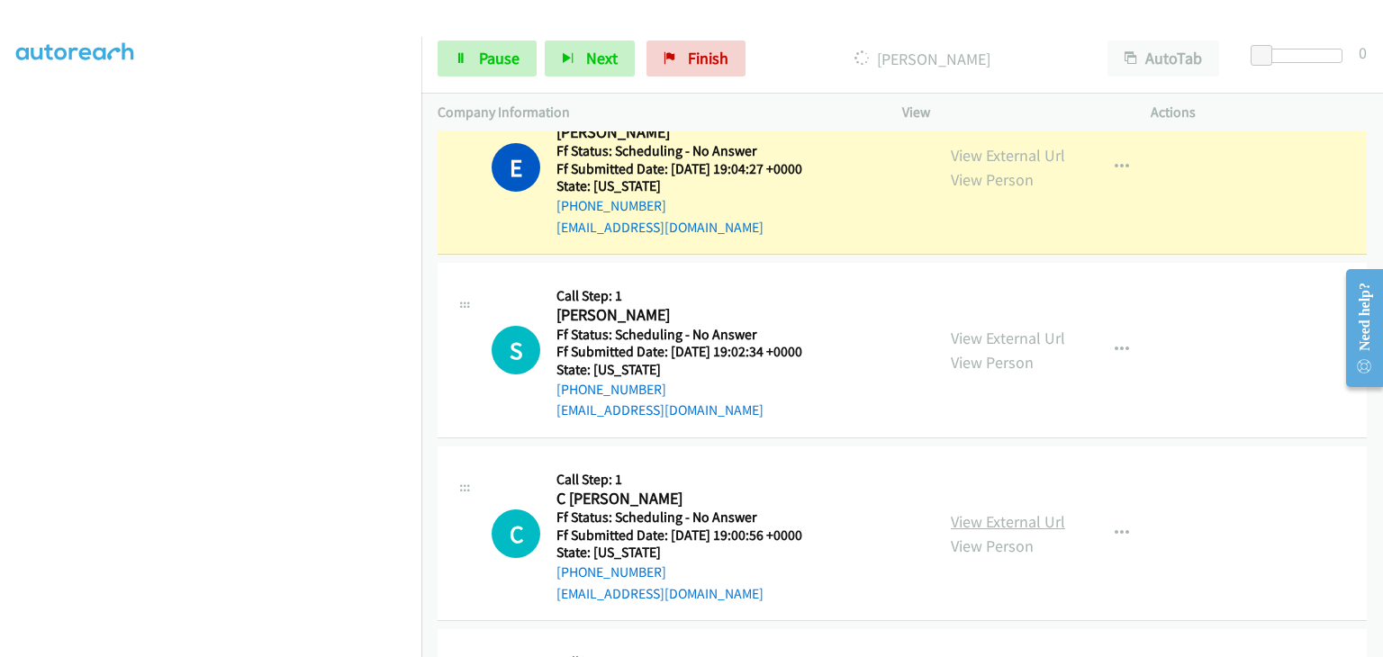
click at [1008, 516] on link "View External Url" at bounding box center [1008, 522] width 114 height 21
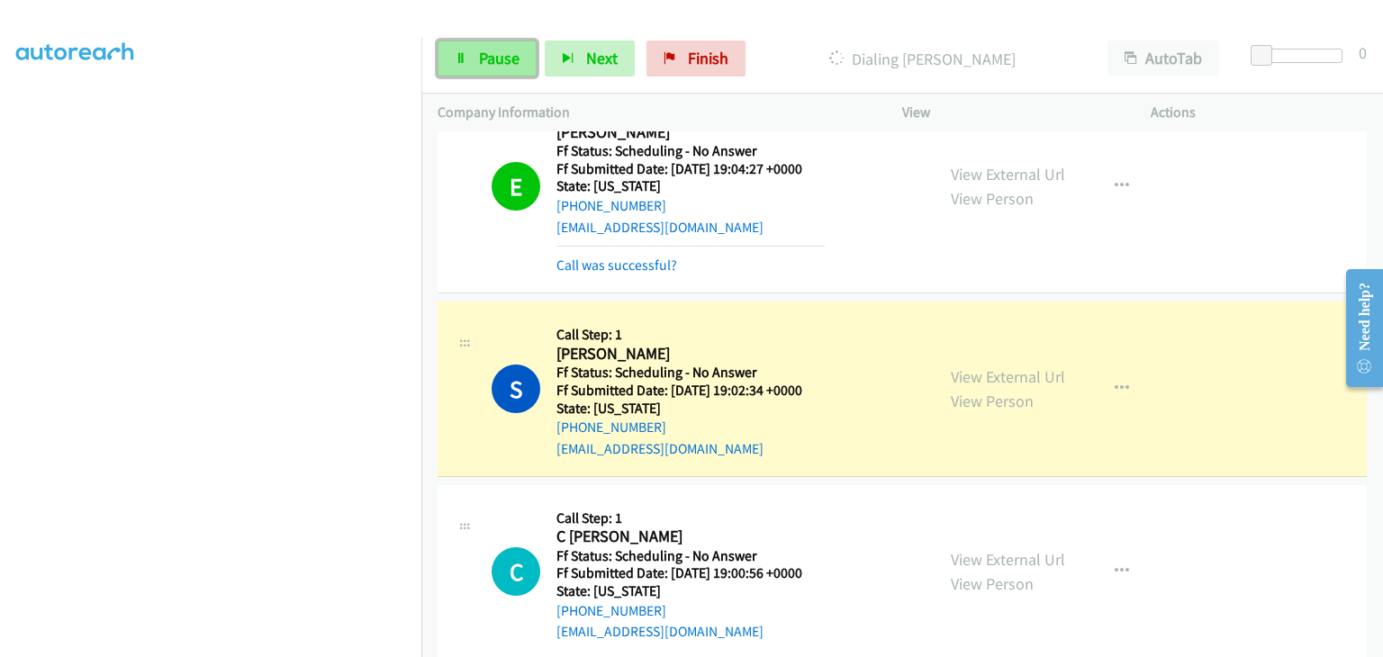
click at [444, 60] on link "Pause" at bounding box center [487, 59] width 99 height 36
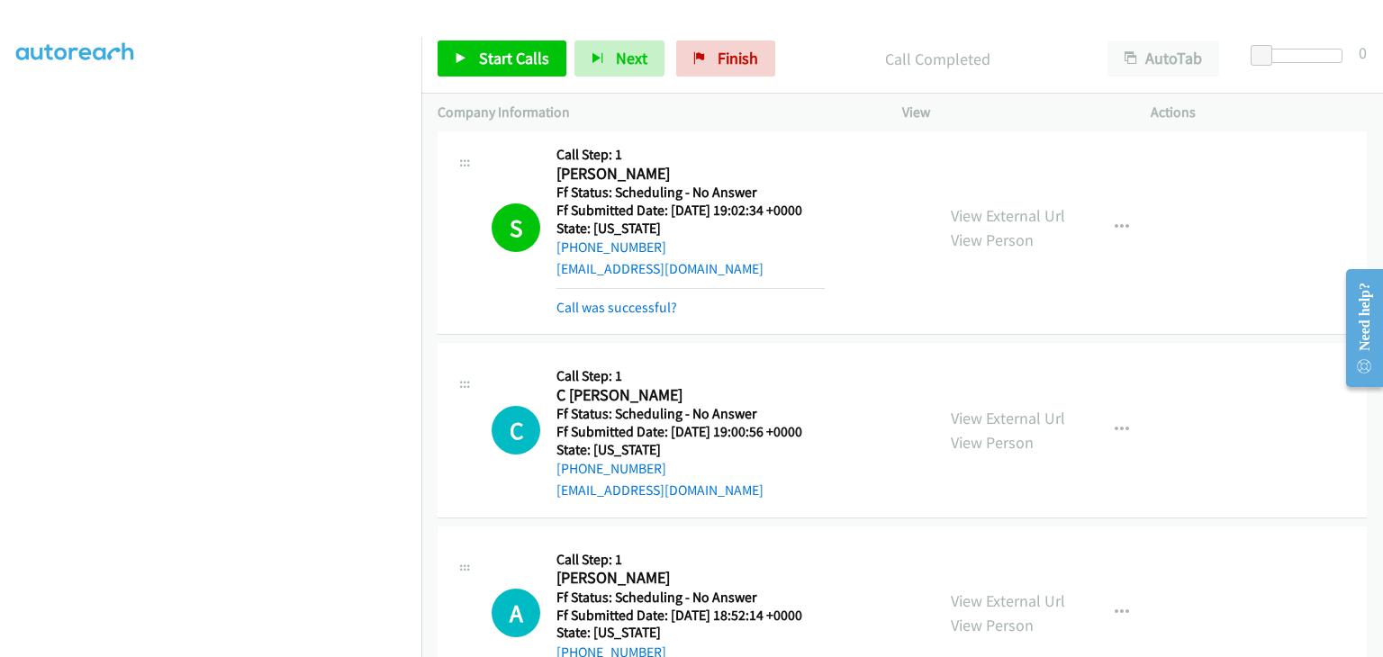
scroll to position [173, 0]
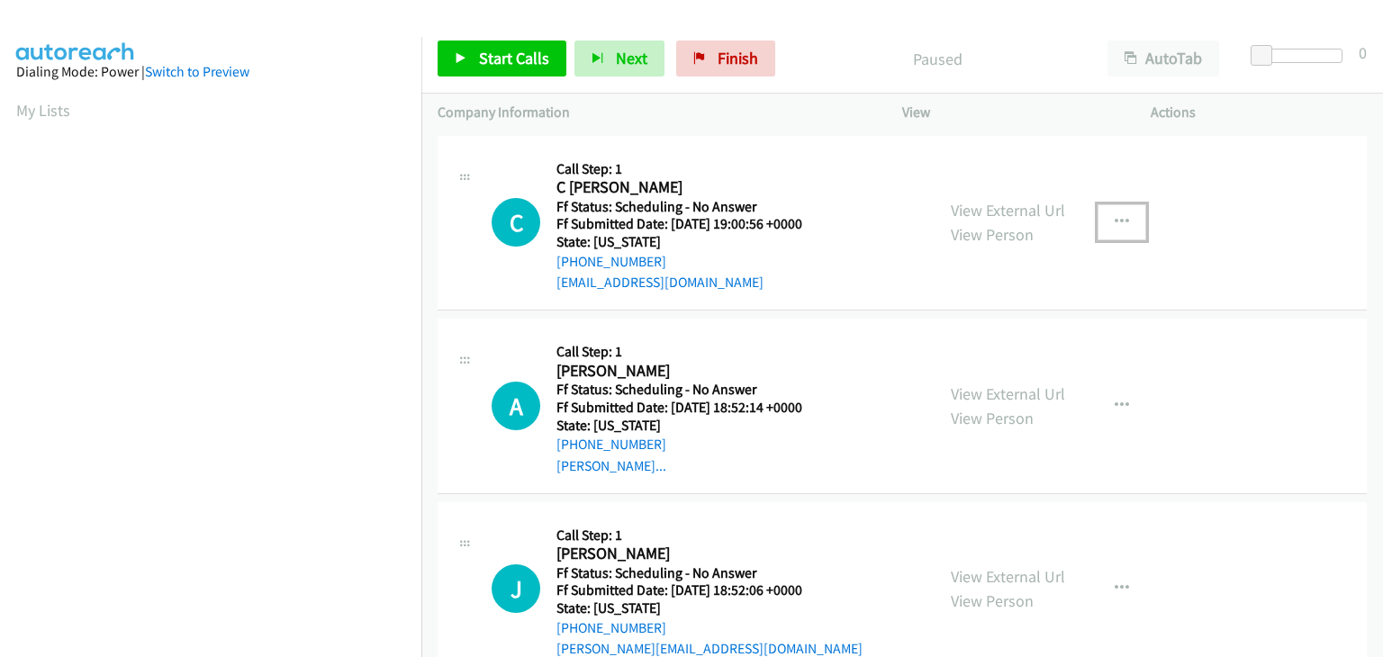
click at [1115, 224] on icon "button" at bounding box center [1122, 222] width 14 height 14
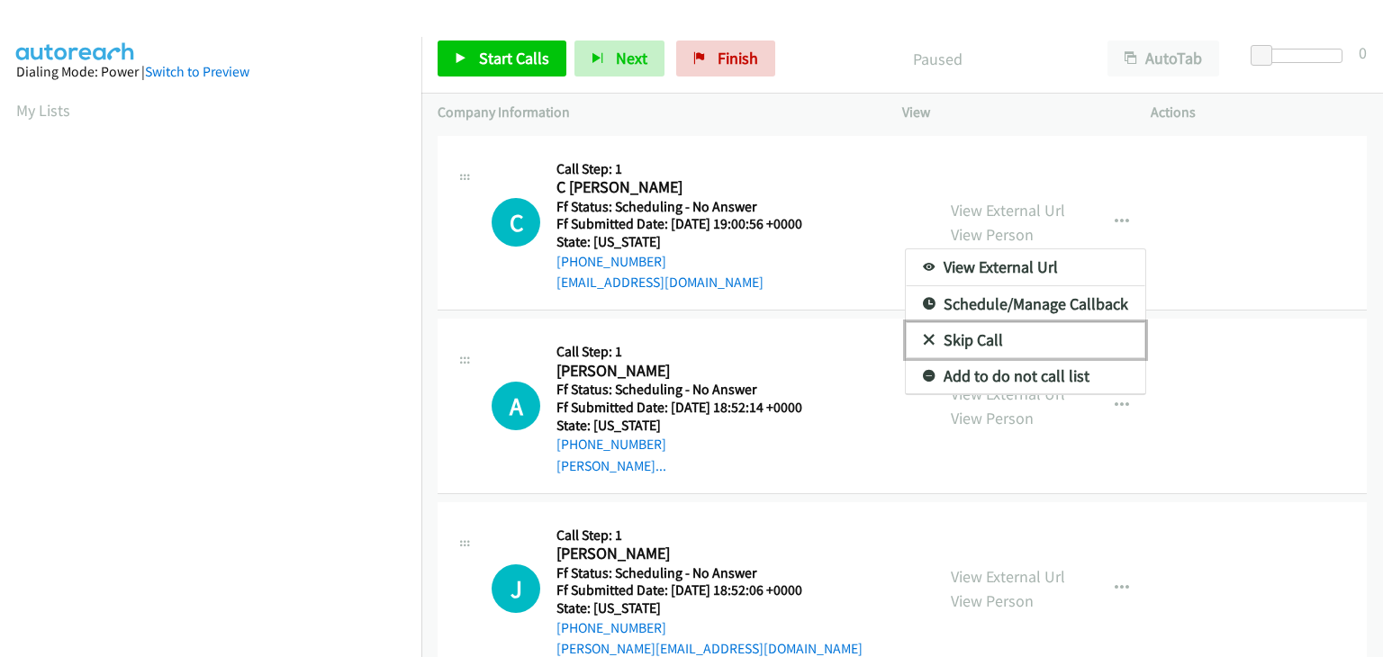
click at [974, 349] on link "Skip Call" at bounding box center [1026, 340] width 240 height 36
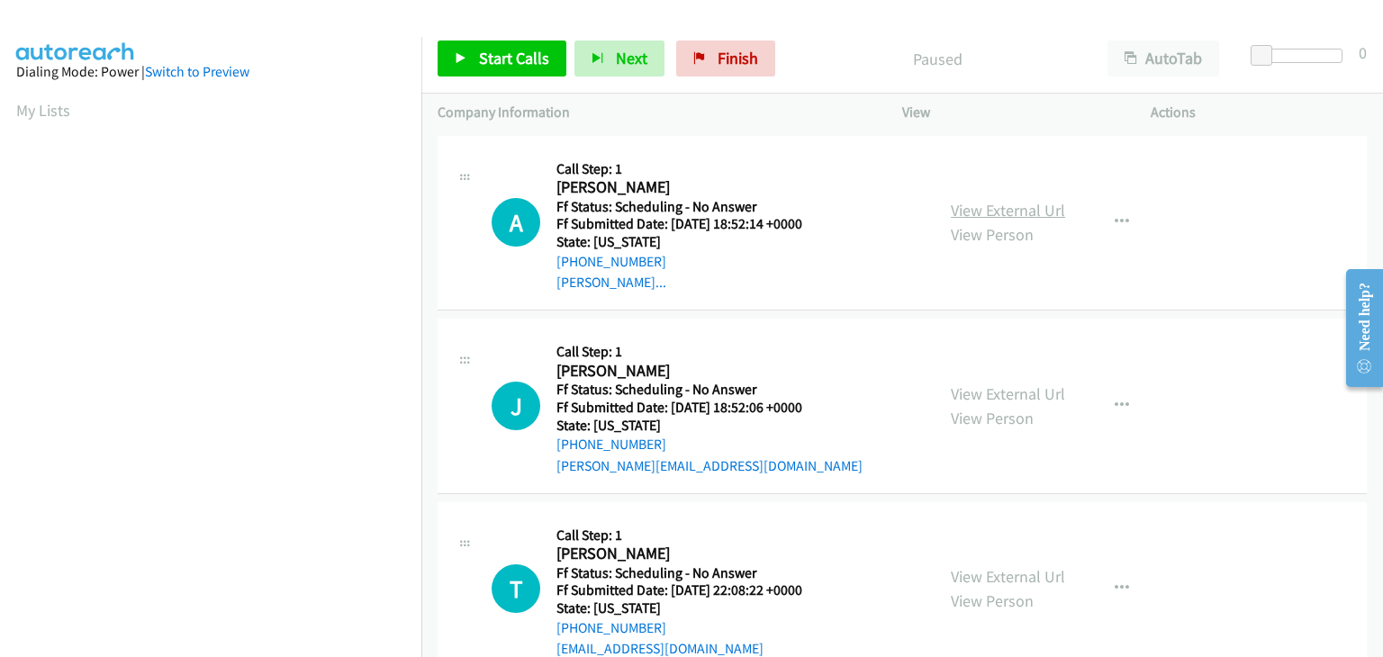
click at [1002, 207] on link "View External Url" at bounding box center [1008, 210] width 114 height 21
click at [978, 386] on link "View External Url" at bounding box center [1008, 394] width 114 height 21
click at [975, 570] on link "View External Url" at bounding box center [1008, 576] width 114 height 21
click at [513, 62] on span "Start Calls" at bounding box center [514, 58] width 70 height 21
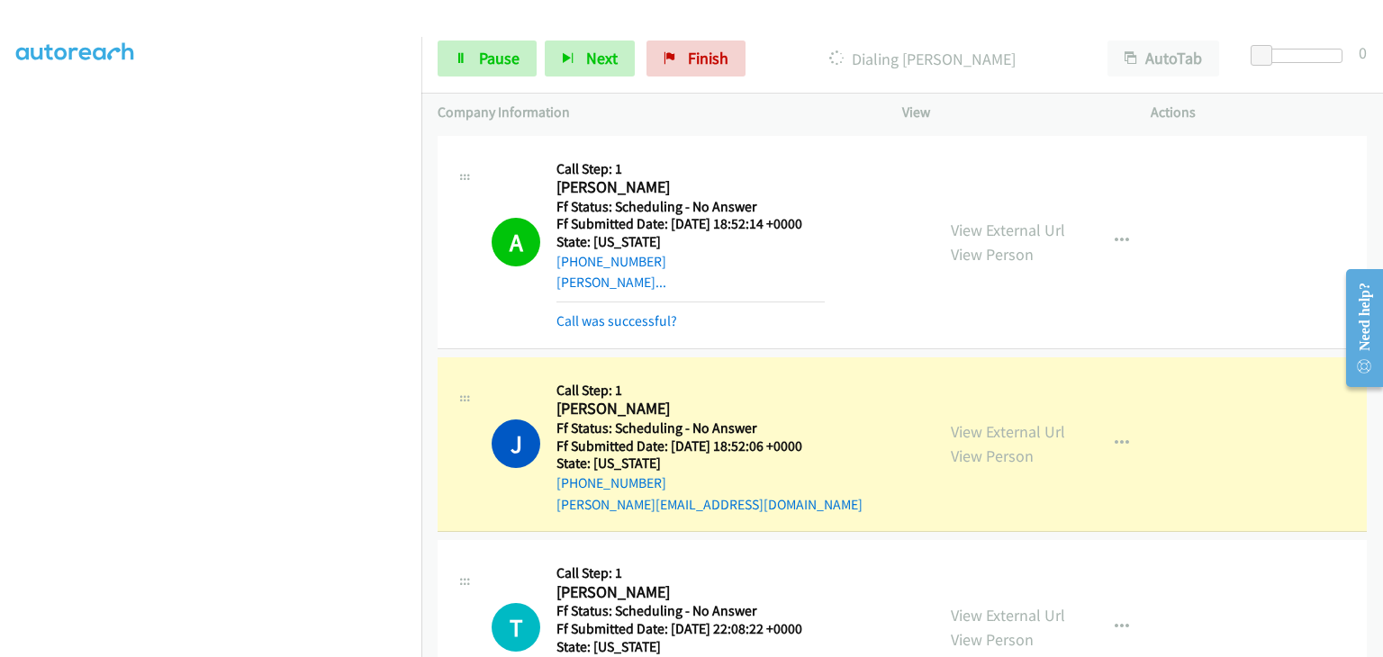
scroll to position [353, 0]
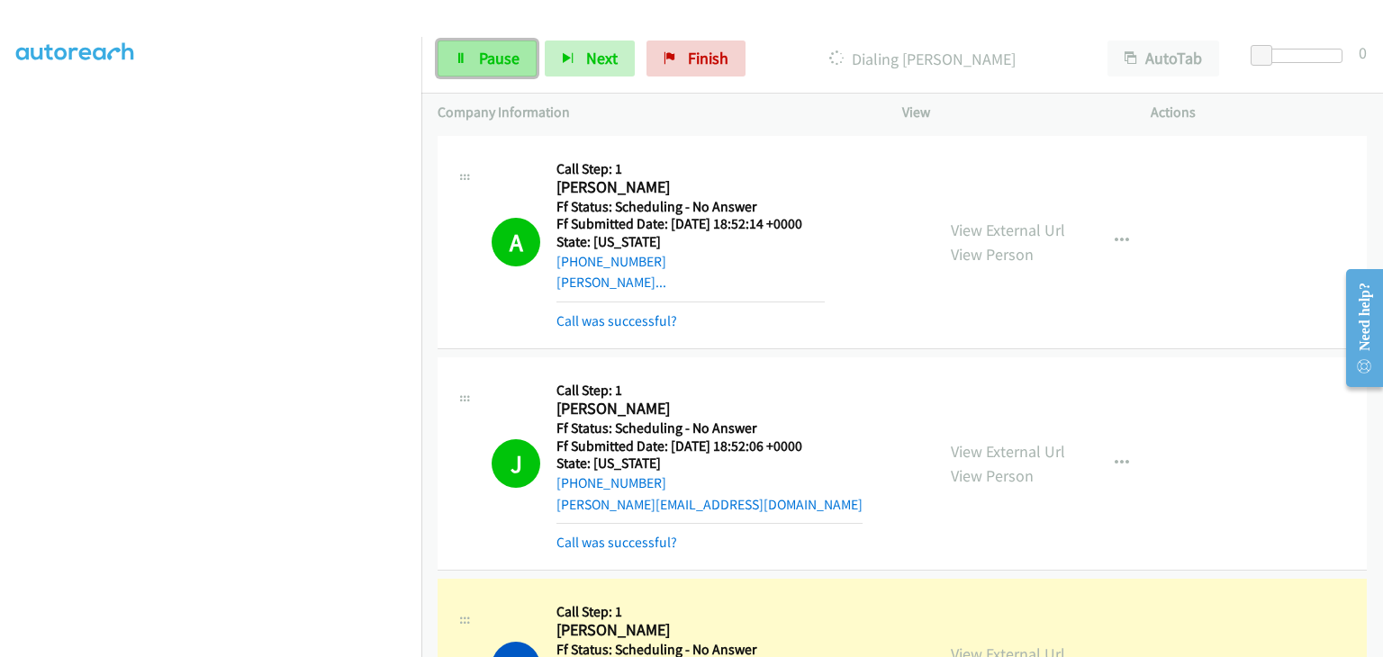
click at [504, 59] on span "Pause" at bounding box center [499, 58] width 41 height 21
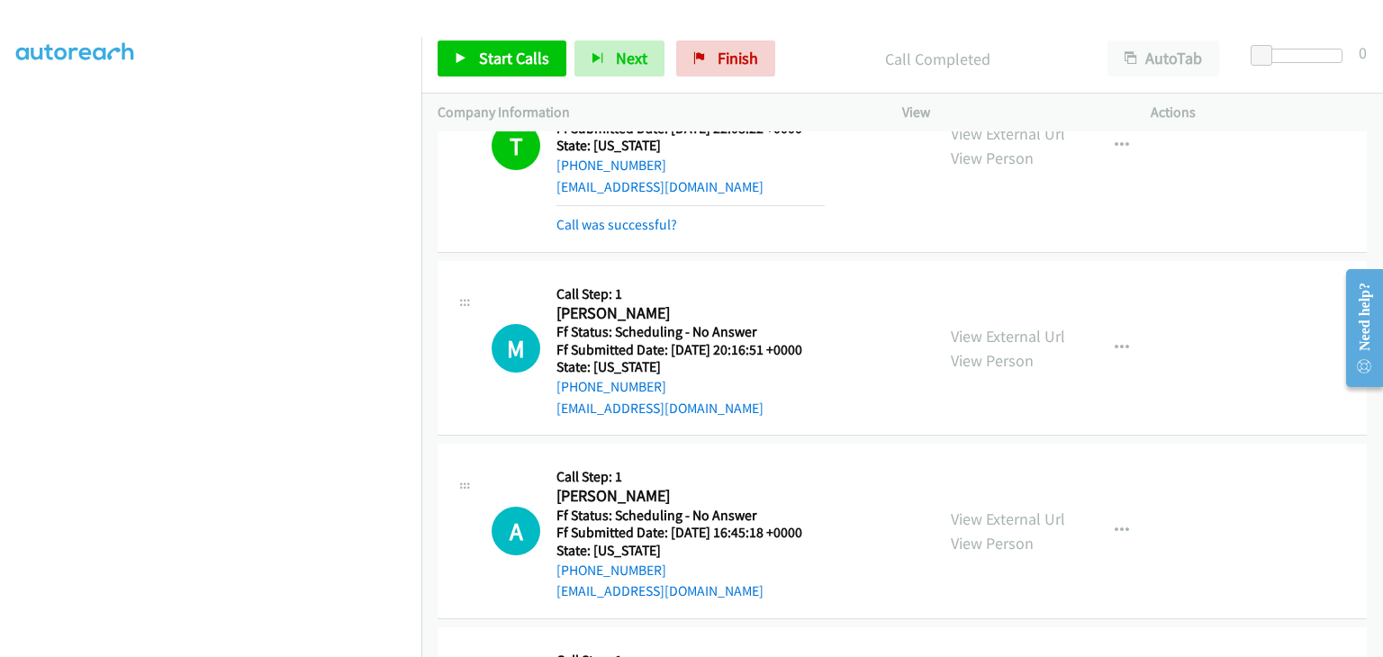
scroll to position [540, 0]
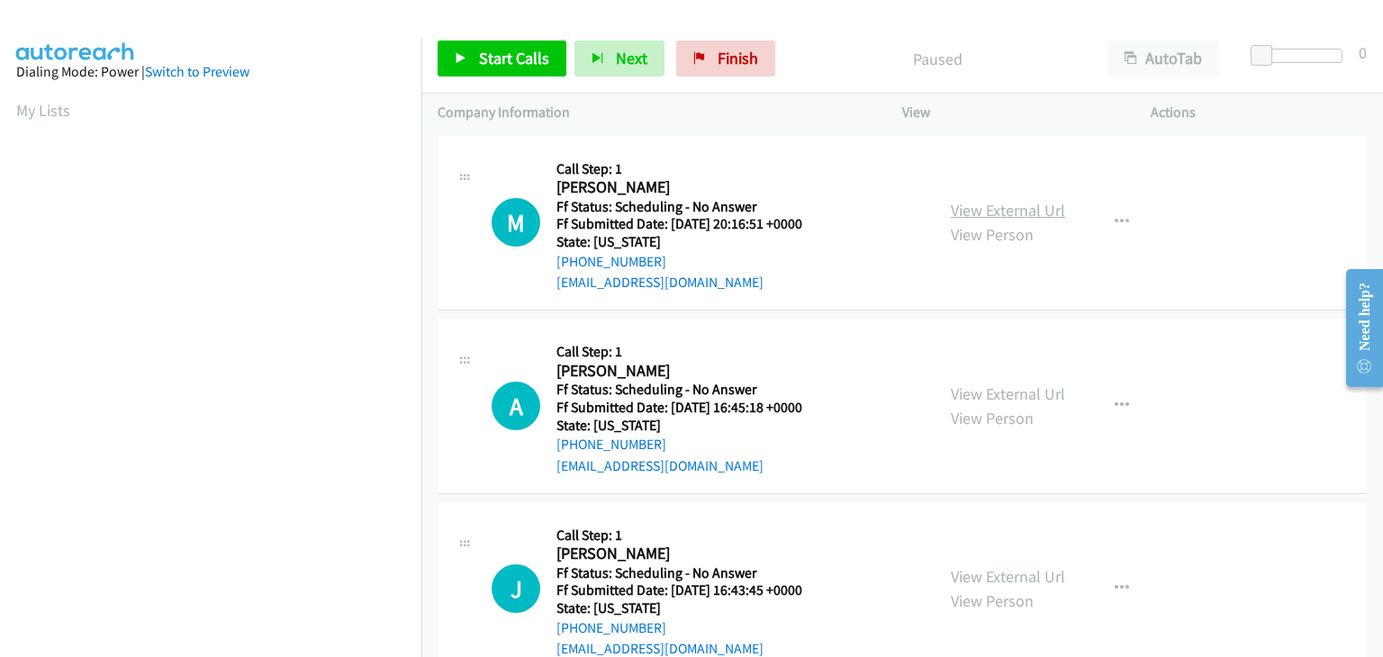
click at [999, 209] on link "View External Url" at bounding box center [1008, 210] width 114 height 21
click at [977, 385] on link "View External Url" at bounding box center [1008, 394] width 114 height 21
click at [1032, 569] on link "View External Url" at bounding box center [1008, 576] width 114 height 21
click at [483, 68] on link "Start Calls" at bounding box center [502, 59] width 129 height 36
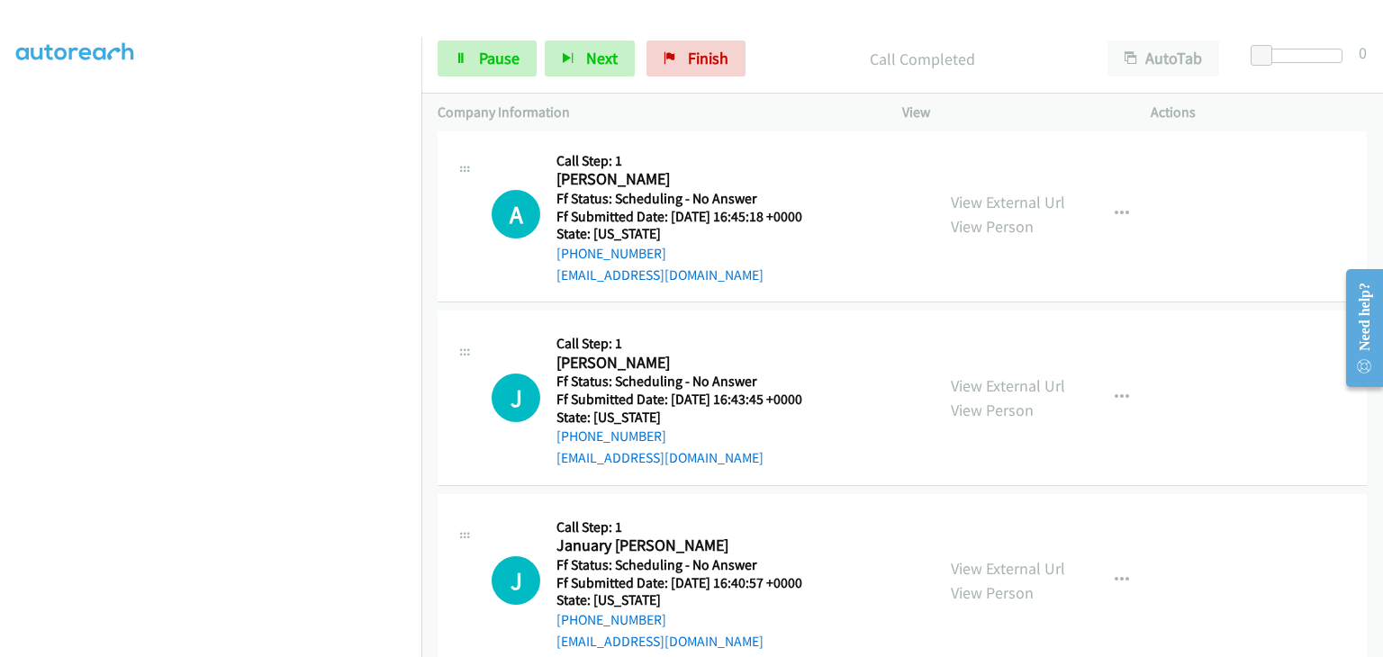
scroll to position [270, 0]
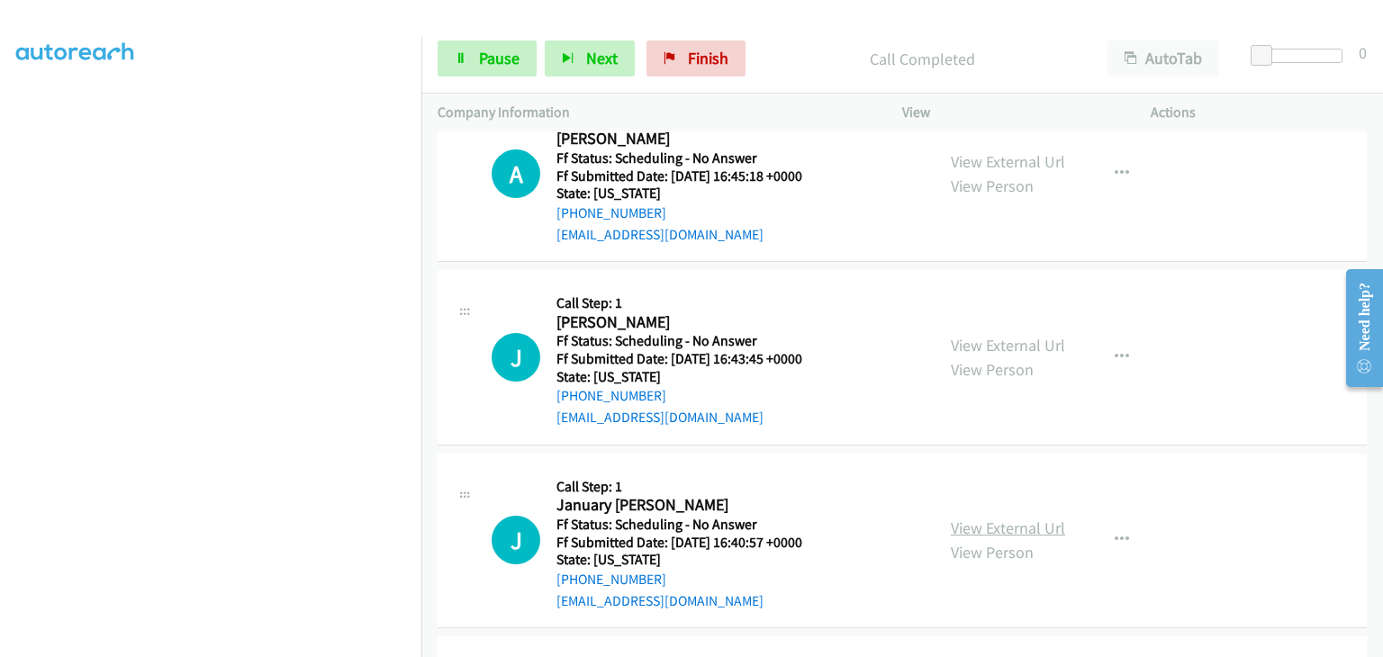
click at [997, 523] on link "View External Url" at bounding box center [1008, 528] width 114 height 21
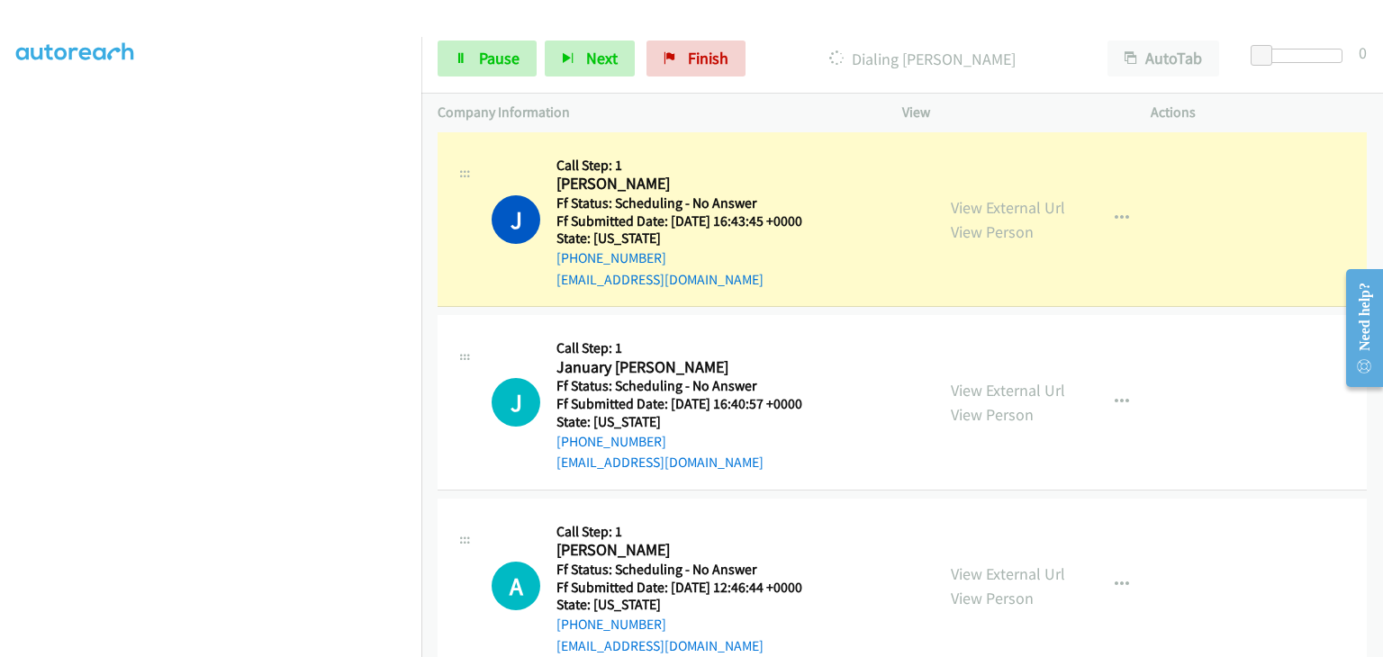
scroll to position [450, 0]
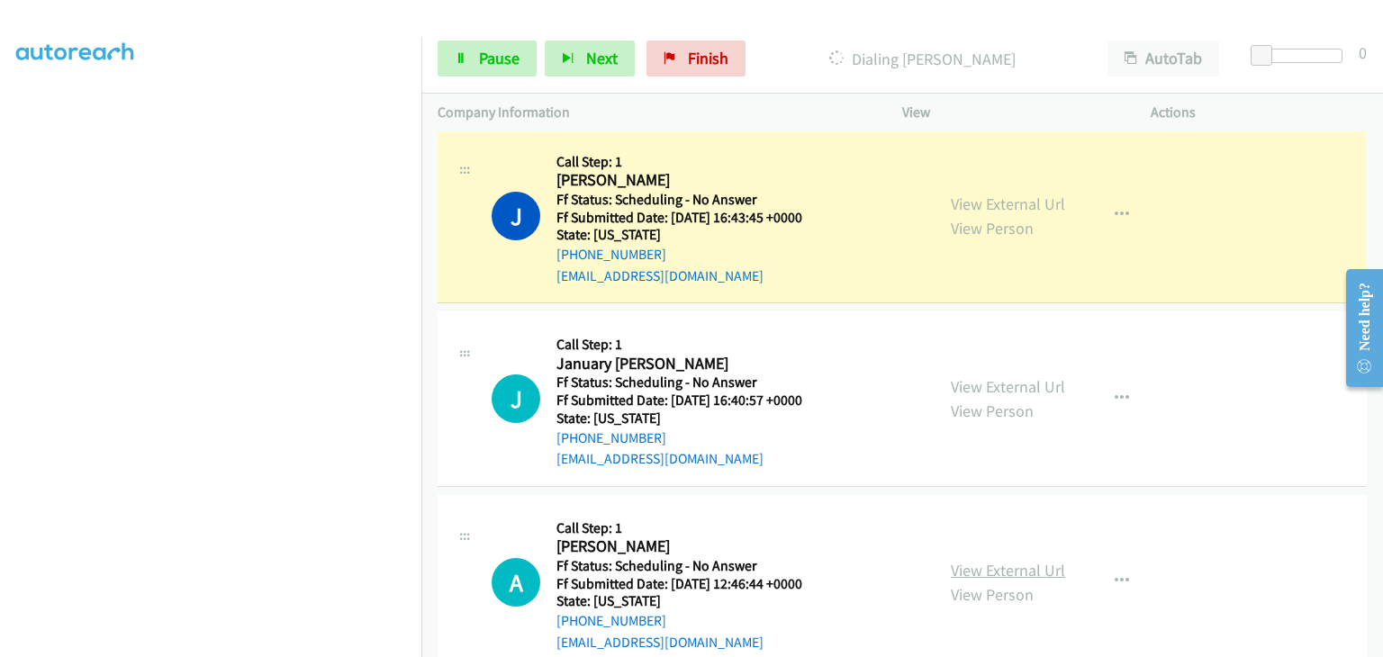
click at [994, 567] on link "View External Url" at bounding box center [1008, 570] width 114 height 21
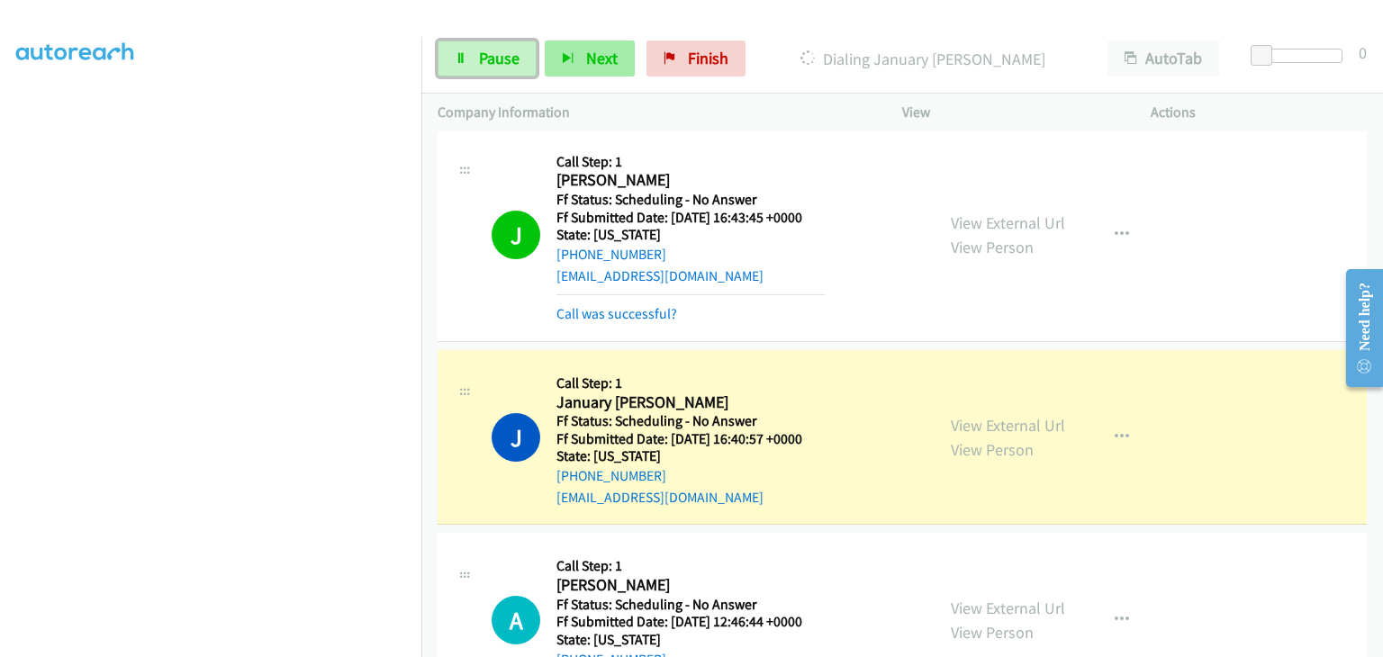
drag, startPoint x: 488, startPoint y: 51, endPoint x: 591, endPoint y: 59, distance: 102.9
click at [488, 51] on span "Pause" at bounding box center [499, 58] width 41 height 21
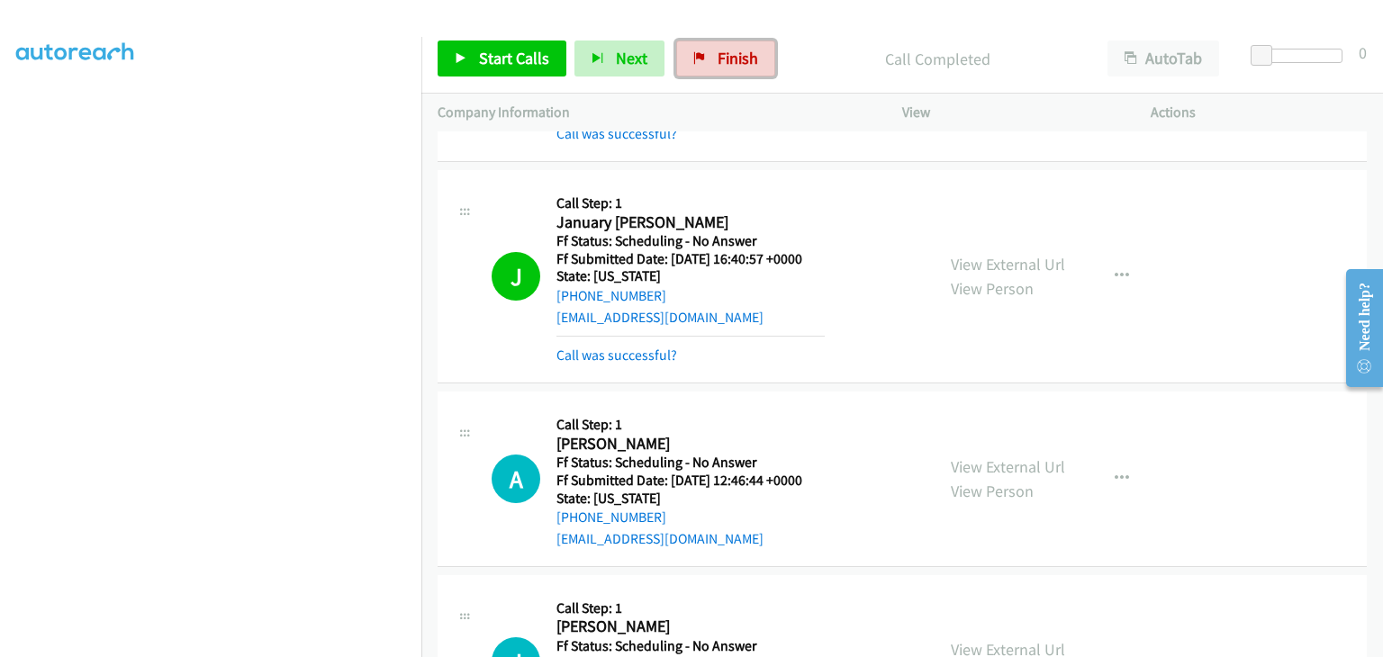
click at [678, 62] on link "Finish" at bounding box center [725, 59] width 99 height 36
